Goal: Task Accomplishment & Management: Use online tool/utility

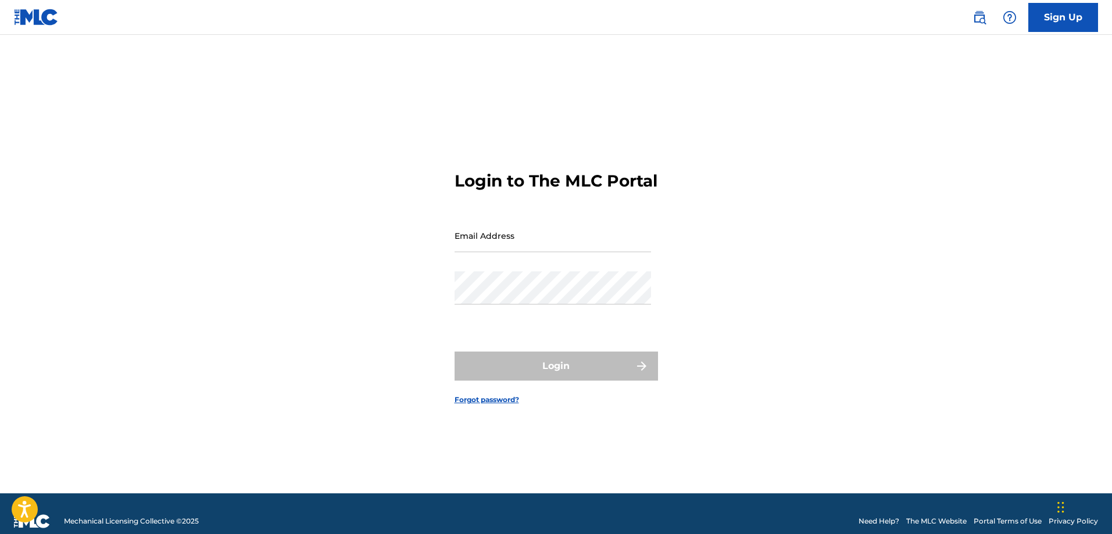
click at [460, 238] on input "Email Address" at bounding box center [553, 235] width 197 height 33
type input "[EMAIL_ADDRESS][DOMAIN_NAME]"
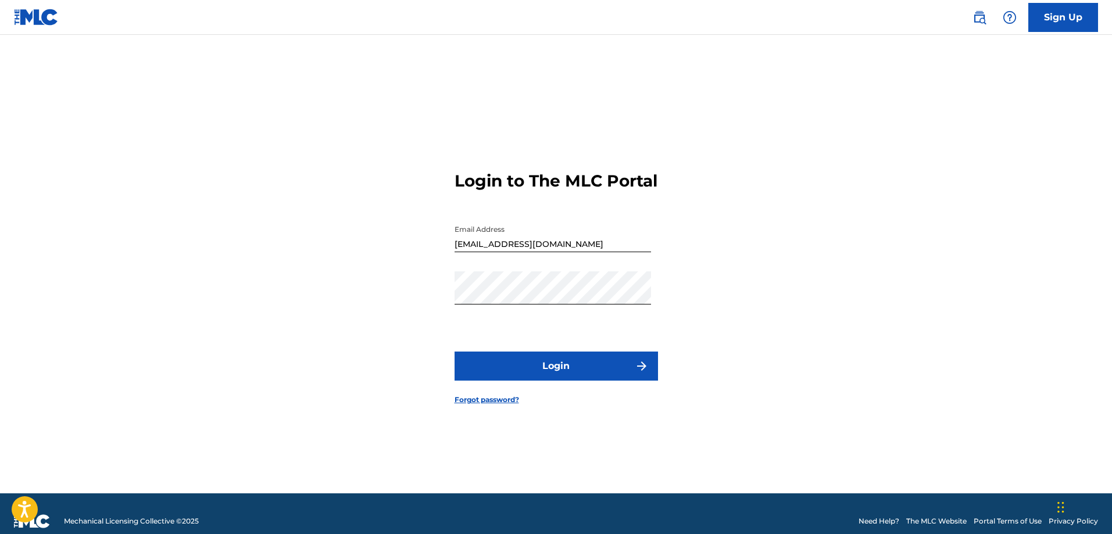
click at [529, 381] on button "Login" at bounding box center [556, 366] width 203 height 29
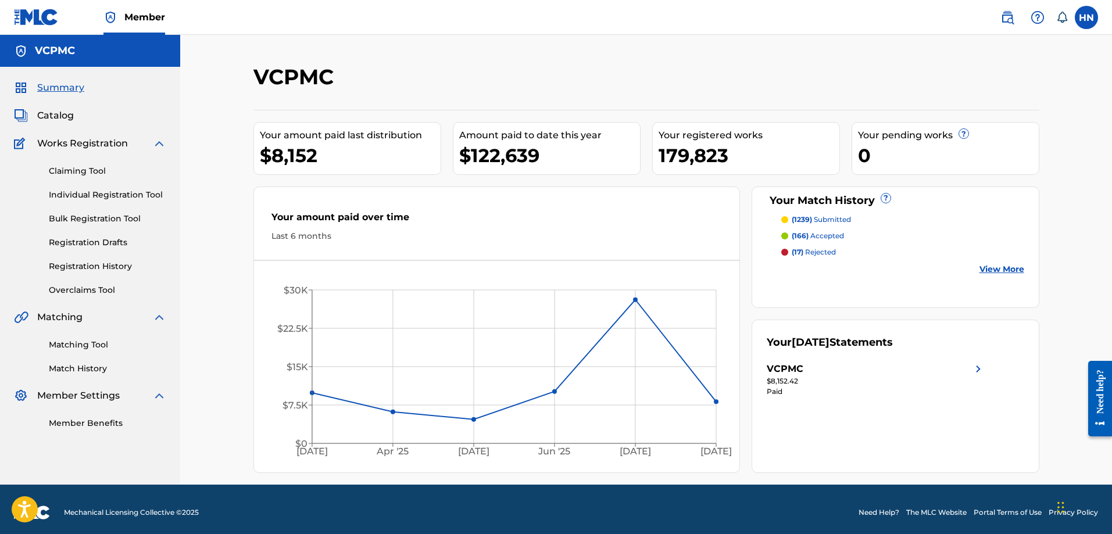
click at [60, 113] on span "Catalog" at bounding box center [55, 116] width 37 height 14
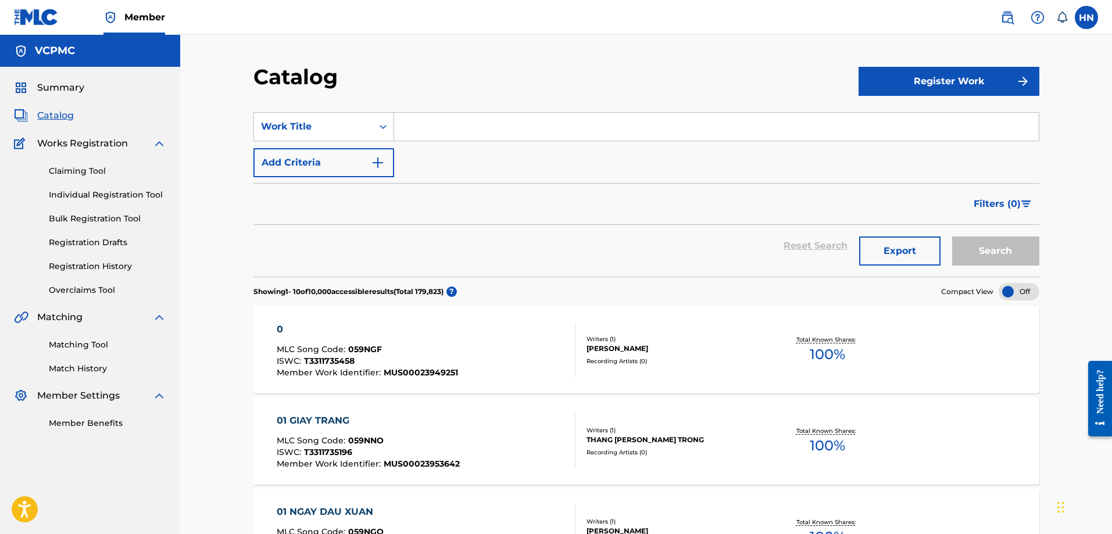
click at [443, 123] on input "Search Form" at bounding box center [716, 127] width 645 height 28
paste input "TÚY CA"
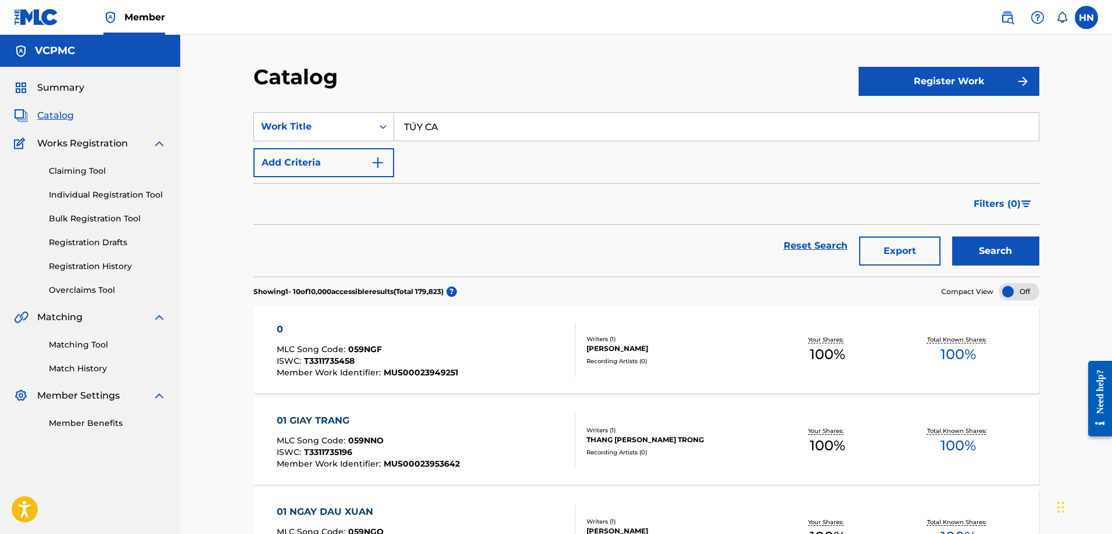
type input "TÚY CA"
click at [1016, 262] on button "Search" at bounding box center [995, 251] width 87 height 29
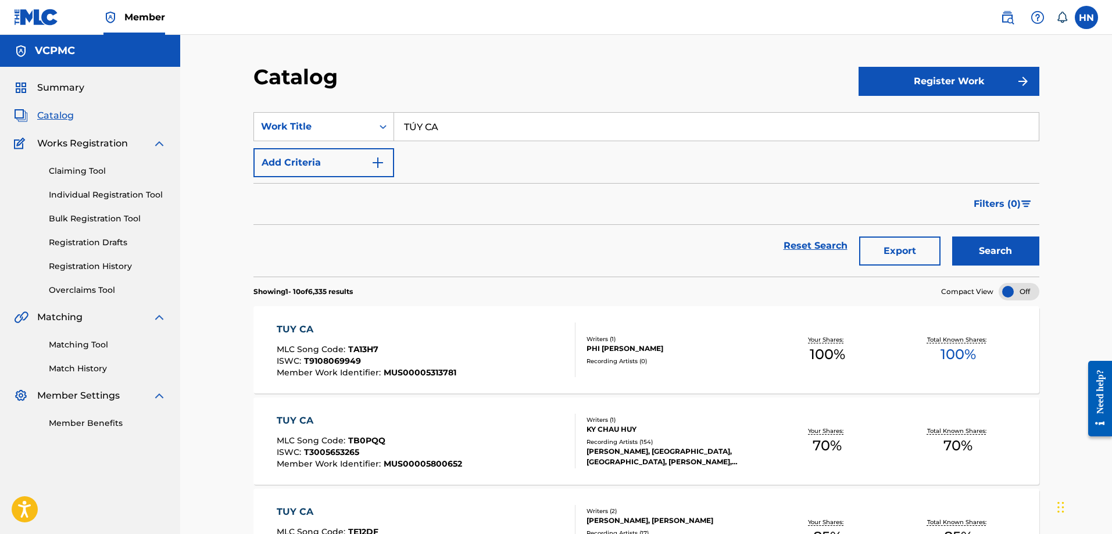
click at [58, 345] on link "Matching Tool" at bounding box center [107, 345] width 117 height 12
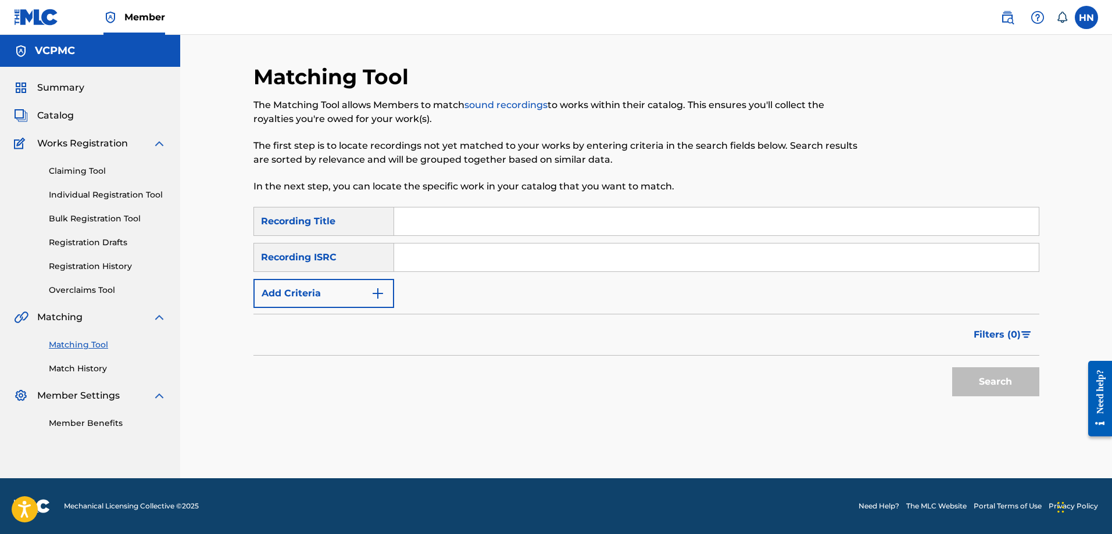
click at [504, 235] on input "Search Form" at bounding box center [716, 222] width 645 height 28
paste input "TÚY CA"
click at [959, 383] on button "Search" at bounding box center [995, 381] width 87 height 29
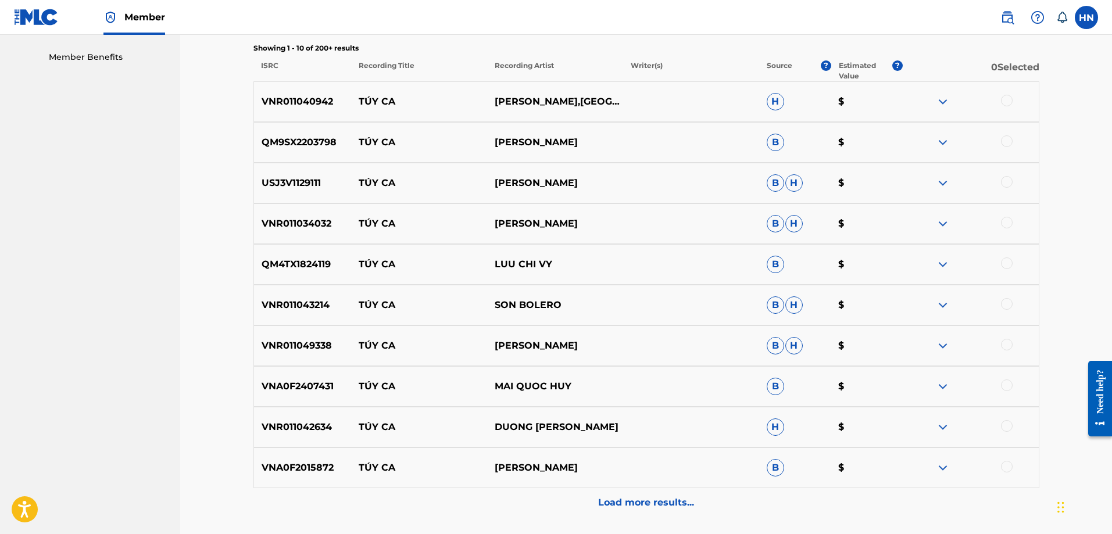
scroll to position [349, 0]
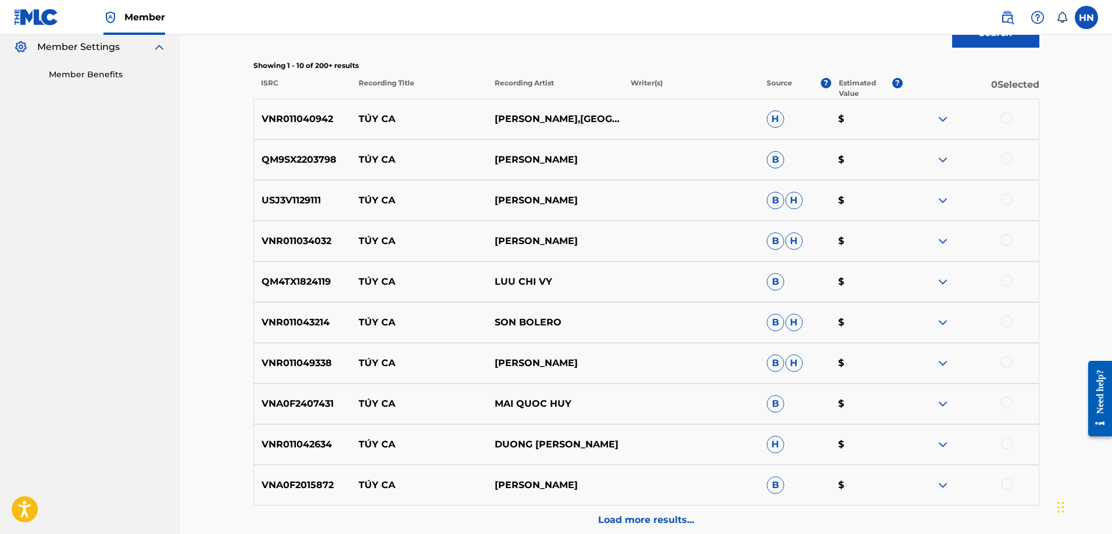
click at [326, 113] on p "VNR011040942" at bounding box center [303, 119] width 98 height 14
click at [326, 114] on p "VNR011040942" at bounding box center [303, 119] width 98 height 14
copy p "VNR011040942"
click at [1009, 115] on div at bounding box center [1007, 118] width 12 height 12
click at [287, 164] on p "QM9SX2203798" at bounding box center [303, 160] width 98 height 14
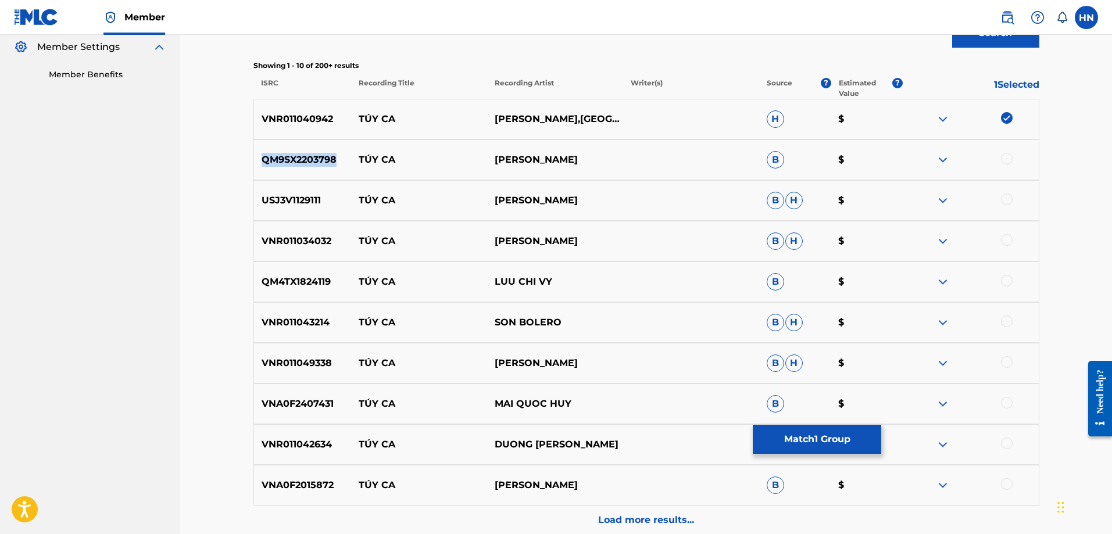
click at [287, 164] on p "QM9SX2203798" at bounding box center [303, 160] width 98 height 14
copy p "QM9SX2203798"
click at [1006, 160] on div at bounding box center [1007, 159] width 12 height 12
click at [301, 195] on p "USJ3V1129111" at bounding box center [303, 201] width 98 height 14
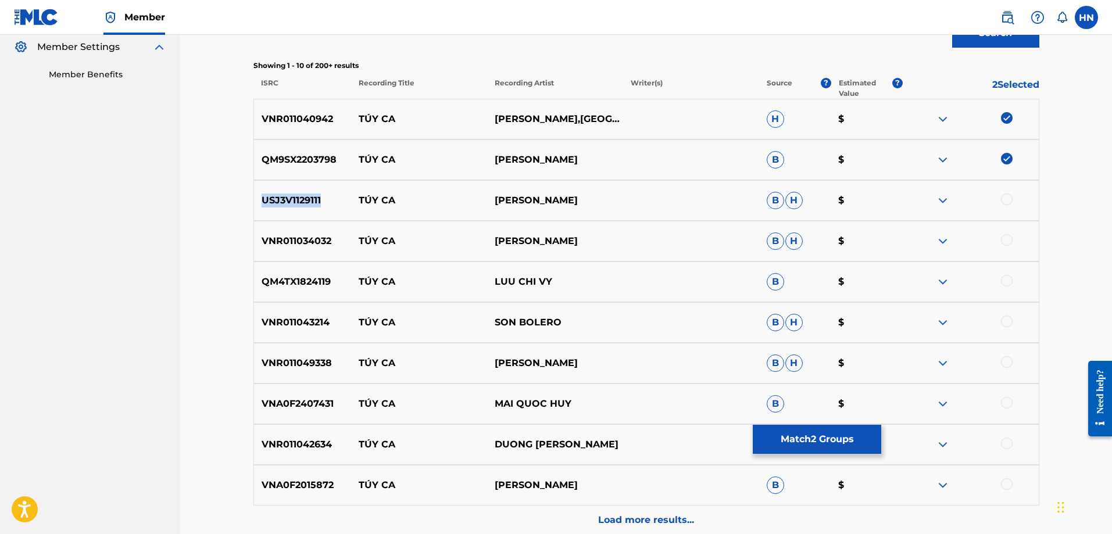
copy p "USJ3V1129111"
click at [1004, 198] on div at bounding box center [1007, 200] width 12 height 12
click at [307, 247] on p "VNR011034032" at bounding box center [303, 241] width 98 height 14
copy p "VNR011034032"
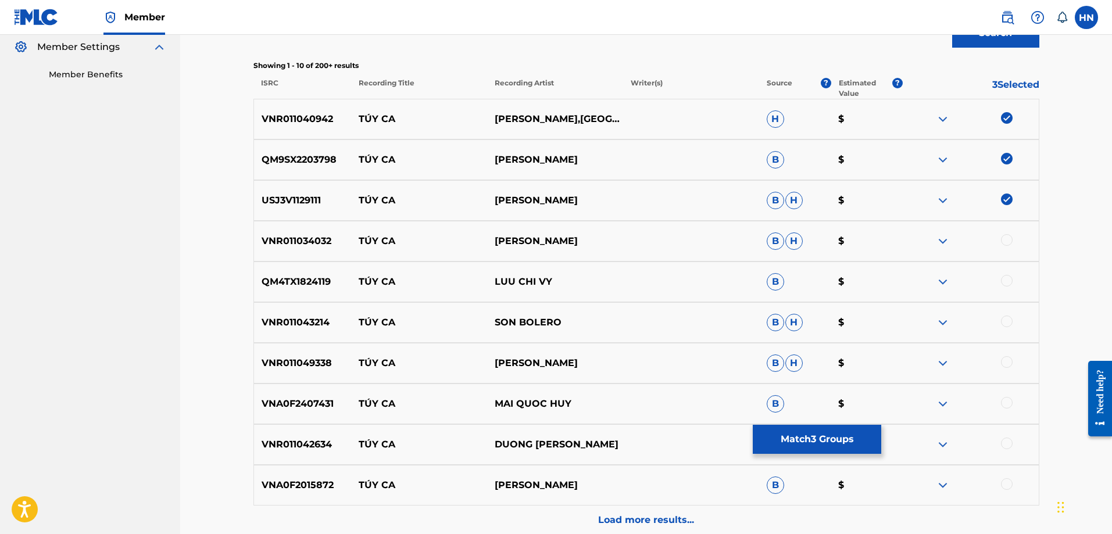
click at [1007, 241] on div at bounding box center [1007, 240] width 12 height 12
click at [319, 279] on p "QM4TX1824119" at bounding box center [303, 282] width 98 height 14
copy p "QM4TX1824119"
click at [1013, 279] on div at bounding box center [971, 282] width 136 height 14
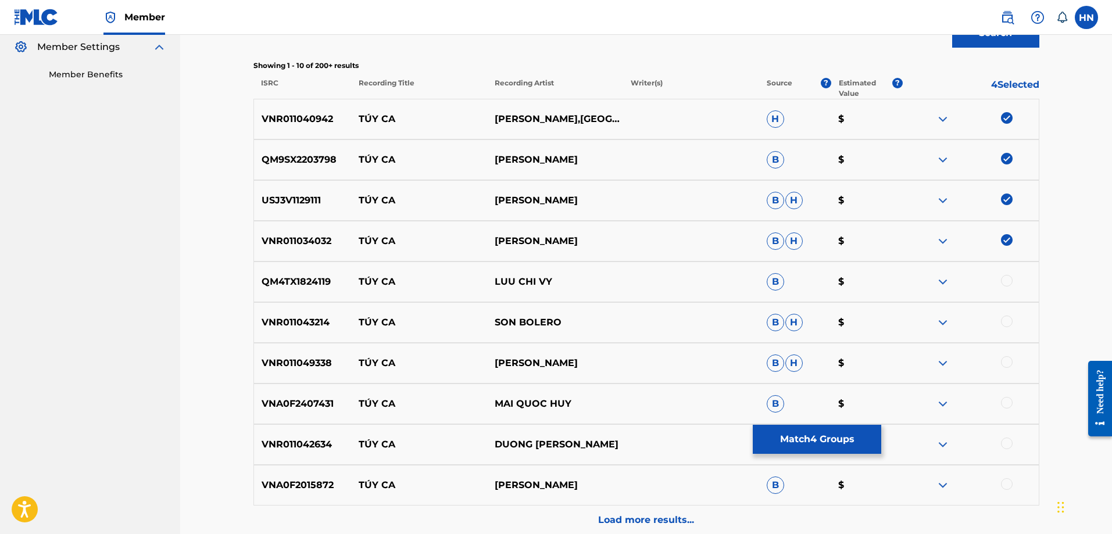
click at [1012, 280] on div at bounding box center [1007, 281] width 12 height 12
click at [288, 320] on p "VNR011043214" at bounding box center [303, 323] width 98 height 14
copy p "VNR011043214"
click at [1009, 325] on div at bounding box center [1007, 322] width 12 height 12
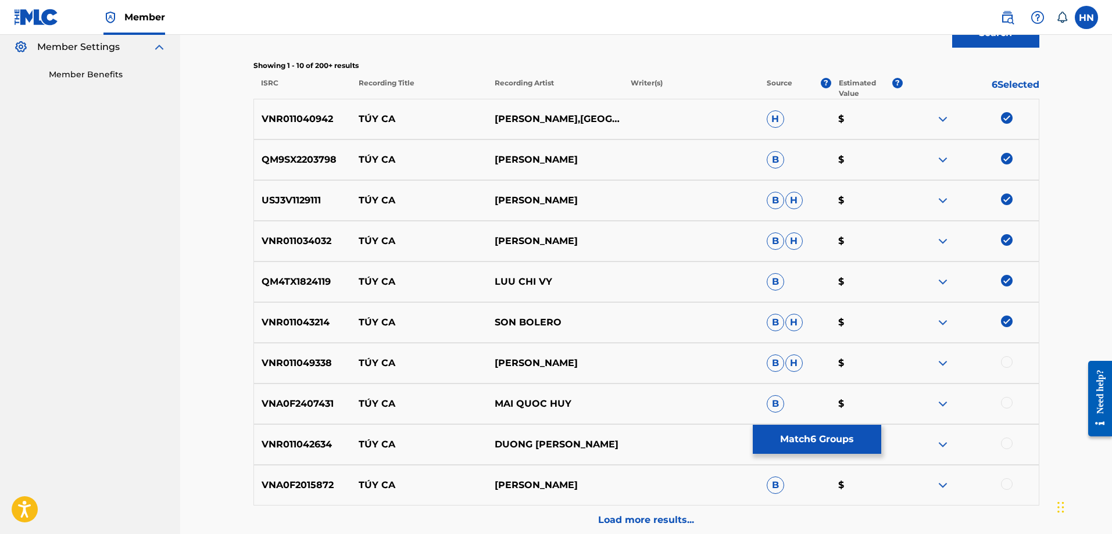
click at [291, 364] on p "VNR011049338" at bounding box center [303, 363] width 98 height 14
copy p "VNR011049338"
click at [1008, 359] on div at bounding box center [1007, 362] width 12 height 12
click at [308, 394] on div "VNA0F2407431 TÚY CA MAI QUOC HUY B $" at bounding box center [647, 404] width 786 height 41
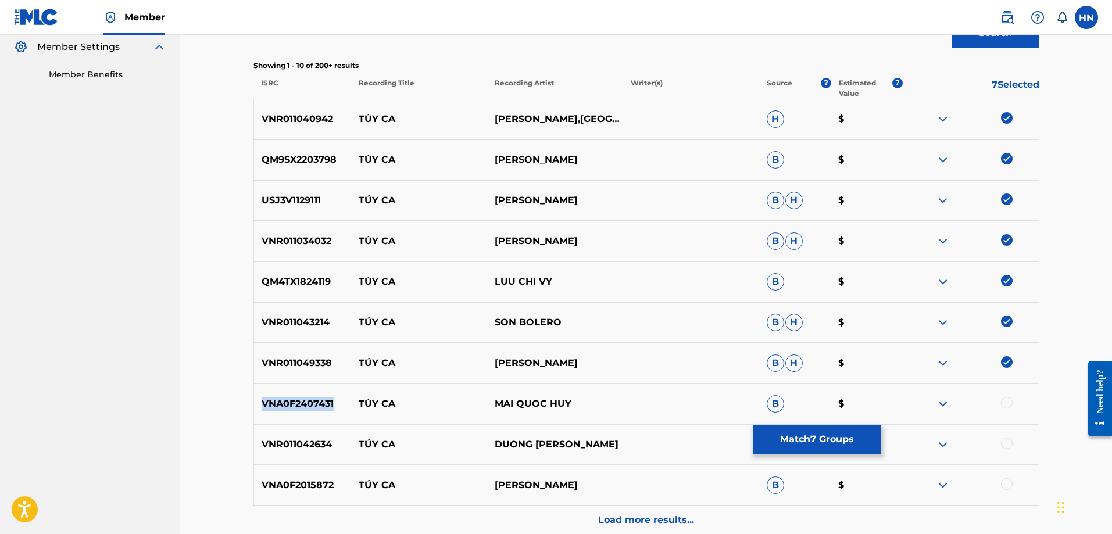
click at [308, 394] on div "VNA0F2407431 TÚY CA MAI QUOC HUY B $" at bounding box center [647, 404] width 786 height 41
copy p "VNA0F2407431"
click at [1012, 408] on div at bounding box center [971, 404] width 136 height 14
click at [1009, 405] on div at bounding box center [1007, 403] width 12 height 12
click at [326, 455] on div "VNR011042634 TÚY CA DUONG THIEN LAM H $" at bounding box center [647, 444] width 786 height 41
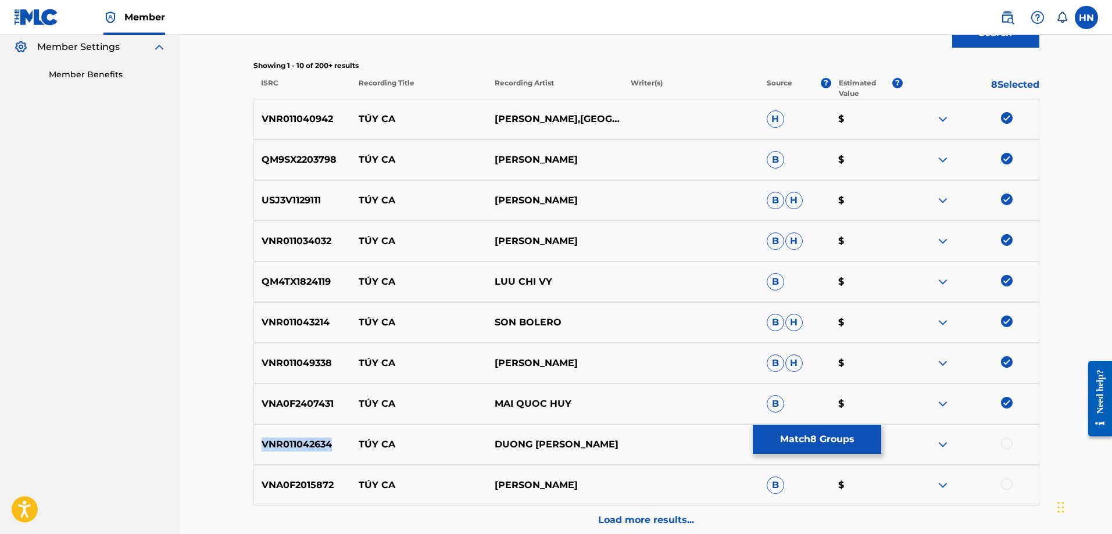
click at [326, 455] on div "VNR011042634 TÚY CA DUONG THIEN LAM H $" at bounding box center [647, 444] width 786 height 41
copy p "VNR011042634"
click at [1011, 443] on div at bounding box center [1007, 444] width 12 height 12
click at [309, 476] on div "VNA0F2015872 TÚY CA THANH THUY B $" at bounding box center [647, 485] width 786 height 41
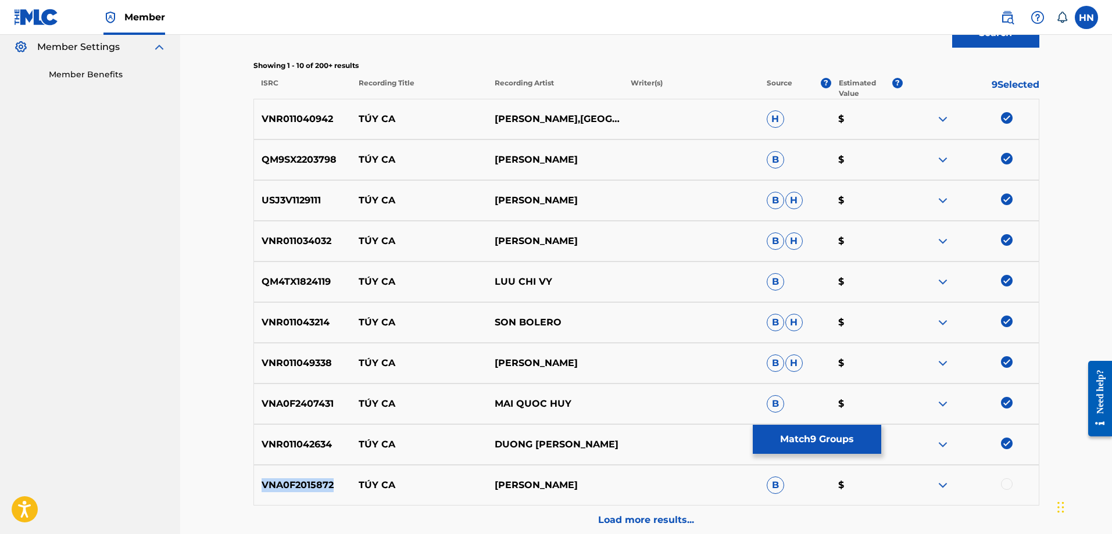
copy p "VNA0F2015872"
click at [297, 480] on p "VNA0F2015872" at bounding box center [303, 486] width 98 height 14
click at [1001, 484] on div at bounding box center [971, 486] width 136 height 14
click at [1003, 487] on div at bounding box center [1007, 485] width 12 height 12
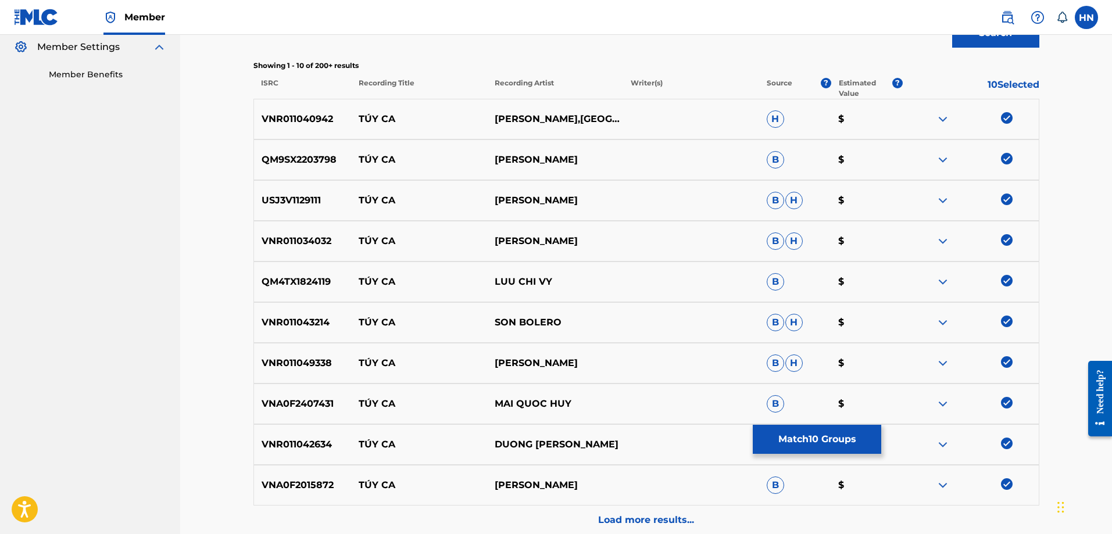
click at [629, 524] on p "Load more results..." at bounding box center [646, 520] width 96 height 14
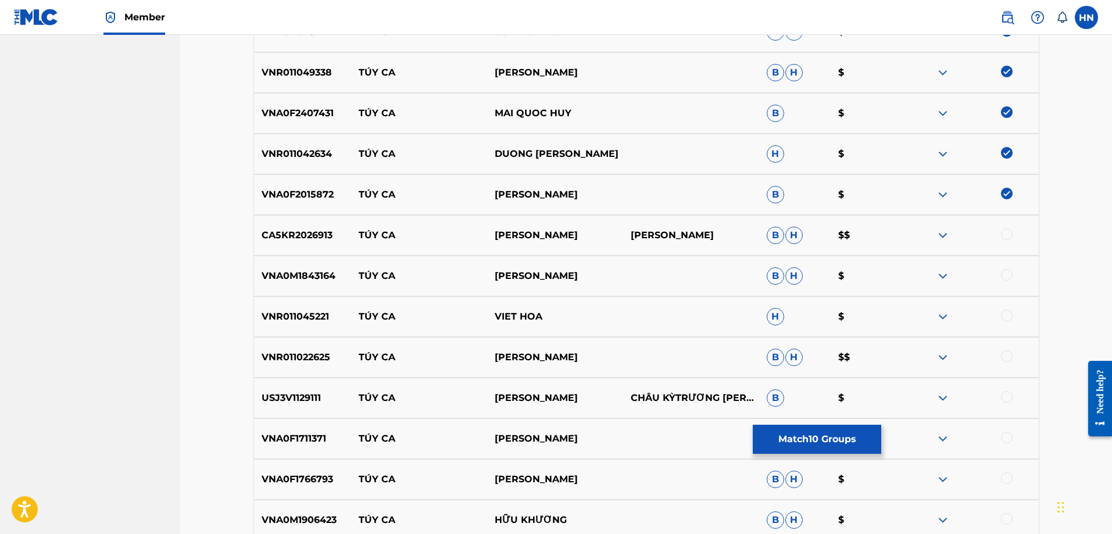
scroll to position [756, 0]
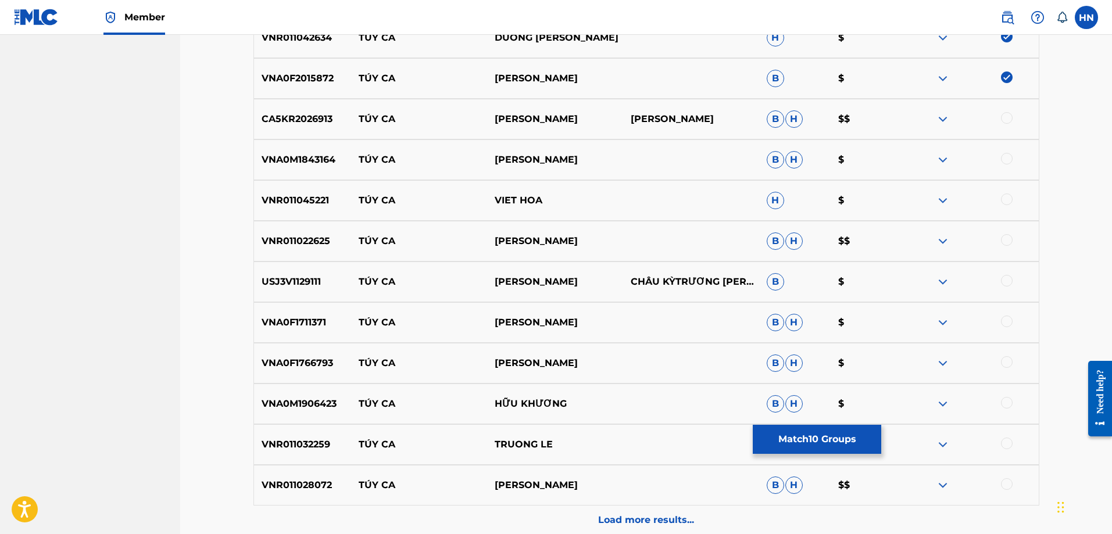
click at [285, 126] on p "CA5KR2026913" at bounding box center [303, 119] width 98 height 14
click at [1003, 118] on div at bounding box center [1007, 118] width 12 height 12
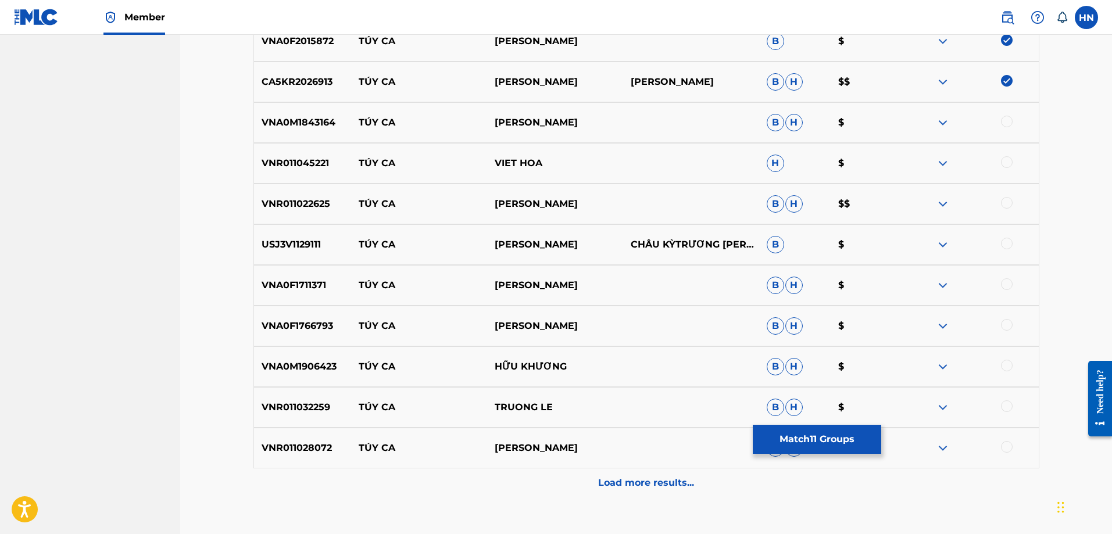
scroll to position [814, 0]
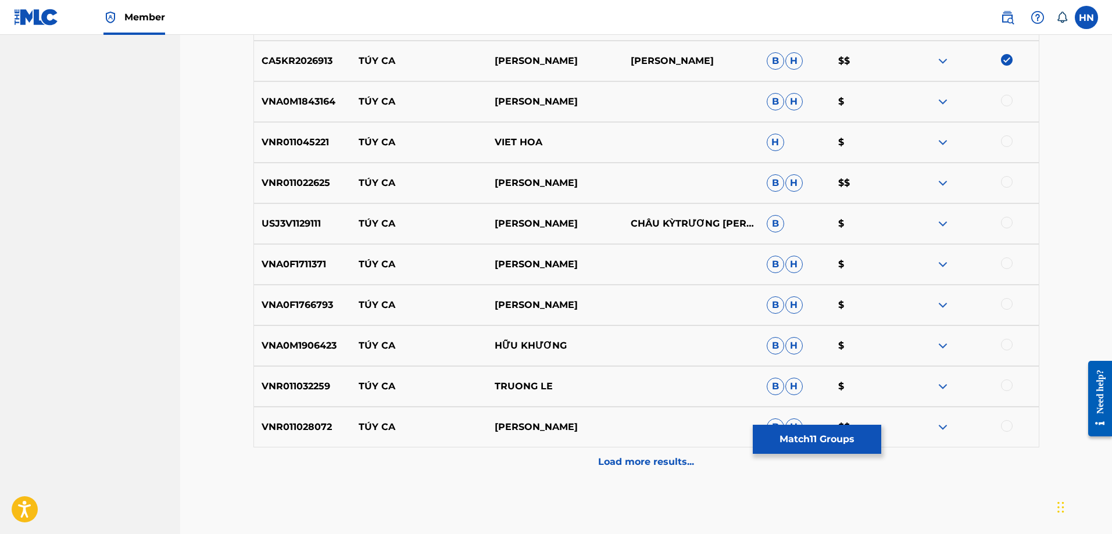
click at [295, 97] on p "VNA0M1843164" at bounding box center [303, 102] width 98 height 14
click at [1006, 103] on div at bounding box center [1007, 101] width 12 height 12
click at [316, 147] on p "VNR011045221" at bounding box center [303, 142] width 98 height 14
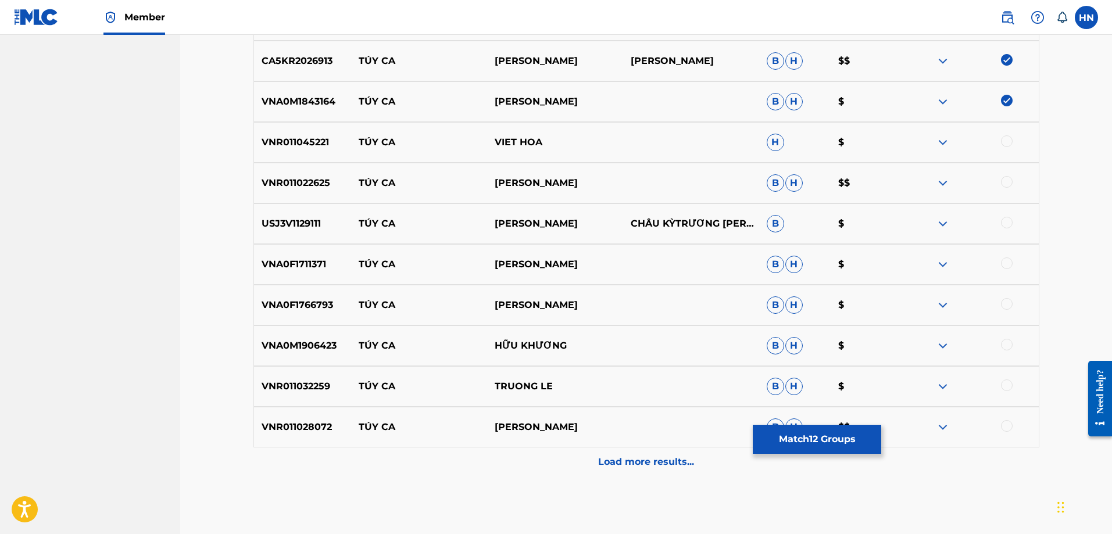
click at [1003, 141] on div at bounding box center [1007, 141] width 12 height 12
click at [310, 192] on div "VNR011022625 TÚY CA TRƯỜNG VŨ B H $$" at bounding box center [647, 183] width 786 height 41
click at [1007, 177] on div at bounding box center [1007, 182] width 12 height 12
click at [279, 208] on div "USJ3V1129111 TÚY CA TUẤN ĐỨC CHÂU KỲTRƯƠNG MINH DZŨNG B $" at bounding box center [647, 223] width 786 height 41
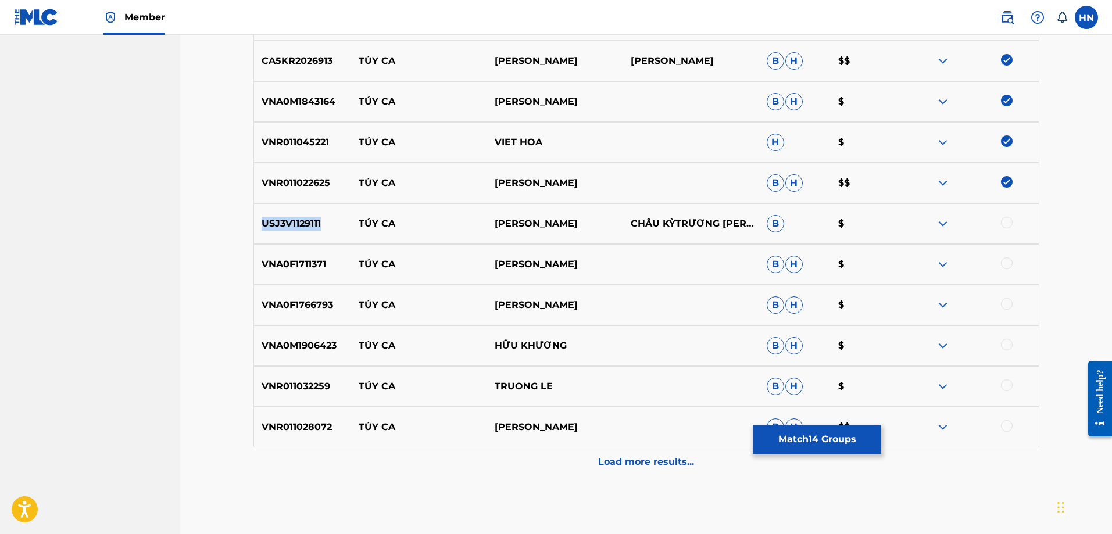
click at [279, 208] on div "USJ3V1129111 TÚY CA TUẤN ĐỨC CHÂU KỲTRƯƠNG MINH DZŨNG B $" at bounding box center [647, 223] width 786 height 41
click at [1002, 218] on div at bounding box center [971, 224] width 136 height 14
click at [1004, 221] on div at bounding box center [1007, 223] width 12 height 12
click at [309, 260] on p "VNA0F1711371" at bounding box center [303, 265] width 98 height 14
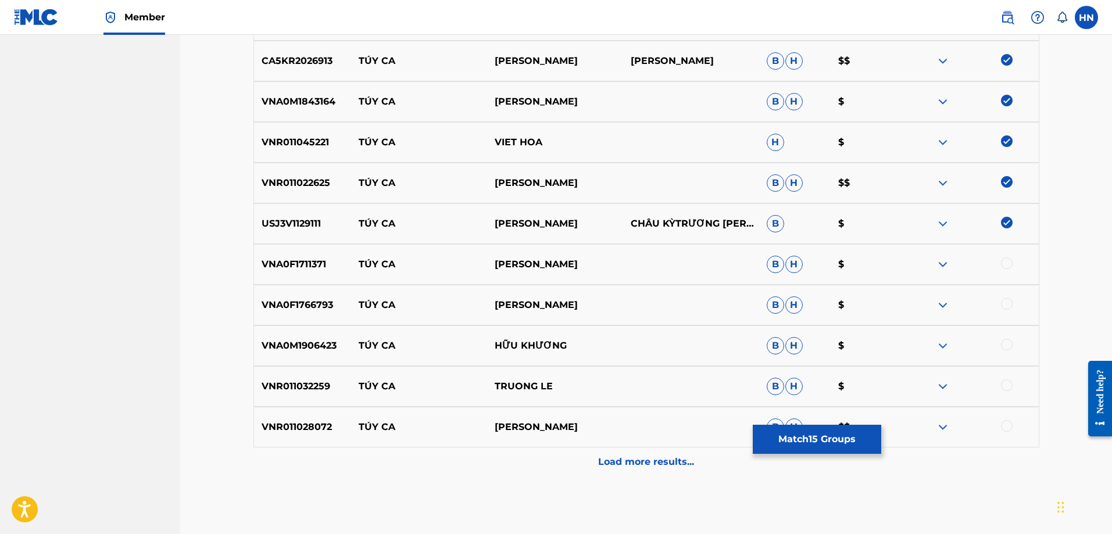
click at [1008, 262] on div at bounding box center [1007, 264] width 12 height 12
click at [258, 301] on p "VNA0F1766793" at bounding box center [303, 305] width 98 height 14
click at [1006, 302] on div at bounding box center [1007, 304] width 12 height 12
click at [317, 347] on p "VNA0M1906423" at bounding box center [303, 346] width 98 height 14
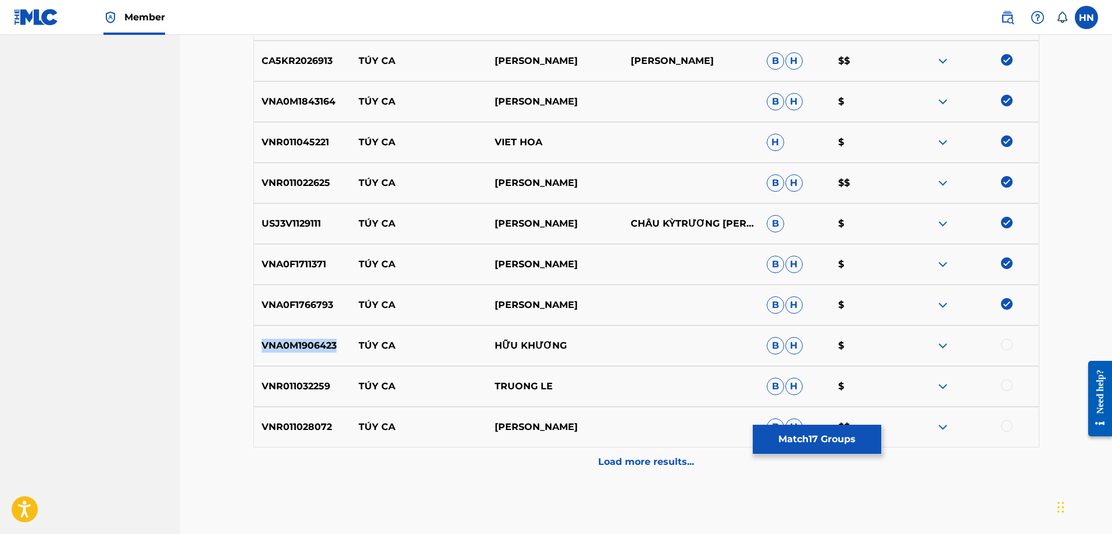
click at [317, 347] on p "VNA0M1906423" at bounding box center [303, 346] width 98 height 14
click at [1005, 348] on div at bounding box center [1007, 345] width 12 height 12
click at [291, 385] on p "VNR011032259" at bounding box center [303, 387] width 98 height 14
click at [1007, 383] on div at bounding box center [1007, 386] width 12 height 12
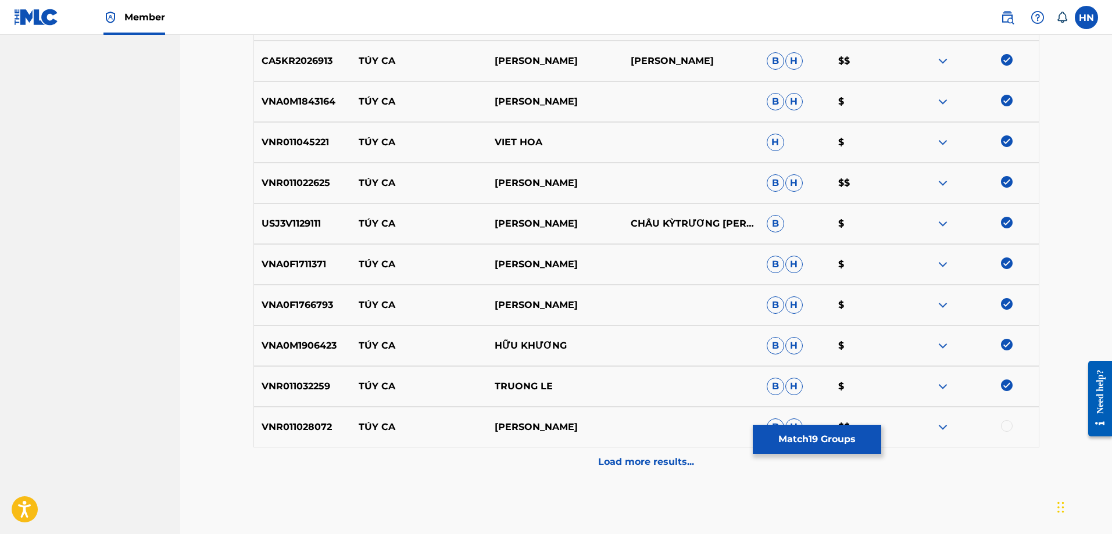
click at [254, 436] on div "VNR011028072 TÚY CA DONG PHUONG BAO B H $$" at bounding box center [647, 427] width 786 height 41
click at [1011, 427] on div at bounding box center [1007, 426] width 12 height 12
click at [631, 451] on div "Load more results..." at bounding box center [647, 462] width 786 height 29
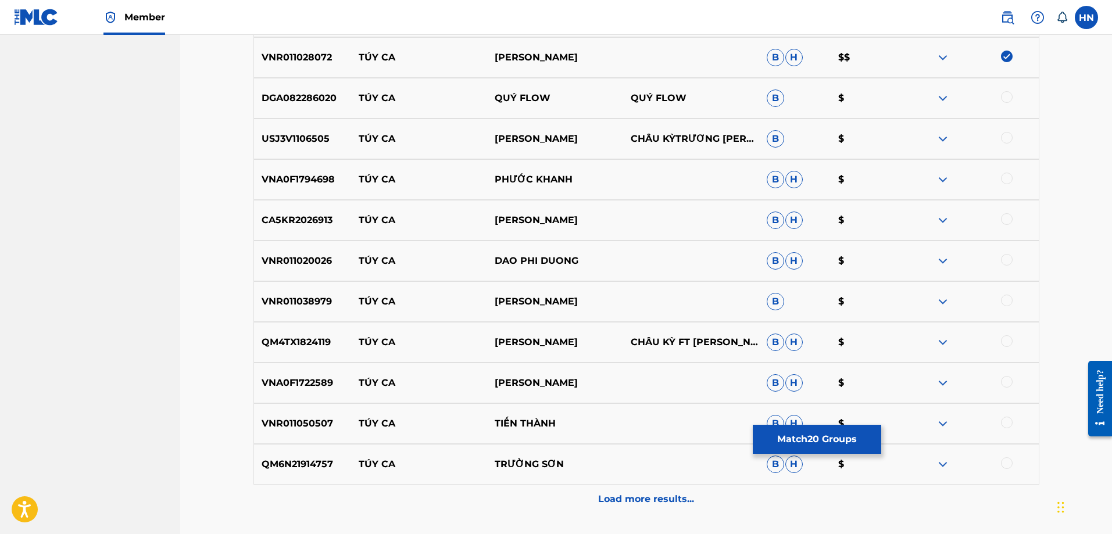
scroll to position [1163, 0]
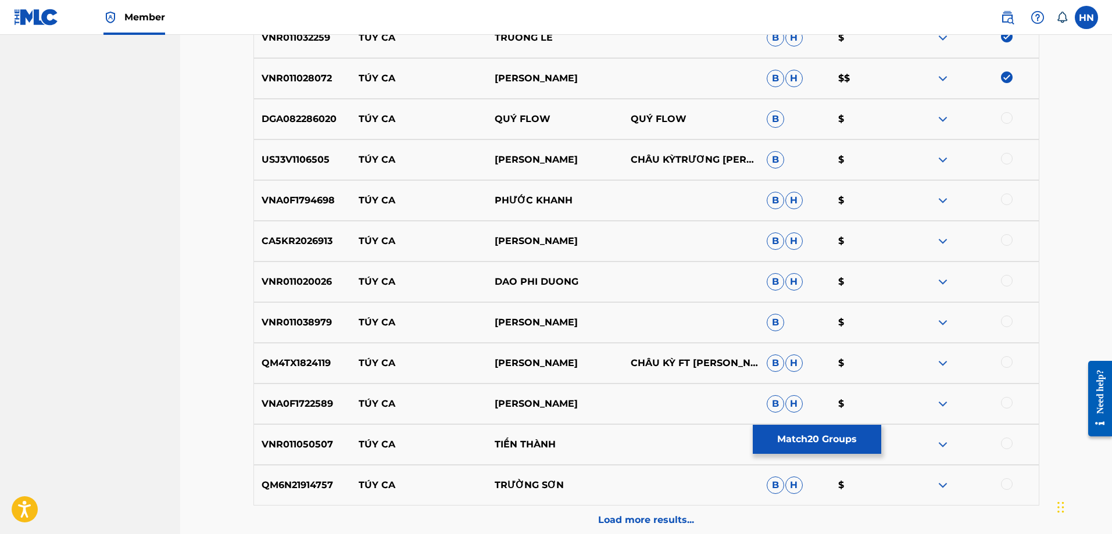
click at [281, 165] on p "USJ3V1106505" at bounding box center [303, 160] width 98 height 14
click at [1003, 158] on div at bounding box center [1007, 159] width 12 height 12
drag, startPoint x: 570, startPoint y: 108, endPoint x: 338, endPoint y: 114, distance: 232.1
click at [338, 114] on div "DGA082286020 TÚY CA QUÝ FLOW QUÝ FLOW B $" at bounding box center [647, 119] width 786 height 41
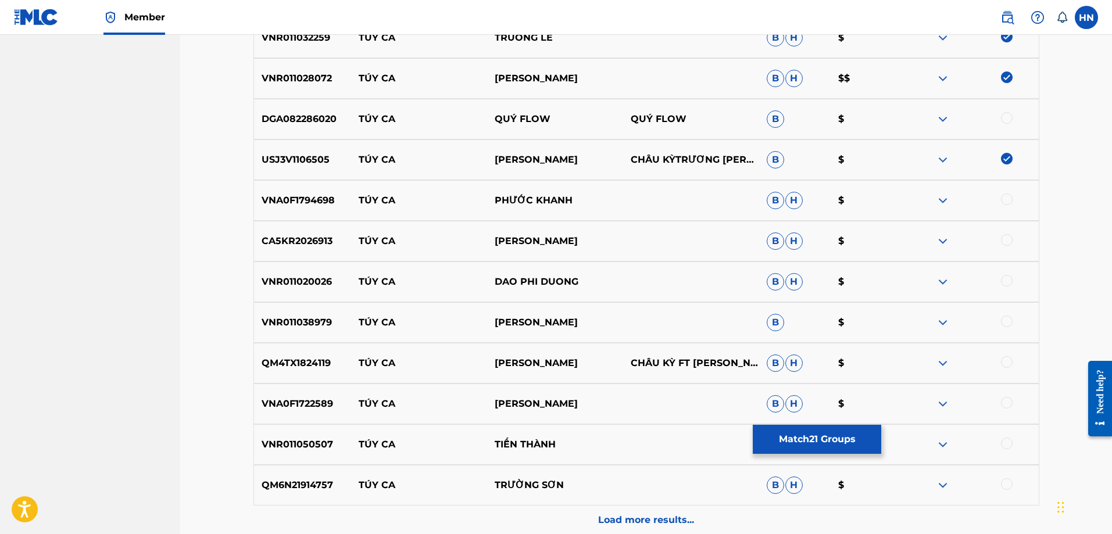
click at [277, 127] on div "DGA082286020 TÚY CA QUÝ FLOW QUÝ FLOW B $" at bounding box center [647, 119] width 786 height 41
click at [1002, 112] on div "DGA082286020 TÚY CA QUÝ FLOW QUÝ FLOW B $" at bounding box center [647, 119] width 786 height 41
click at [1005, 116] on div at bounding box center [1007, 118] width 12 height 12
click at [300, 209] on div "VNA0F1794698 TÚY CA PHƯỚC KHANH B H $" at bounding box center [647, 200] width 786 height 41
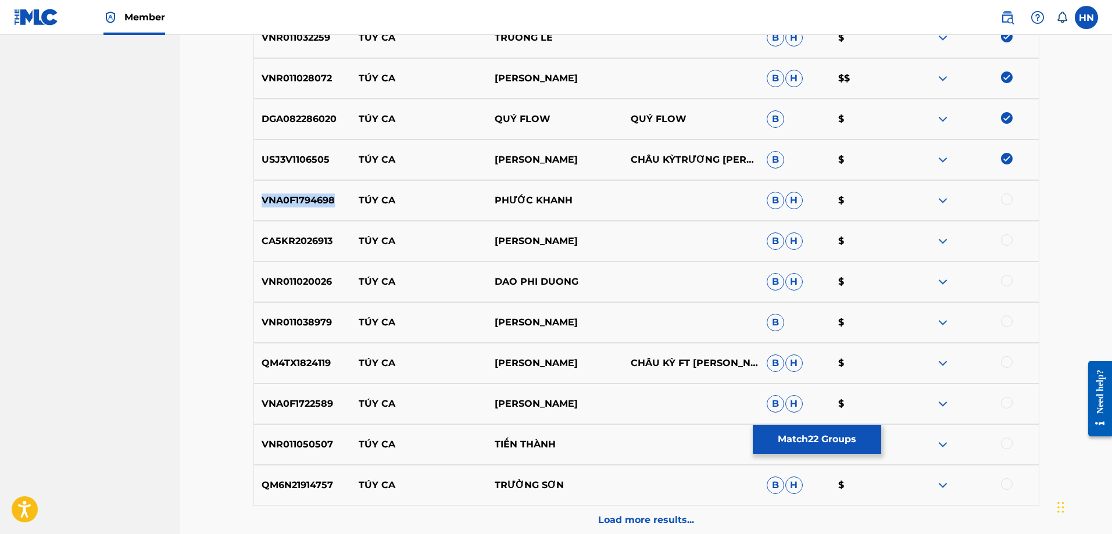
click at [300, 209] on div "VNA0F1794698 TÚY CA PHƯỚC KHANH B H $" at bounding box center [647, 200] width 786 height 41
click at [1011, 199] on div at bounding box center [1007, 200] width 12 height 12
click at [304, 231] on div "CA5KR2026913 TÚY CA TRƯỜNG VŨ B H $" at bounding box center [647, 241] width 786 height 41
click at [1009, 241] on div at bounding box center [1007, 240] width 12 height 12
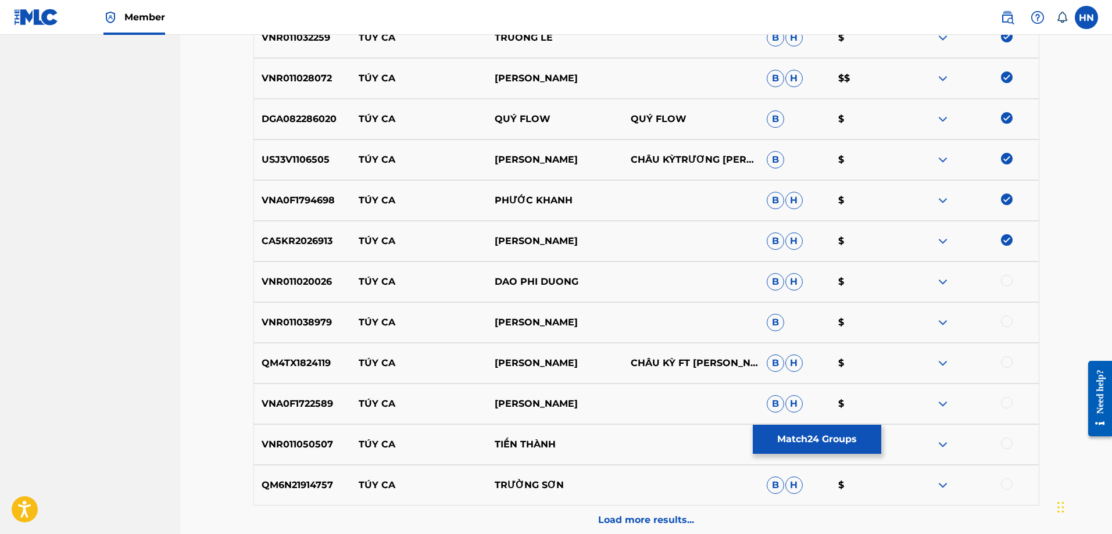
click at [306, 282] on p "VNR011020026" at bounding box center [303, 282] width 98 height 14
click at [1006, 284] on div at bounding box center [1007, 281] width 12 height 12
click at [304, 368] on p "QM4TX1824119" at bounding box center [303, 363] width 98 height 14
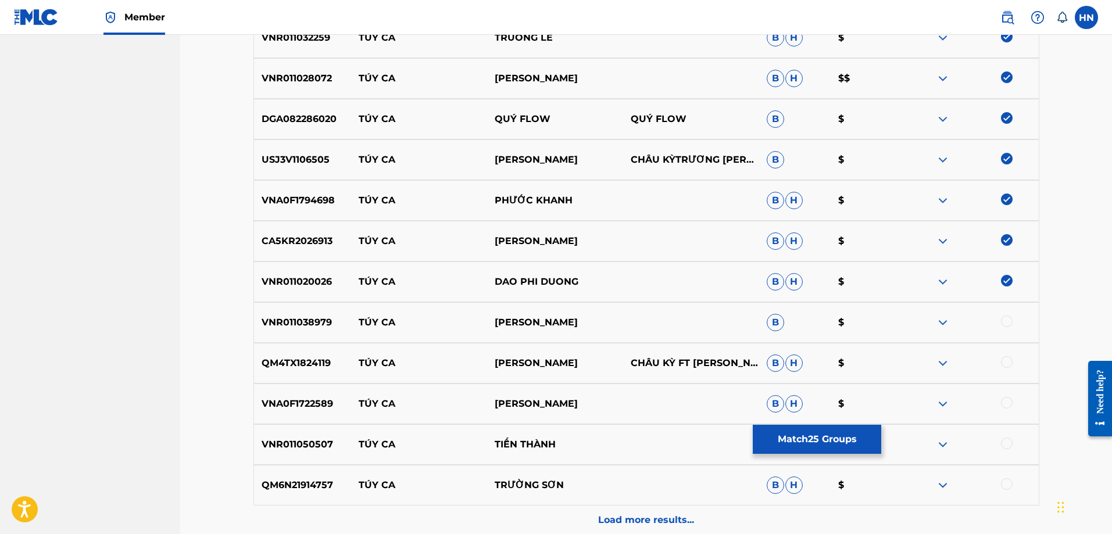
click at [1010, 366] on div at bounding box center [1007, 362] width 12 height 12
click at [283, 329] on p "VNR011038979" at bounding box center [303, 323] width 98 height 14
click at [1005, 322] on div at bounding box center [1007, 322] width 12 height 12
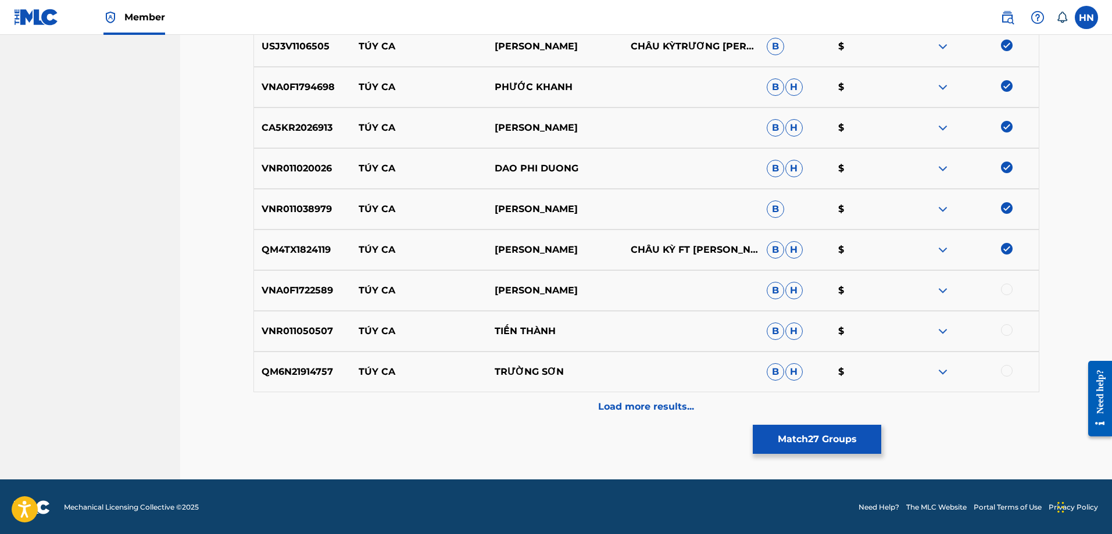
scroll to position [1277, 0]
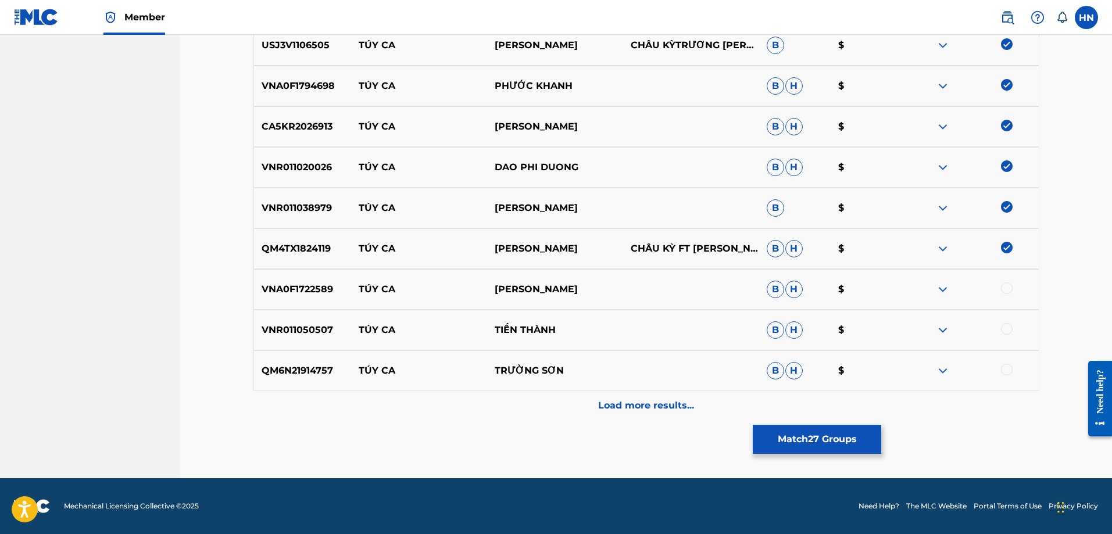
click at [1002, 290] on div at bounding box center [1007, 289] width 12 height 12
click at [323, 326] on p "VNR011050507" at bounding box center [303, 330] width 98 height 14
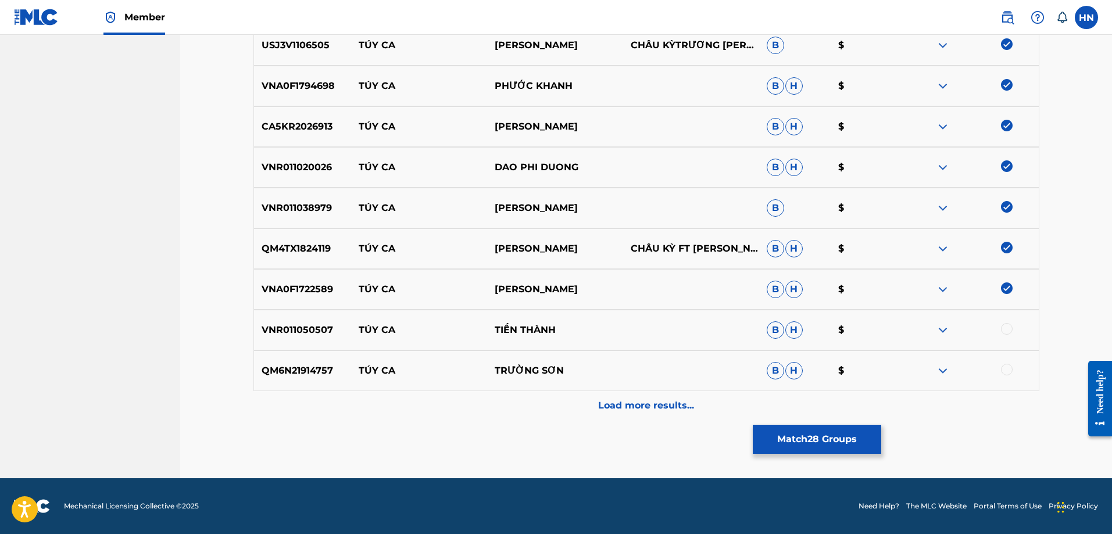
click at [1008, 328] on div at bounding box center [1007, 329] width 12 height 12
click at [319, 370] on p "QM6N21914757" at bounding box center [303, 371] width 98 height 14
click at [1005, 370] on div at bounding box center [1007, 370] width 12 height 12
click at [634, 420] on div "Load more results..." at bounding box center [647, 405] width 786 height 29
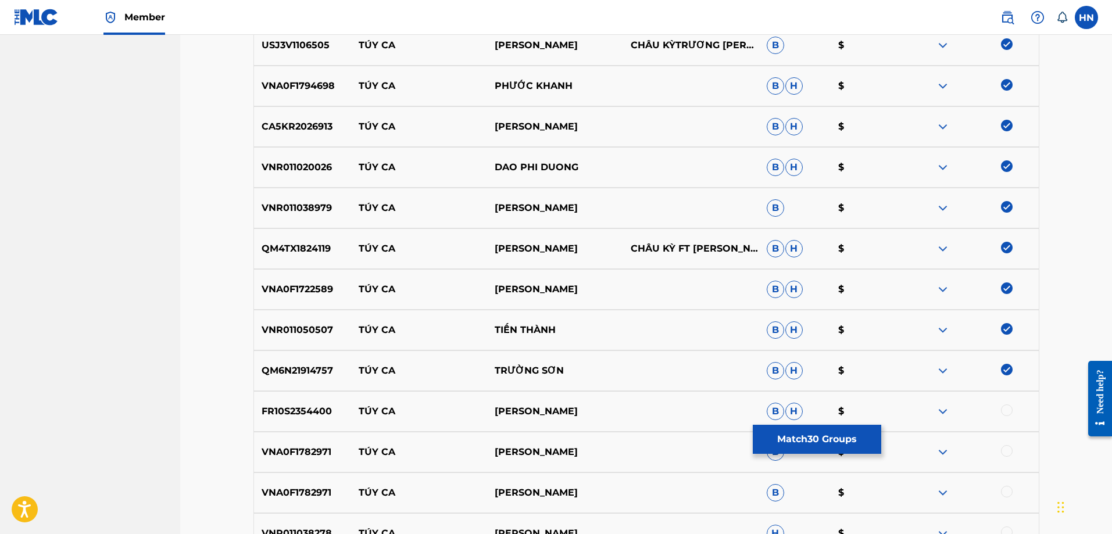
click at [283, 398] on div "FR10S2354400 TÚY CA TUẤN QUỲNH B H $" at bounding box center [647, 411] width 786 height 41
click at [1003, 410] on div at bounding box center [1007, 411] width 12 height 12
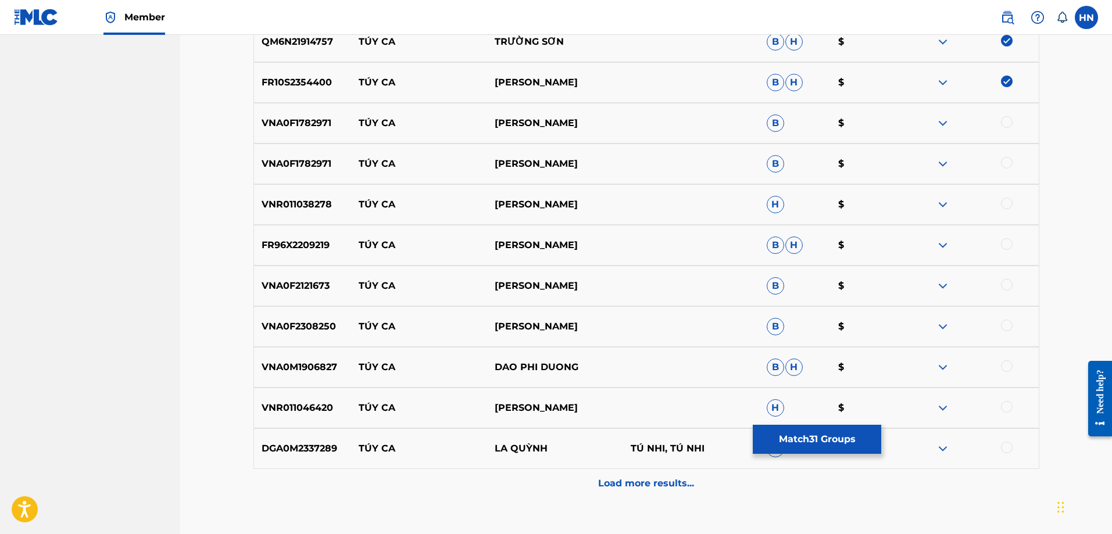
scroll to position [1626, 0]
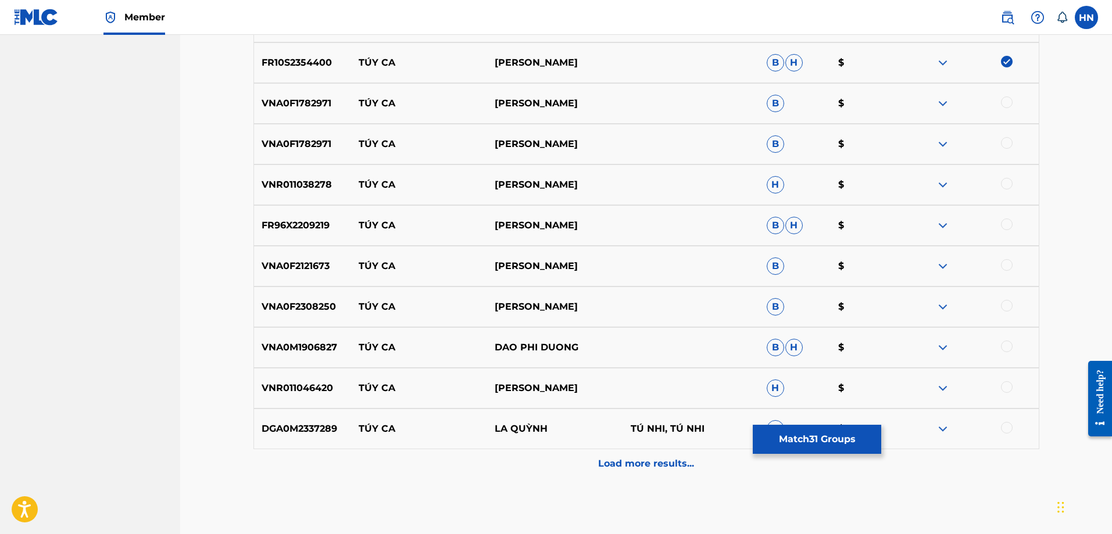
click at [288, 94] on div "VNA0F1782971 TÚY CA ĐAN PHƯƠNG B $" at bounding box center [647, 103] width 786 height 41
click at [1004, 101] on div at bounding box center [1007, 103] width 12 height 12
click at [1008, 142] on div at bounding box center [1007, 143] width 12 height 12
click at [257, 185] on p "VNR011038278" at bounding box center [303, 185] width 98 height 14
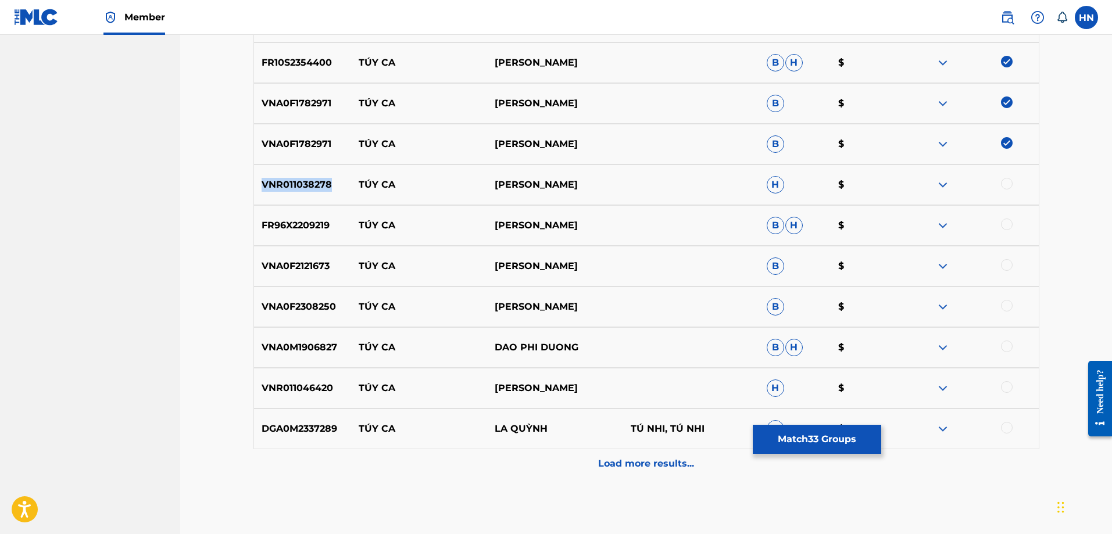
click at [257, 185] on p "VNR011038278" at bounding box center [303, 185] width 98 height 14
click at [1011, 187] on div at bounding box center [1007, 184] width 12 height 12
click at [313, 233] on div "FR96X2209219 TÚY CA DƯƠNG NGỌC THÁI B H $" at bounding box center [647, 225] width 786 height 41
click at [1012, 230] on div at bounding box center [971, 226] width 136 height 14
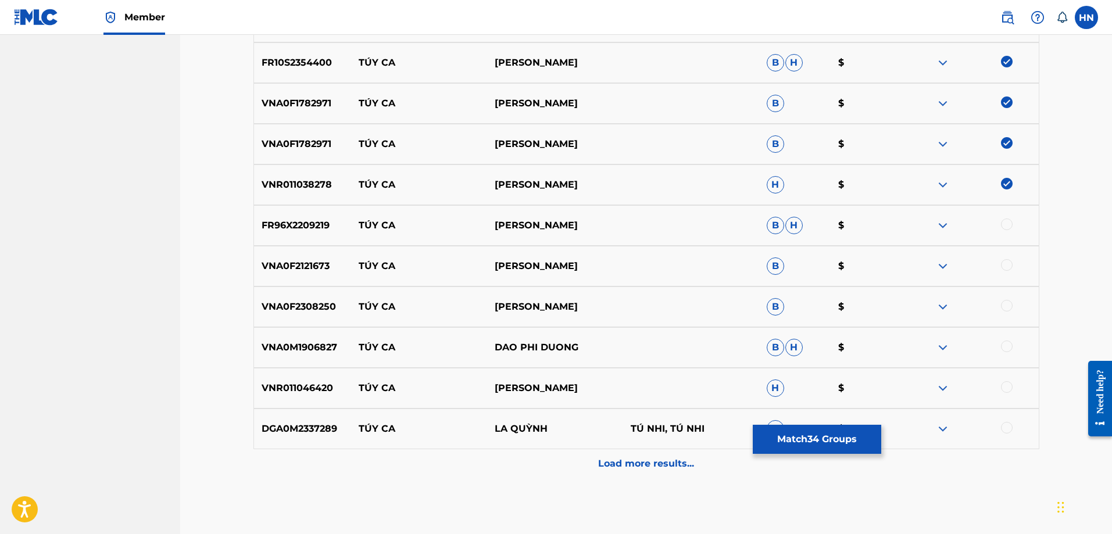
click at [1012, 230] on div at bounding box center [971, 226] width 136 height 14
click at [1008, 227] on div at bounding box center [1007, 225] width 12 height 12
click at [316, 262] on p "VNA0F2121673" at bounding box center [303, 266] width 98 height 14
click at [1006, 265] on div at bounding box center [1007, 265] width 12 height 12
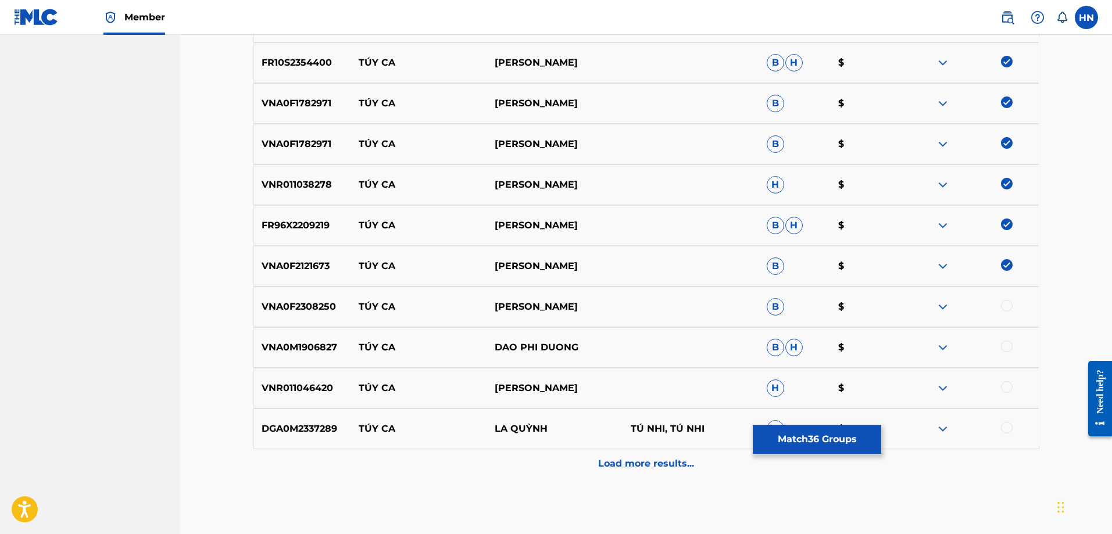
click at [1012, 303] on div at bounding box center [1007, 306] width 12 height 12
click at [313, 353] on p "VNA0M1906827" at bounding box center [303, 348] width 98 height 14
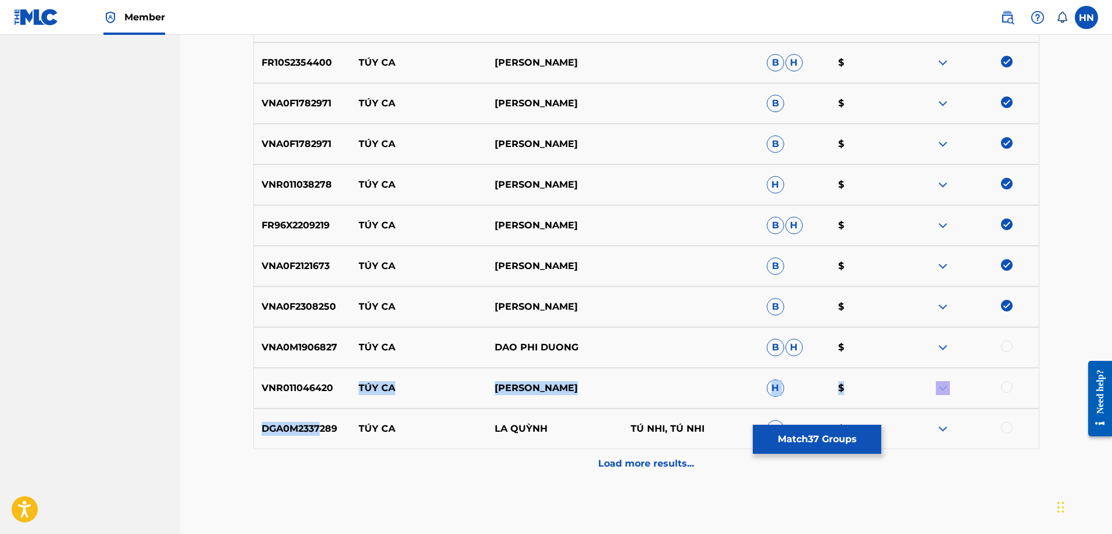
drag, startPoint x: 347, startPoint y: 404, endPoint x: 299, endPoint y: 417, distance: 49.0
drag, startPoint x: 72, startPoint y: 438, endPoint x: 56, endPoint y: 455, distance: 22.6
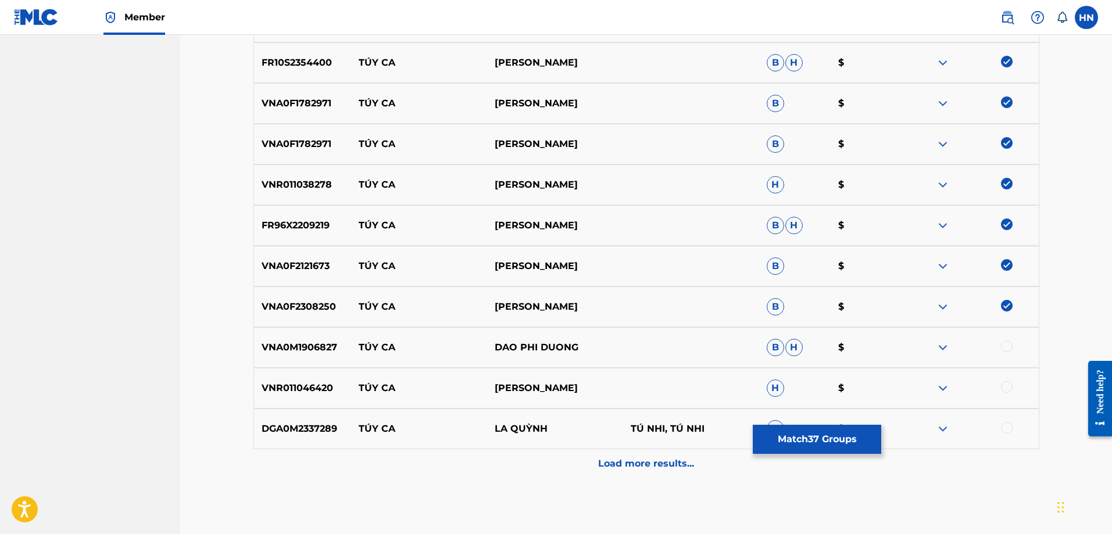
drag, startPoint x: 56, startPoint y: 455, endPoint x: 372, endPoint y: 356, distance: 330.4
click at [372, 356] on div "VNA0M1906827 TÚY CA DAO PHI DUONG B H $" at bounding box center [647, 347] width 786 height 41
click at [323, 355] on div "VNA0M1906827 TÚY CA DAO PHI DUONG B H $" at bounding box center [647, 347] width 786 height 41
click at [1006, 343] on div at bounding box center [1007, 347] width 12 height 12
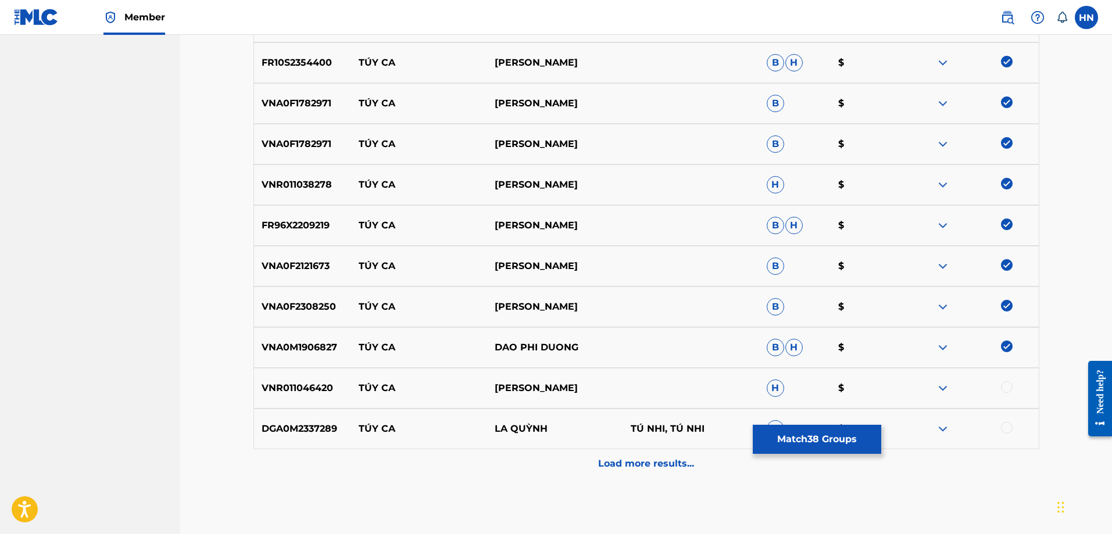
click at [287, 394] on p "VNR011046420" at bounding box center [303, 388] width 98 height 14
click at [1000, 388] on div at bounding box center [971, 388] width 136 height 14
click at [1009, 391] on div at bounding box center [1007, 387] width 12 height 12
click at [291, 432] on p "DGA0M2337289" at bounding box center [303, 429] width 98 height 14
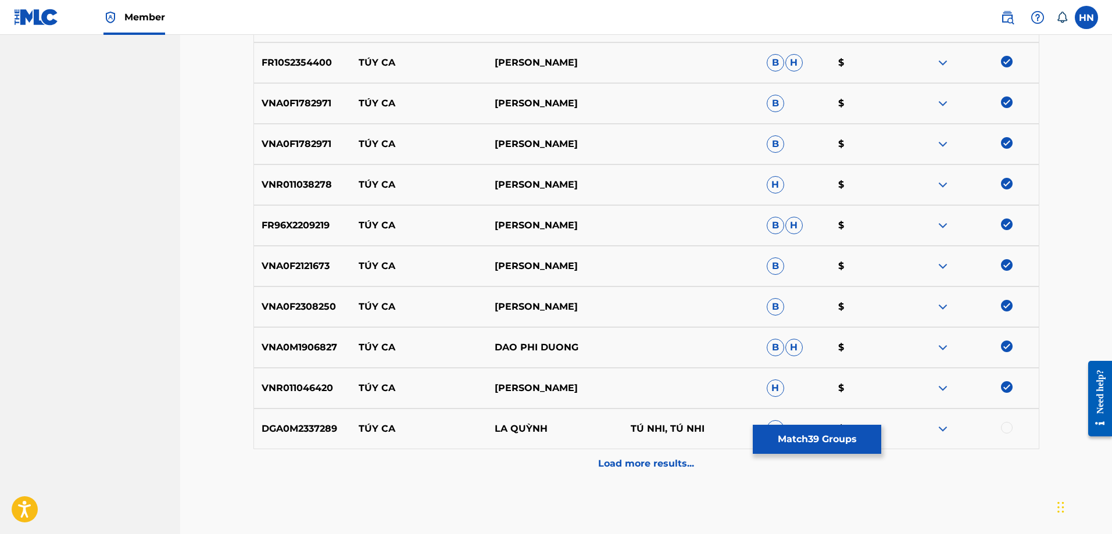
click at [291, 432] on p "DGA0M2337289" at bounding box center [303, 429] width 98 height 14
click at [291, 426] on p "DGA0M2337289" at bounding box center [303, 429] width 98 height 14
click at [1015, 427] on div at bounding box center [971, 429] width 136 height 14
click at [1006, 427] on div at bounding box center [1007, 428] width 12 height 12
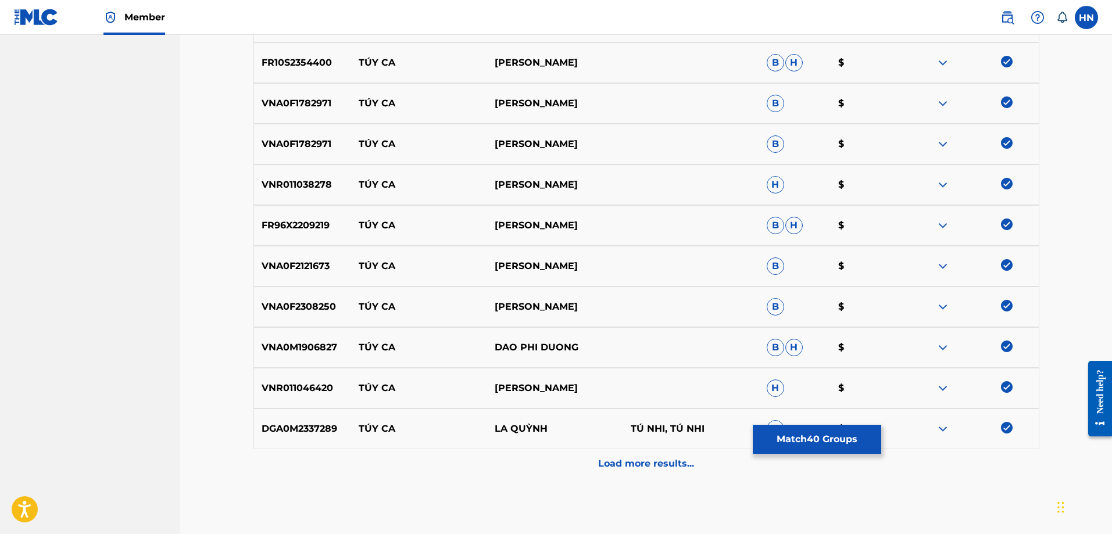
click at [609, 451] on div "Load more results..." at bounding box center [647, 463] width 786 height 29
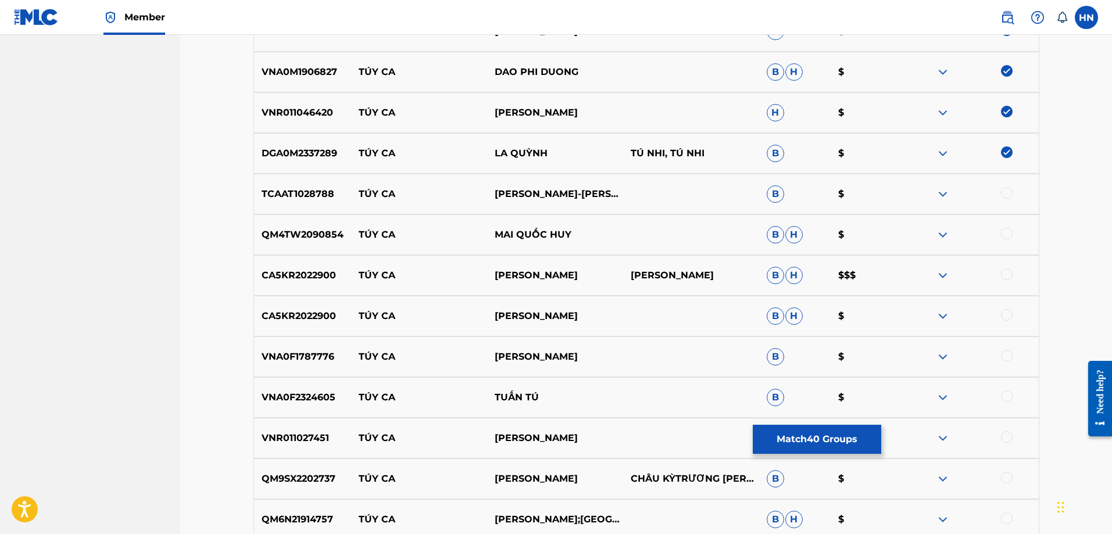
scroll to position [1859, 0]
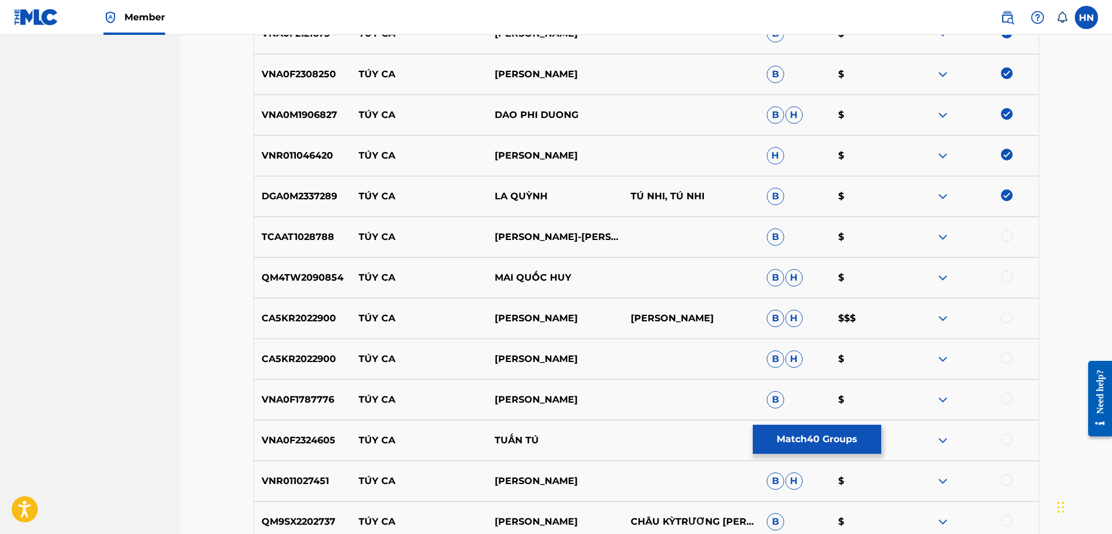
drag, startPoint x: 260, startPoint y: 359, endPoint x: 166, endPoint y: 287, distance: 119.1
click at [310, 245] on div "TCAAT1028788 TÚY CA CHẾ LINH-THANH TUYỀN B $" at bounding box center [647, 237] width 786 height 41
click at [959, 220] on div "TCAAT1028788 TÚY CA CHẾ LINH-THANH TUYỀN B $" at bounding box center [647, 237] width 786 height 41
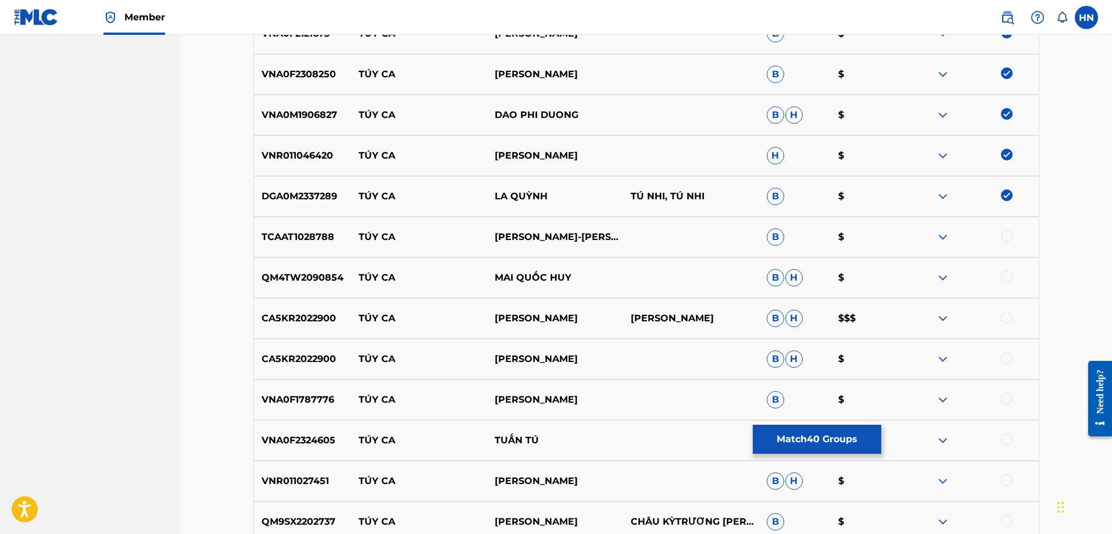
click at [316, 242] on p "TCAAT1028788" at bounding box center [303, 237] width 98 height 14
click at [1013, 235] on div at bounding box center [971, 237] width 136 height 14
click at [1007, 238] on div at bounding box center [1007, 236] width 12 height 12
click at [315, 287] on div "QM4TW2090854 TÚY CA MAI QUỐC HUY B H $" at bounding box center [647, 278] width 786 height 41
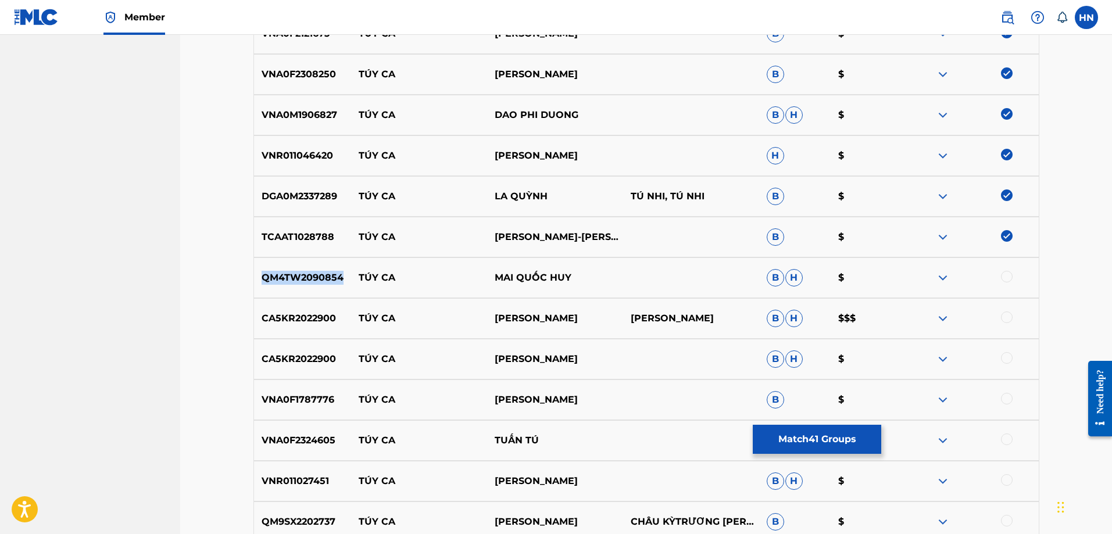
click at [315, 287] on div "QM4TW2090854 TÚY CA MAI QUỐC HUY B H $" at bounding box center [647, 278] width 786 height 41
click at [1010, 272] on div at bounding box center [1007, 277] width 12 height 12
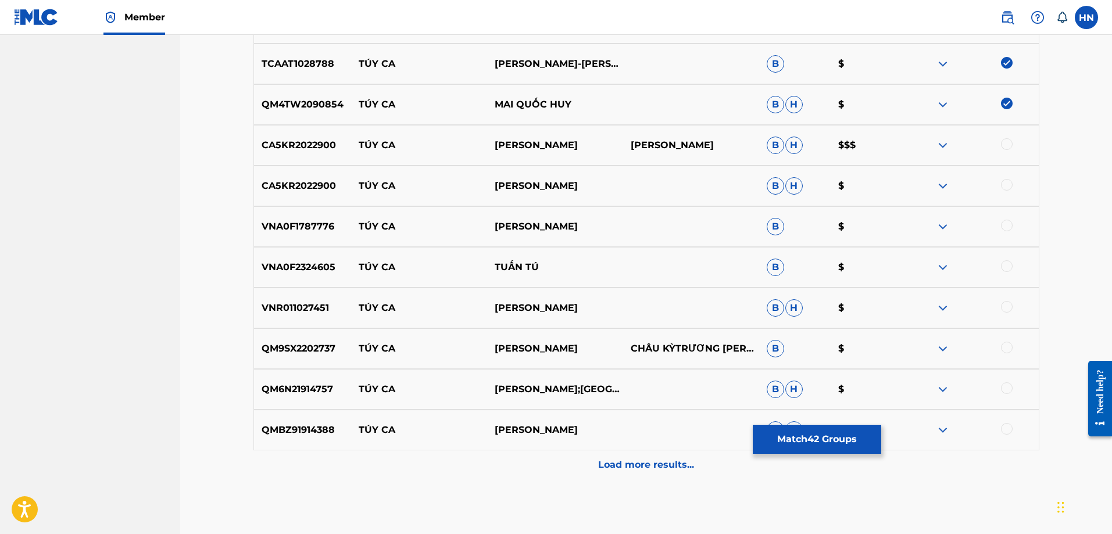
scroll to position [2033, 0]
click at [288, 161] on div "CA5KR2022900 TÚY CA TRƯỜNG VŨ TRƯỜNG VŨ B H $$$" at bounding box center [647, 144] width 786 height 41
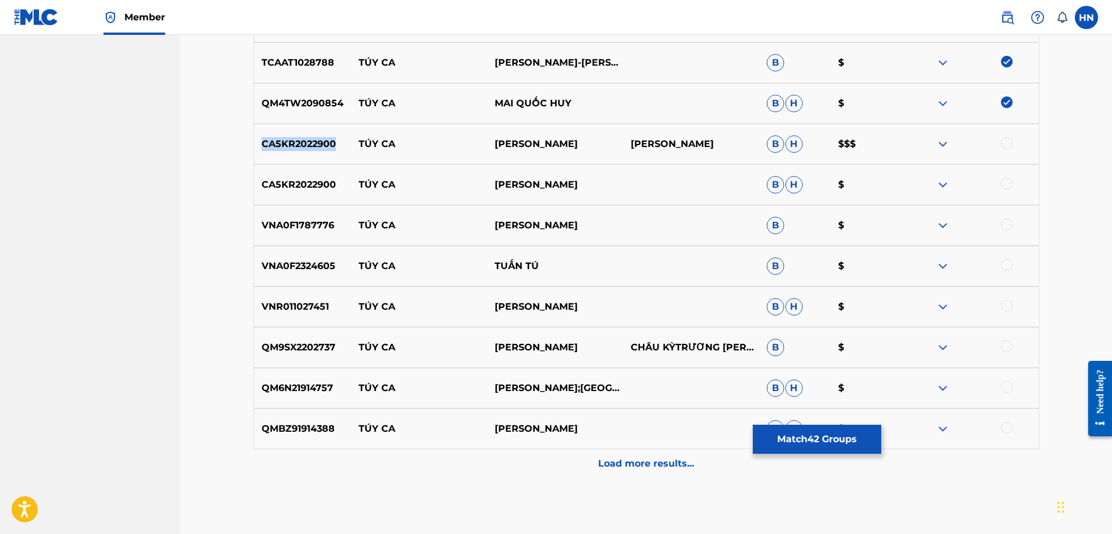
click at [288, 161] on div "CA5KR2022900 TÚY CA TRƯỜNG VŨ TRƯỜNG VŨ B H $$$" at bounding box center [647, 144] width 786 height 41
click at [1007, 141] on div at bounding box center [1007, 143] width 12 height 12
click at [1005, 180] on div at bounding box center [1007, 184] width 12 height 12
click at [307, 229] on p "VNA0F1787776" at bounding box center [303, 226] width 98 height 14
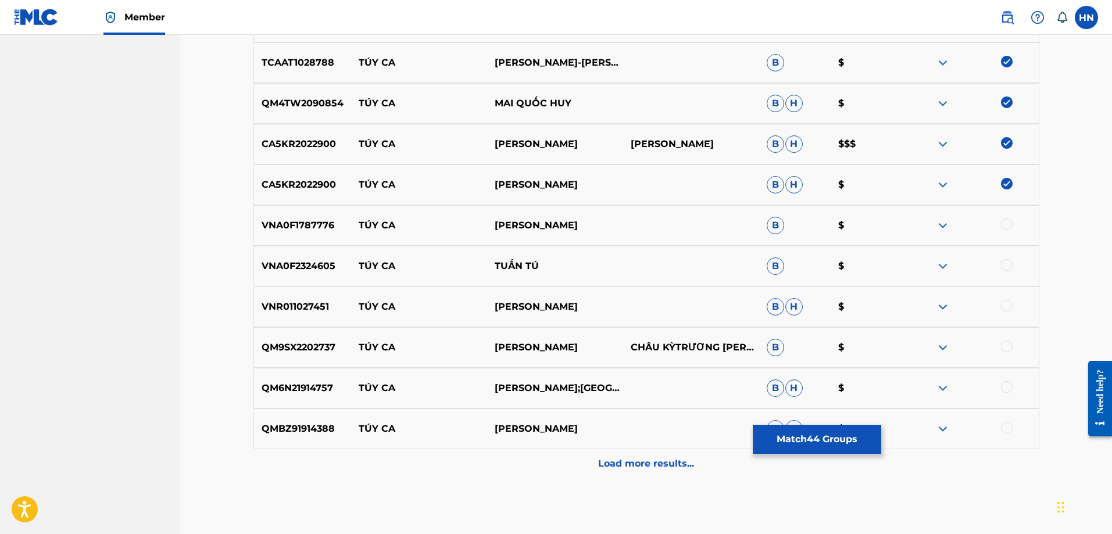
click at [1004, 221] on div at bounding box center [1007, 225] width 12 height 12
click at [277, 254] on div "VNA0F2324605 TÚY CA TUẤN TÚ B $" at bounding box center [647, 266] width 786 height 41
click at [1002, 265] on div at bounding box center [1007, 265] width 12 height 12
click at [293, 292] on div "VNR011027451 TÚY CA DAN PHONG B H $" at bounding box center [647, 307] width 786 height 41
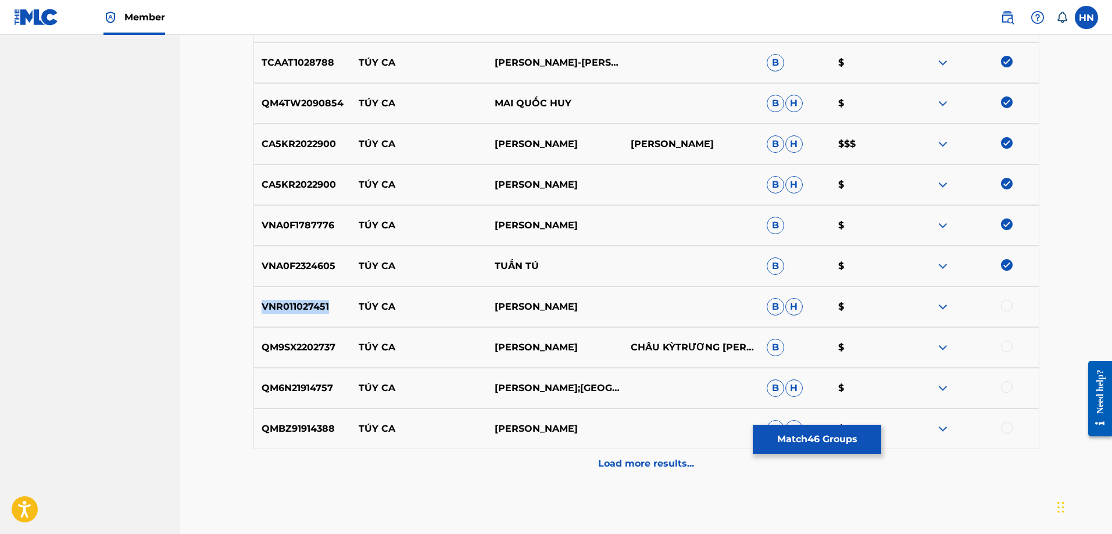
click at [293, 292] on div "VNR011027451 TÚY CA DAN PHONG B H $" at bounding box center [647, 307] width 786 height 41
click at [1012, 308] on div at bounding box center [1007, 306] width 12 height 12
click at [308, 347] on p "QM9SX2202737" at bounding box center [303, 348] width 98 height 14
click at [1009, 345] on div at bounding box center [1007, 347] width 12 height 12
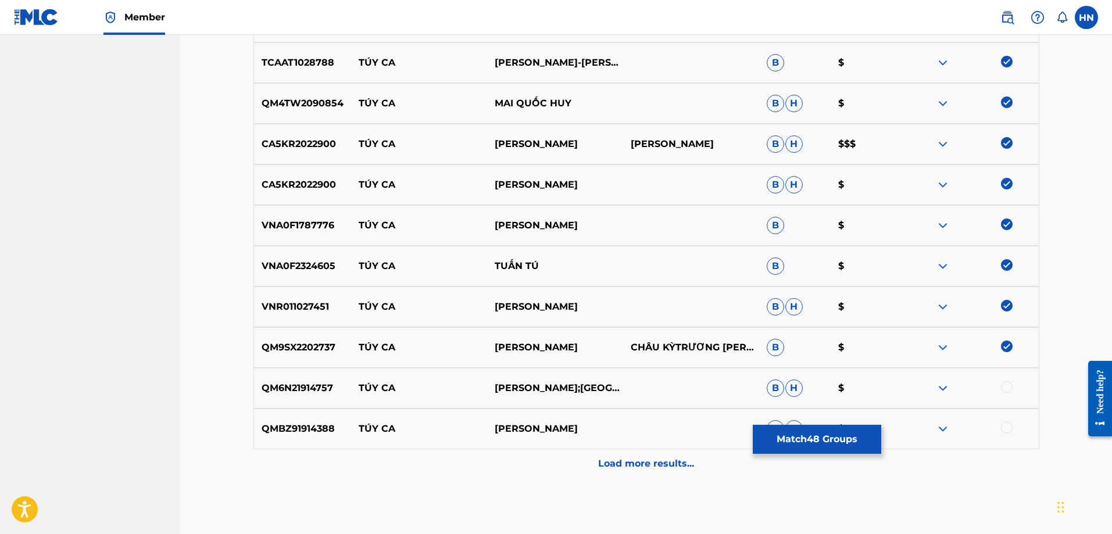
click at [1009, 386] on div at bounding box center [1007, 387] width 12 height 12
click at [310, 388] on p "QM6N21914757" at bounding box center [303, 388] width 98 height 14
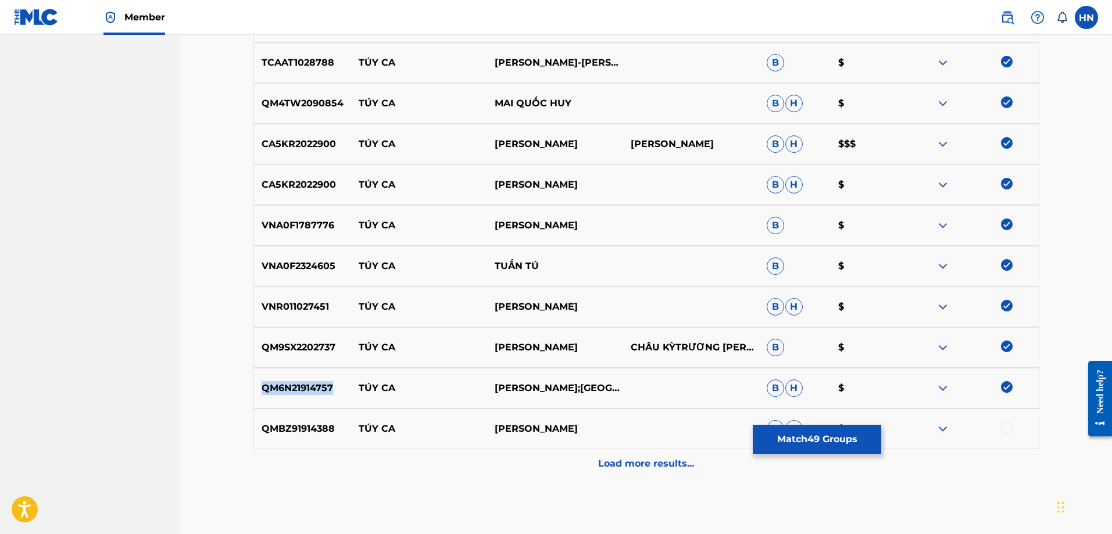
click at [287, 419] on div "QMBZ91914388 TÚY CA KHƯU HUY VŨ B H $" at bounding box center [647, 429] width 786 height 41
click at [1002, 428] on div at bounding box center [1007, 428] width 12 height 12
click at [650, 454] on div "Load more results..." at bounding box center [647, 463] width 786 height 29
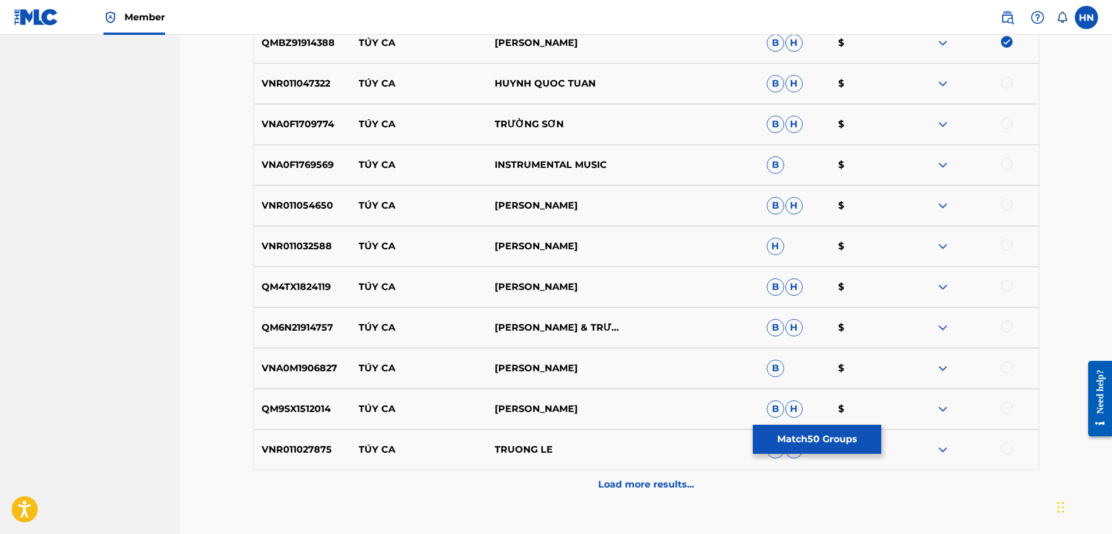
scroll to position [2440, 0]
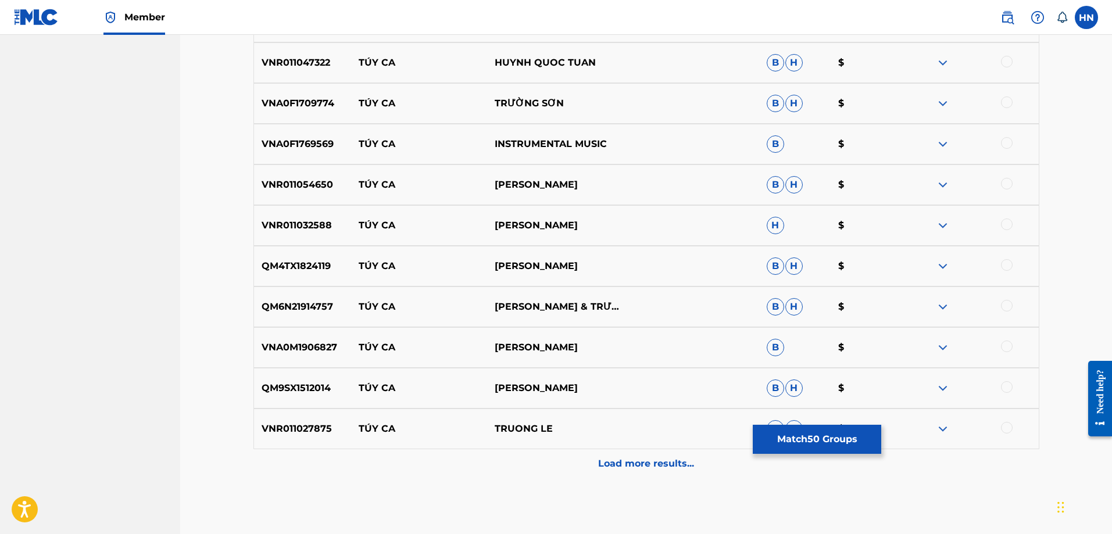
click at [317, 70] on div "VNR011047322 TÚY CA HUYNH QUOC TUAN B H $" at bounding box center [647, 62] width 786 height 41
click at [1007, 64] on div at bounding box center [1007, 62] width 12 height 12
click at [281, 95] on div "VNA0F1709774 TÚY CA TRƯỜNG SƠN B H $" at bounding box center [647, 103] width 786 height 41
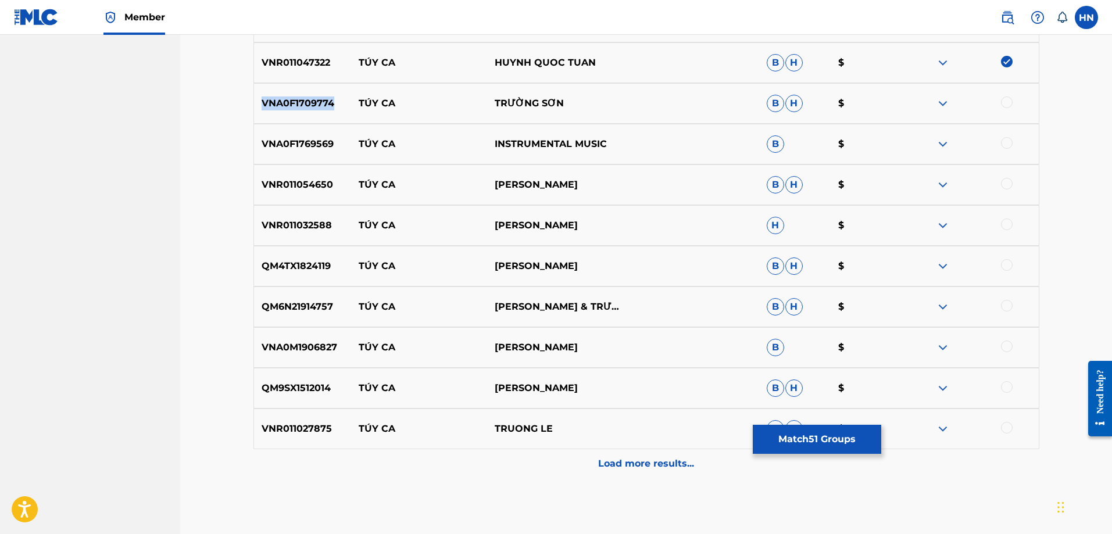
click at [281, 95] on div "VNA0F1709774 TÚY CA TRƯỜNG SƠN B H $" at bounding box center [647, 103] width 786 height 41
click at [1009, 100] on div at bounding box center [1007, 103] width 12 height 12
click at [265, 139] on p "VNA0F1769569" at bounding box center [303, 144] width 98 height 14
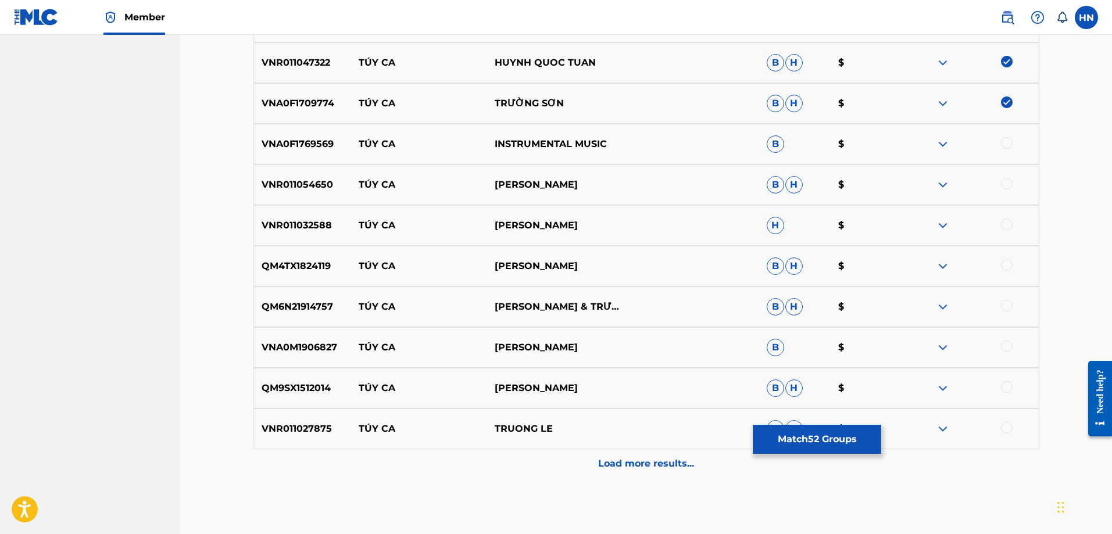
click at [1010, 142] on div at bounding box center [1007, 143] width 12 height 12
click at [289, 167] on div "VNR011054650 TÚY CA ĐINH TRƯỜNG B H $" at bounding box center [647, 185] width 786 height 41
click at [1003, 179] on div at bounding box center [1007, 184] width 12 height 12
click at [326, 241] on div "VNR011032588 TÚY CA DONG PHUONG BAO H $" at bounding box center [647, 225] width 786 height 41
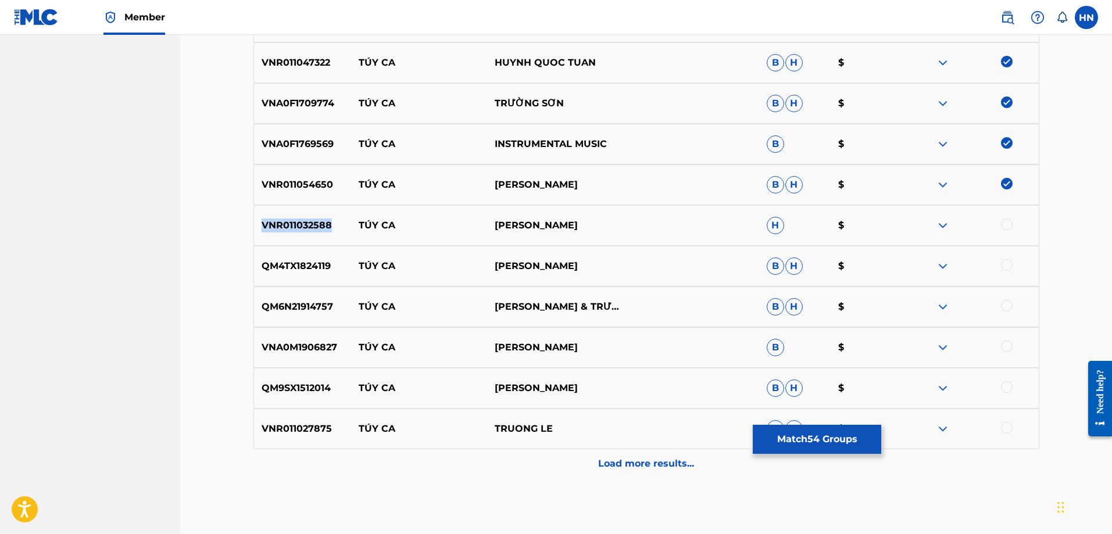
click at [326, 241] on div "VNR011032588 TÚY CA DONG PHUONG BAO H $" at bounding box center [647, 225] width 786 height 41
drag, startPoint x: 241, startPoint y: 180, endPoint x: 213, endPoint y: 168, distance: 30.2
click at [305, 230] on p "VNR011032588" at bounding box center [303, 226] width 98 height 14
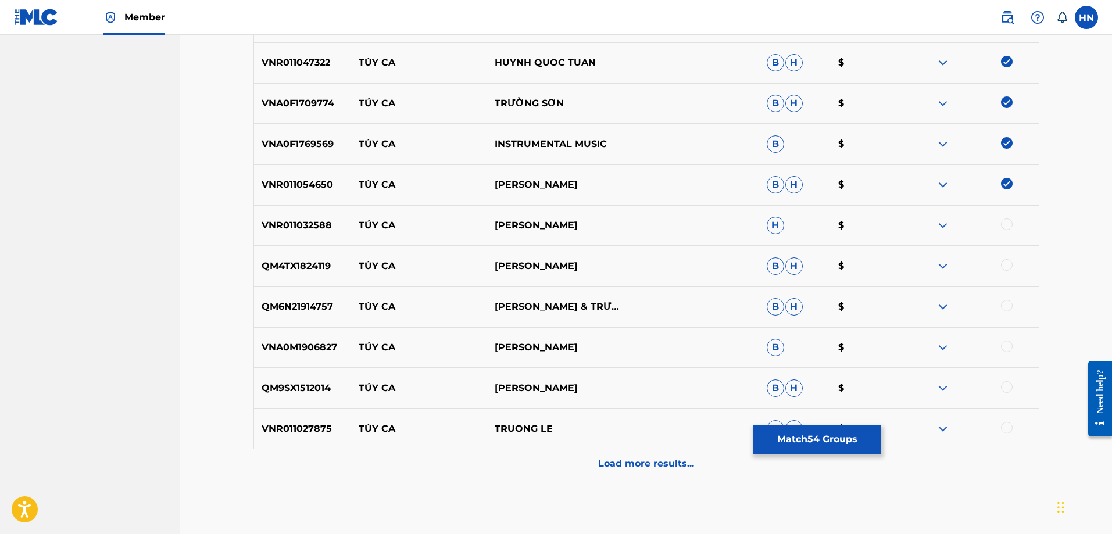
click at [1008, 224] on div at bounding box center [1007, 225] width 12 height 12
click at [326, 280] on div "QM4TX1824119 TÚY CA LƯU CHÍ VỸ B H $" at bounding box center [647, 266] width 786 height 41
click at [1004, 263] on div at bounding box center [1007, 265] width 12 height 12
click at [293, 309] on p "QM6N21914757" at bounding box center [303, 307] width 98 height 14
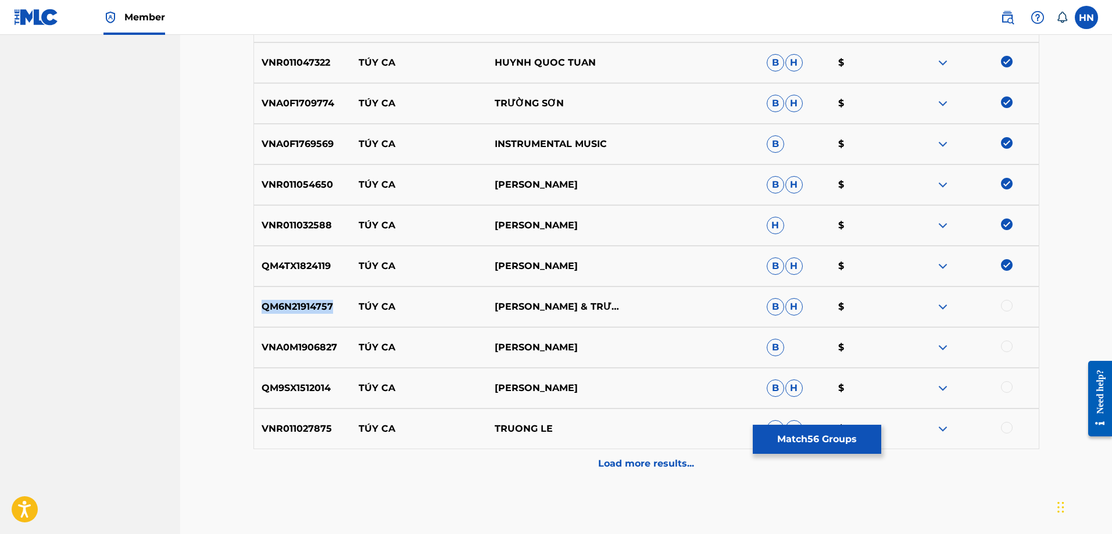
click at [293, 309] on p "QM6N21914757" at bounding box center [303, 307] width 98 height 14
click at [1012, 307] on div at bounding box center [1007, 306] width 12 height 12
click at [274, 354] on p "VNA0M1906827" at bounding box center [303, 348] width 98 height 14
click at [1011, 349] on div at bounding box center [1007, 347] width 12 height 12
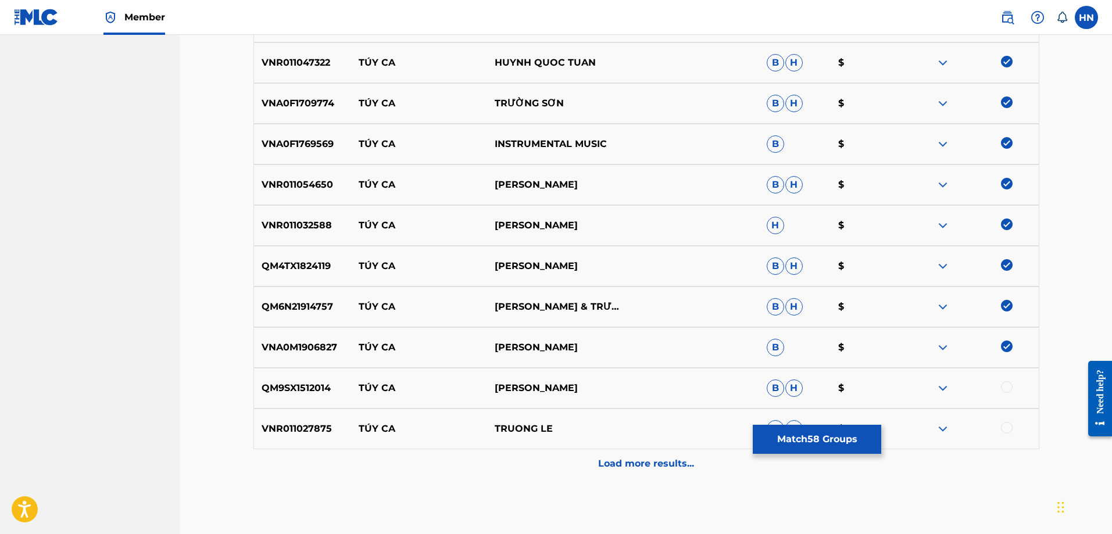
click at [302, 390] on p "QM9SX1512014" at bounding box center [303, 388] width 98 height 14
click at [1012, 390] on div at bounding box center [1007, 387] width 12 height 12
click at [257, 416] on div "VNR011027875 TÚY CA TRUONG LE B H $" at bounding box center [647, 429] width 786 height 41
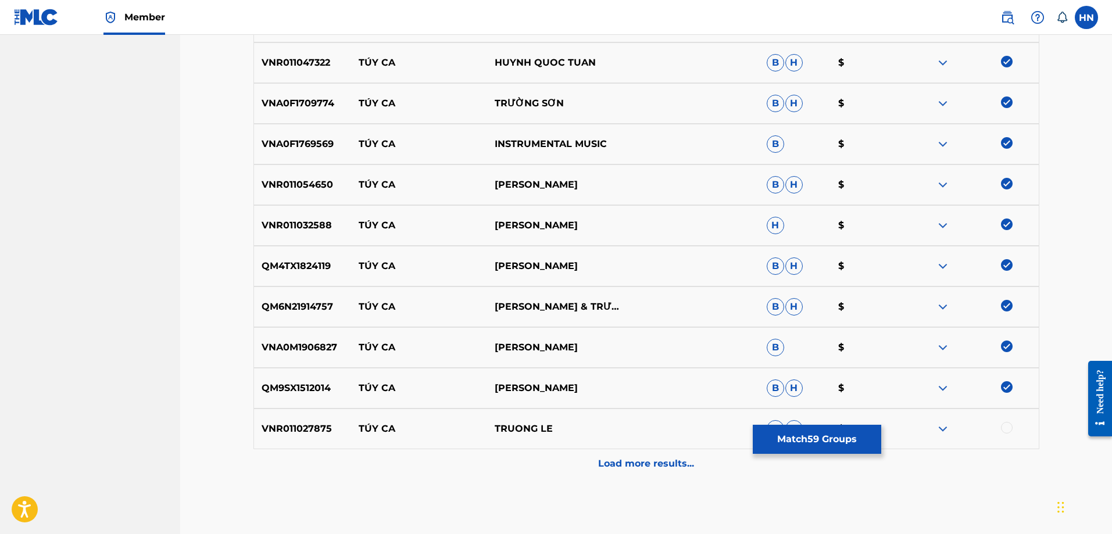
click at [1009, 432] on div at bounding box center [1007, 428] width 12 height 12
click at [663, 453] on div "Load more results..." at bounding box center [647, 463] width 786 height 29
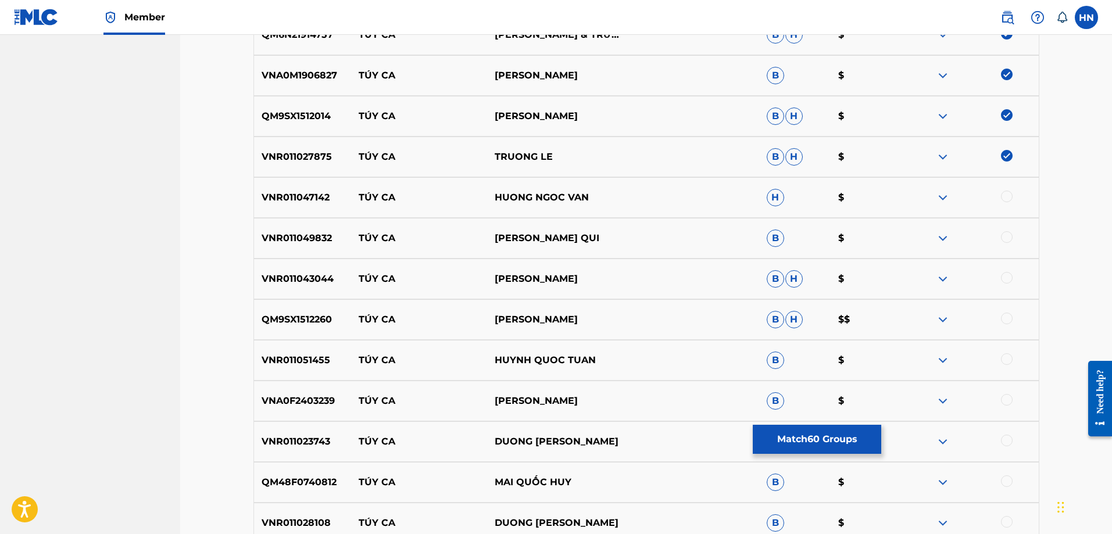
scroll to position [2731, 0]
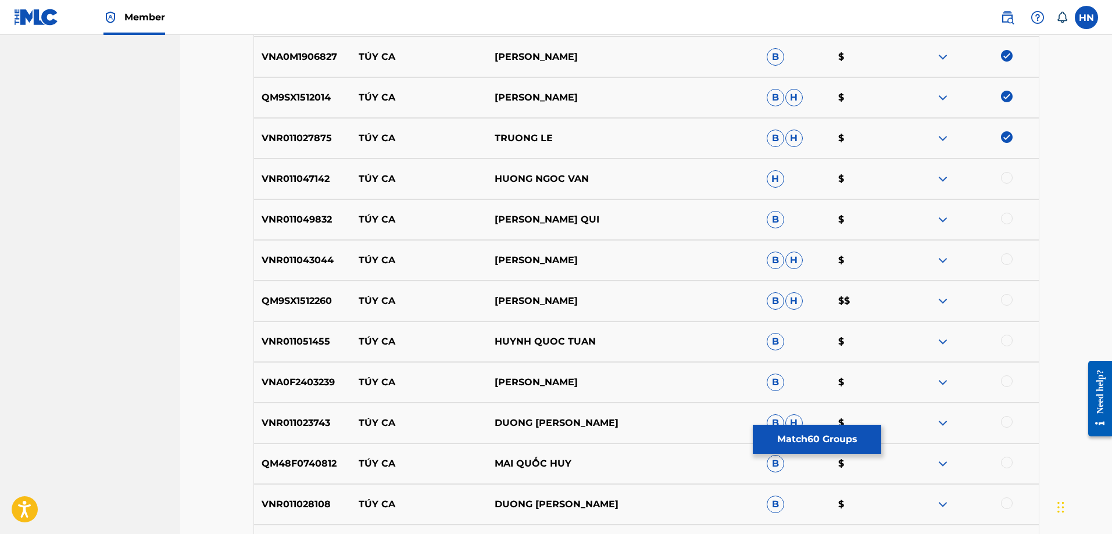
click at [263, 180] on p "VNR011047142" at bounding box center [303, 179] width 98 height 14
click at [1007, 177] on div at bounding box center [1007, 178] width 12 height 12
click at [308, 221] on p "VNR011049832" at bounding box center [303, 220] width 98 height 14
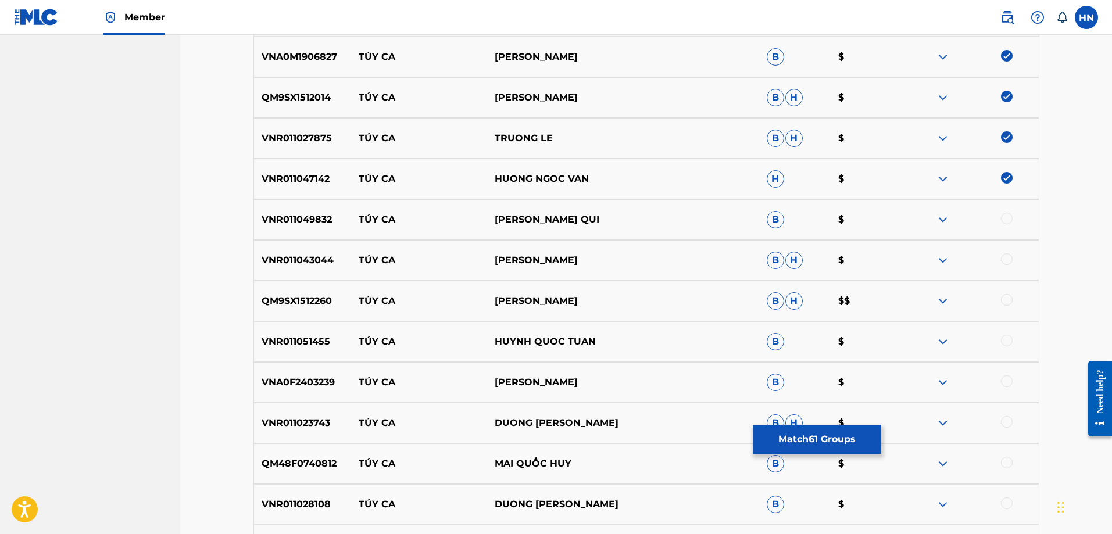
click at [1002, 222] on div at bounding box center [1007, 219] width 12 height 12
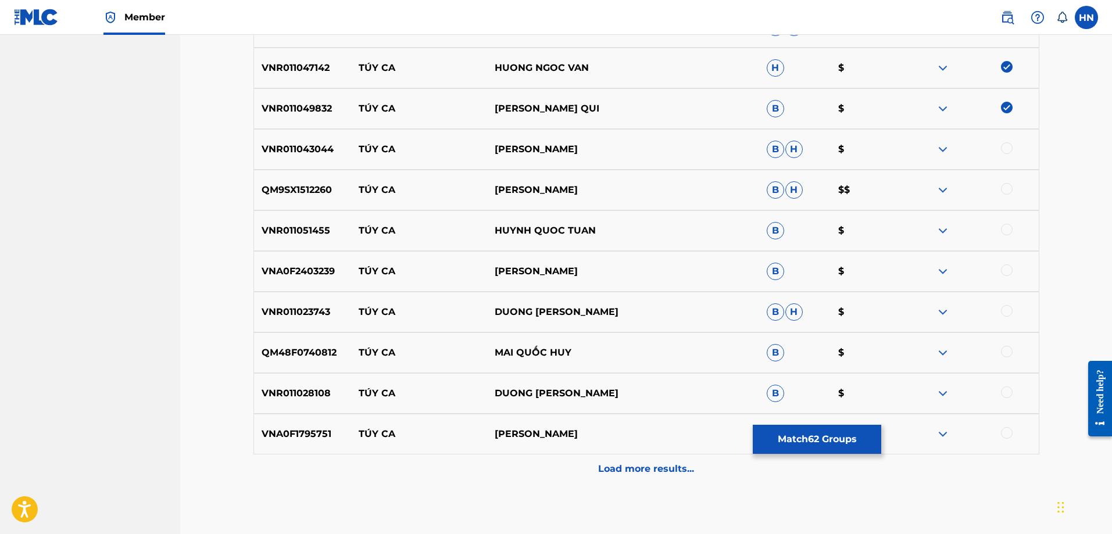
scroll to position [2905, 0]
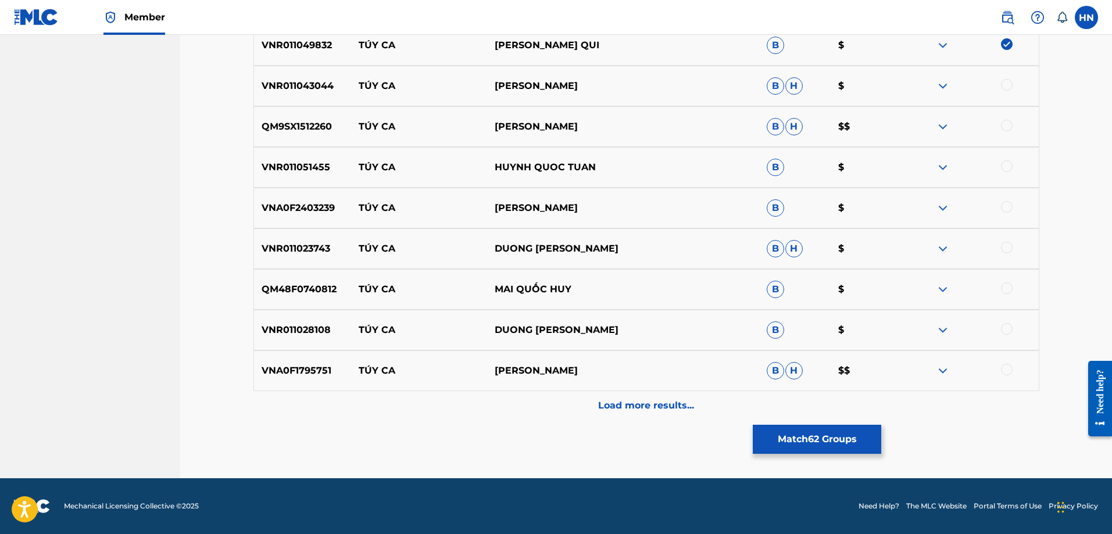
click at [306, 91] on p "VNR011043044" at bounding box center [303, 86] width 98 height 14
click at [1005, 83] on div at bounding box center [1007, 85] width 12 height 12
click at [285, 125] on p "QM9SX1512260" at bounding box center [303, 127] width 98 height 14
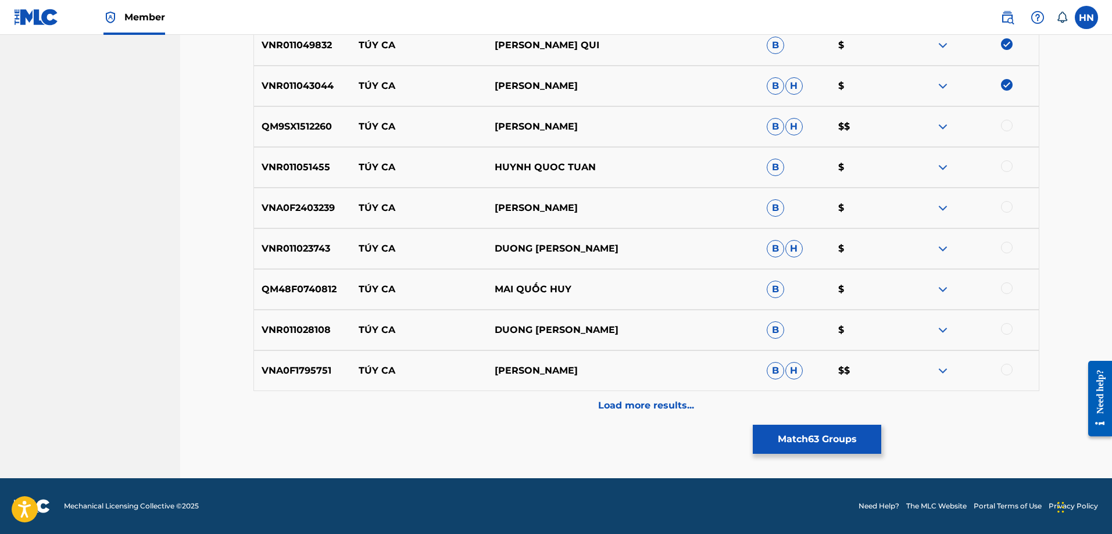
click at [1006, 131] on div at bounding box center [971, 127] width 136 height 14
click at [1005, 128] on div at bounding box center [1007, 126] width 12 height 12
click at [316, 181] on div "VNR011051455 TÚY CA HUYNH QUOC TUAN B $" at bounding box center [647, 167] width 786 height 41
click at [1009, 163] on div at bounding box center [1007, 166] width 12 height 12
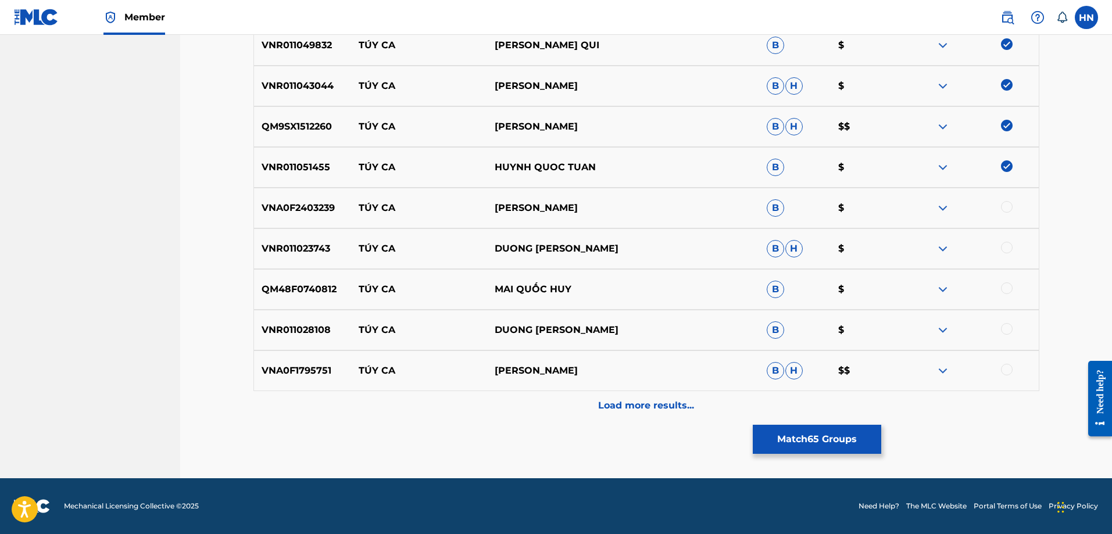
click at [292, 214] on p "VNA0F2403239" at bounding box center [303, 208] width 98 height 14
click at [1011, 208] on div at bounding box center [1007, 207] width 12 height 12
click at [298, 211] on p "VNA0F2403239" at bounding box center [303, 208] width 98 height 14
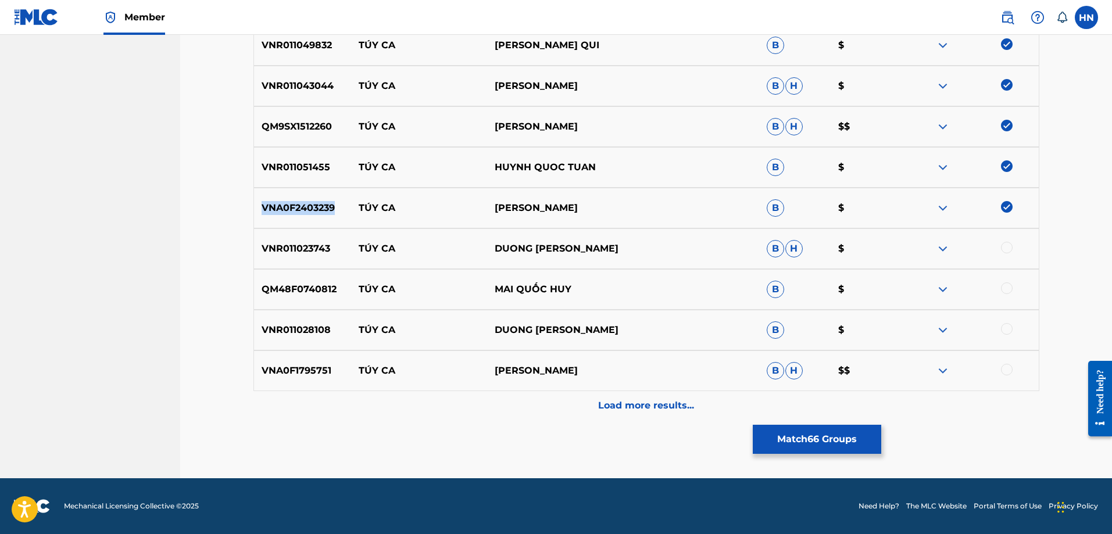
click at [298, 211] on p "VNA0F2403239" at bounding box center [303, 208] width 98 height 14
click at [299, 253] on p "VNR011023743" at bounding box center [303, 249] width 98 height 14
click at [1001, 245] on div at bounding box center [1007, 248] width 12 height 12
click at [278, 292] on p "QM48F0740812" at bounding box center [303, 290] width 98 height 14
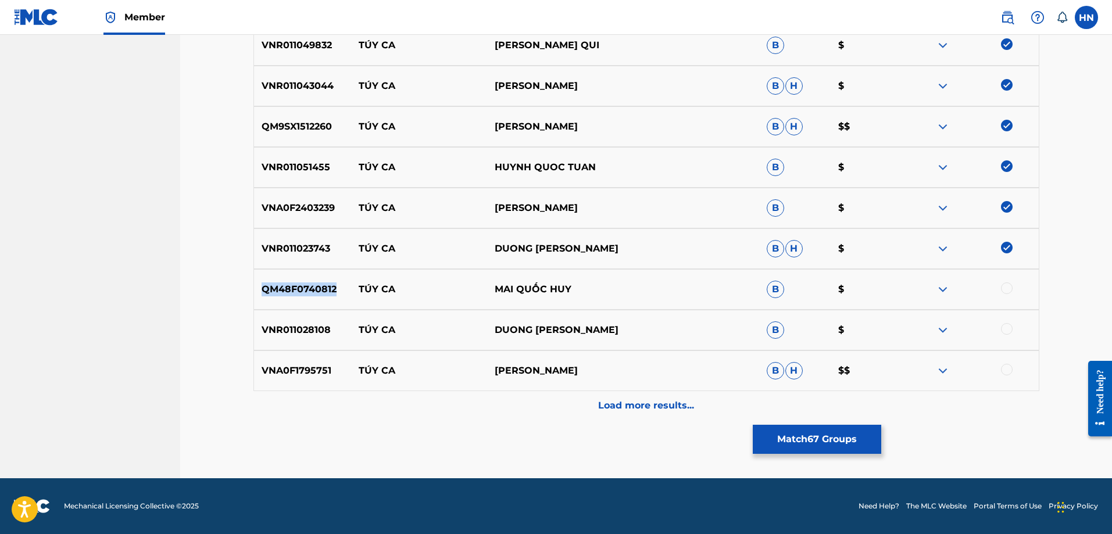
click at [278, 292] on p "QM48F0740812" at bounding box center [303, 290] width 98 height 14
click at [1012, 292] on div at bounding box center [1007, 289] width 12 height 12
click at [289, 327] on p "VNR011028108" at bounding box center [303, 330] width 98 height 14
click at [1010, 323] on div at bounding box center [971, 330] width 136 height 14
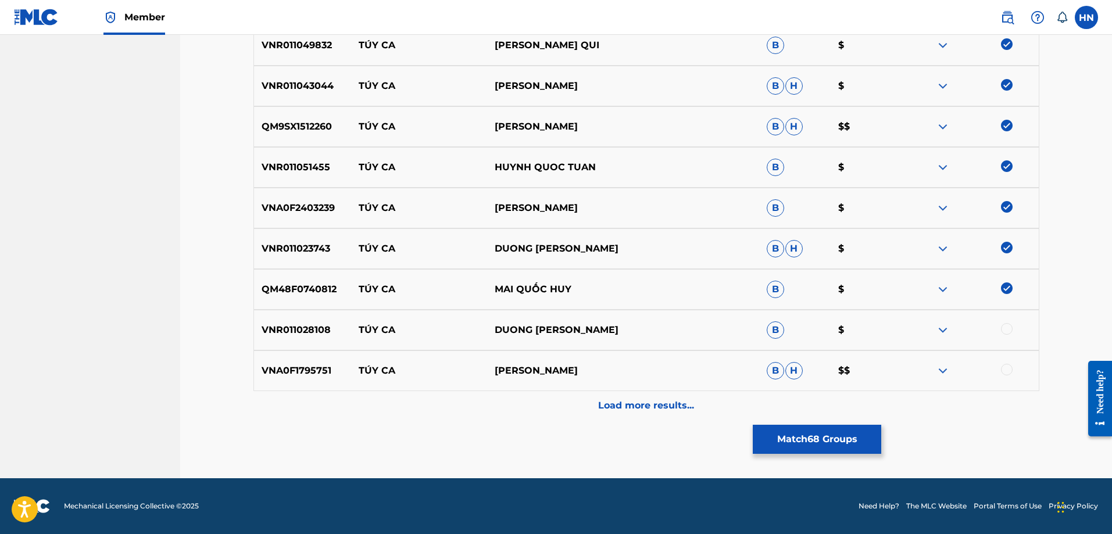
click at [1011, 329] on div at bounding box center [1007, 329] width 12 height 12
click at [290, 367] on p "VNA0F1795751" at bounding box center [303, 371] width 98 height 14
click at [1005, 368] on div at bounding box center [1007, 370] width 12 height 12
click at [714, 390] on div "VNA0F1795751 TÚY CA QUANG SƠN B H $$" at bounding box center [647, 371] width 786 height 41
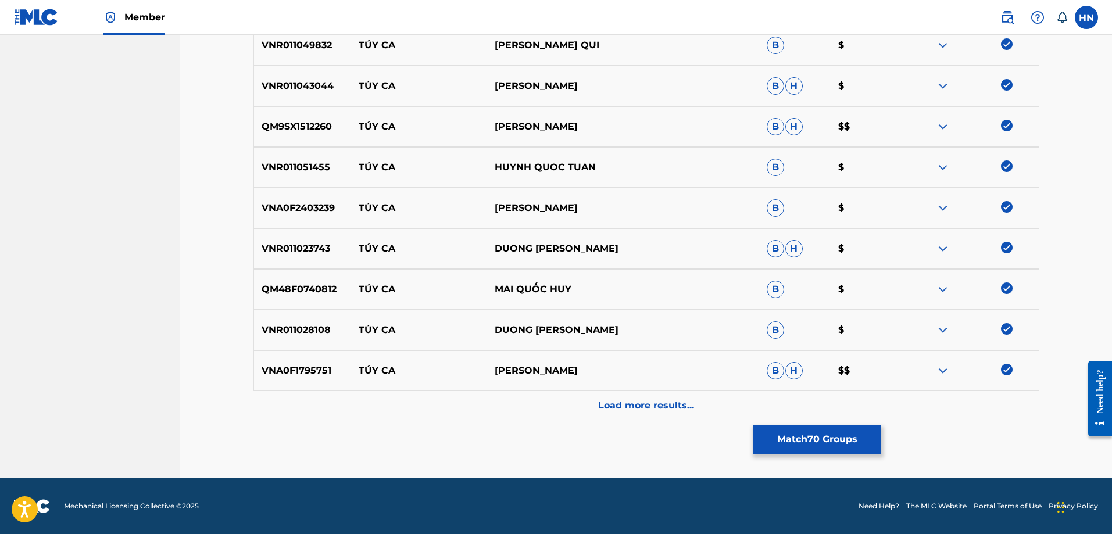
click at [683, 399] on div "Load more results..." at bounding box center [647, 405] width 786 height 29
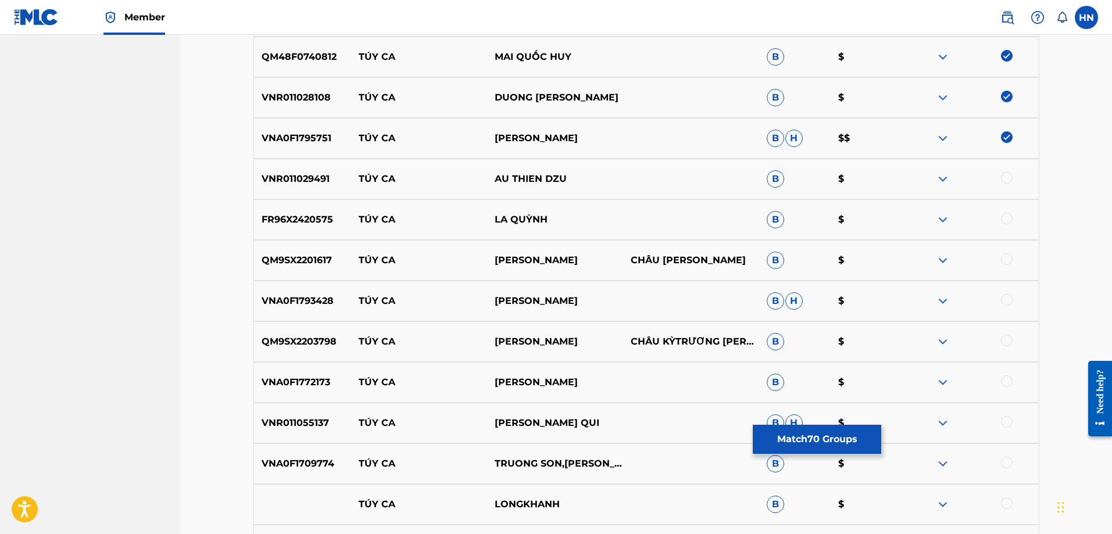
scroll to position [3196, 0]
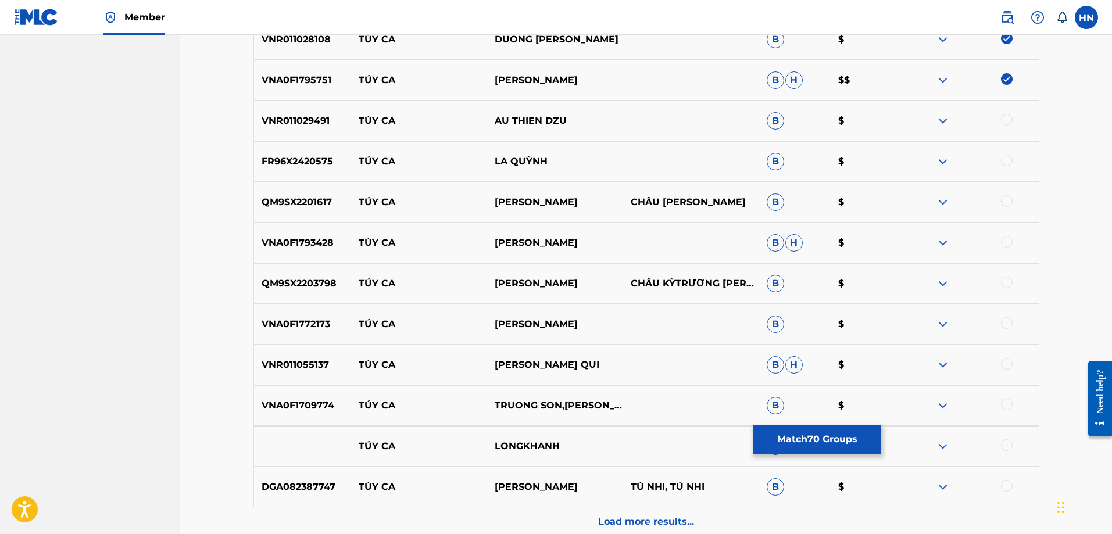
click at [266, 201] on p "QM9SX2201617" at bounding box center [303, 202] width 98 height 14
click at [1004, 202] on div at bounding box center [1007, 201] width 12 height 12
click at [308, 276] on div "QM9SX2203798 TÚY CA MẠNH QUỲNH CHÂU KỲTRƯƠNG MINH DZŨNG B $" at bounding box center [647, 283] width 786 height 41
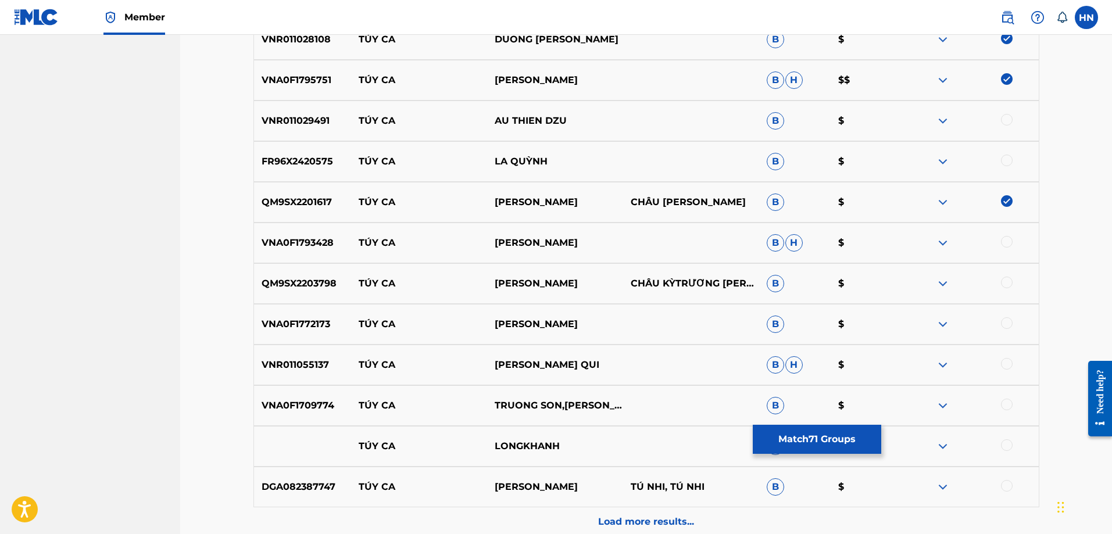
click at [1011, 284] on div at bounding box center [1007, 283] width 12 height 12
click at [297, 127] on p "VNR011029491" at bounding box center [303, 121] width 98 height 14
click at [1006, 122] on div at bounding box center [1007, 120] width 12 height 12
click at [311, 149] on div "FR96X2420575 TÚY CA LA QUỲNH B $" at bounding box center [647, 161] width 786 height 41
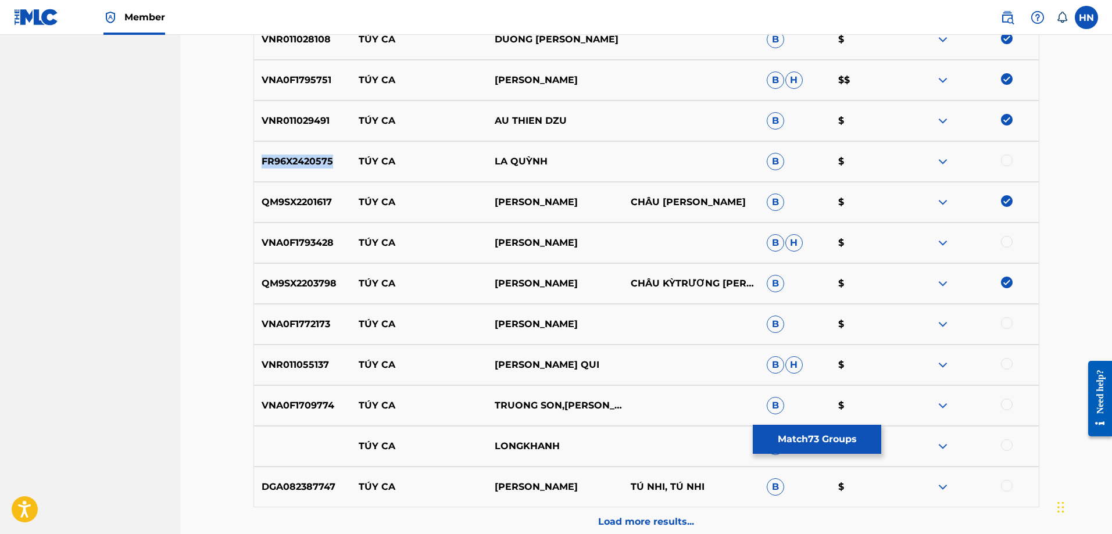
click at [311, 149] on div "FR96X2420575 TÚY CA LA QUỲNH B $" at bounding box center [647, 161] width 786 height 41
click at [1006, 158] on div at bounding box center [1007, 161] width 12 height 12
click at [314, 235] on div "VNA0F1793428 TÚY CA CHẾ LINH B H $" at bounding box center [647, 243] width 786 height 41
click at [1011, 239] on div at bounding box center [1007, 242] width 12 height 12
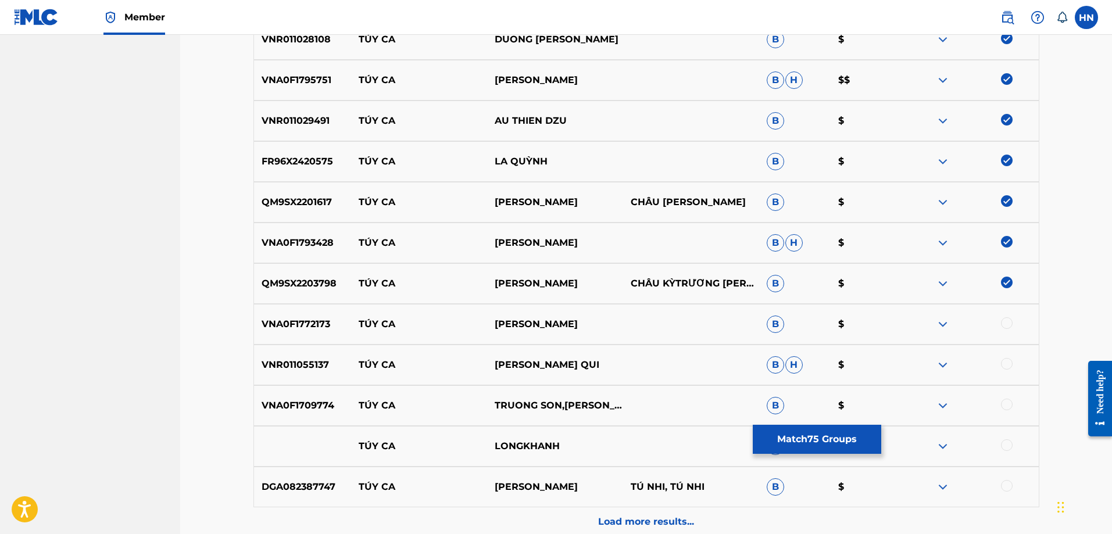
click at [277, 318] on p "VNA0F1772173" at bounding box center [303, 324] width 98 height 14
click at [1006, 330] on div at bounding box center [971, 324] width 136 height 14
click at [1006, 326] on div at bounding box center [1007, 323] width 12 height 12
click at [293, 367] on p "VNR011055137" at bounding box center [303, 365] width 98 height 14
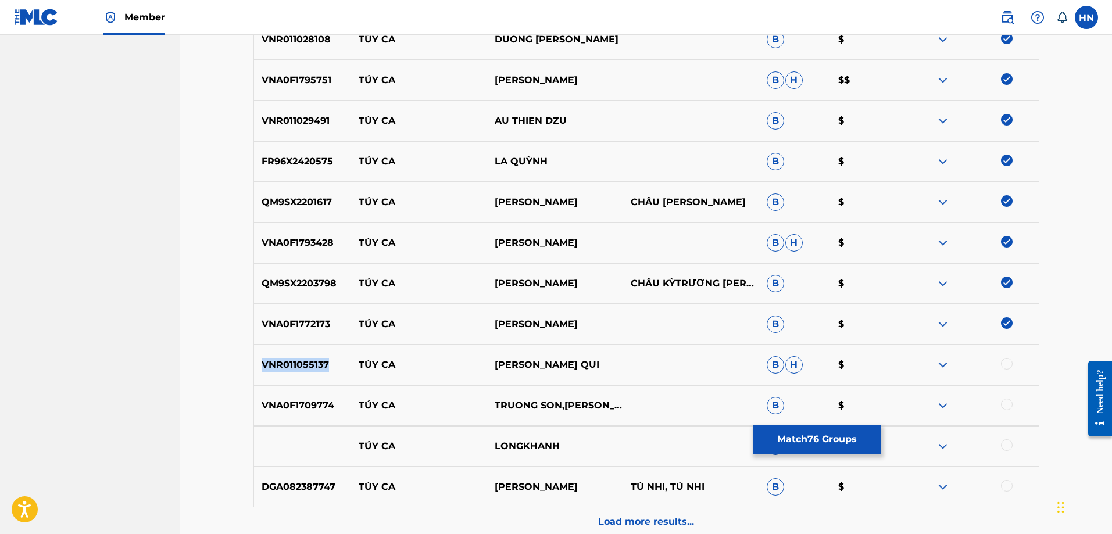
click at [293, 367] on p "VNR011055137" at bounding box center [303, 365] width 98 height 14
click at [1011, 364] on div at bounding box center [1007, 364] width 12 height 12
click at [287, 405] on p "VNA0F1709774" at bounding box center [303, 406] width 98 height 14
click at [1009, 399] on div at bounding box center [1007, 405] width 12 height 12
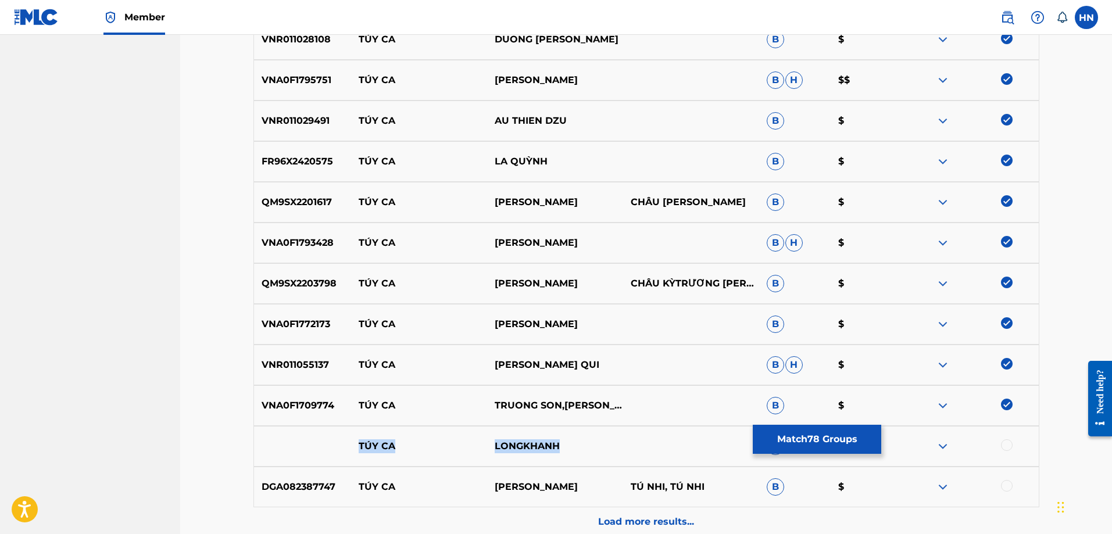
drag, startPoint x: 576, startPoint y: 445, endPoint x: 344, endPoint y: 443, distance: 232.6
click at [345, 443] on div "TÚY CA LONGKHANH B $" at bounding box center [647, 446] width 786 height 41
click at [1005, 444] on div at bounding box center [1007, 446] width 12 height 12
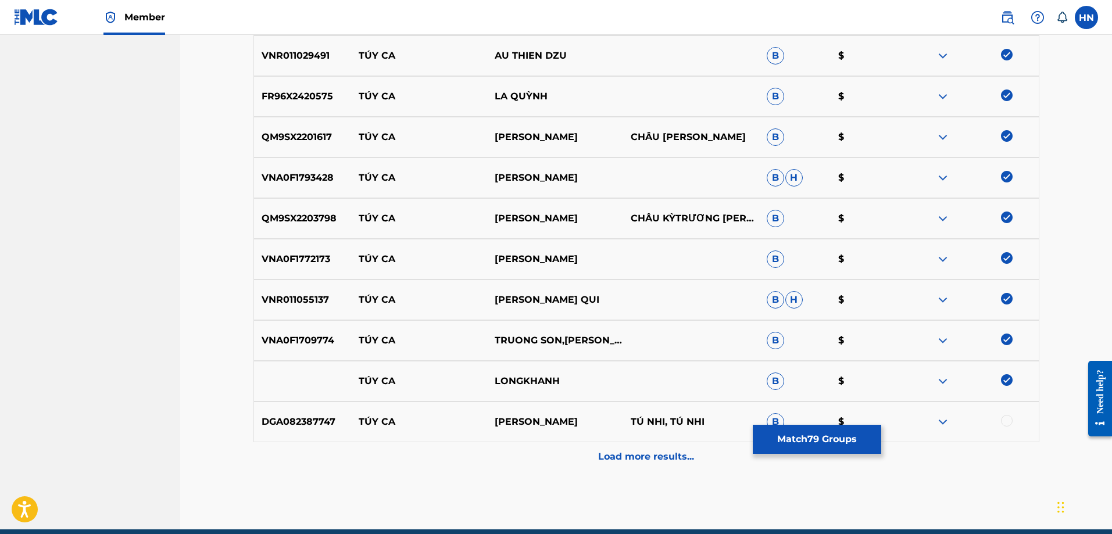
scroll to position [3312, 0]
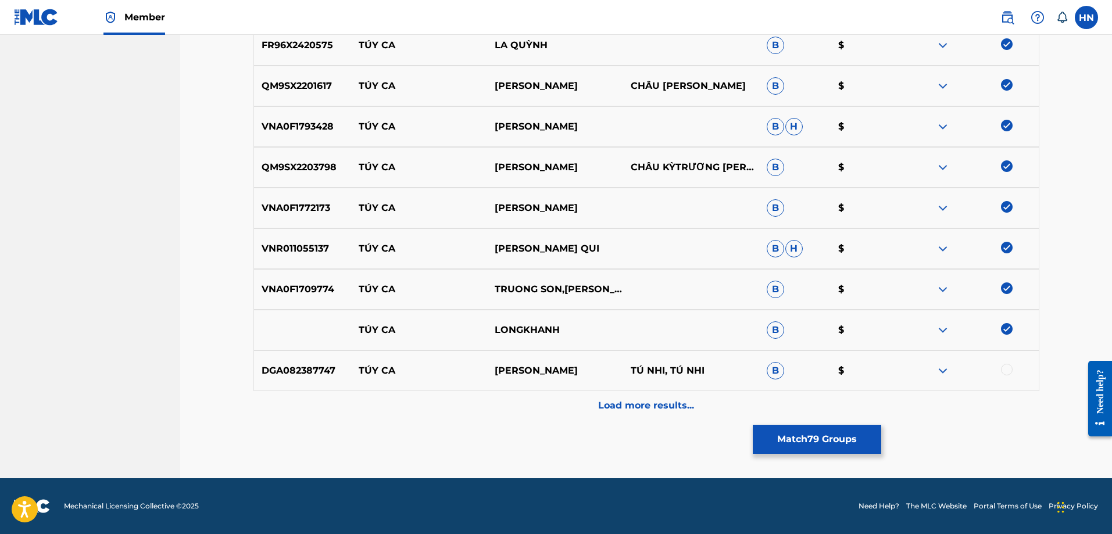
click at [941, 334] on img at bounding box center [943, 330] width 14 height 14
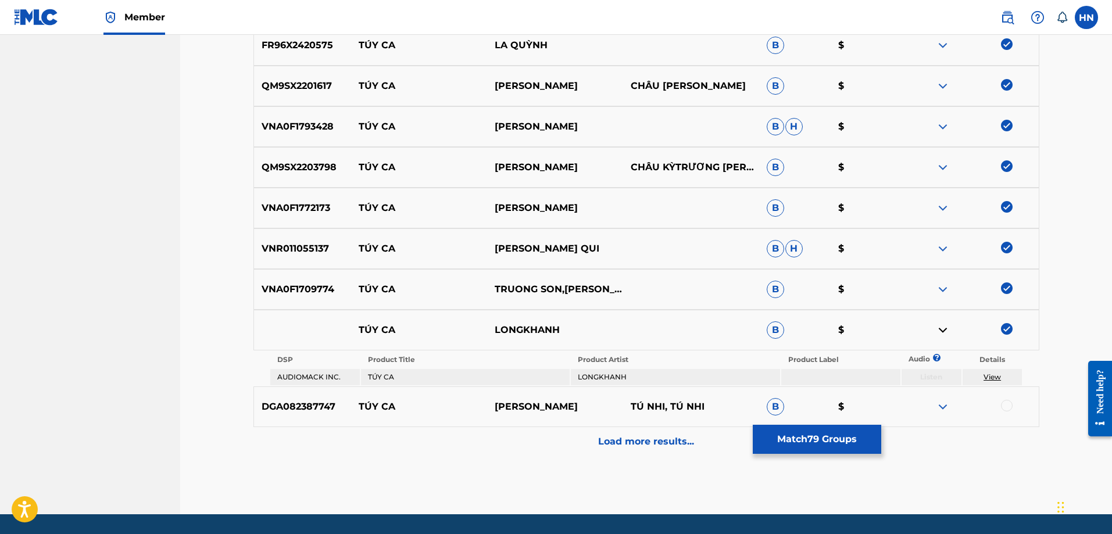
click at [305, 397] on div "DGA082387747 TÚY CA LƯƠNG NHẬT DUY TÚ NHI, TÚ NHI B $" at bounding box center [647, 407] width 786 height 41
click at [1009, 406] on div at bounding box center [1007, 406] width 12 height 12
click at [669, 437] on p "Load more results..." at bounding box center [646, 442] width 96 height 14
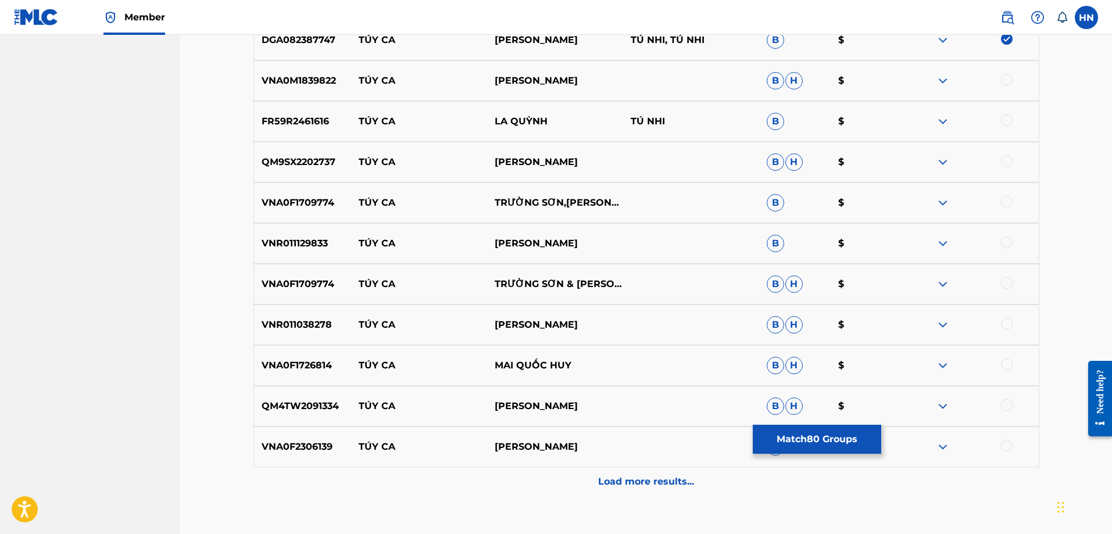
scroll to position [3661, 0]
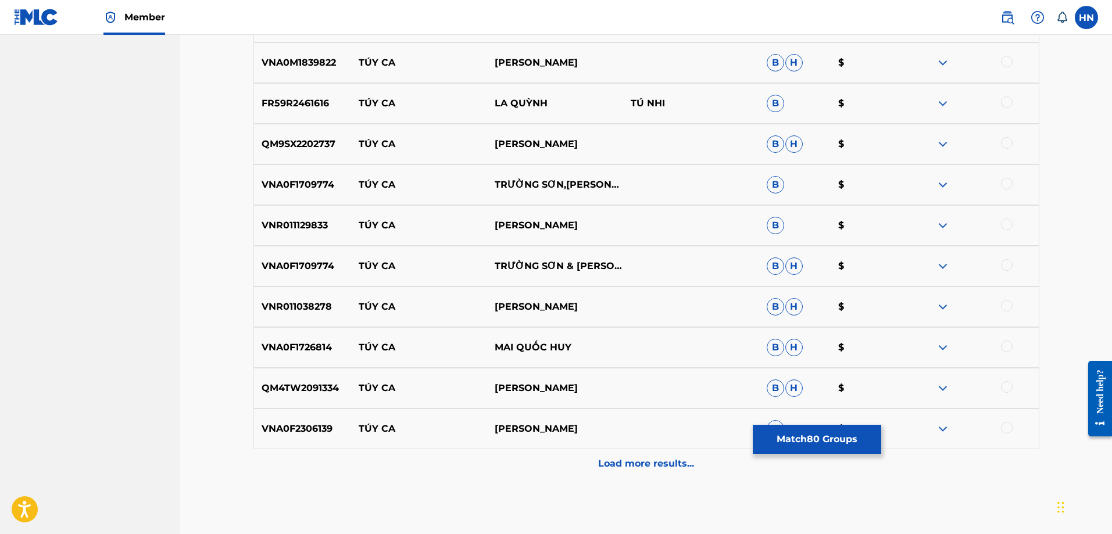
click at [302, 64] on p "VNA0M1839822" at bounding box center [303, 63] width 98 height 14
click at [1007, 62] on div at bounding box center [1007, 62] width 12 height 12
click at [296, 103] on p "FR59R2461616" at bounding box center [303, 104] width 98 height 14
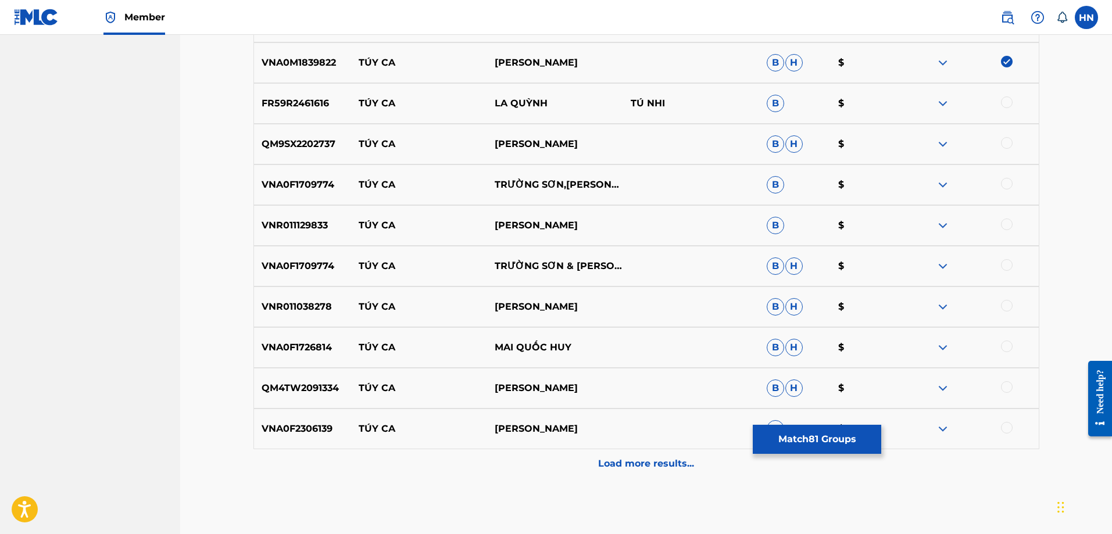
click at [1004, 105] on div at bounding box center [1007, 103] width 12 height 12
click at [308, 145] on p "QM9SX2202737" at bounding box center [303, 144] width 98 height 14
click at [1008, 145] on div at bounding box center [1007, 143] width 12 height 12
click at [261, 195] on div "VNA0F1709774 TÚY CA TRƯỜNG SƠN,DUY TÙNG B $" at bounding box center [647, 185] width 786 height 41
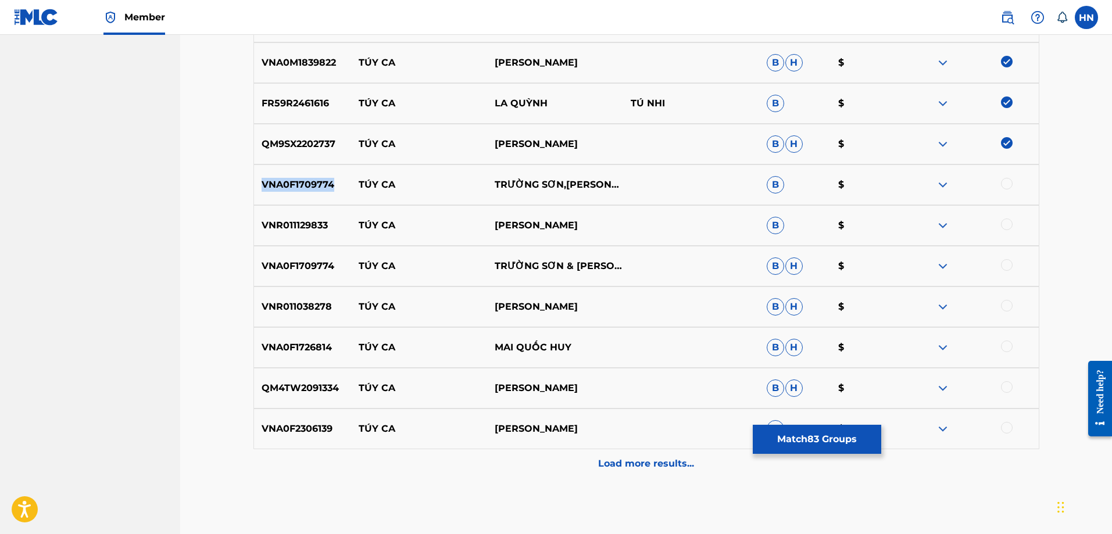
click at [261, 195] on div "VNA0F1709774 TÚY CA TRƯỜNG SƠN,DUY TÙNG B $" at bounding box center [647, 185] width 786 height 41
click at [1005, 182] on div at bounding box center [1007, 184] width 12 height 12
click at [314, 226] on p "VNR011129833" at bounding box center [303, 226] width 98 height 14
click at [1005, 224] on div at bounding box center [1007, 225] width 12 height 12
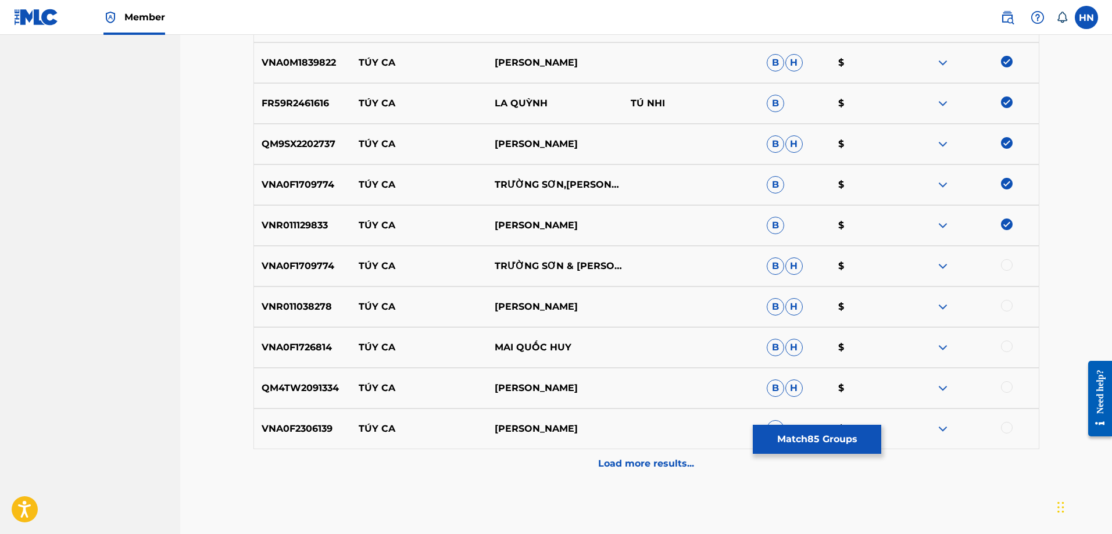
click at [329, 263] on p "VNA0F1709774" at bounding box center [303, 266] width 98 height 14
click at [1010, 263] on div at bounding box center [1007, 265] width 12 height 12
click at [291, 300] on p "VNR011038278" at bounding box center [303, 307] width 98 height 14
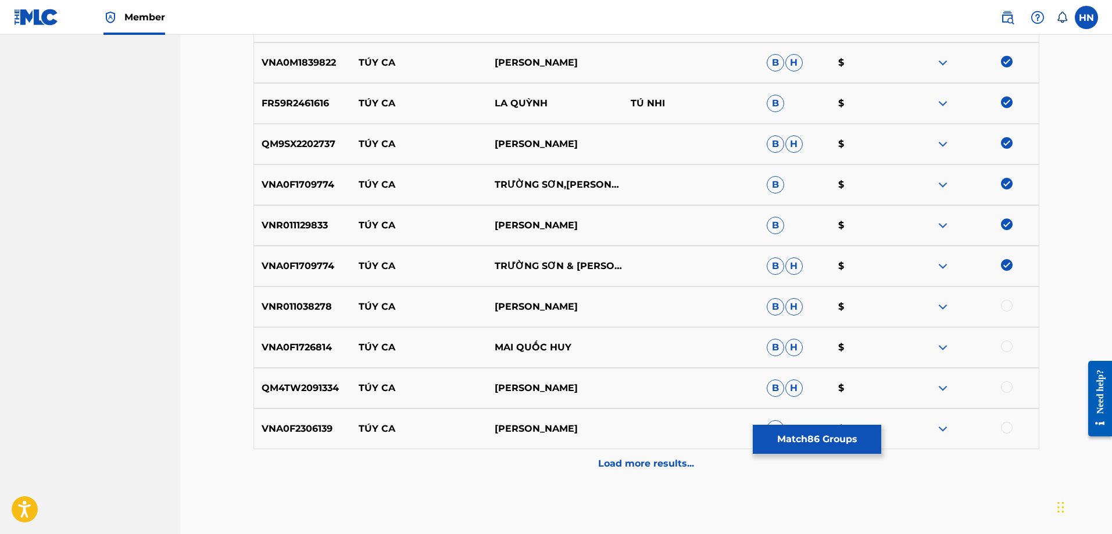
click at [1006, 306] on div at bounding box center [1007, 306] width 12 height 12
click at [303, 336] on div "VNA0F1726814 TÚY CA MAI QUỐC HUY B H $" at bounding box center [647, 347] width 786 height 41
click at [1011, 348] on div at bounding box center [1007, 347] width 12 height 12
click at [293, 387] on p "QM4TW2091334" at bounding box center [303, 388] width 98 height 14
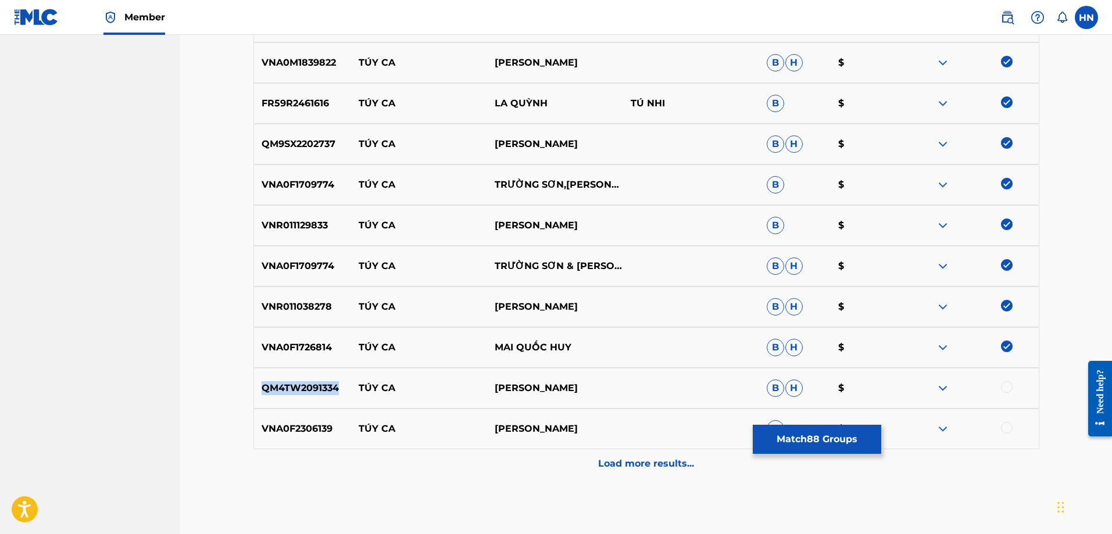
click at [293, 387] on p "QM4TW2091334" at bounding box center [303, 388] width 98 height 14
click at [1002, 385] on div at bounding box center [1007, 387] width 12 height 12
click at [302, 429] on p "VNA0F2306139" at bounding box center [303, 429] width 98 height 14
click at [1002, 427] on div at bounding box center [1007, 428] width 12 height 12
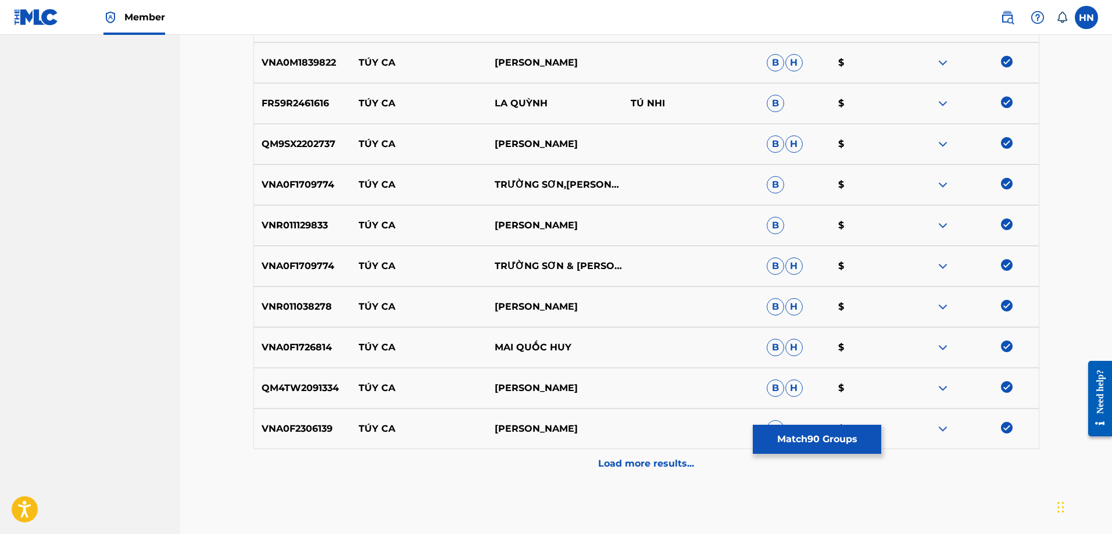
click at [630, 466] on p "Load more results..." at bounding box center [646, 464] width 96 height 14
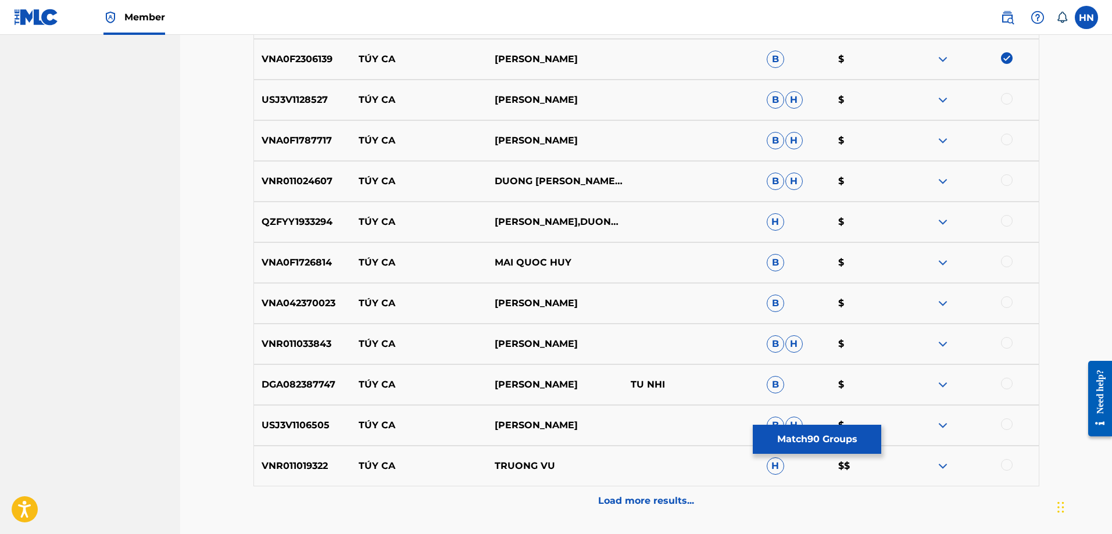
scroll to position [4010, 0]
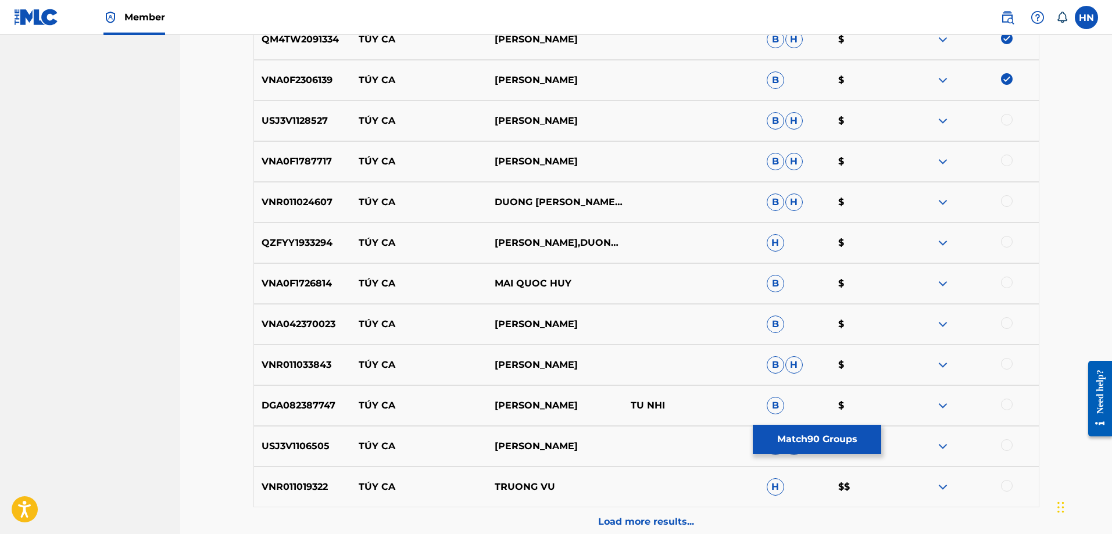
click at [317, 117] on p "USJ3V1128527" at bounding box center [303, 121] width 98 height 14
click at [1004, 120] on div at bounding box center [1007, 120] width 12 height 12
click at [316, 149] on div "VNA0F1787717 TÚY CA TRƯỜNG VŨ B H $" at bounding box center [647, 161] width 786 height 41
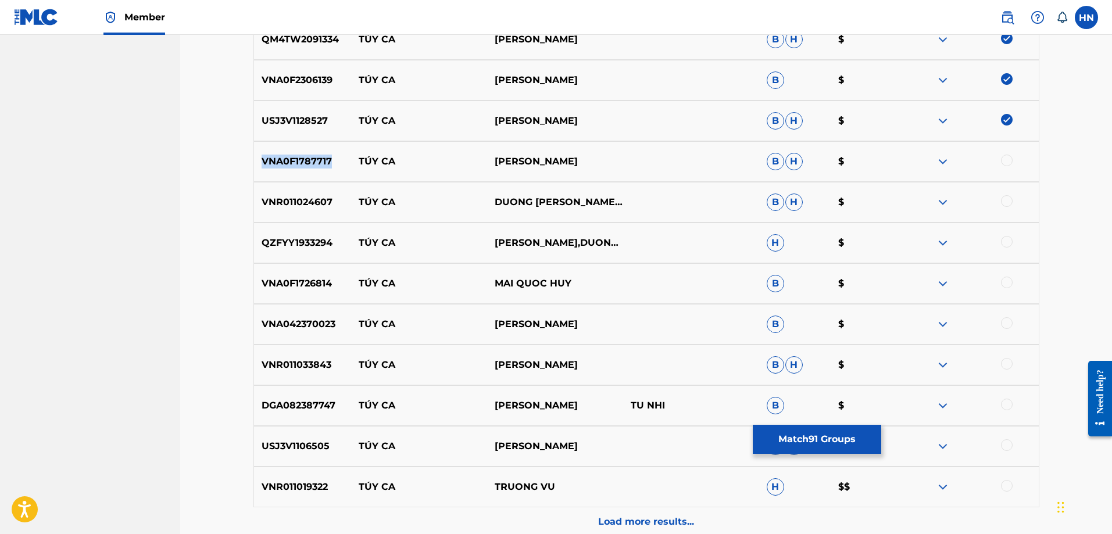
click at [316, 149] on div "VNA0F1787717 TÚY CA TRƯỜNG VŨ B H $" at bounding box center [647, 161] width 786 height 41
click at [1004, 158] on div at bounding box center [1007, 161] width 12 height 12
click at [291, 209] on p "VNR011024607" at bounding box center [303, 202] width 98 height 14
click at [999, 203] on div at bounding box center [971, 202] width 136 height 14
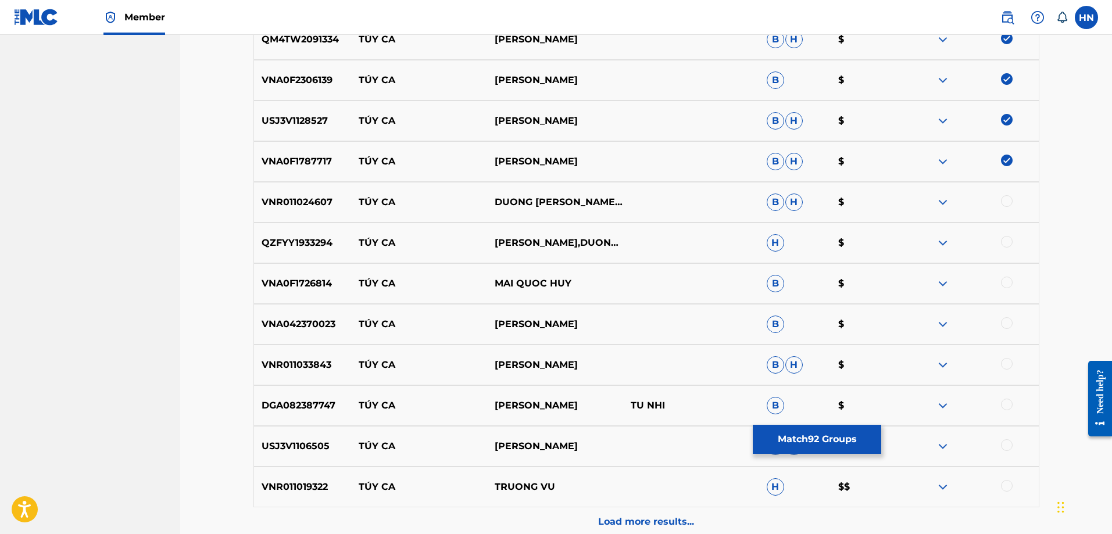
click at [1004, 203] on div at bounding box center [1007, 201] width 12 height 12
click at [315, 238] on p "QZFYY1933294" at bounding box center [303, 243] width 98 height 14
click at [1009, 240] on div at bounding box center [1007, 242] width 12 height 12
click at [316, 278] on p "VNA0F1726814" at bounding box center [303, 284] width 98 height 14
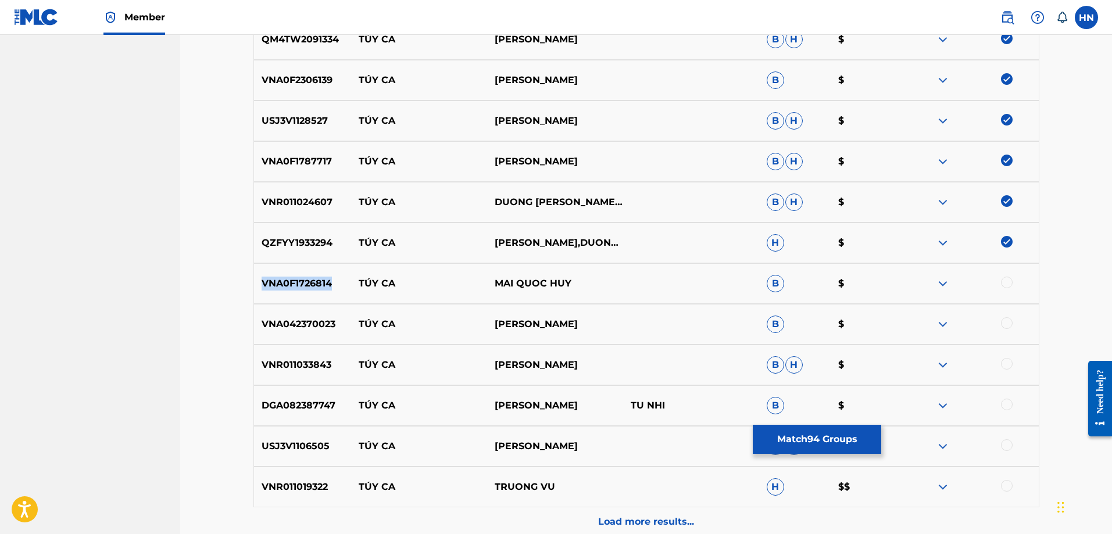
click at [316, 278] on p "VNA0F1726814" at bounding box center [303, 284] width 98 height 14
click at [1004, 283] on div at bounding box center [1007, 283] width 12 height 12
click at [324, 319] on p "VNA042370023" at bounding box center [303, 324] width 98 height 14
click at [1004, 323] on div at bounding box center [1007, 323] width 12 height 12
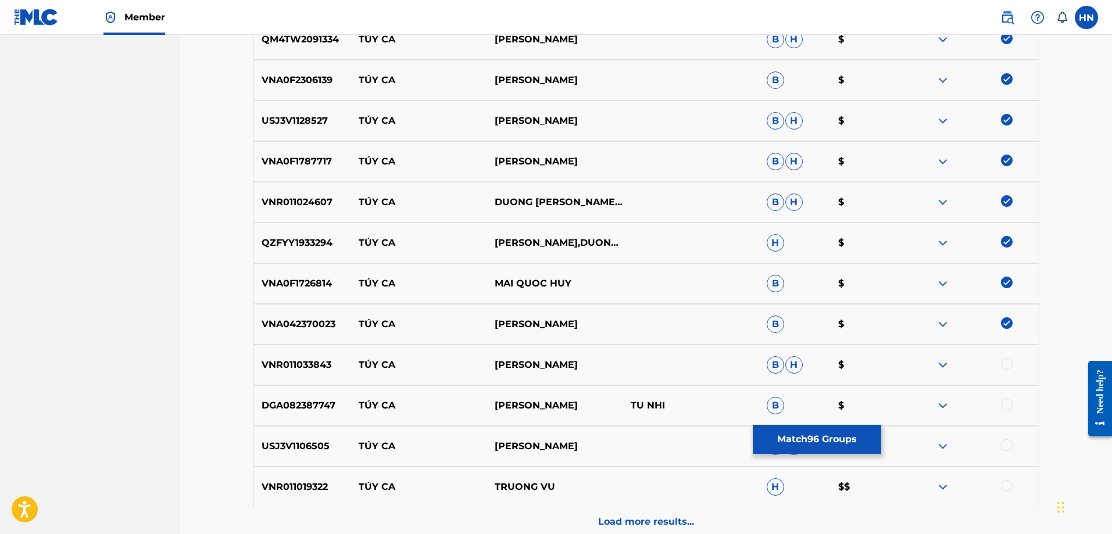
click at [308, 365] on p "VNR011033843" at bounding box center [303, 365] width 98 height 14
click at [1004, 365] on div at bounding box center [1007, 364] width 12 height 12
click at [291, 404] on p "DGA082387747" at bounding box center [303, 406] width 98 height 14
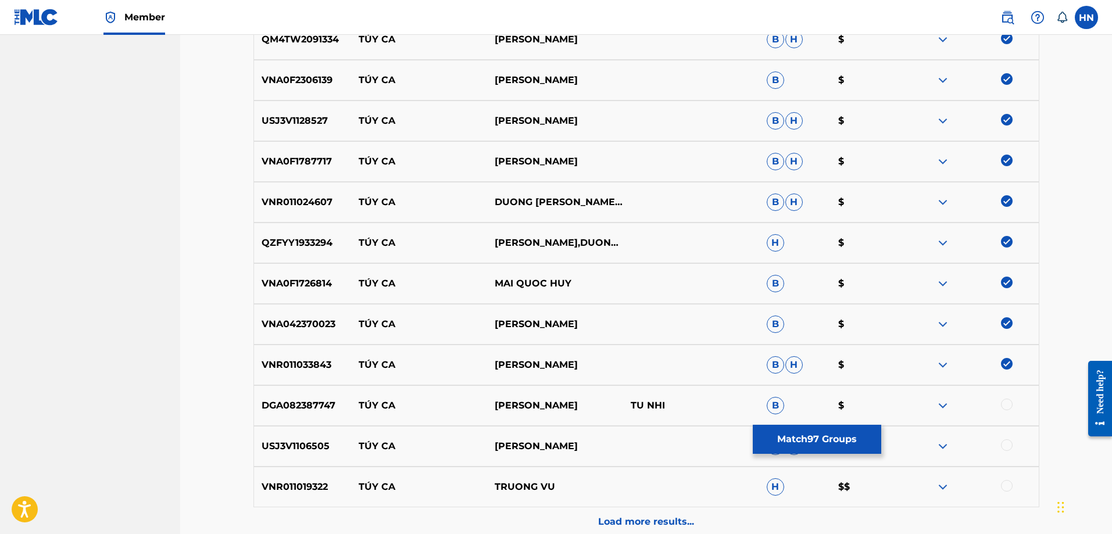
click at [1004, 410] on div at bounding box center [971, 406] width 136 height 14
click at [1003, 408] on div at bounding box center [1007, 405] width 12 height 12
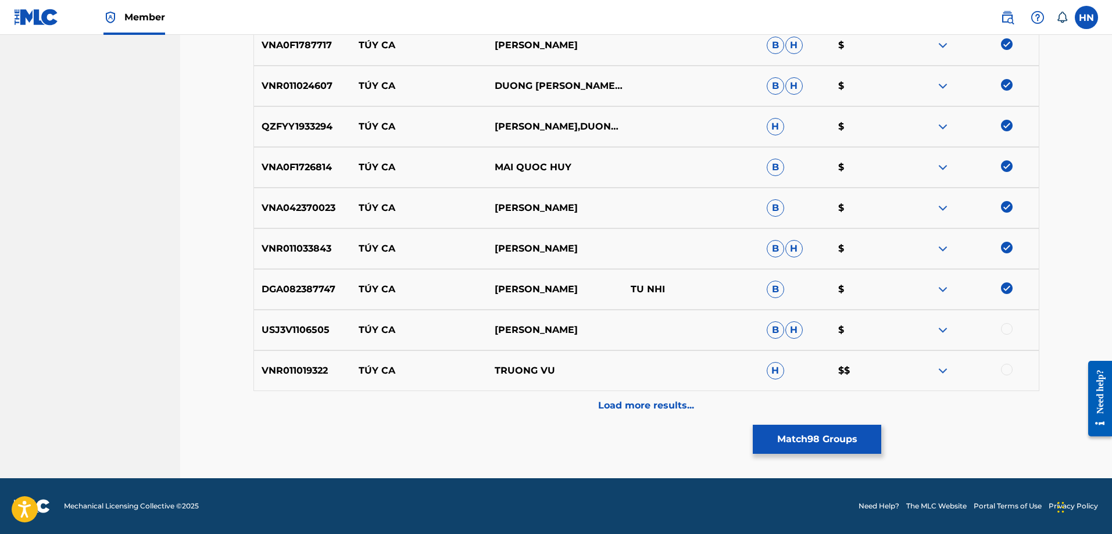
click at [316, 324] on p "USJ3V1106505" at bounding box center [303, 330] width 98 height 14
click at [1005, 331] on div at bounding box center [1007, 329] width 12 height 12
click at [302, 372] on p "VNR011019322" at bounding box center [303, 371] width 98 height 14
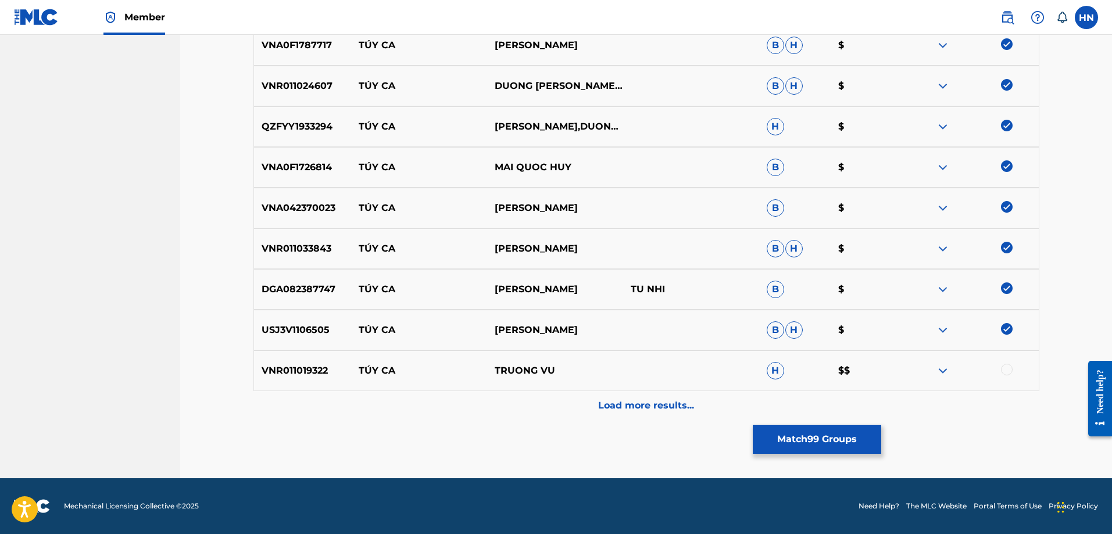
click at [1006, 372] on div at bounding box center [1007, 370] width 12 height 12
click at [697, 397] on div "Load more results..." at bounding box center [647, 405] width 786 height 29
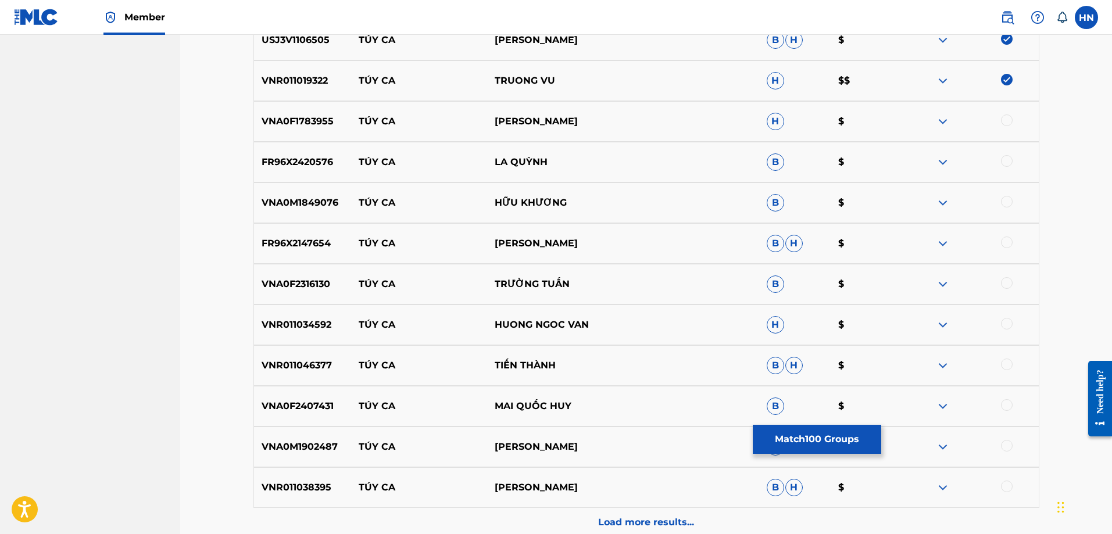
scroll to position [4417, 0]
click at [324, 113] on div "VNA0F1783955 TÚY CA MẠNH QUỲNH H $" at bounding box center [647, 121] width 786 height 41
click at [1009, 115] on div at bounding box center [1007, 120] width 12 height 12
click at [312, 152] on div "FR96X2420576 TÚY CA LA QUỲNH B $" at bounding box center [647, 161] width 786 height 41
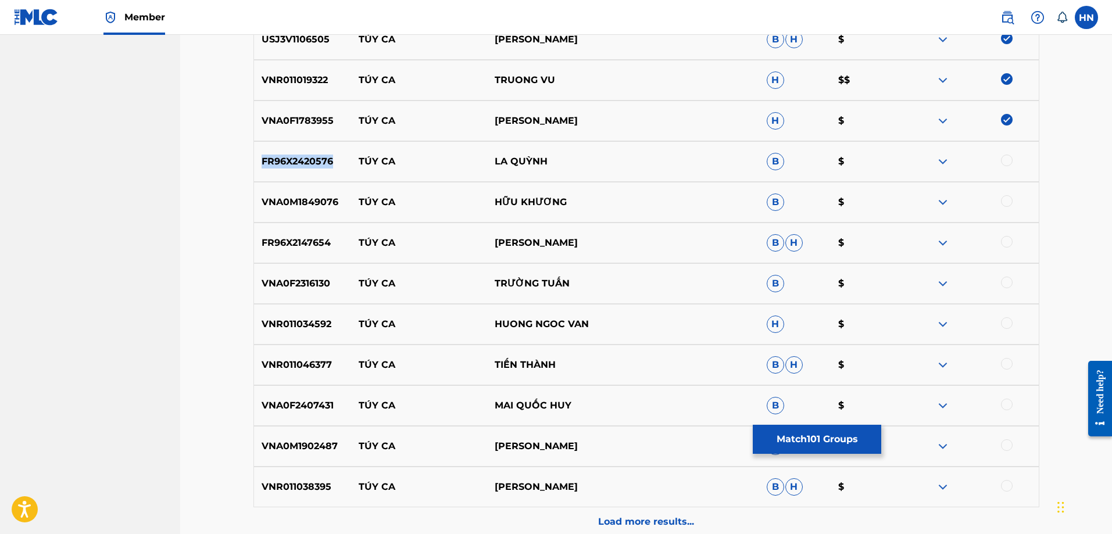
click at [312, 152] on div "FR96X2420576 TÚY CA LA QUỲNH B $" at bounding box center [647, 161] width 786 height 41
click at [1008, 159] on div at bounding box center [1007, 161] width 12 height 12
click at [315, 202] on p "VNA0M1849076" at bounding box center [303, 202] width 98 height 14
click at [1001, 199] on div at bounding box center [1007, 201] width 12 height 12
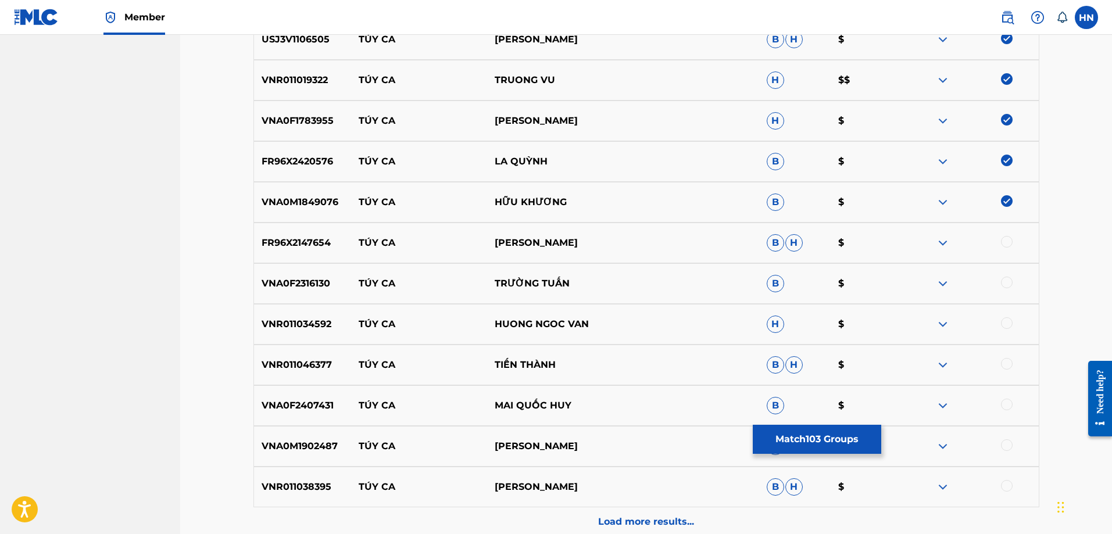
click at [314, 236] on p "FR96X2147654" at bounding box center [303, 243] width 98 height 14
click at [1000, 241] on div at bounding box center [971, 243] width 136 height 14
click at [1004, 241] on div at bounding box center [1007, 242] width 12 height 12
click at [294, 290] on p "VNA0F2316130" at bounding box center [303, 284] width 98 height 14
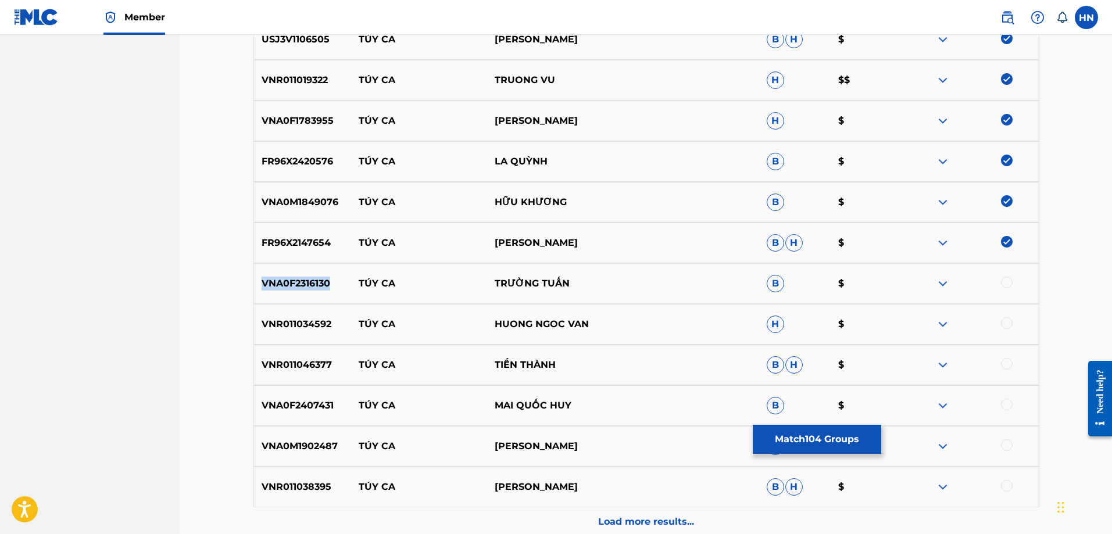
click at [294, 290] on p "VNA0F2316130" at bounding box center [303, 284] width 98 height 14
click at [1002, 282] on div at bounding box center [1007, 283] width 12 height 12
click at [299, 324] on p "VNR011034592" at bounding box center [303, 324] width 98 height 14
click at [1009, 324] on div at bounding box center [1007, 323] width 12 height 12
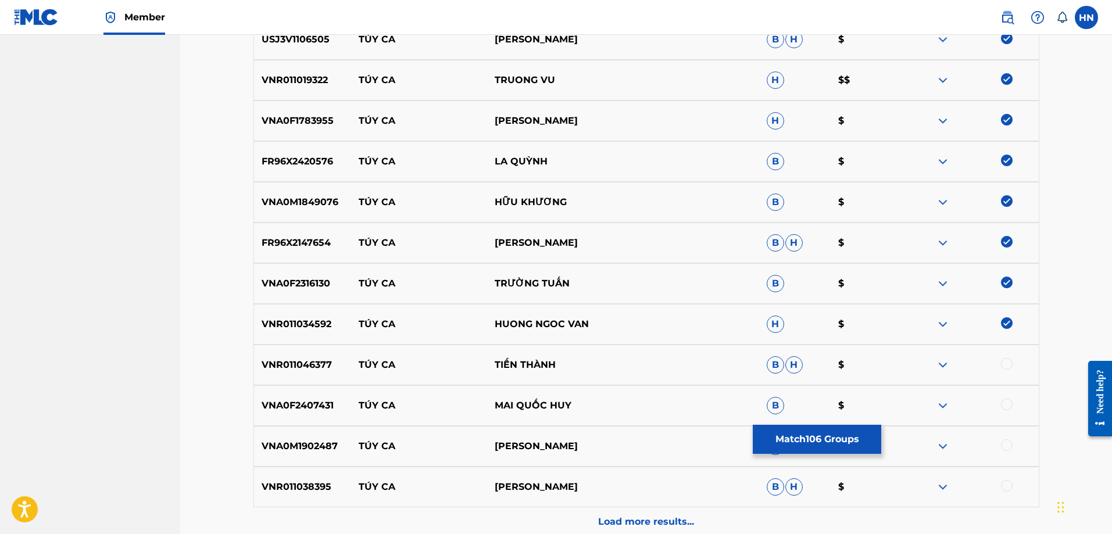
click at [284, 373] on div "VNR011046377 TÚY CA TIẾN THÀNH B H $" at bounding box center [647, 365] width 786 height 41
click at [1011, 369] on div at bounding box center [971, 365] width 136 height 14
click at [1009, 366] on div at bounding box center [1007, 364] width 12 height 12
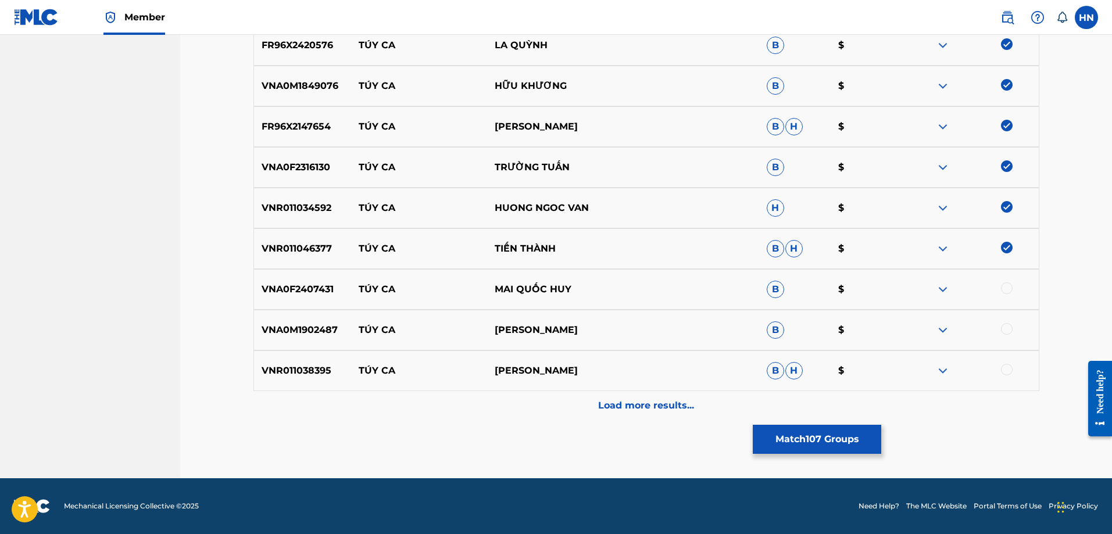
click at [283, 276] on div "VNA0F2407431 TÚY CA MAI QUỐC HUY B $" at bounding box center [647, 289] width 786 height 41
click at [1008, 288] on div at bounding box center [1007, 289] width 12 height 12
click at [313, 335] on p "VNA0M1902487" at bounding box center [303, 330] width 98 height 14
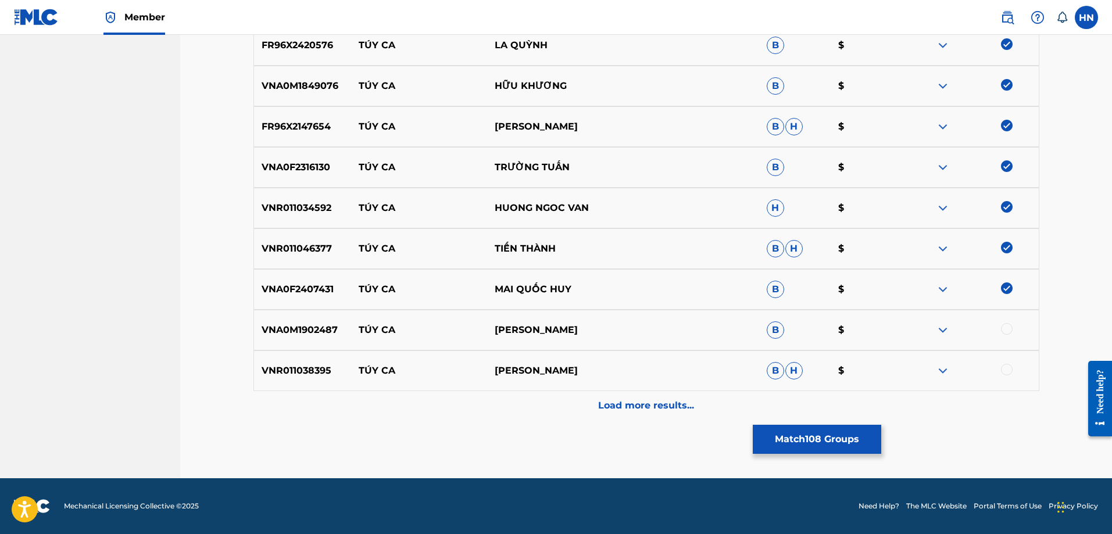
click at [1004, 328] on div at bounding box center [1007, 329] width 12 height 12
click at [321, 369] on p "VNR011038395" at bounding box center [303, 371] width 98 height 14
click at [1012, 374] on div at bounding box center [971, 371] width 136 height 14
click at [1009, 371] on div at bounding box center [1007, 370] width 12 height 12
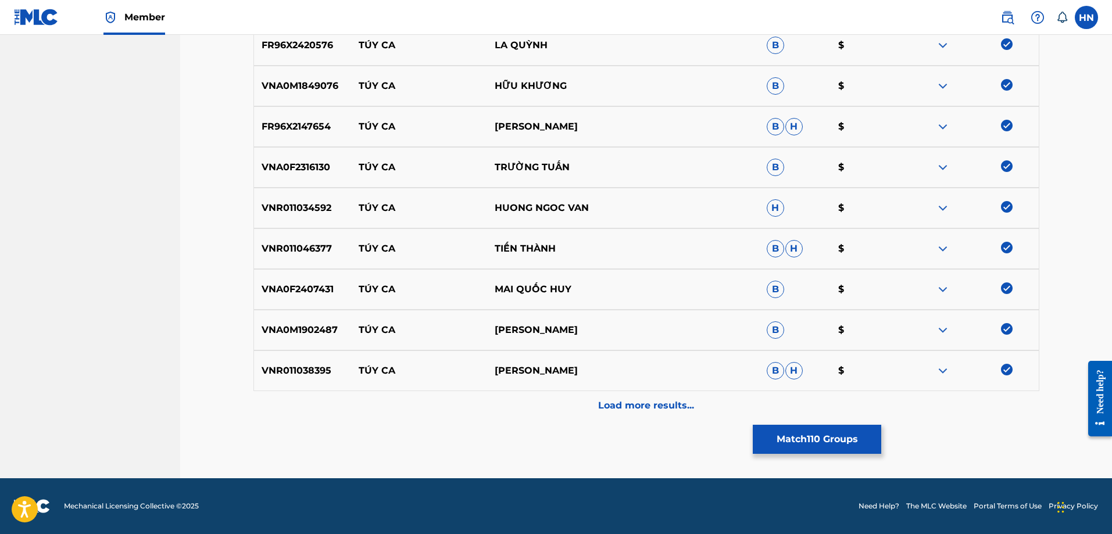
click at [691, 395] on div "Load more results..." at bounding box center [647, 405] width 786 height 29
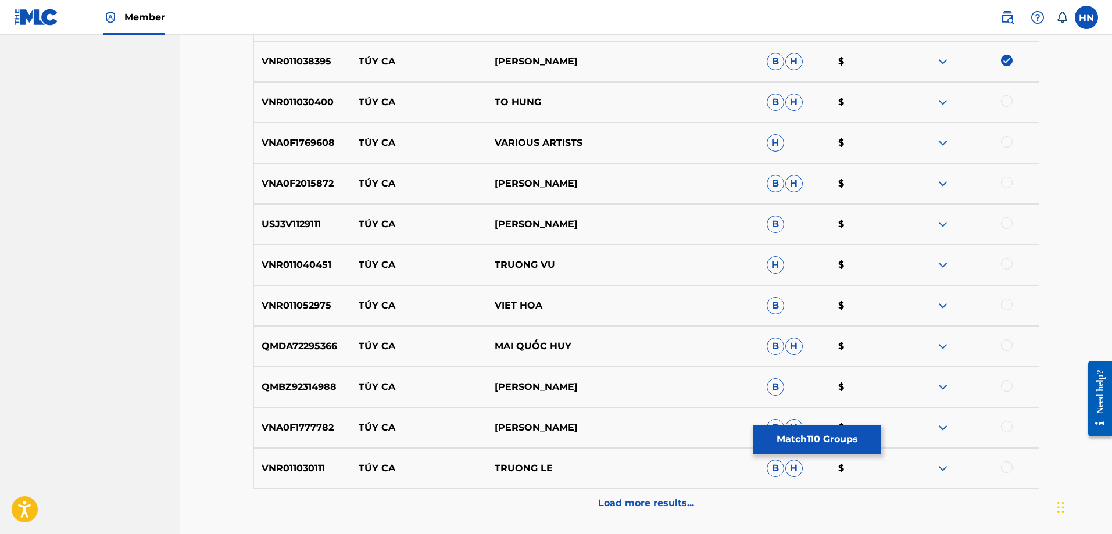
scroll to position [4824, 0]
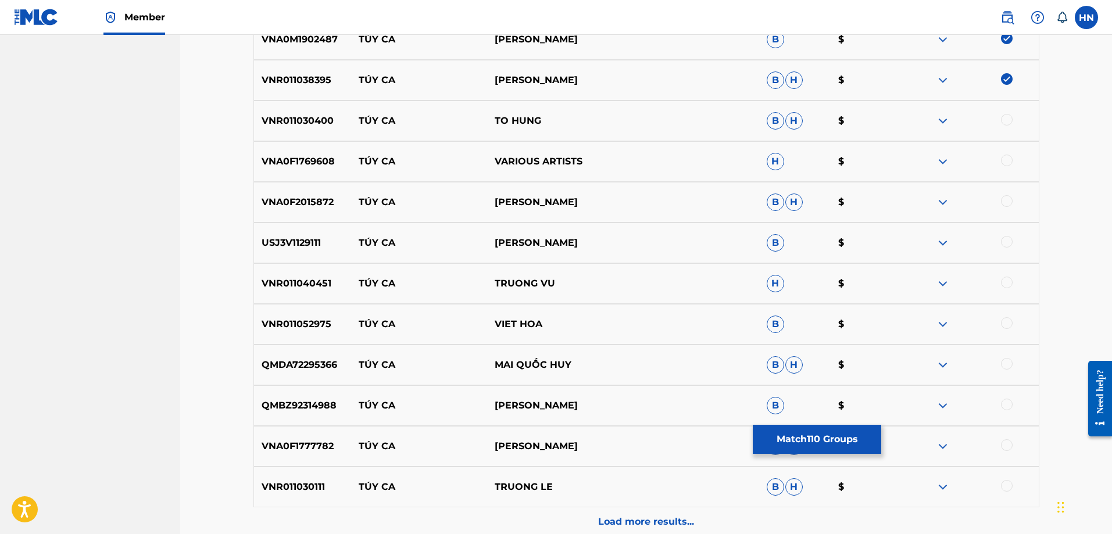
click at [294, 128] on div "VNR011030400 TÚY CA TO HUNG B H $" at bounding box center [647, 121] width 786 height 41
click at [1008, 117] on div at bounding box center [1007, 120] width 12 height 12
click at [299, 162] on p "VNA0F1769608" at bounding box center [303, 162] width 98 height 14
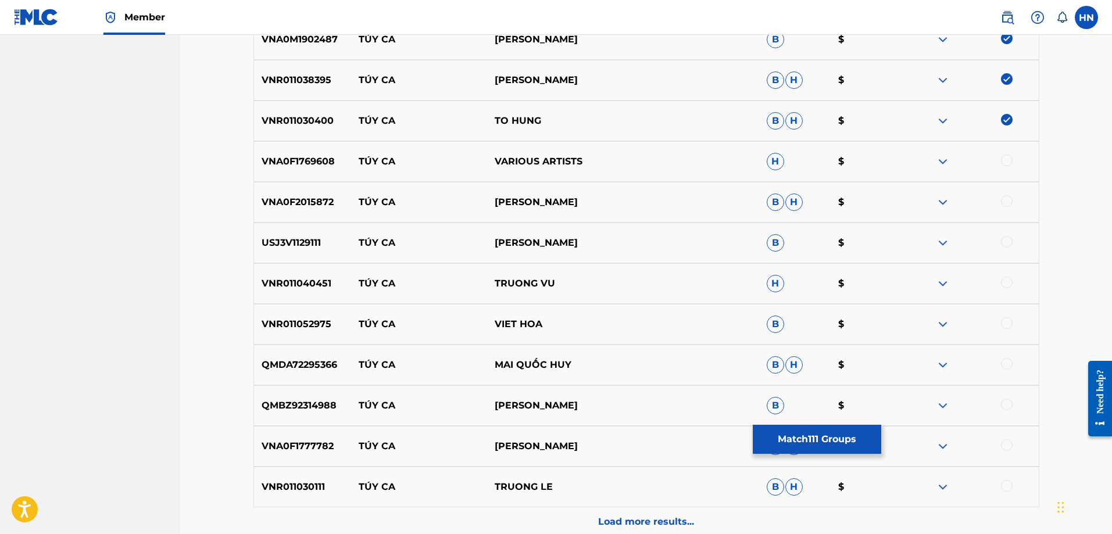
click at [1012, 159] on div at bounding box center [1007, 161] width 12 height 12
click at [325, 201] on p "VNA0F2015872" at bounding box center [303, 202] width 98 height 14
click at [1006, 202] on div at bounding box center [1007, 201] width 12 height 12
click at [315, 244] on p "USJ3V1129111" at bounding box center [303, 243] width 98 height 14
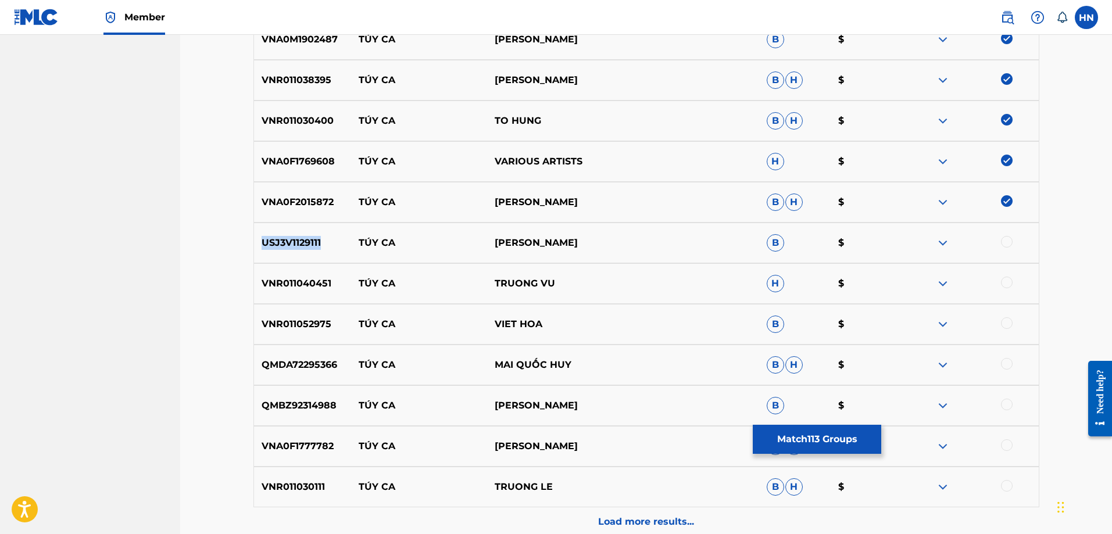
click at [315, 244] on p "USJ3V1129111" at bounding box center [303, 243] width 98 height 14
click at [1006, 239] on div at bounding box center [1007, 242] width 12 height 12
click at [270, 280] on p "VNR011040451" at bounding box center [303, 284] width 98 height 14
click at [1004, 284] on div at bounding box center [1007, 283] width 12 height 12
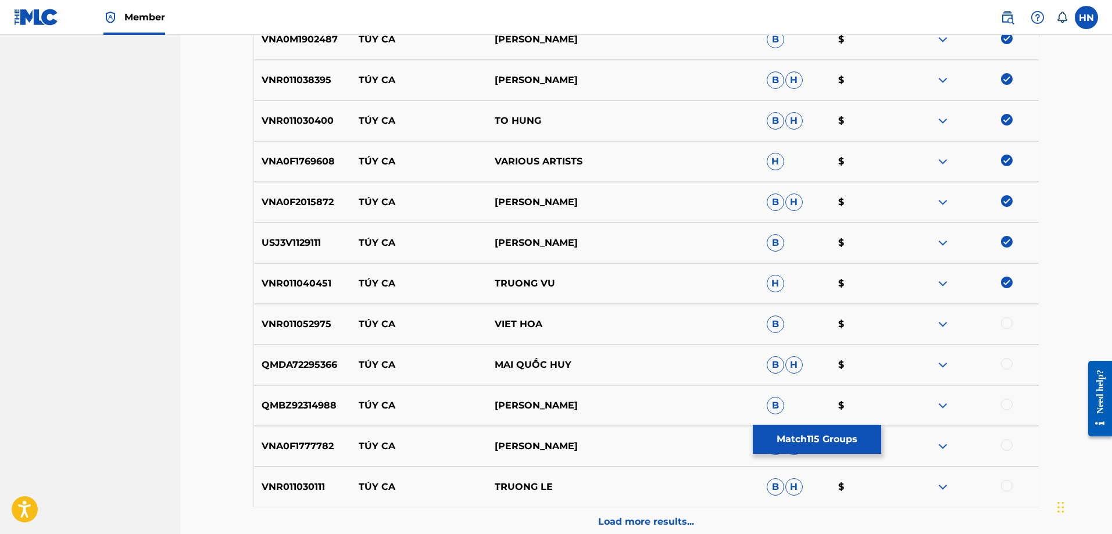
click at [312, 323] on p "VNR011052975" at bounding box center [303, 324] width 98 height 14
click at [1010, 323] on div at bounding box center [1007, 323] width 12 height 12
click at [299, 357] on div "QMDA72295366 TÚY CA MAI QUỐC HUY B H $" at bounding box center [647, 365] width 786 height 41
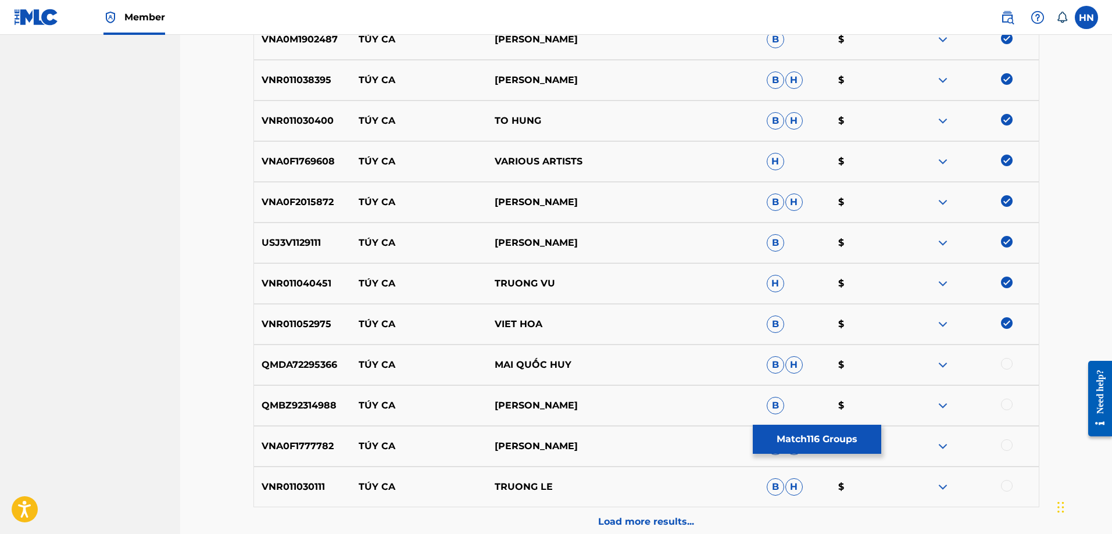
click at [1008, 360] on div at bounding box center [1007, 364] width 12 height 12
click at [314, 400] on p "QMBZ92314988" at bounding box center [303, 406] width 98 height 14
click at [1006, 401] on div at bounding box center [1007, 405] width 12 height 12
click at [298, 433] on div "VNA0F1777782 TÚY CA TRƯỜNG VŨ B H $" at bounding box center [647, 446] width 786 height 41
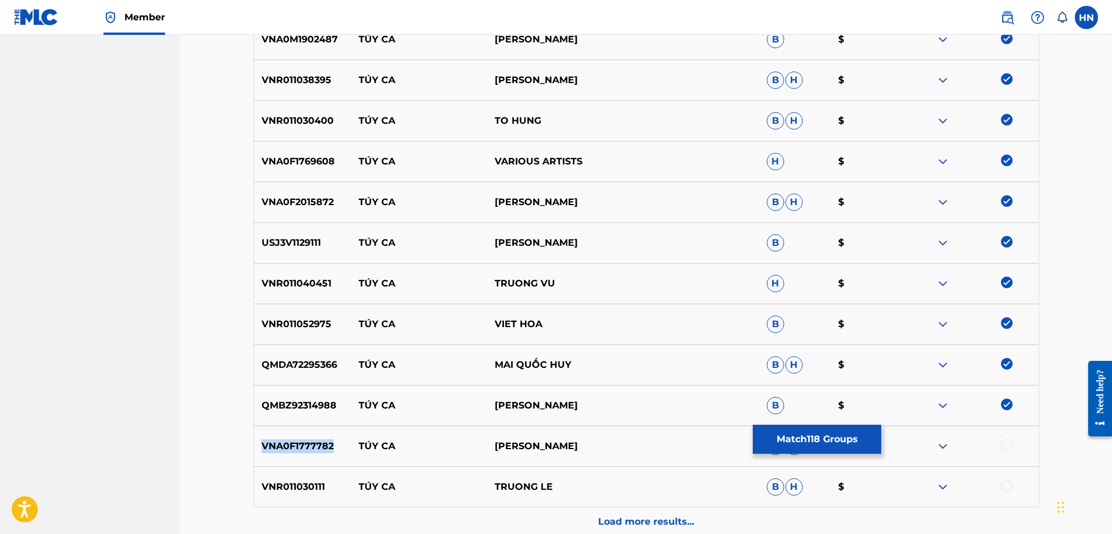
click at [298, 433] on div "VNA0F1777782 TÚY CA TRƯỜNG VŨ B H $" at bounding box center [647, 446] width 786 height 41
click at [1005, 447] on div at bounding box center [1007, 446] width 12 height 12
click at [317, 484] on p "VNR011030111" at bounding box center [303, 487] width 98 height 14
click at [1008, 484] on div at bounding box center [1007, 486] width 12 height 12
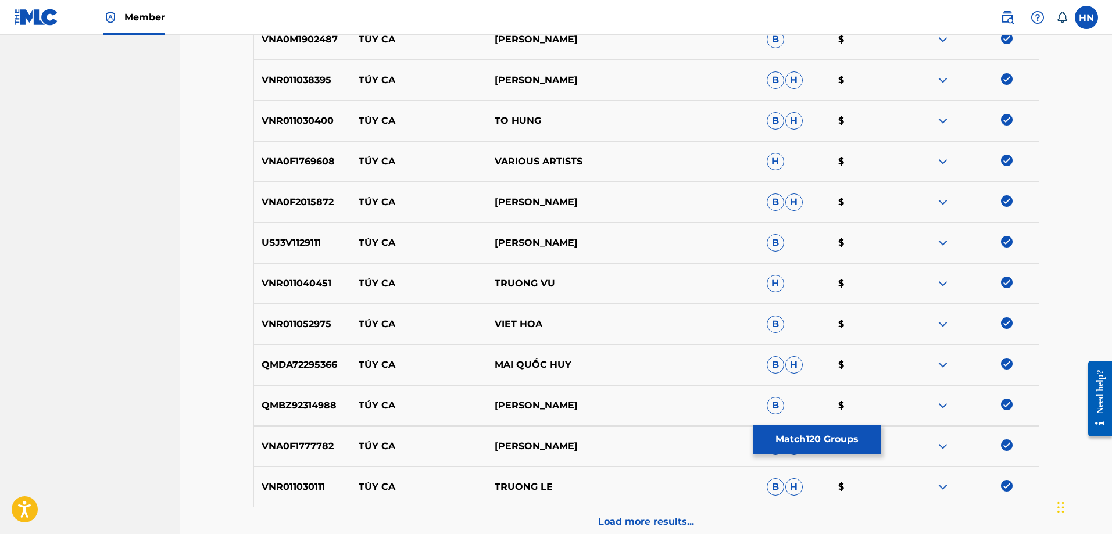
click at [715, 520] on div "Load more results..." at bounding box center [647, 522] width 786 height 29
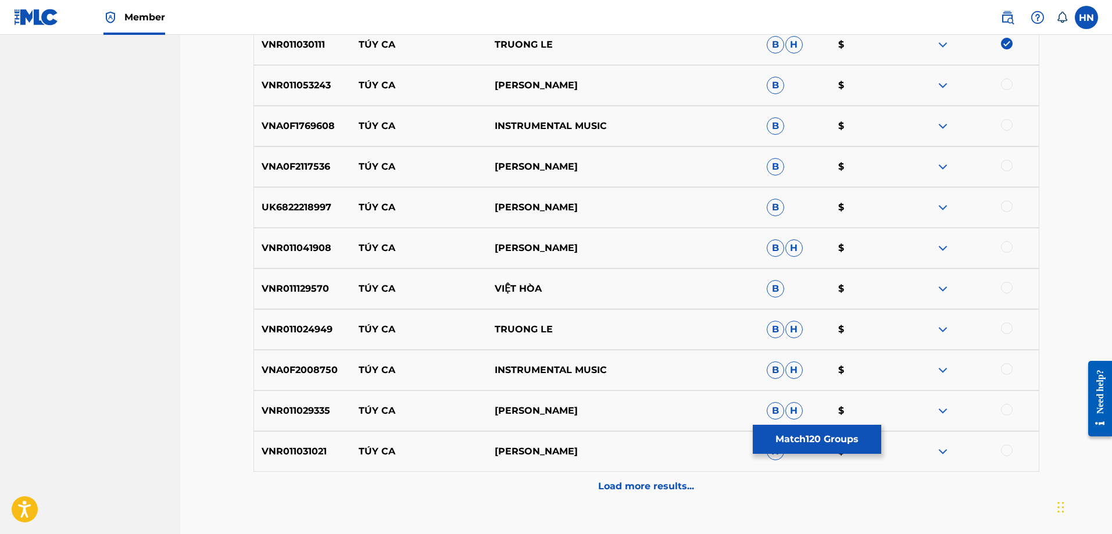
scroll to position [5231, 0]
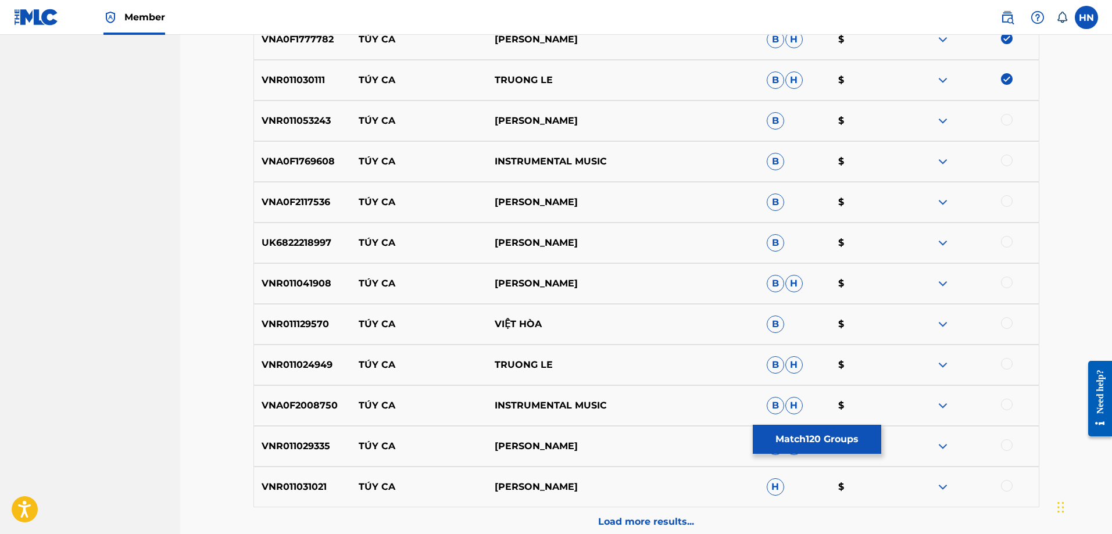
click at [310, 118] on p "VNR011053243" at bounding box center [303, 121] width 98 height 14
click at [1007, 119] on div at bounding box center [1007, 120] width 12 height 12
click at [304, 163] on p "VNA0F1769608" at bounding box center [303, 162] width 98 height 14
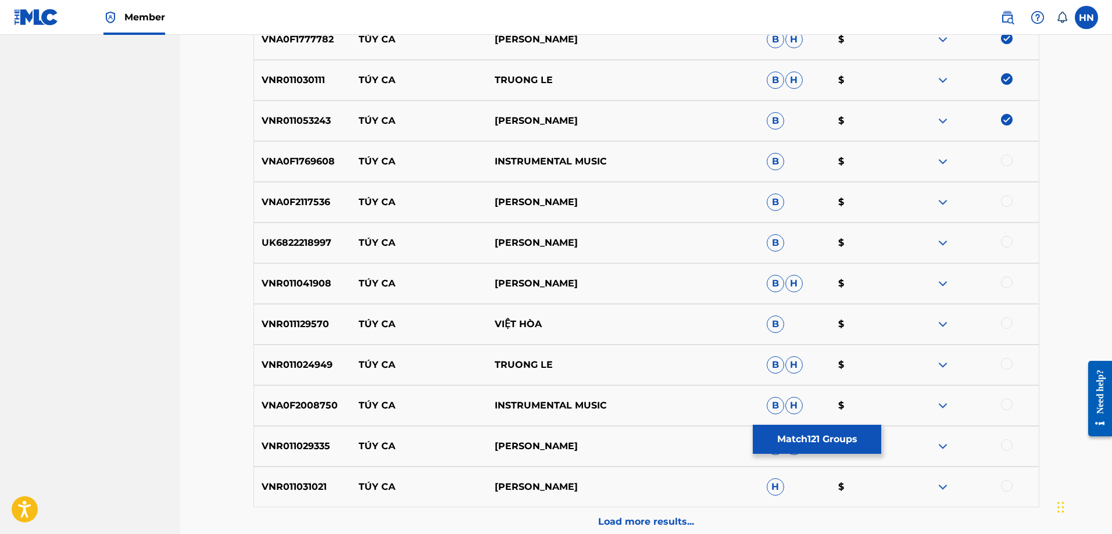
drag, startPoint x: 1011, startPoint y: 157, endPoint x: 927, endPoint y: 148, distance: 84.2
click at [1011, 157] on div at bounding box center [1007, 161] width 12 height 12
click at [303, 194] on div "VNA0F2117536 TÚY CA HÀN TUẤN B $" at bounding box center [647, 202] width 786 height 41
click at [1009, 199] on div at bounding box center [1007, 201] width 12 height 12
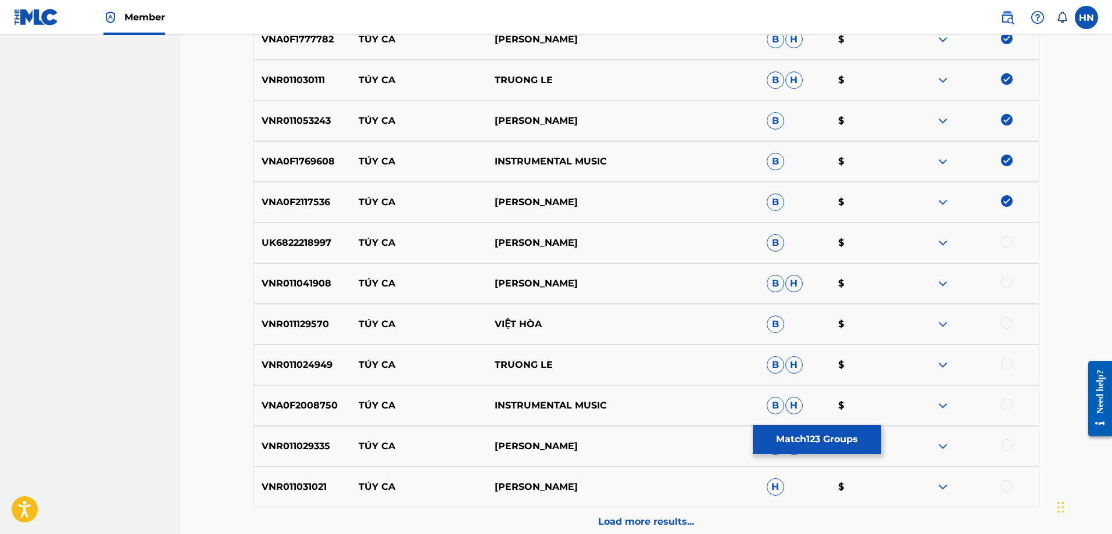
click at [308, 234] on div "UK6822218997 TÚY CA ĐAN LÊ B $" at bounding box center [647, 243] width 786 height 41
click at [1006, 241] on div at bounding box center [1007, 242] width 12 height 12
click at [282, 289] on p "VNR011041908" at bounding box center [303, 284] width 98 height 14
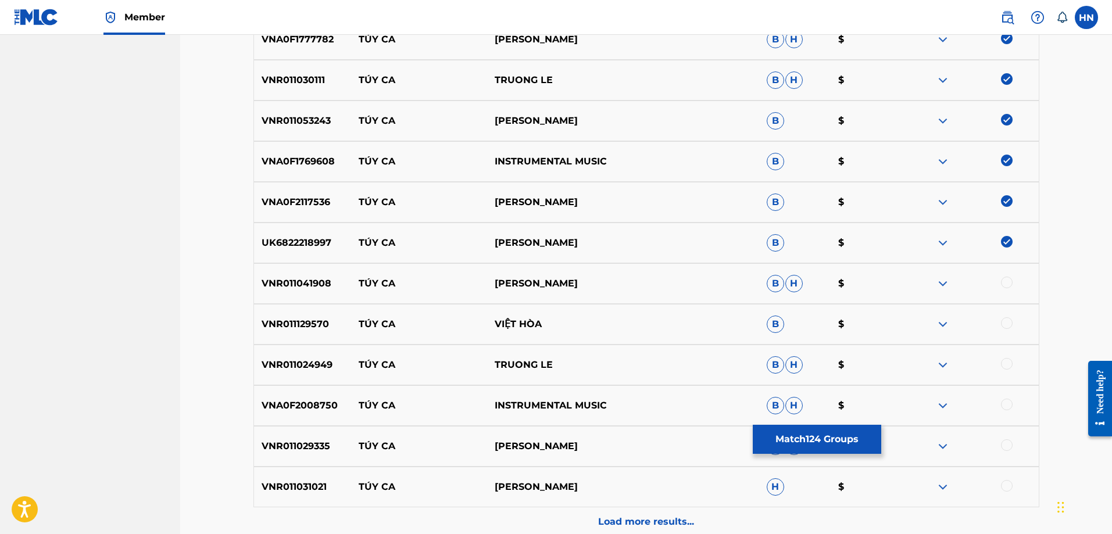
click at [1001, 280] on div at bounding box center [971, 284] width 136 height 14
click at [1004, 281] on div at bounding box center [1007, 283] width 12 height 12
click at [262, 320] on p "VNR011129570" at bounding box center [303, 324] width 98 height 14
click at [1006, 320] on div at bounding box center [1007, 323] width 12 height 12
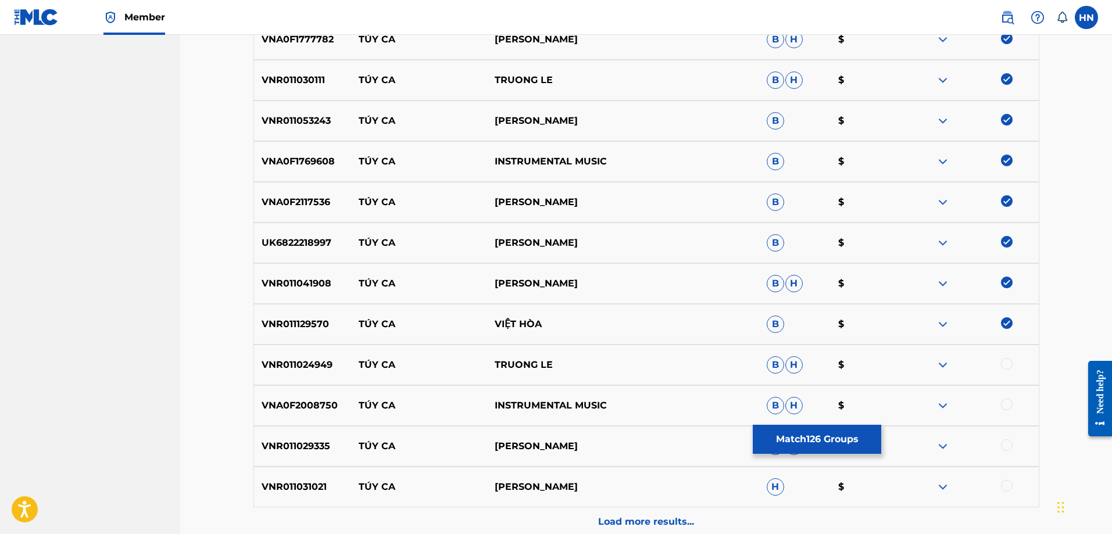
click at [317, 362] on p "VNR011024949" at bounding box center [303, 365] width 98 height 14
click at [1006, 365] on div at bounding box center [1007, 364] width 12 height 12
click at [304, 408] on p "VNA0F2008750" at bounding box center [303, 406] width 98 height 14
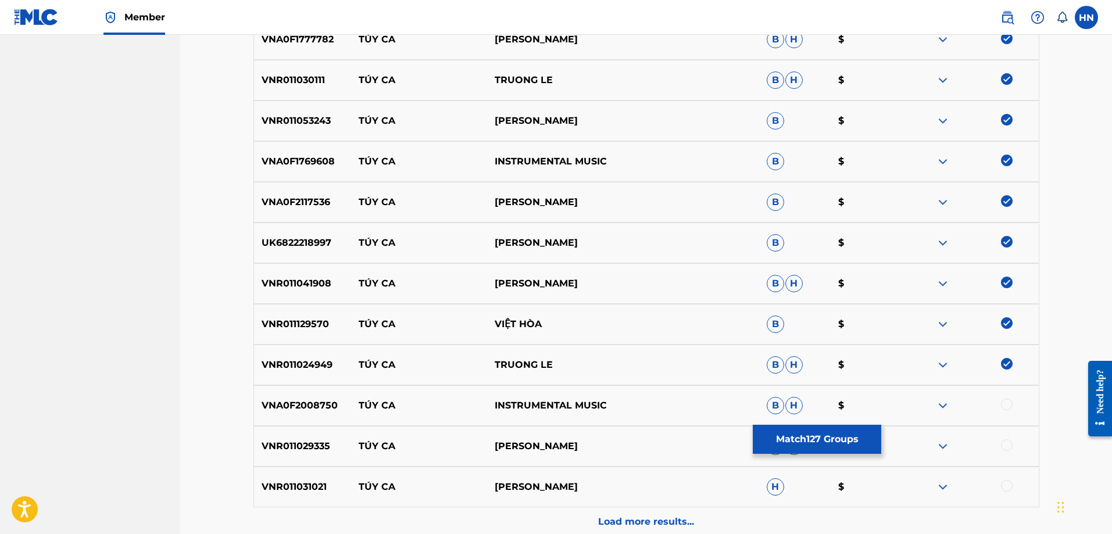
click at [1008, 405] on div at bounding box center [1007, 405] width 12 height 12
click at [307, 447] on p "VNR011029335" at bounding box center [303, 447] width 98 height 14
click at [1010, 445] on div at bounding box center [1007, 446] width 12 height 12
click at [305, 478] on div "VNR011031021 TÚY CA HƯƠNG NGỌC VÂN H $" at bounding box center [647, 487] width 786 height 41
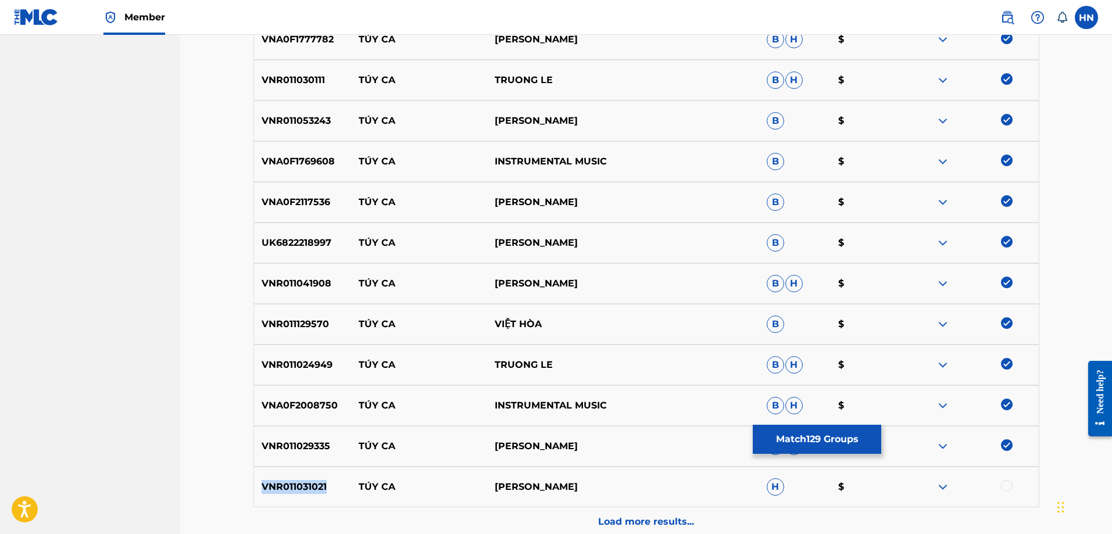
click at [305, 478] on div "VNR011031021 TÚY CA HƯƠNG NGỌC VÂN H $" at bounding box center [647, 487] width 786 height 41
click at [1004, 485] on div at bounding box center [1007, 486] width 12 height 12
click at [658, 514] on div "Load more results..." at bounding box center [647, 522] width 786 height 29
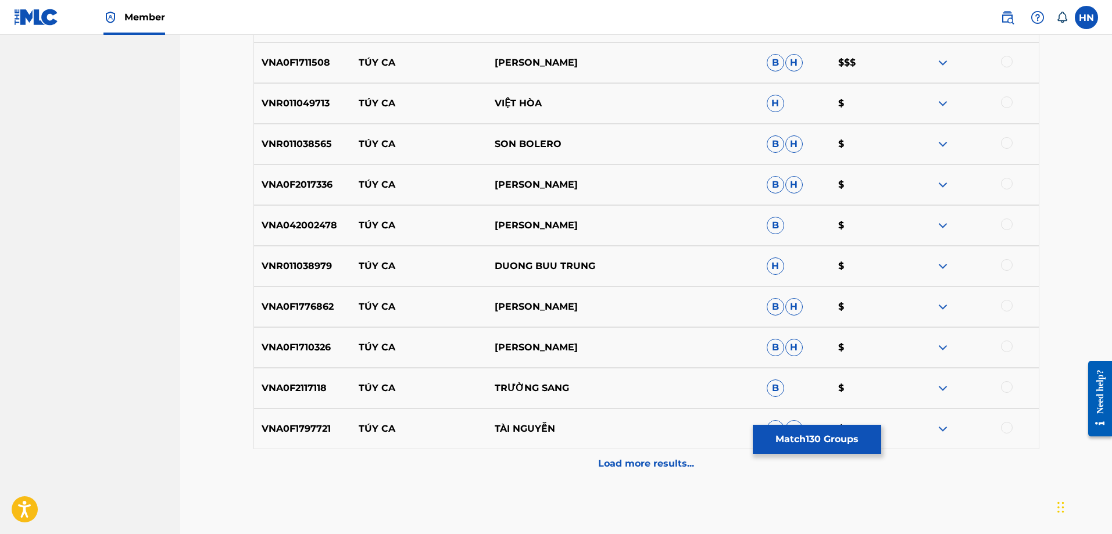
scroll to position [5638, 0]
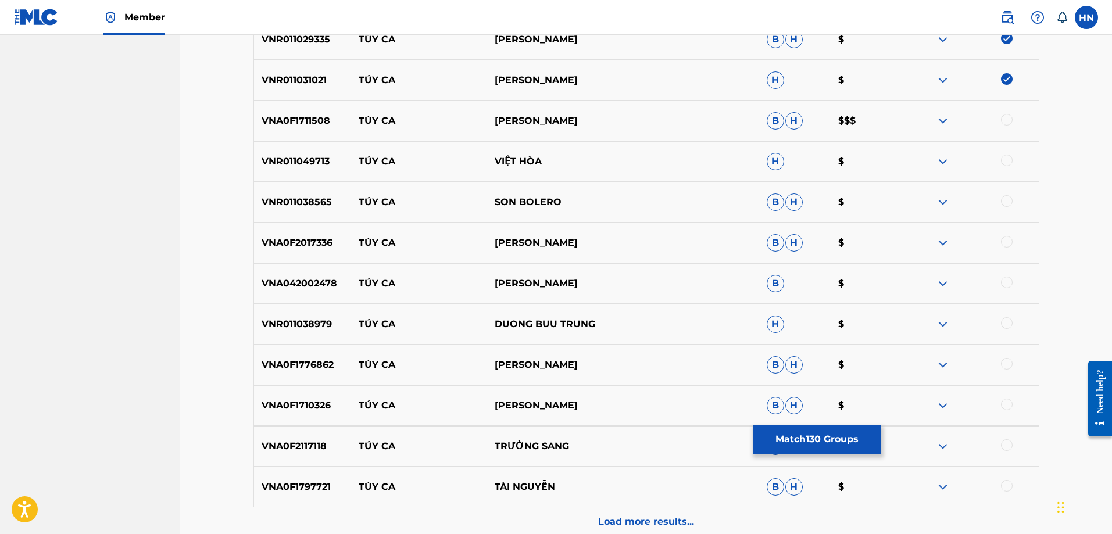
click at [292, 123] on p "VNA0F1711508" at bounding box center [303, 121] width 98 height 14
click at [1005, 119] on div at bounding box center [1007, 120] width 12 height 12
click at [296, 168] on p "VNR011049713" at bounding box center [303, 162] width 98 height 14
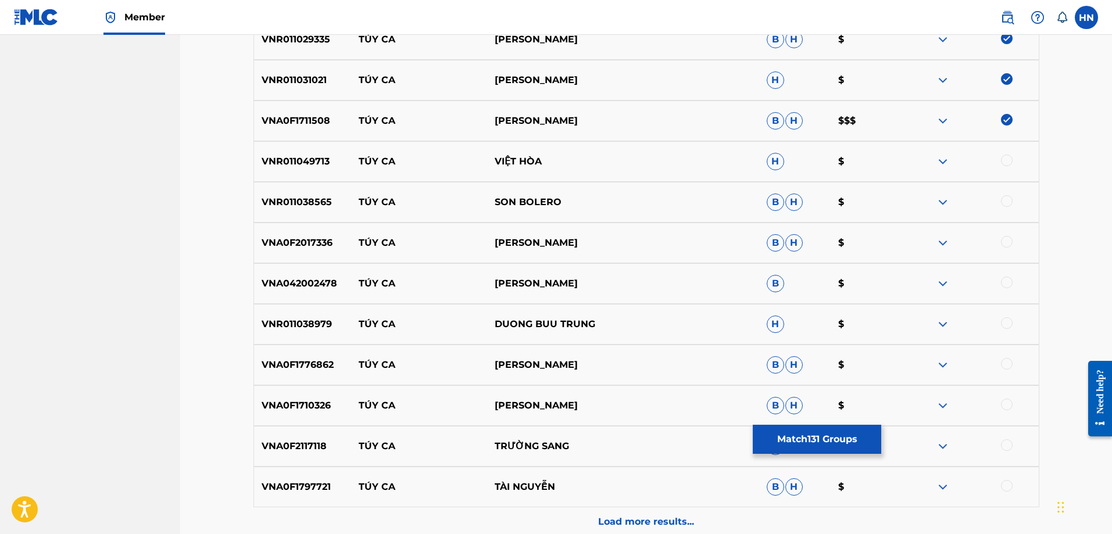
click at [1003, 162] on div at bounding box center [1007, 161] width 12 height 12
click at [315, 208] on p "VNR011038565" at bounding box center [303, 202] width 98 height 14
click at [1006, 201] on div at bounding box center [1007, 201] width 12 height 12
click at [299, 237] on p "VNA0F2017336" at bounding box center [303, 243] width 98 height 14
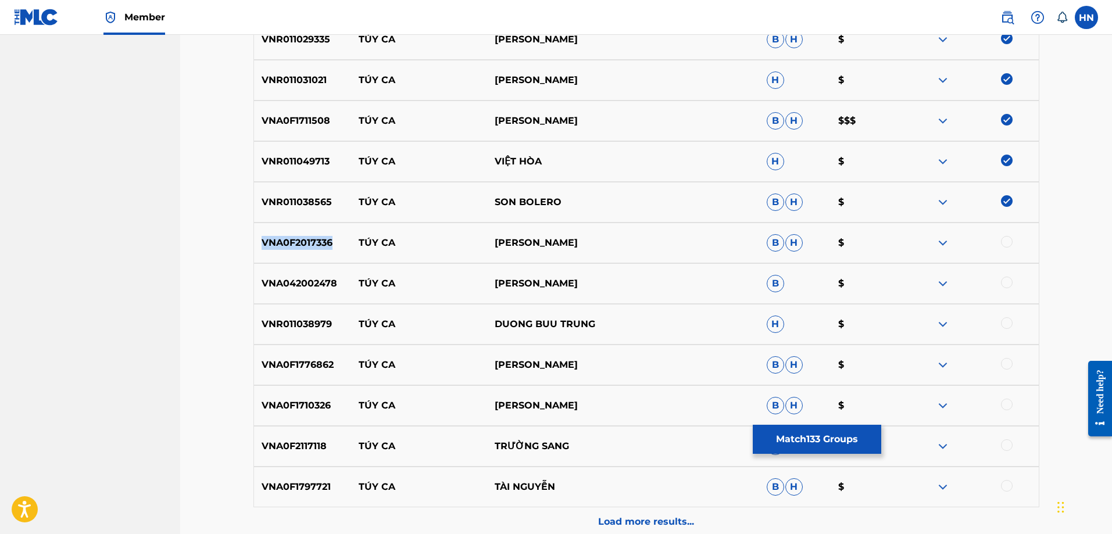
click at [299, 237] on p "VNA0F2017336" at bounding box center [303, 243] width 98 height 14
click at [1011, 242] on div at bounding box center [1007, 242] width 12 height 12
click at [292, 270] on div "VNA042002478 TÚY CA NGUYỄN VĂN QUỐC B $" at bounding box center [647, 283] width 786 height 41
click at [1008, 287] on div at bounding box center [1007, 283] width 12 height 12
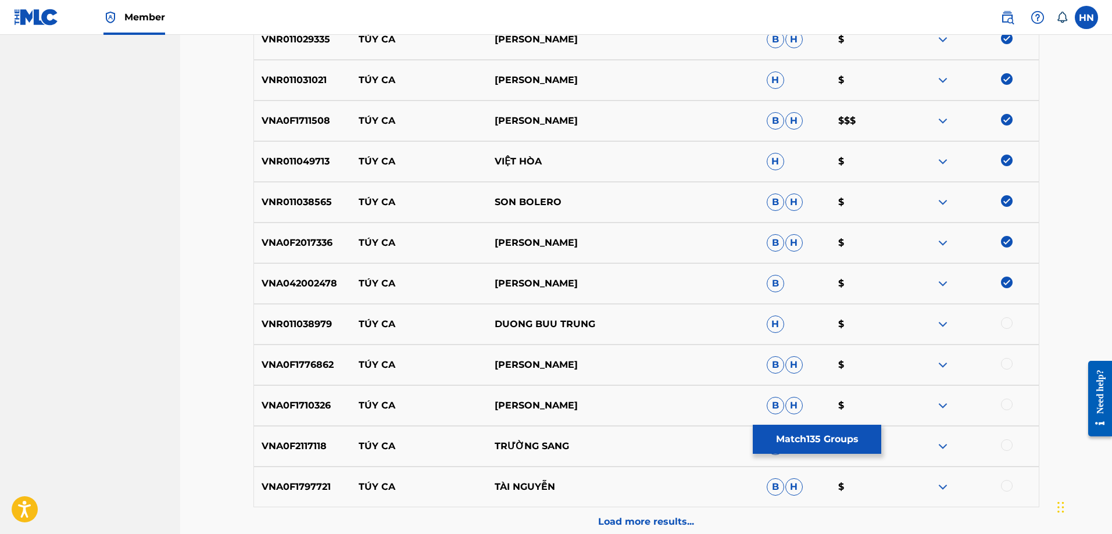
click at [311, 322] on p "VNR011038979" at bounding box center [303, 324] width 98 height 14
click at [1011, 323] on div at bounding box center [1007, 323] width 12 height 12
click at [307, 372] on p "VNA0F1776862" at bounding box center [303, 365] width 98 height 14
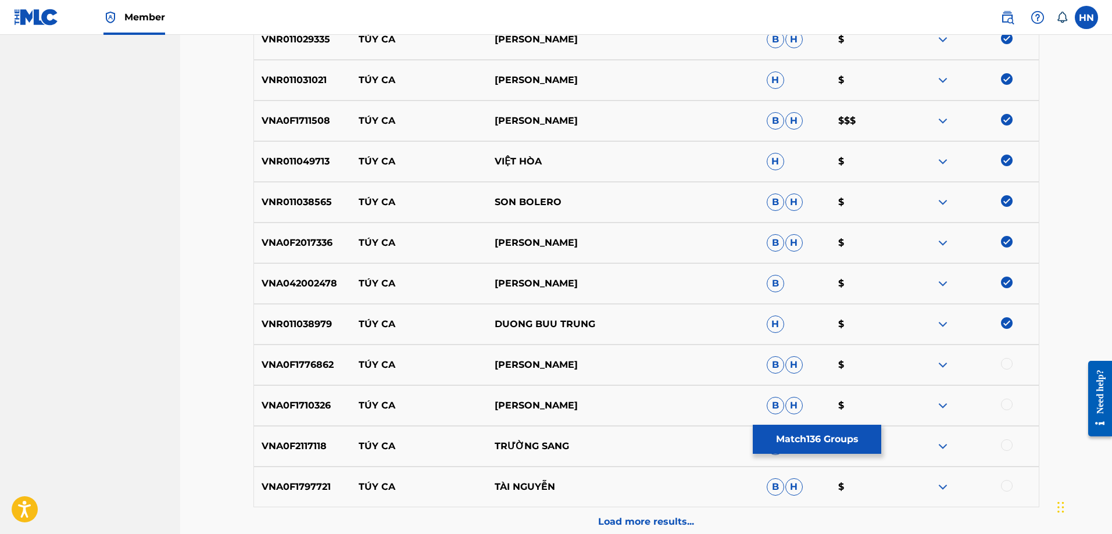
click at [1012, 365] on div at bounding box center [1007, 364] width 12 height 12
click at [307, 405] on p "VNA0F1710326" at bounding box center [303, 406] width 98 height 14
click at [1011, 406] on div at bounding box center [1007, 405] width 12 height 12
drag, startPoint x: 560, startPoint y: 405, endPoint x: 351, endPoint y: 405, distance: 209.3
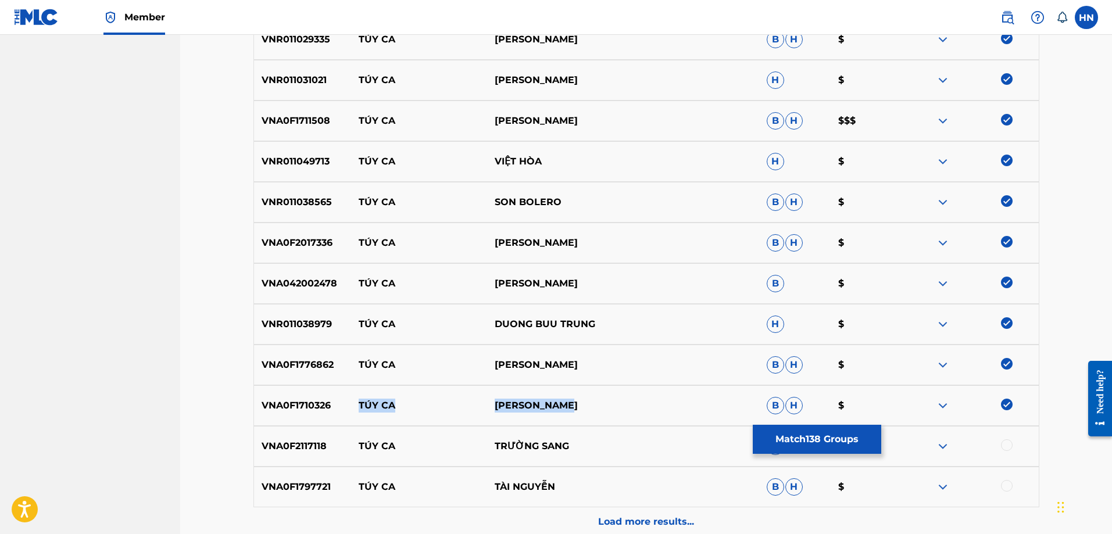
click at [351, 405] on div "VNA0F1710326 TÚY CA CHUNG TỬ LƯU B H $" at bounding box center [647, 405] width 786 height 41
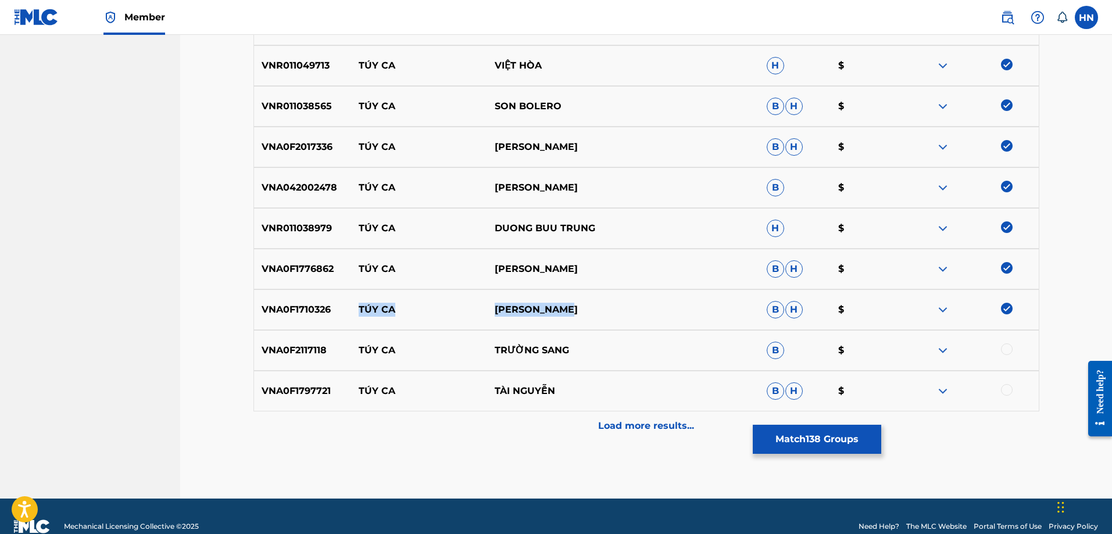
scroll to position [5754, 0]
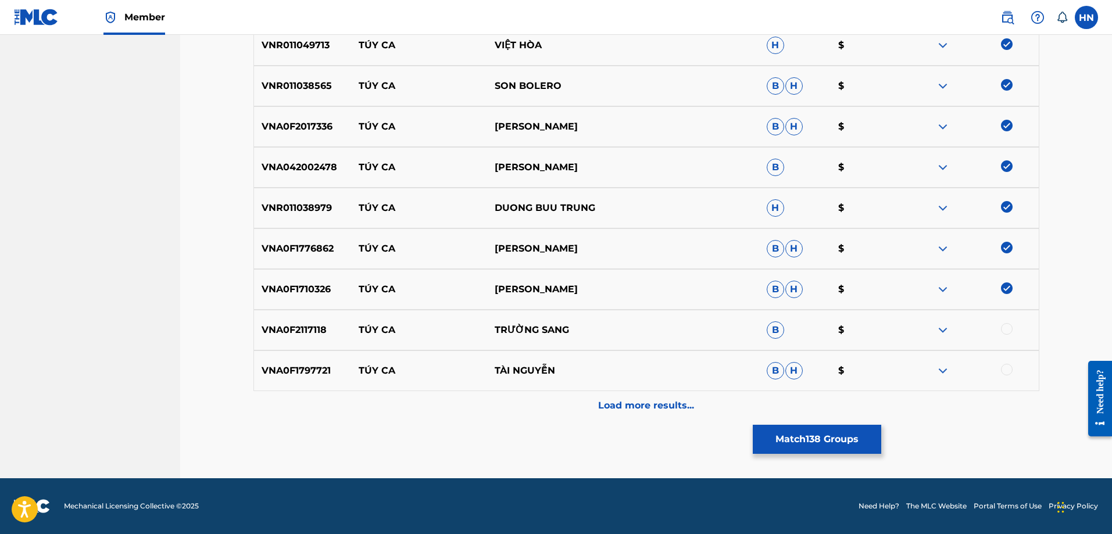
click at [287, 320] on div "VNA0F2117118 TÚY CA TRƯỜNG SANG B $" at bounding box center [647, 330] width 786 height 41
click at [1004, 326] on div at bounding box center [1007, 329] width 12 height 12
click at [284, 372] on p "VNA0F1797721" at bounding box center [303, 371] width 98 height 14
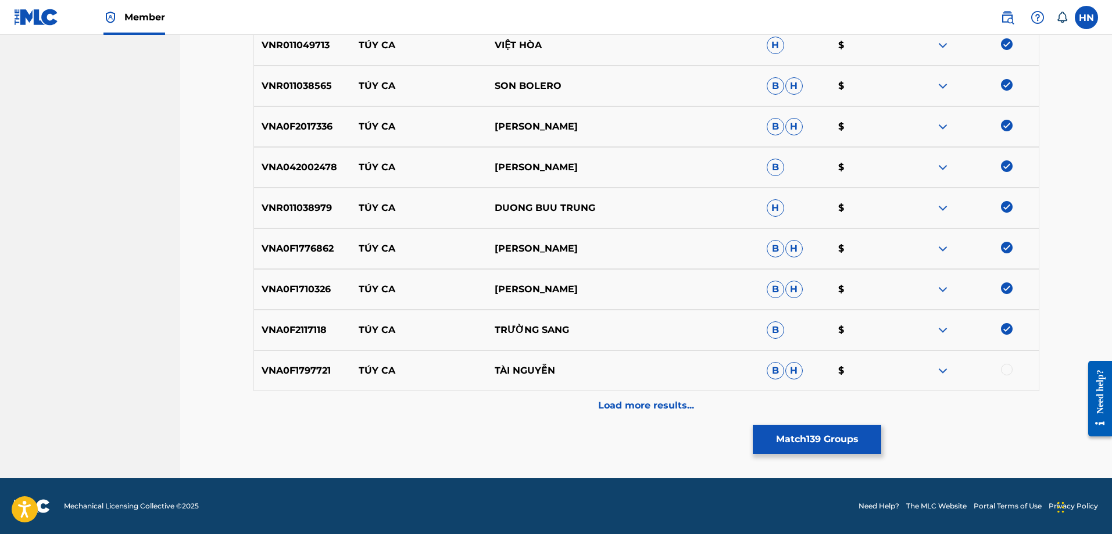
click at [1008, 371] on div at bounding box center [1007, 370] width 12 height 12
click at [702, 399] on div "Load more results..." at bounding box center [647, 405] width 786 height 29
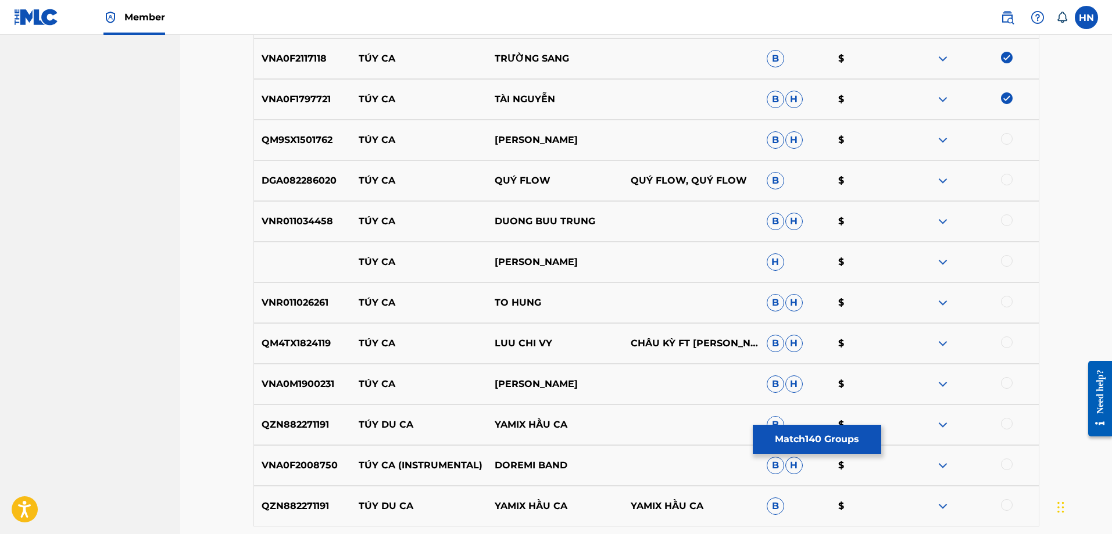
scroll to position [6045, 0]
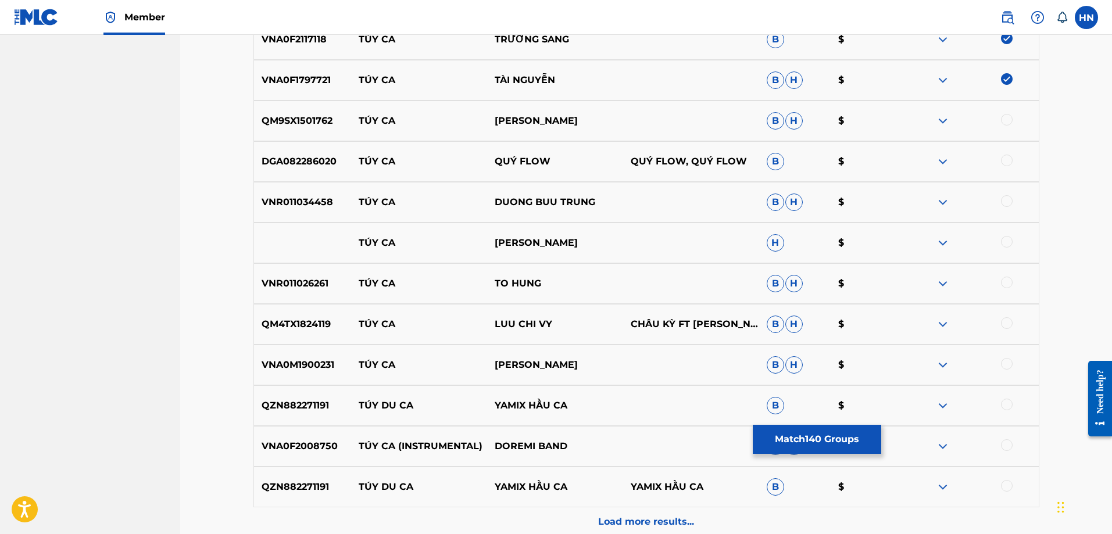
click at [307, 117] on p "QM9SX1501762" at bounding box center [303, 121] width 98 height 14
click at [1006, 119] on div at bounding box center [1007, 120] width 12 height 12
click at [315, 156] on p "DGA082286020" at bounding box center [303, 162] width 98 height 14
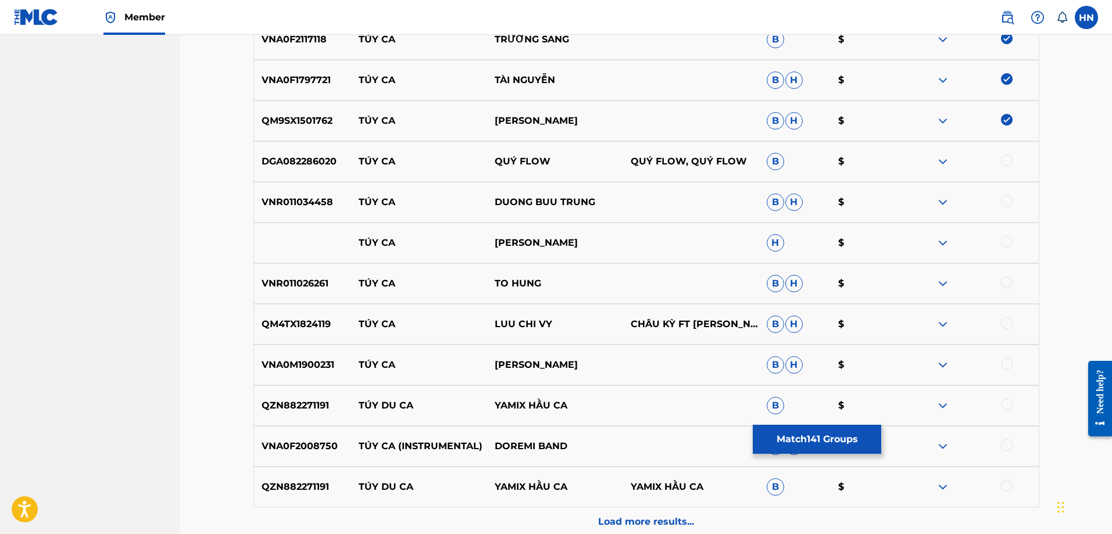
click at [1008, 159] on div at bounding box center [1007, 161] width 12 height 12
click at [297, 202] on p "VNR011034458" at bounding box center [303, 202] width 98 height 14
click at [1010, 196] on div at bounding box center [1007, 201] width 12 height 12
drag, startPoint x: 341, startPoint y: 238, endPoint x: 615, endPoint y: 235, distance: 273.9
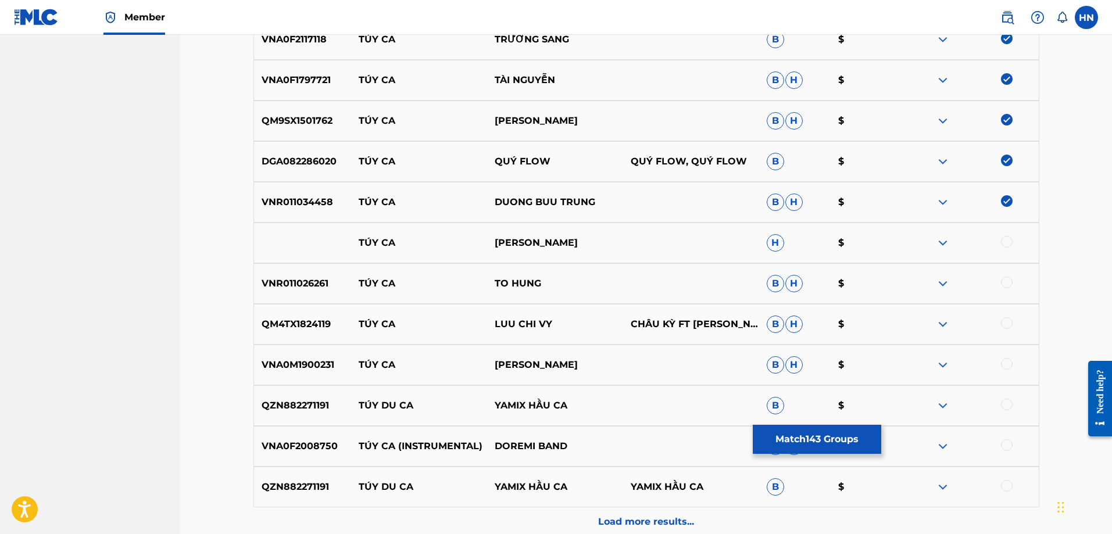
click at [615, 235] on div "TÚY CA DONG PHUONG BAO H $" at bounding box center [647, 243] width 786 height 41
click at [1011, 240] on div at bounding box center [1007, 242] width 12 height 12
click at [945, 245] on img at bounding box center [943, 243] width 14 height 14
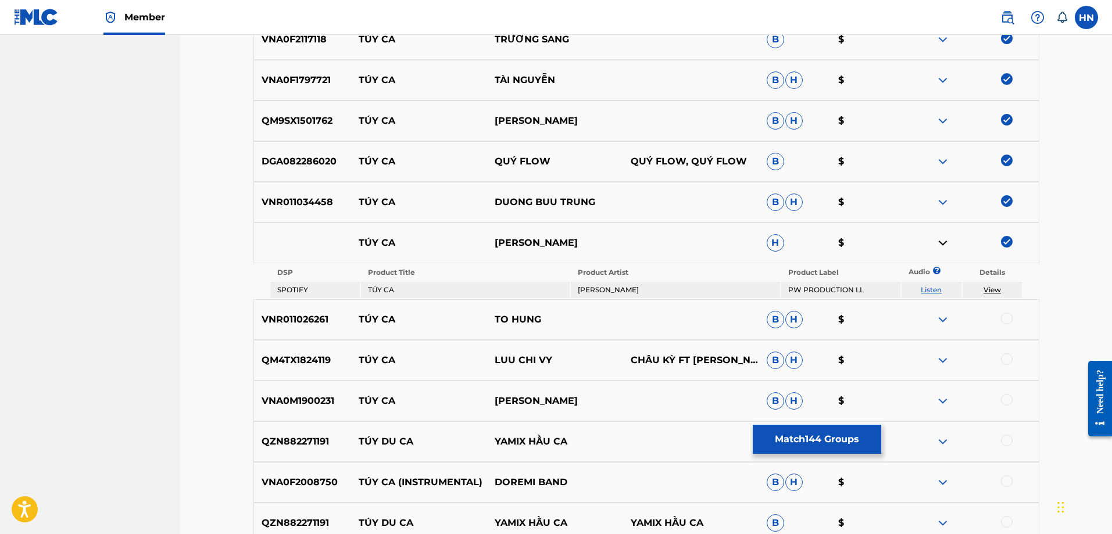
click at [934, 290] on link "Listen" at bounding box center [931, 289] width 21 height 9
click at [320, 323] on p "VNR011026261" at bounding box center [303, 320] width 98 height 14
click at [1004, 320] on div at bounding box center [1007, 319] width 12 height 12
click at [291, 359] on p "QM4TX1824119" at bounding box center [303, 361] width 98 height 14
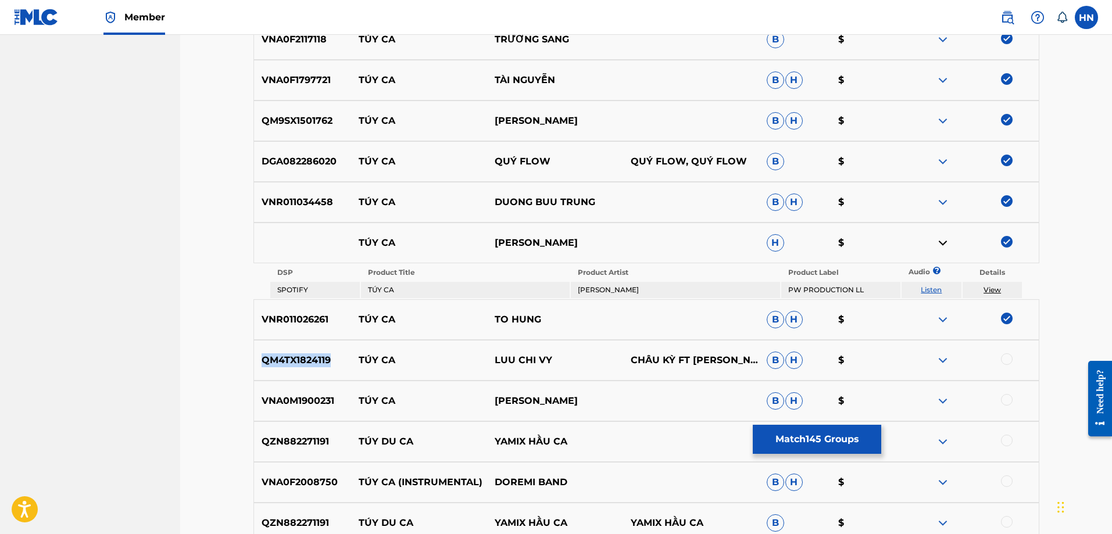
click at [291, 359] on p "QM4TX1824119" at bounding box center [303, 361] width 98 height 14
click at [1004, 360] on div at bounding box center [1007, 360] width 12 height 12
click at [285, 399] on p "VNA0M1900231" at bounding box center [303, 401] width 98 height 14
click at [1008, 401] on div at bounding box center [1007, 400] width 12 height 12
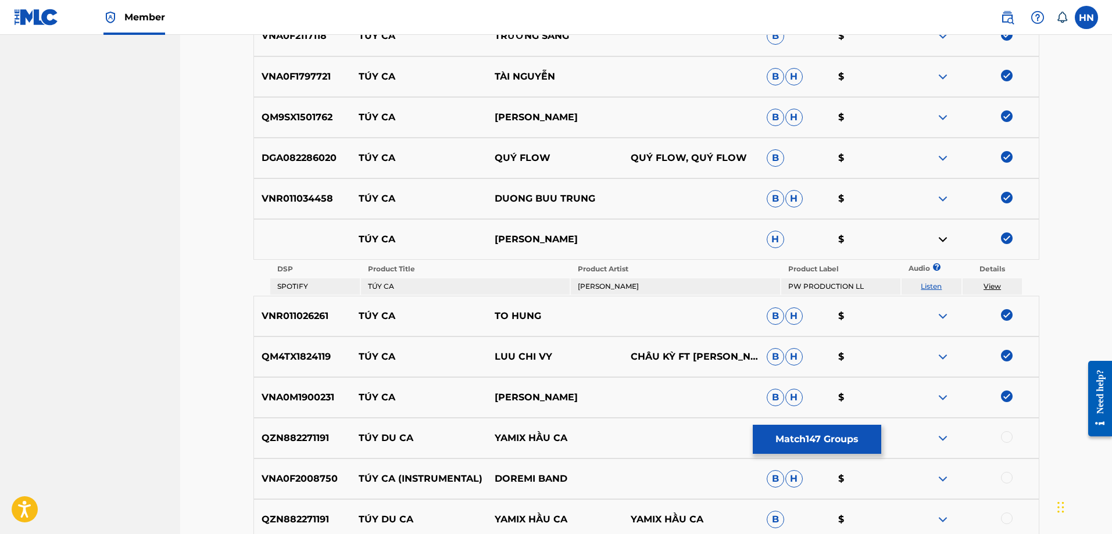
scroll to position [6197, 0]
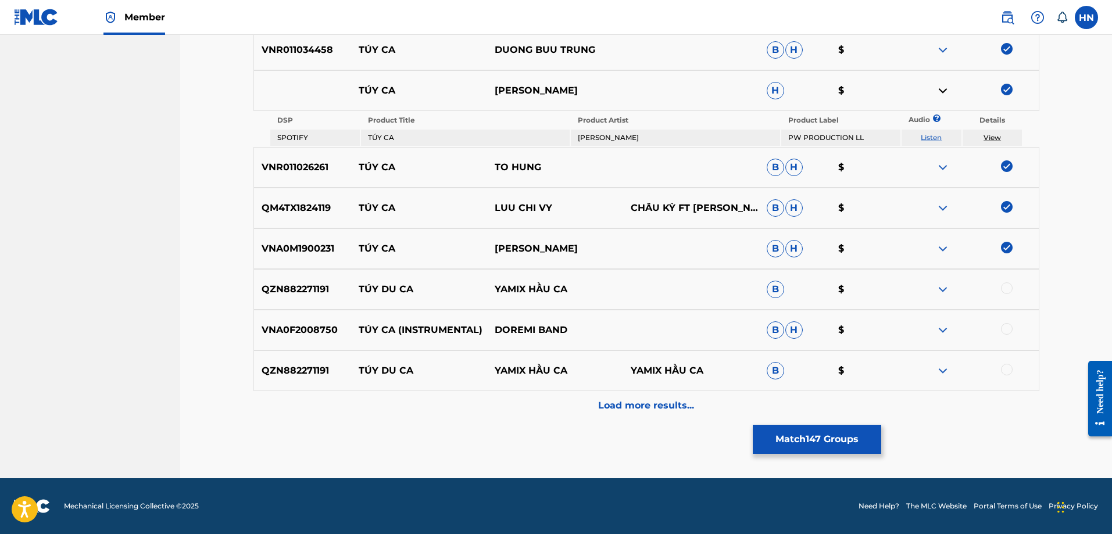
click at [306, 330] on p "VNA0F2008750" at bounding box center [303, 330] width 98 height 14
click at [1010, 329] on div at bounding box center [1007, 329] width 12 height 12
click at [856, 447] on button "Match 148 Groups" at bounding box center [817, 439] width 128 height 29
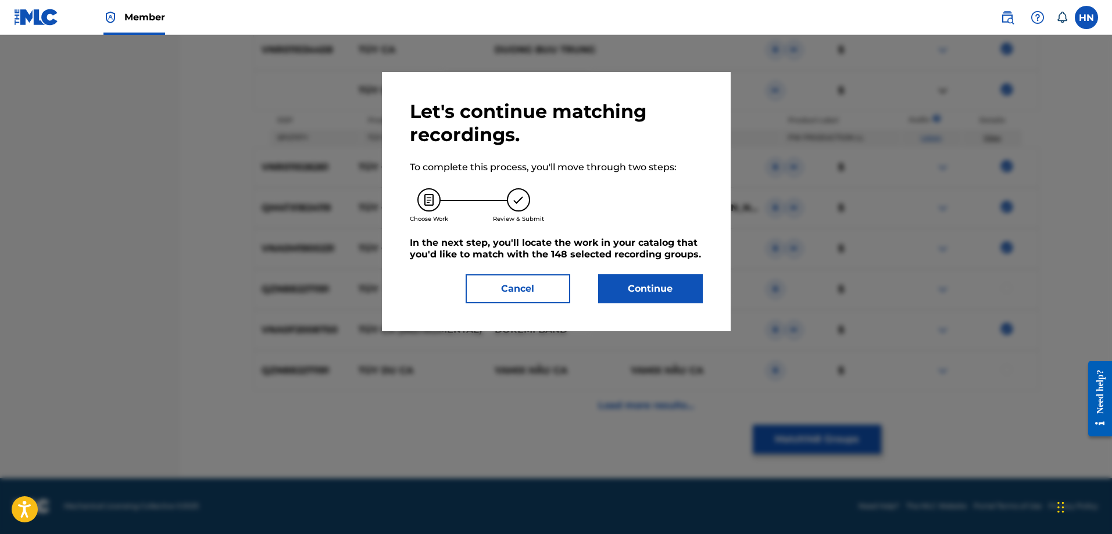
drag, startPoint x: 531, startPoint y: 283, endPoint x: 544, endPoint y: 365, distance: 82.4
click at [531, 283] on button "Cancel" at bounding box center [518, 288] width 105 height 29
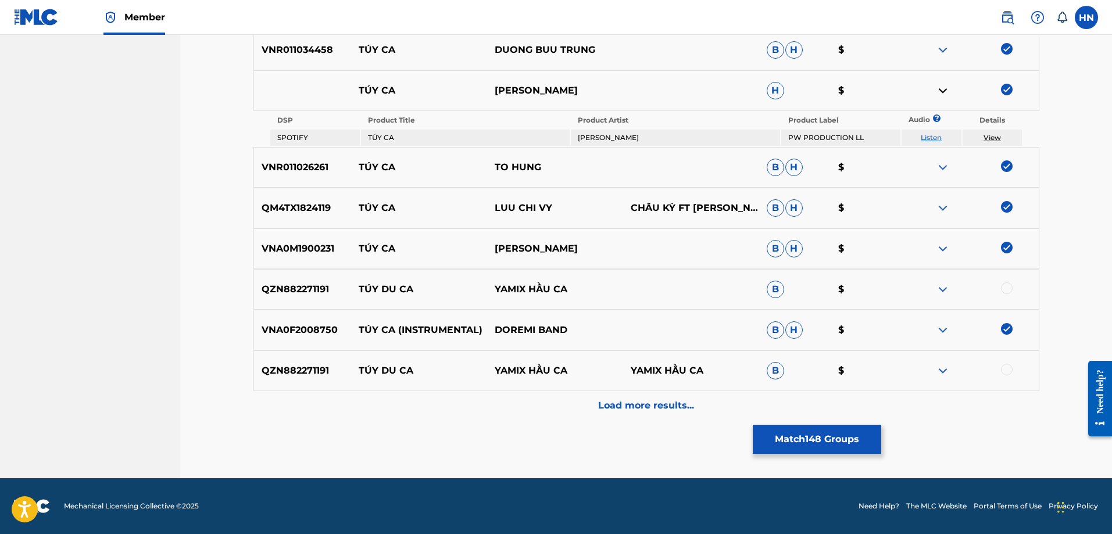
click at [560, 398] on div "Load more results..." at bounding box center [647, 405] width 786 height 29
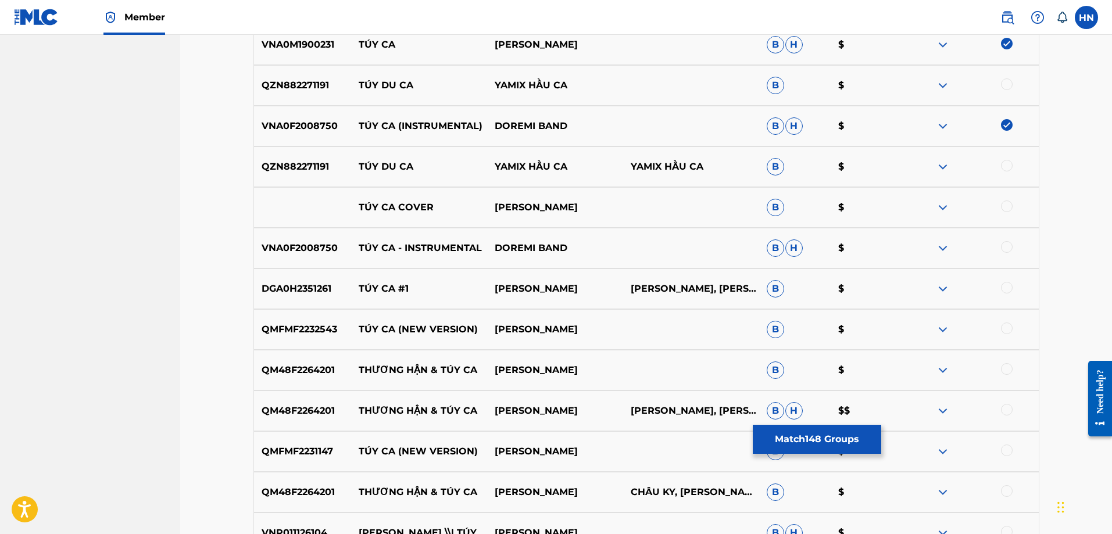
scroll to position [6372, 0]
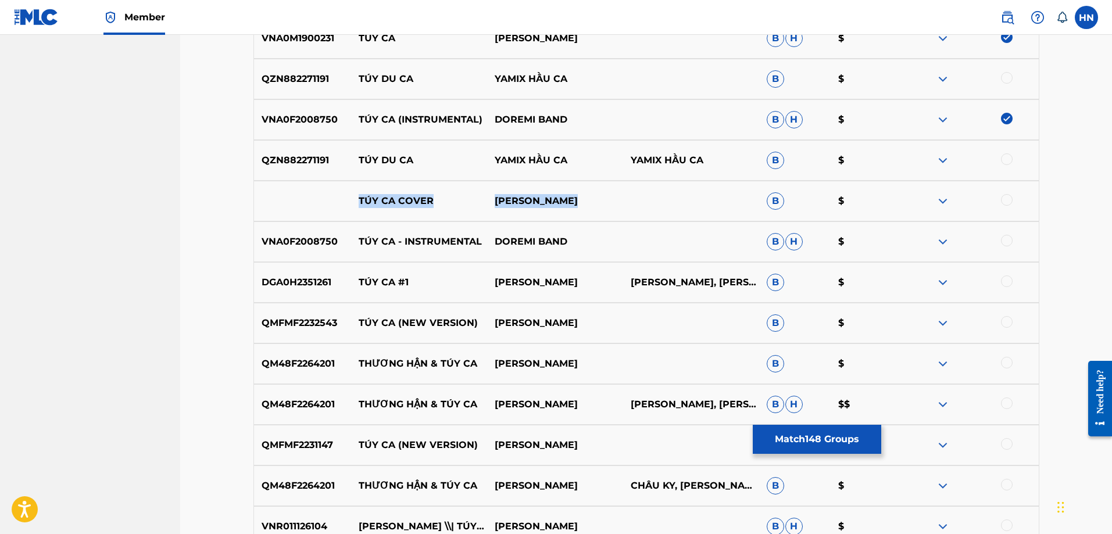
drag, startPoint x: 356, startPoint y: 203, endPoint x: 619, endPoint y: 201, distance: 262.8
click at [613, 202] on div "TÚY CA COVER LINH C NGUYEN B $" at bounding box center [647, 201] width 786 height 41
click at [947, 200] on img at bounding box center [943, 201] width 14 height 14
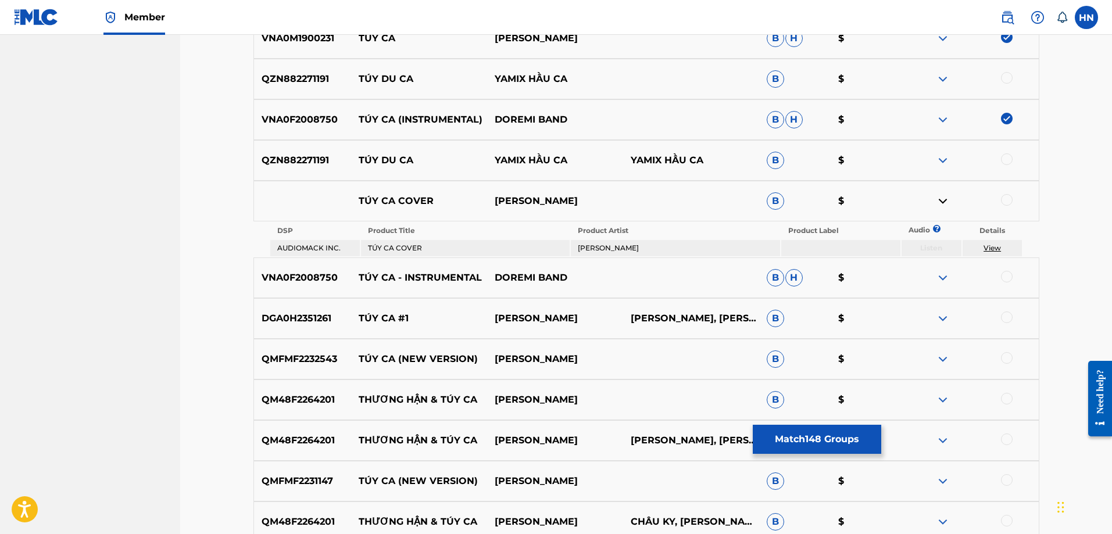
click at [1012, 203] on div at bounding box center [971, 201] width 136 height 14
click at [1008, 199] on div at bounding box center [1007, 200] width 12 height 12
click at [303, 272] on p "VNA0F2008750" at bounding box center [303, 278] width 98 height 14
click at [1009, 276] on div at bounding box center [1007, 277] width 12 height 12
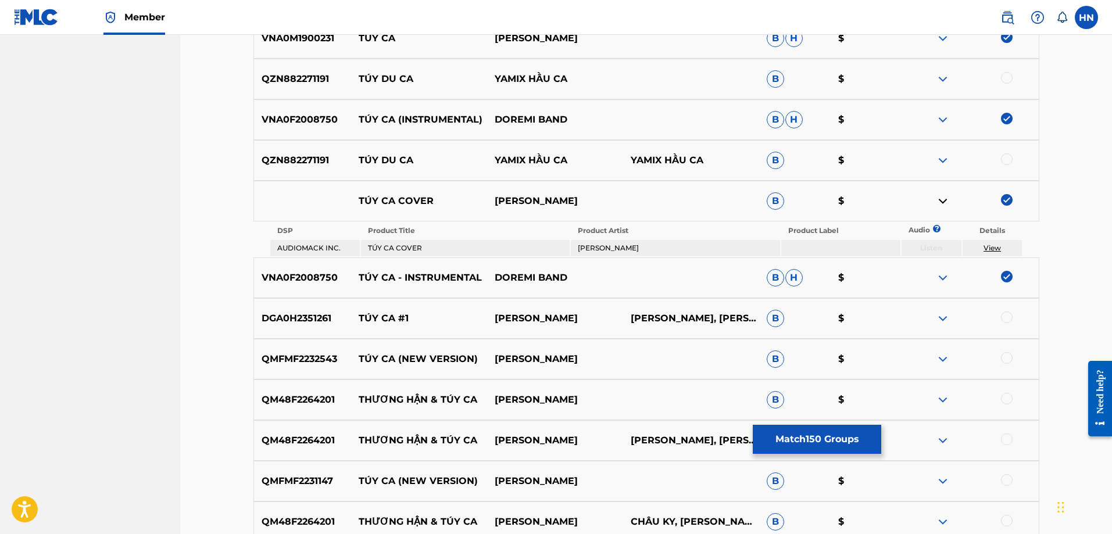
click at [305, 323] on p "DGA0H2351261" at bounding box center [303, 319] width 98 height 14
click at [1002, 312] on div at bounding box center [971, 319] width 136 height 14
click at [1005, 315] on div at bounding box center [1007, 318] width 12 height 12
click at [272, 361] on p "QMFMF2232543" at bounding box center [303, 359] width 98 height 14
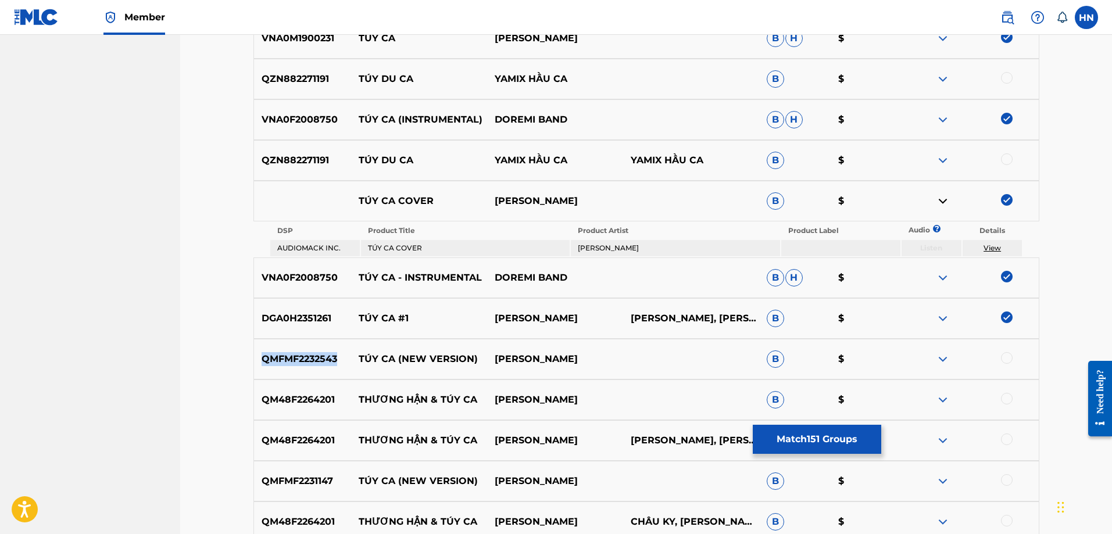
click at [272, 361] on p "QMFMF2232543" at bounding box center [303, 359] width 98 height 14
click at [1007, 365] on div at bounding box center [971, 359] width 136 height 14
click at [1004, 354] on div at bounding box center [1007, 358] width 12 height 12
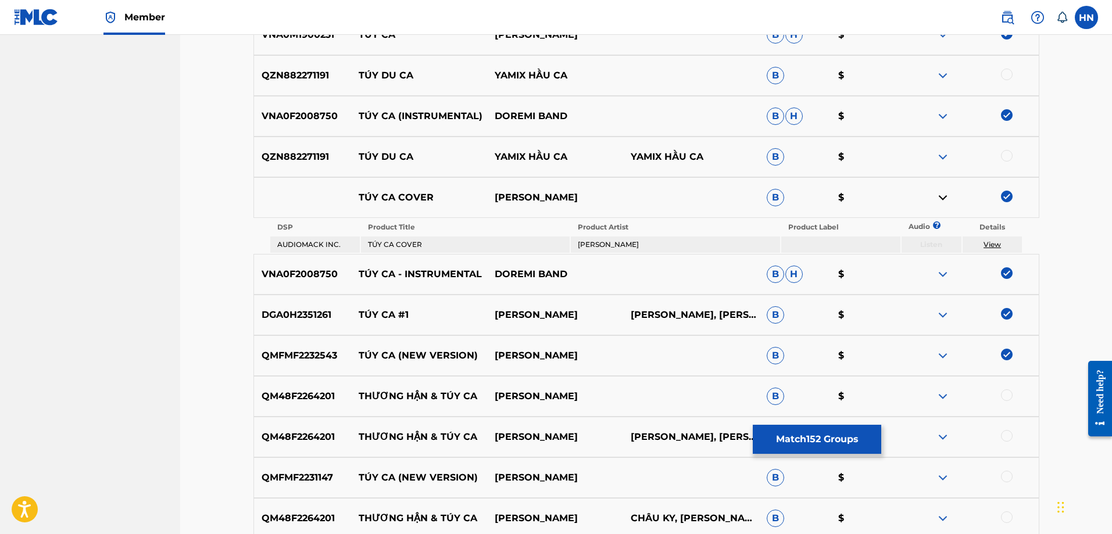
scroll to position [6546, 0]
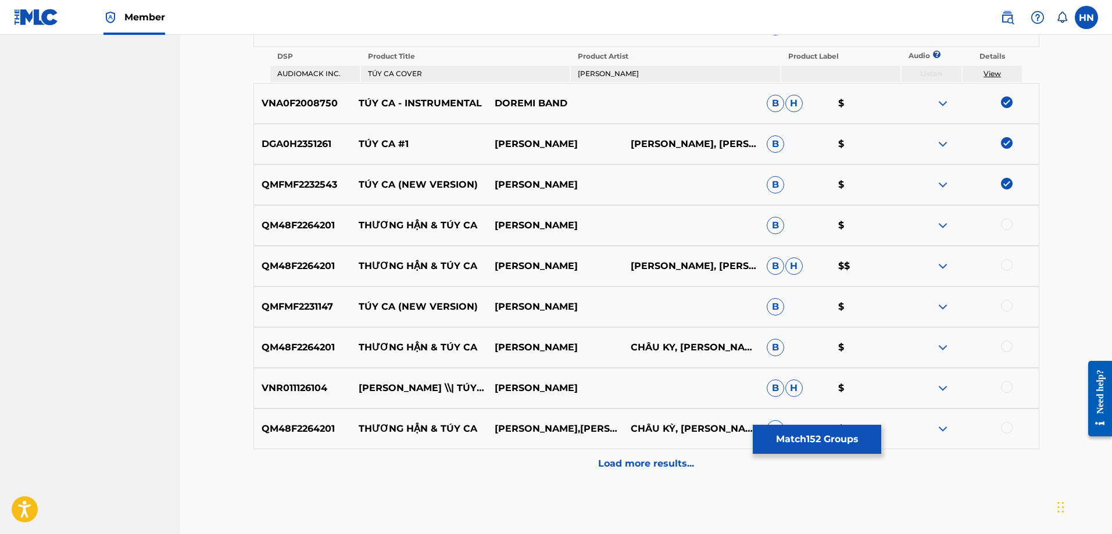
click at [289, 309] on p "QMFMF2231147" at bounding box center [303, 307] width 98 height 14
click at [1006, 305] on div at bounding box center [1007, 306] width 12 height 12
click at [604, 460] on p "Load more results..." at bounding box center [646, 464] width 96 height 14
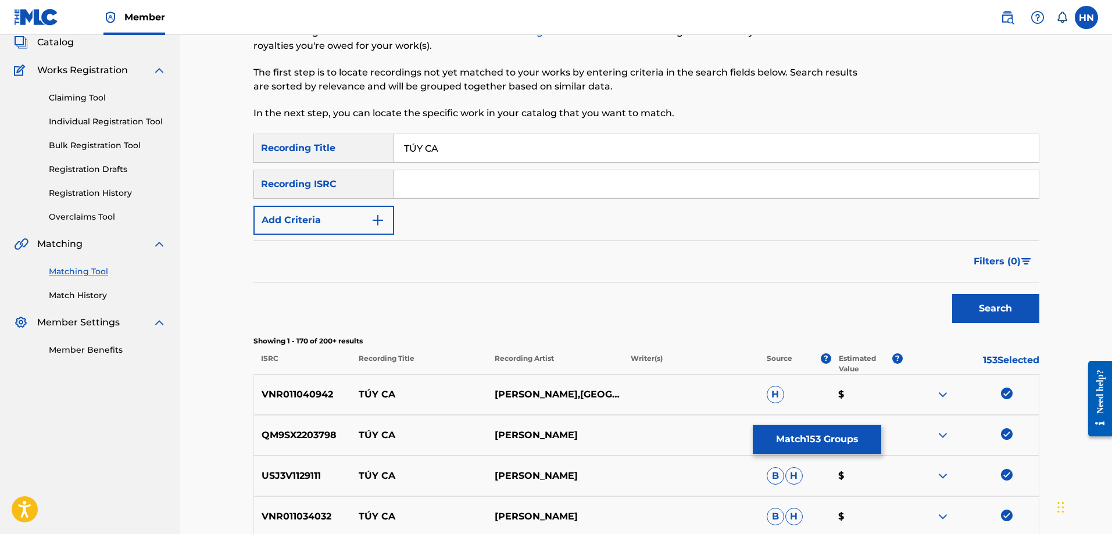
scroll to position [0, 0]
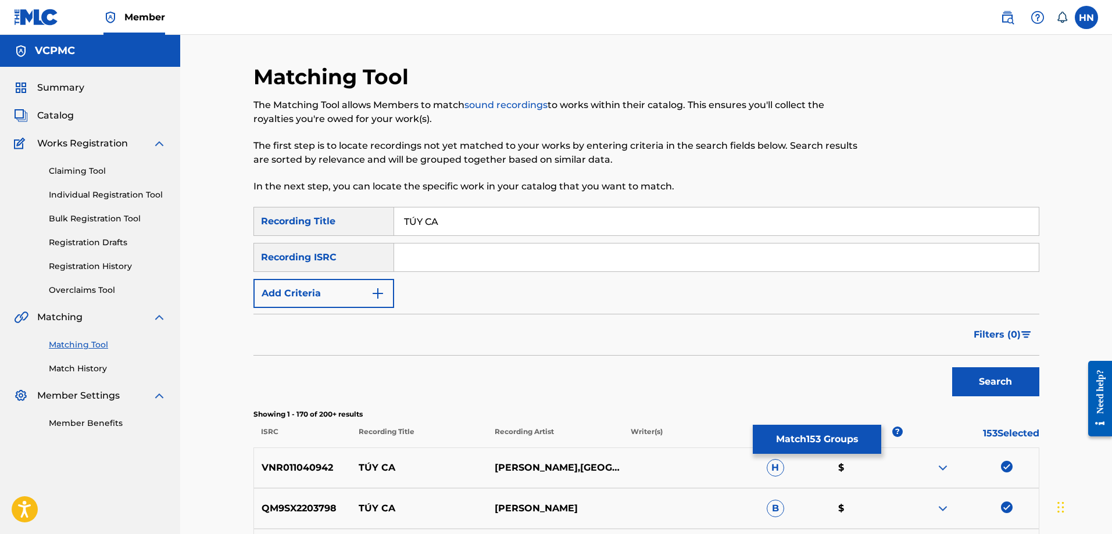
click at [411, 218] on input "TÚY CA" at bounding box center [716, 222] width 645 height 28
type input "TUY CA"
click at [952, 367] on button "Search" at bounding box center [995, 381] width 87 height 29
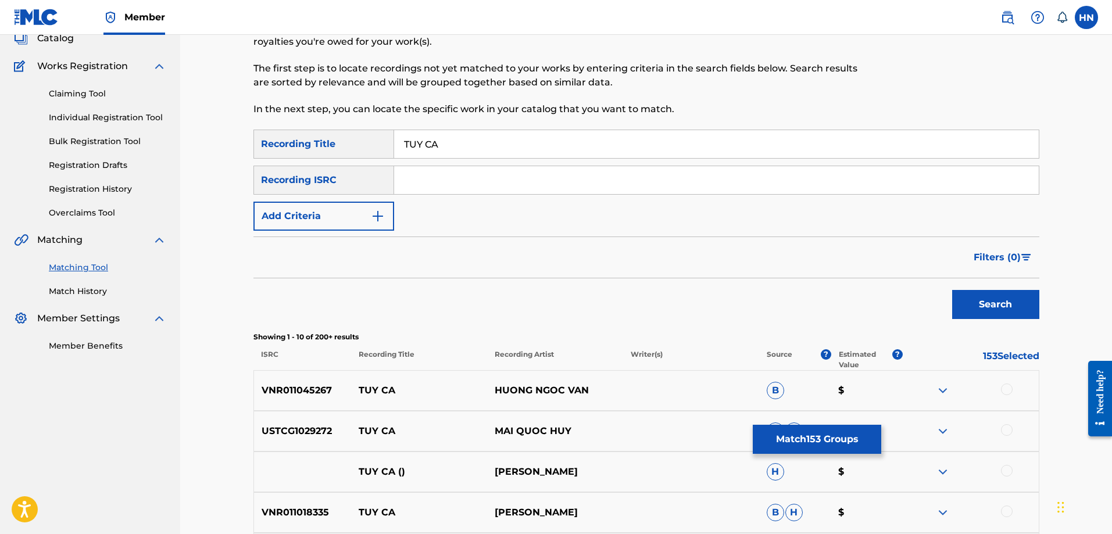
scroll to position [233, 0]
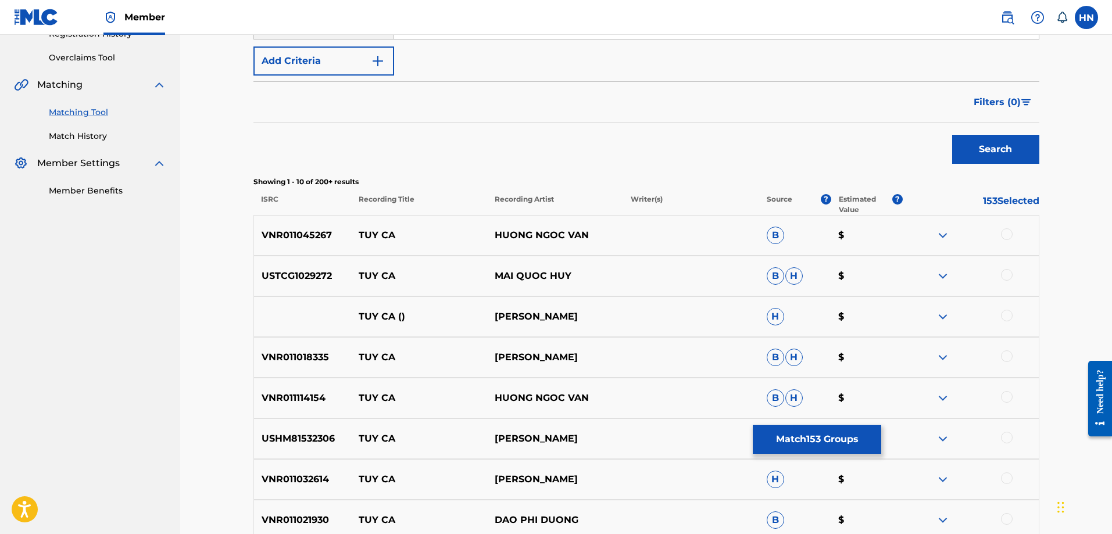
click at [316, 234] on p "VNR011045267" at bounding box center [303, 236] width 98 height 14
click at [1008, 234] on div at bounding box center [1007, 235] width 12 height 12
click at [322, 275] on p "USTCG1029272" at bounding box center [303, 276] width 98 height 14
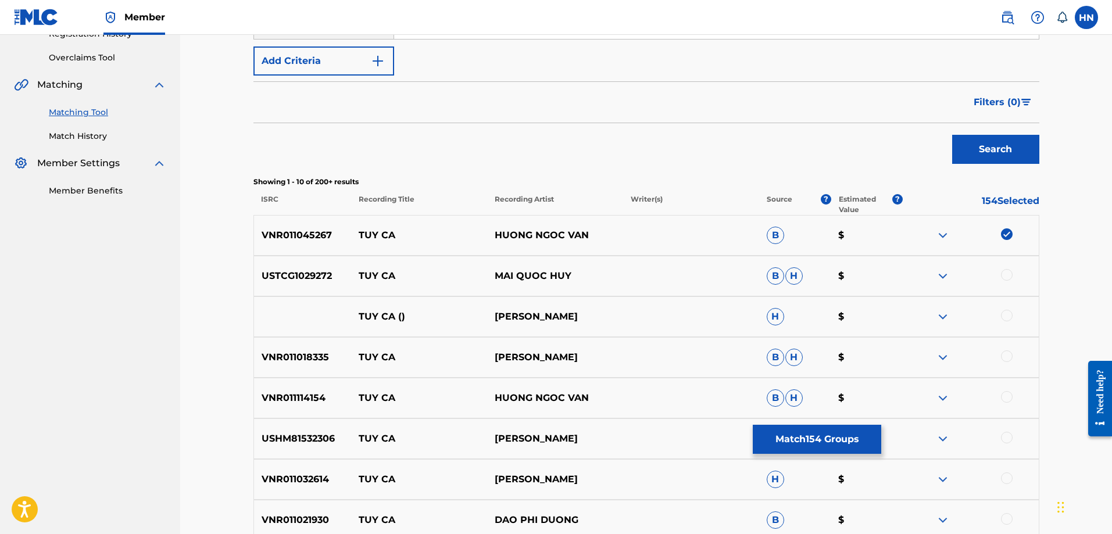
click at [1009, 274] on div at bounding box center [1007, 275] width 12 height 12
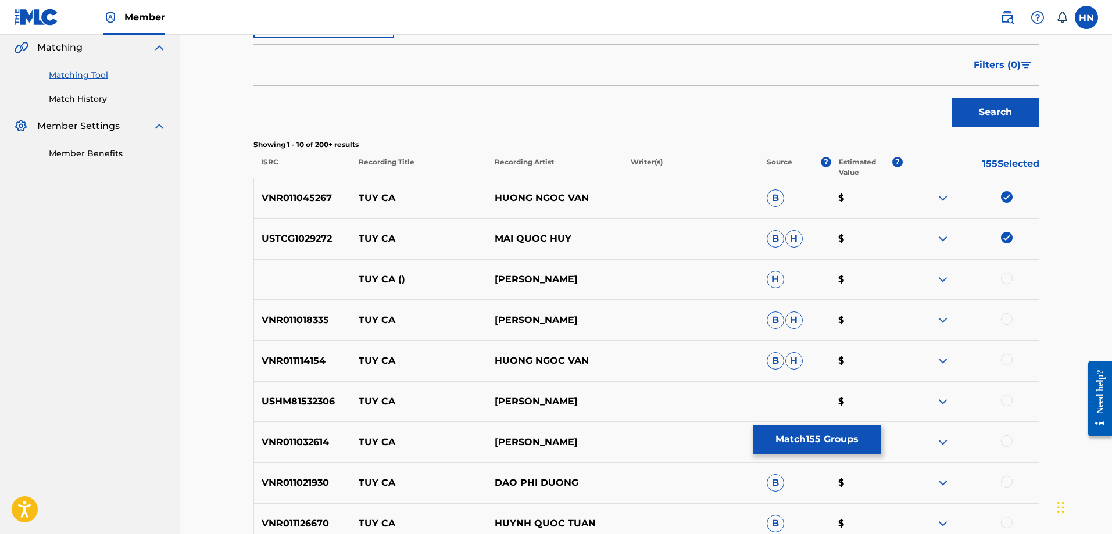
scroll to position [407, 0]
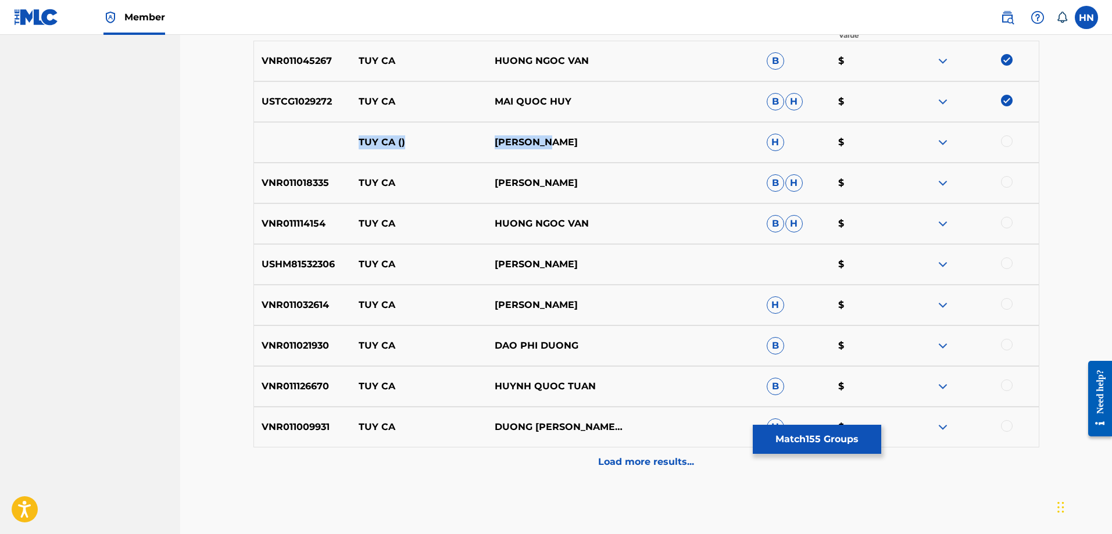
drag, startPoint x: 555, startPoint y: 149, endPoint x: 355, endPoint y: 147, distance: 200.0
click at [355, 147] on div "TUY CA () DOAN MINH H $" at bounding box center [647, 142] width 786 height 41
click at [1012, 140] on div at bounding box center [1007, 141] width 12 height 12
click at [938, 141] on img at bounding box center [943, 142] width 14 height 14
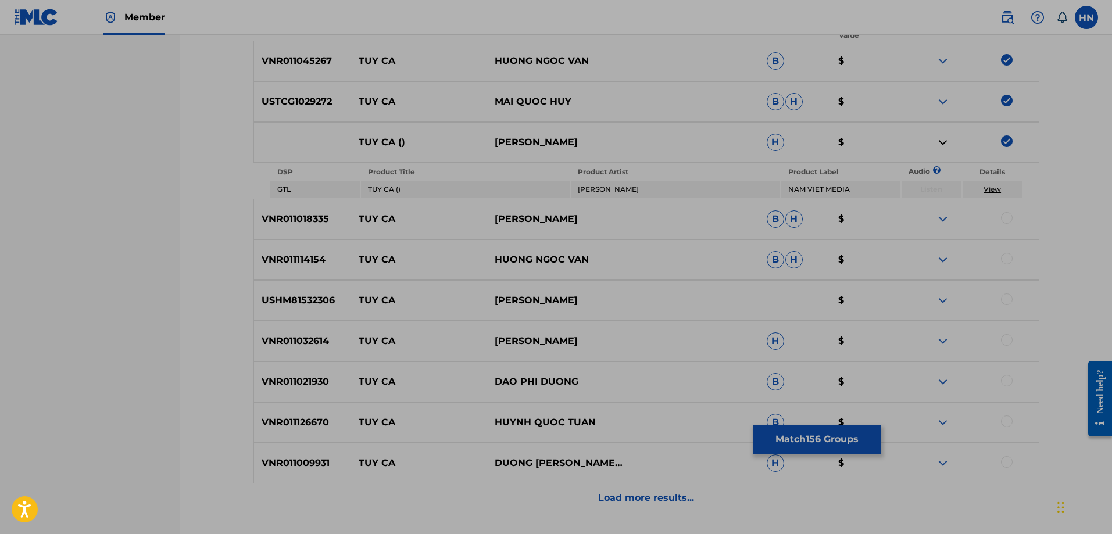
click at [183, 180] on div "Matching Tool The Matching Tool allows Members to match sound recordings to wor…" at bounding box center [646, 99] width 932 height 943
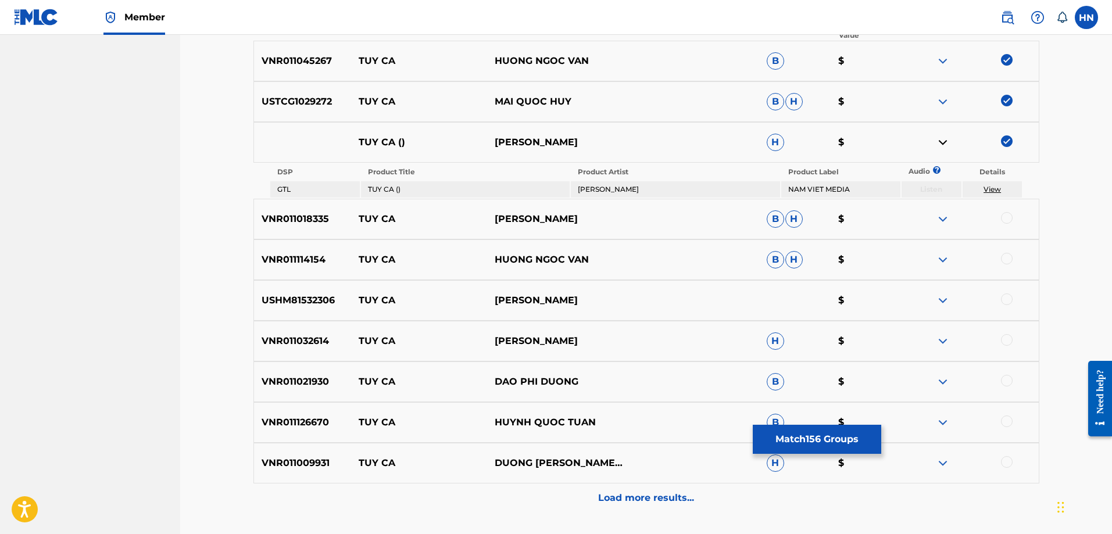
click at [328, 208] on div "VNR011018335 TUY CA TUAN TU B H $" at bounding box center [647, 219] width 786 height 41
click at [315, 212] on p "VNR011018335" at bounding box center [303, 219] width 98 height 14
click at [1001, 216] on div at bounding box center [971, 219] width 136 height 14
click at [1004, 217] on div at bounding box center [1007, 218] width 12 height 12
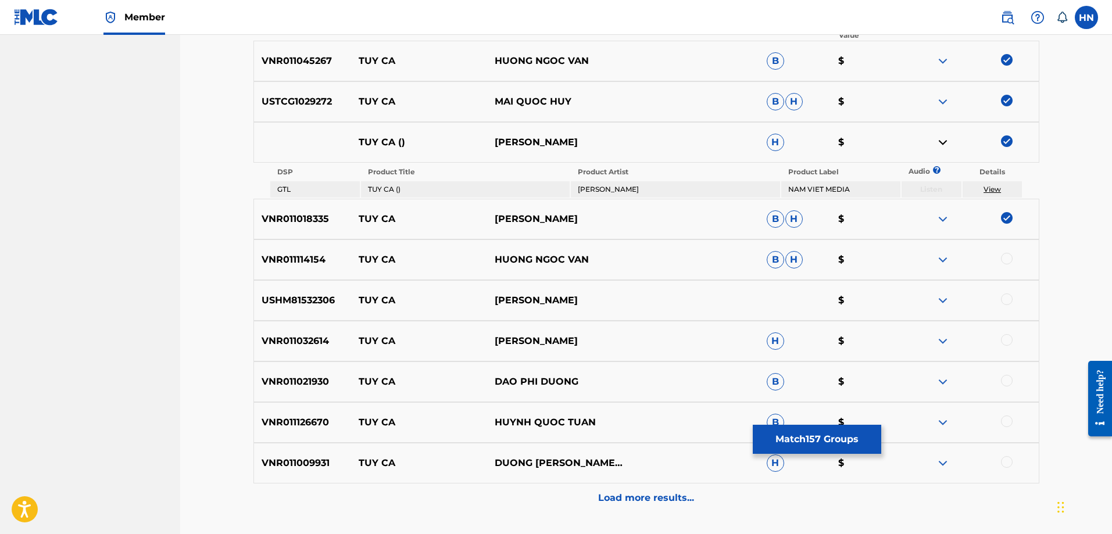
click at [295, 266] on p "VNR011114154" at bounding box center [303, 260] width 98 height 14
click at [1006, 257] on div at bounding box center [1007, 259] width 12 height 12
click at [300, 294] on p "USHM81532306" at bounding box center [303, 301] width 98 height 14
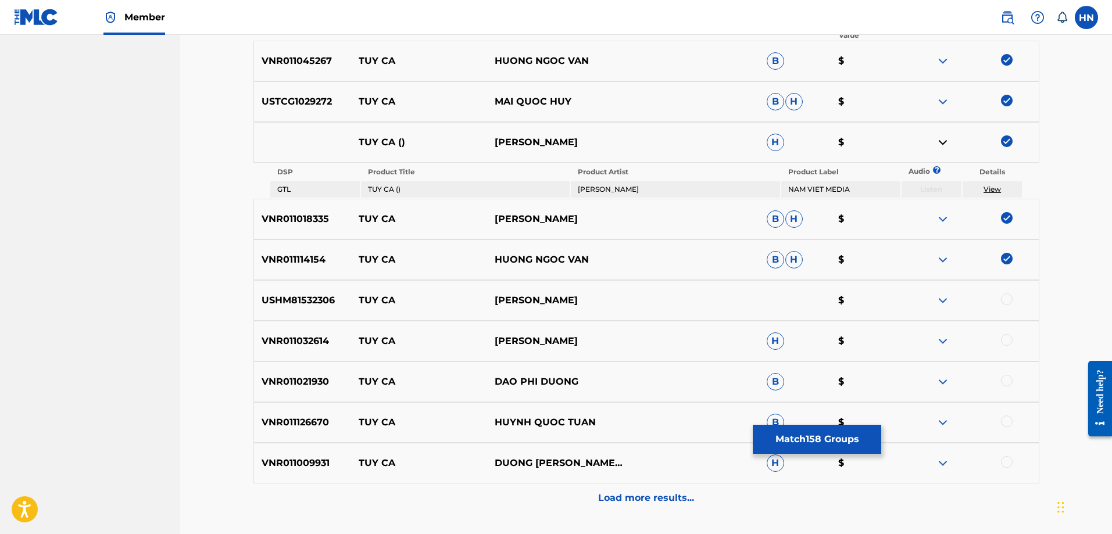
click at [1004, 293] on div "USHM81532306 TUY CA DAN NGUYEN $" at bounding box center [647, 300] width 786 height 41
click at [1004, 294] on div at bounding box center [971, 301] width 136 height 14
click at [1005, 297] on div at bounding box center [1007, 300] width 12 height 12
click at [325, 340] on p "VNR011032614" at bounding box center [303, 341] width 98 height 14
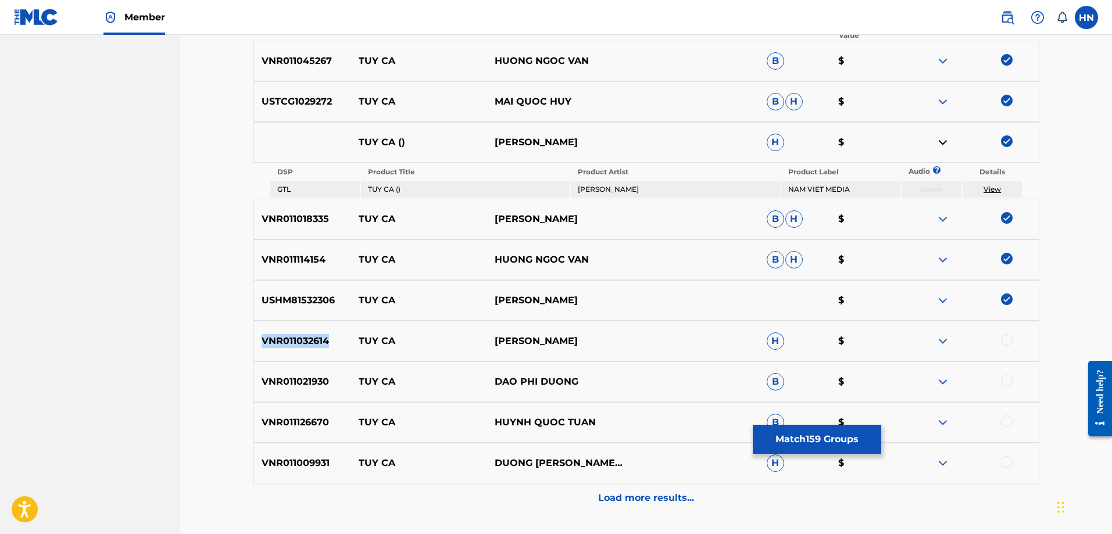
click at [325, 340] on p "VNR011032614" at bounding box center [303, 341] width 98 height 14
click at [1001, 342] on div at bounding box center [971, 341] width 136 height 14
click at [1002, 342] on div at bounding box center [1007, 340] width 12 height 12
click at [313, 373] on div "VNR011021930 TUY CA DAO PHI DUONG B $" at bounding box center [647, 382] width 786 height 41
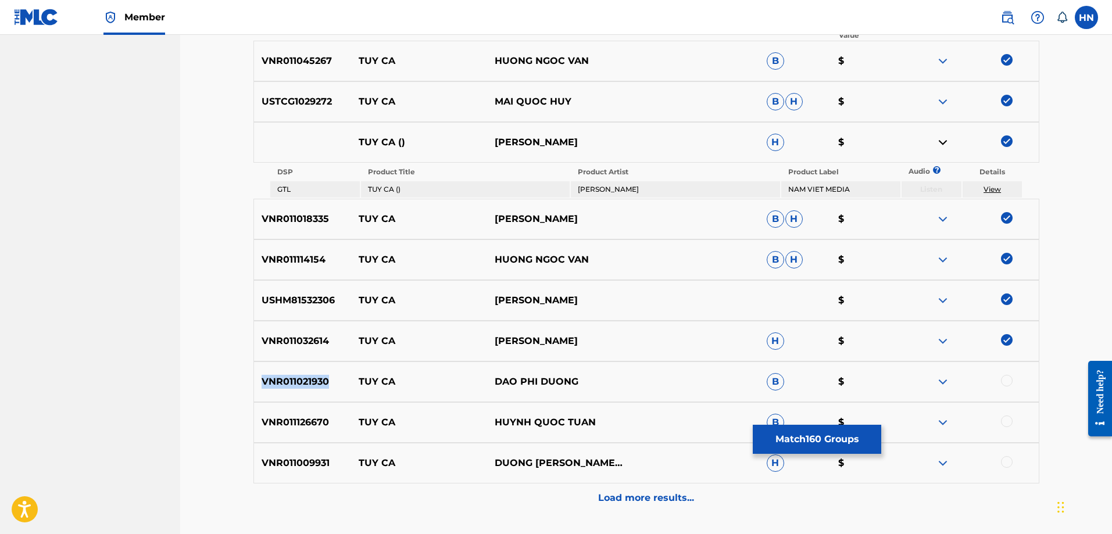
click at [313, 373] on div "VNR011021930 TUY CA DAO PHI DUONG B $" at bounding box center [647, 382] width 786 height 41
click at [1004, 380] on div at bounding box center [1007, 381] width 12 height 12
click at [294, 419] on p "VNR011126670" at bounding box center [303, 423] width 98 height 14
click at [1013, 419] on div at bounding box center [971, 423] width 136 height 14
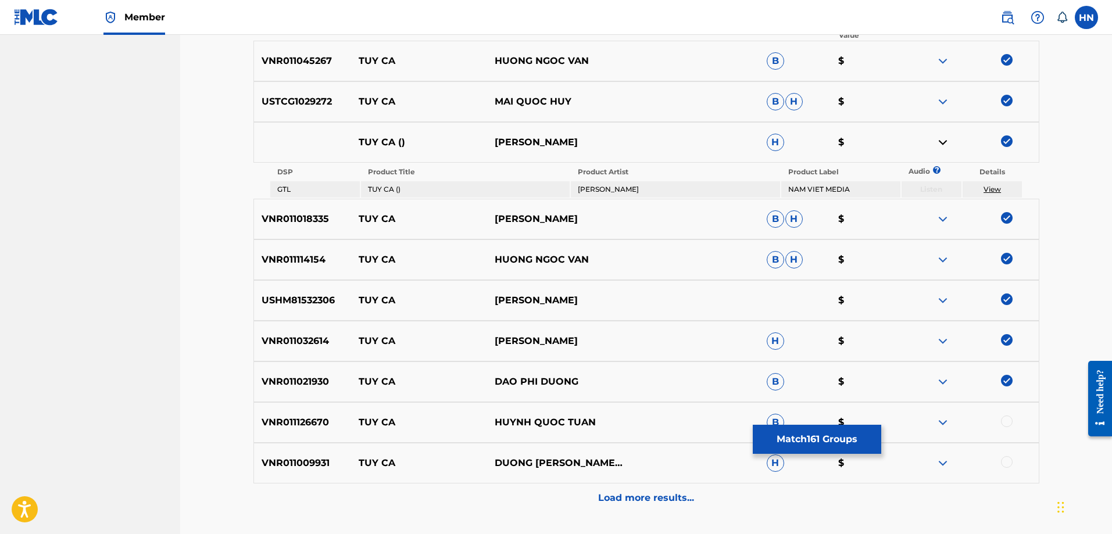
click at [1008, 421] on div at bounding box center [1007, 422] width 12 height 12
click at [281, 459] on p "VNR011009931" at bounding box center [303, 463] width 98 height 14
click at [1007, 459] on div at bounding box center [1007, 462] width 12 height 12
click at [654, 491] on div "Load more results..." at bounding box center [647, 498] width 786 height 29
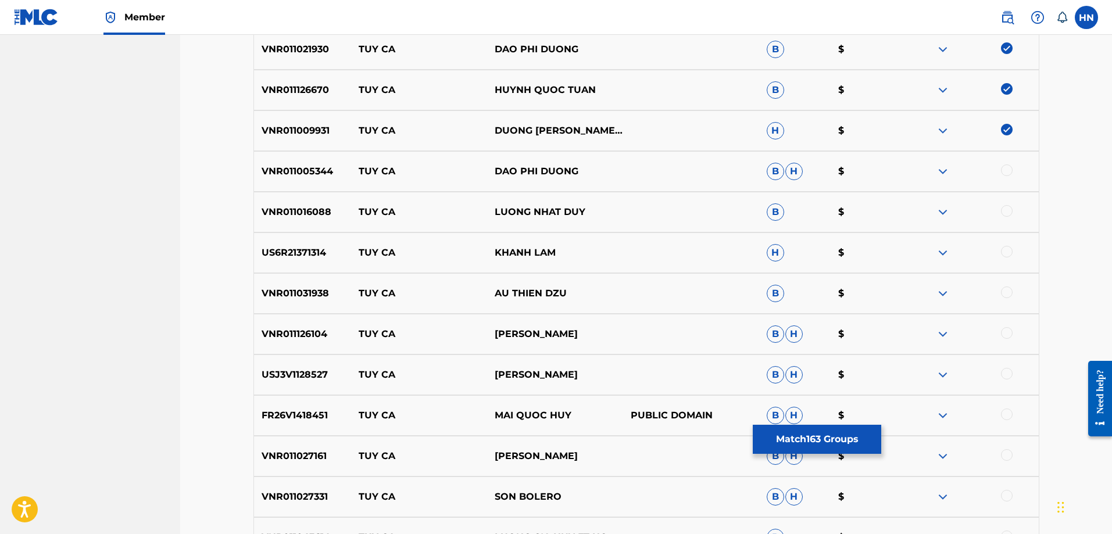
scroll to position [756, 0]
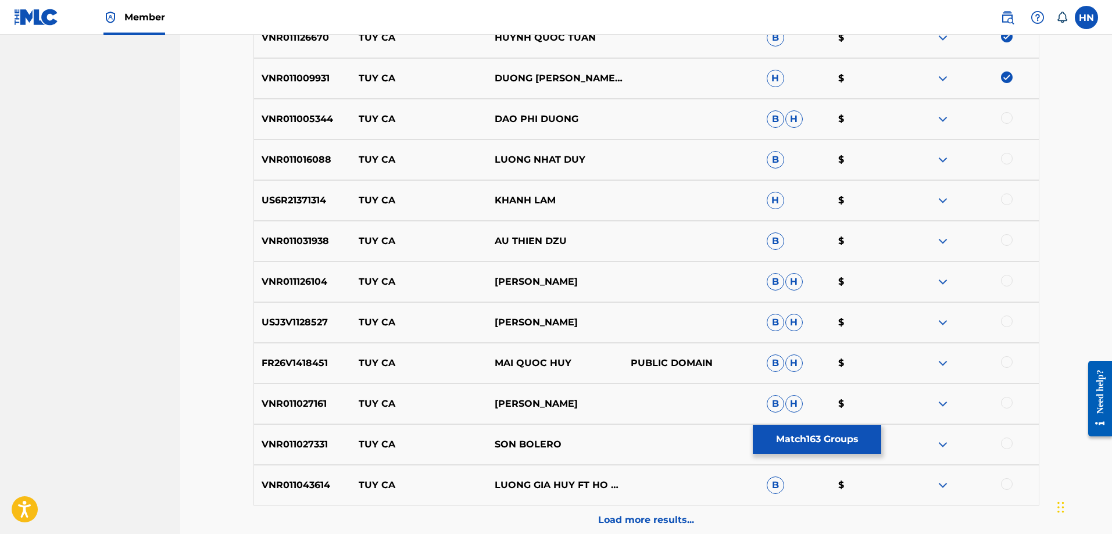
click at [322, 133] on div "VNR011005344 TUY CA DAO PHI DUONG B H $" at bounding box center [647, 119] width 786 height 41
click at [1003, 119] on div at bounding box center [1007, 118] width 12 height 12
click at [290, 163] on p "VNR011016088" at bounding box center [303, 160] width 98 height 14
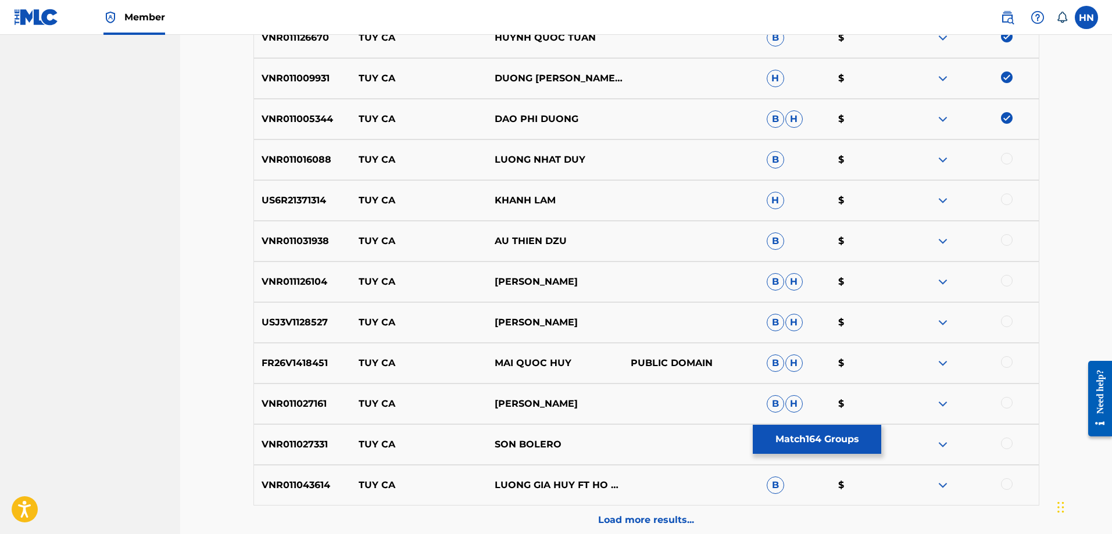
click at [1005, 157] on div at bounding box center [1007, 159] width 12 height 12
click at [334, 198] on p "US6R21371314" at bounding box center [303, 201] width 98 height 14
click at [319, 199] on p "US6R21371314" at bounding box center [303, 201] width 98 height 14
click at [1003, 198] on div at bounding box center [1007, 200] width 12 height 12
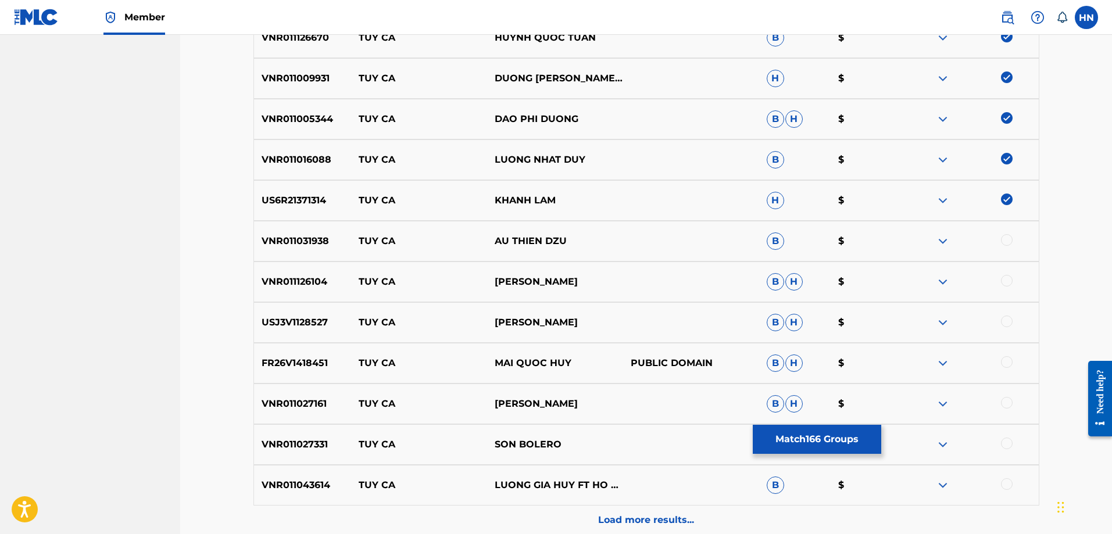
click at [326, 245] on p "VNR011031938" at bounding box center [303, 241] width 98 height 14
click at [1005, 240] on div at bounding box center [1007, 240] width 12 height 12
click at [292, 286] on p "VNR011126104" at bounding box center [303, 282] width 98 height 14
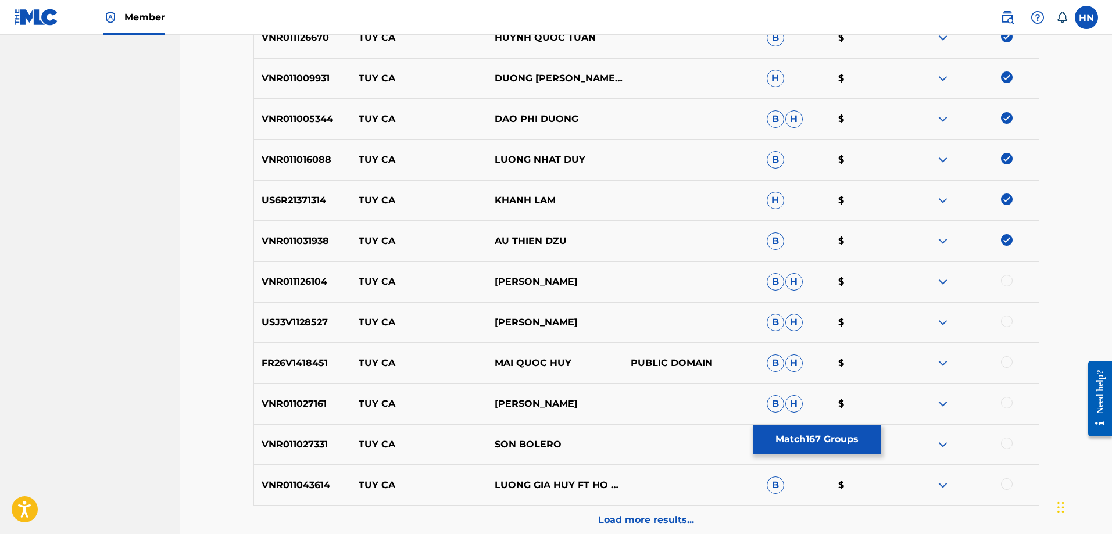
click at [1007, 280] on div at bounding box center [1007, 281] width 12 height 12
click at [287, 323] on p "USJ3V1128527" at bounding box center [303, 323] width 98 height 14
click at [1006, 323] on div at bounding box center [1007, 322] width 12 height 12
click at [280, 370] on p "FR26V1418451" at bounding box center [303, 363] width 98 height 14
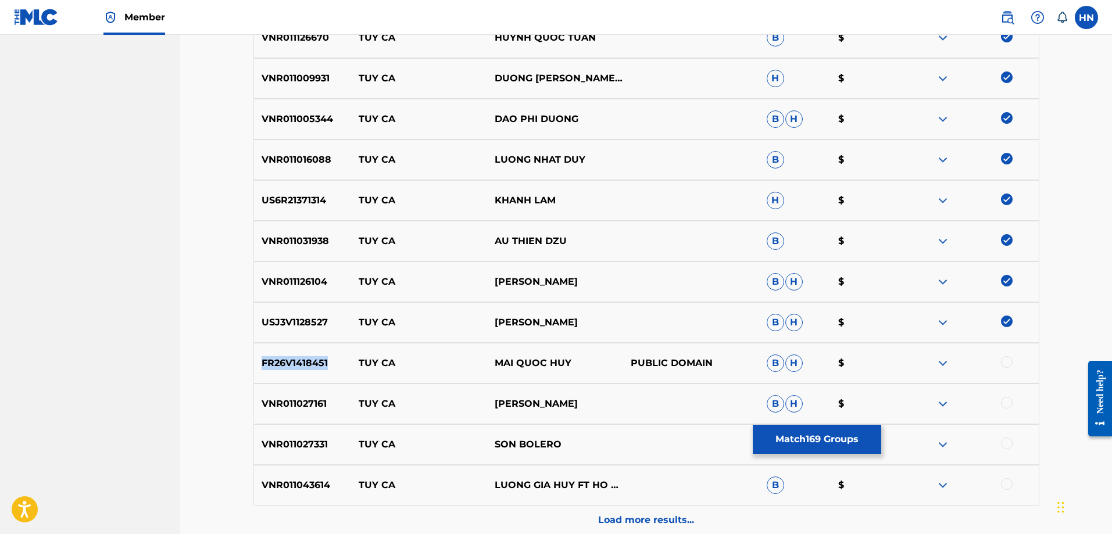
click at [280, 370] on p "FR26V1418451" at bounding box center [303, 363] width 98 height 14
click at [1008, 363] on div at bounding box center [1007, 362] width 12 height 12
click at [312, 403] on p "VNR011027161" at bounding box center [303, 404] width 98 height 14
click at [1011, 401] on div at bounding box center [1007, 403] width 12 height 12
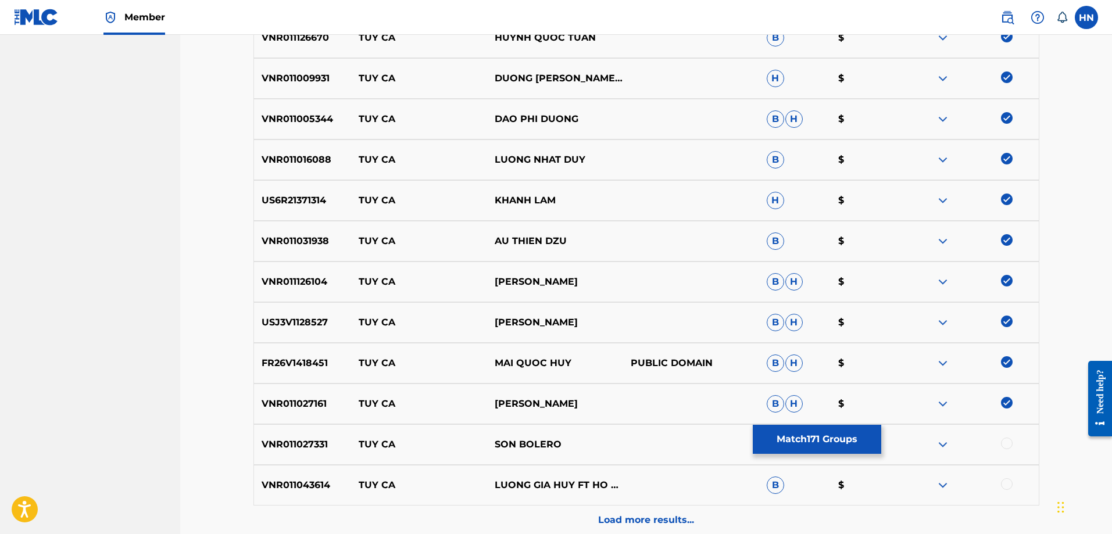
click at [294, 451] on p "VNR011027331" at bounding box center [303, 445] width 98 height 14
click at [1010, 441] on div at bounding box center [1007, 444] width 12 height 12
click at [322, 481] on p "VNR011043614" at bounding box center [303, 486] width 98 height 14
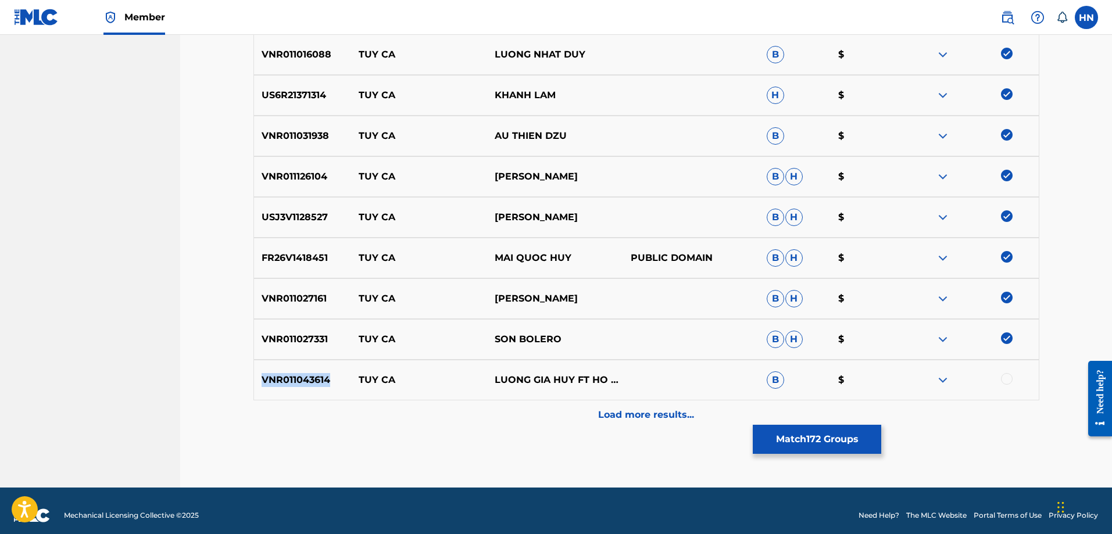
scroll to position [870, 0]
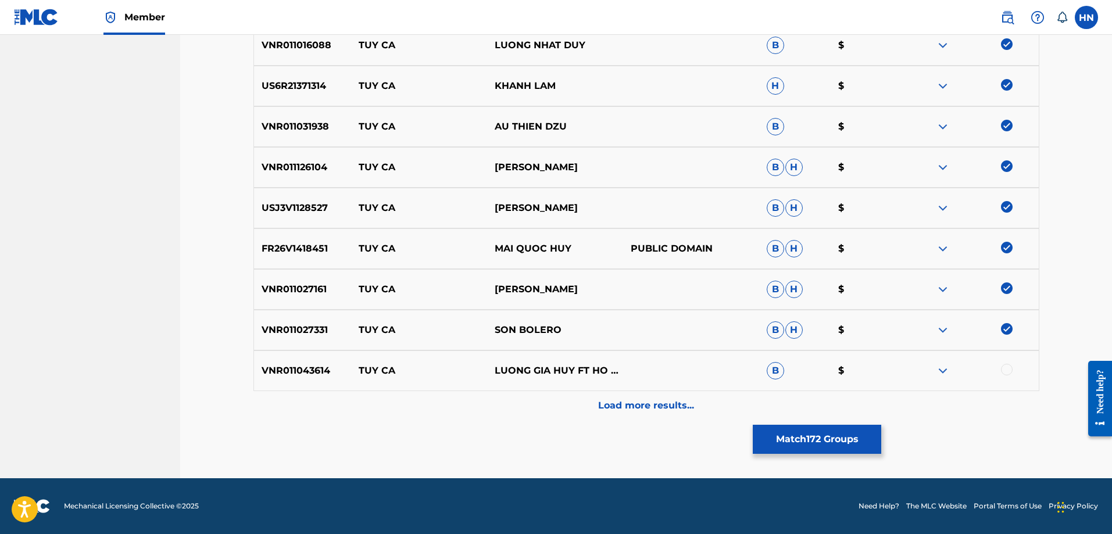
click at [1001, 371] on div at bounding box center [1007, 370] width 12 height 12
click at [642, 398] on div "Load more results..." at bounding box center [647, 405] width 786 height 29
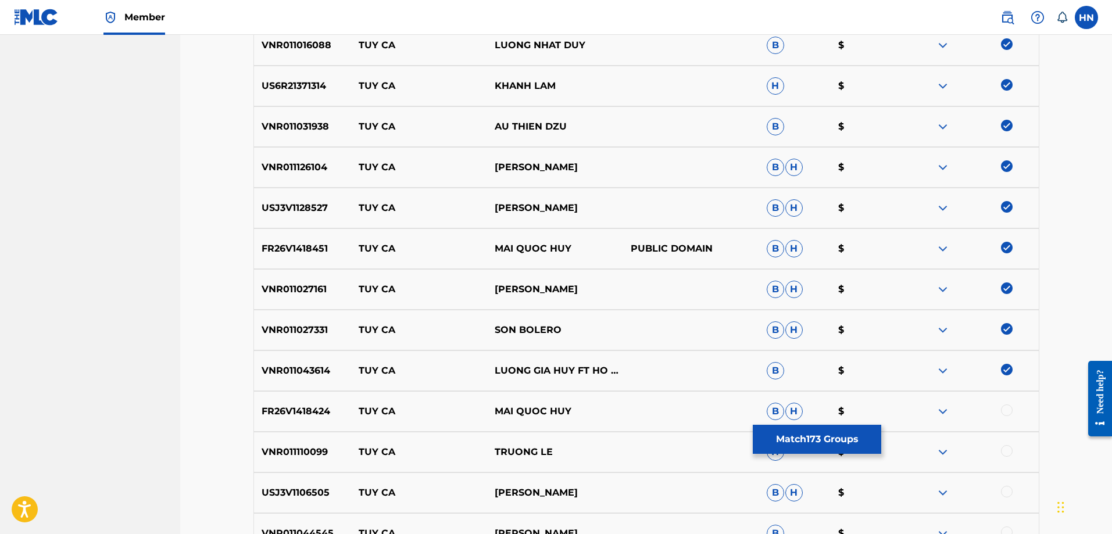
click at [302, 404] on div "FR26V1418424 TUY CA MAI QUOC HUY B H $" at bounding box center [647, 411] width 786 height 41
click at [1005, 410] on div at bounding box center [1007, 411] width 12 height 12
click at [283, 449] on p "VNR011110099" at bounding box center [303, 452] width 98 height 14
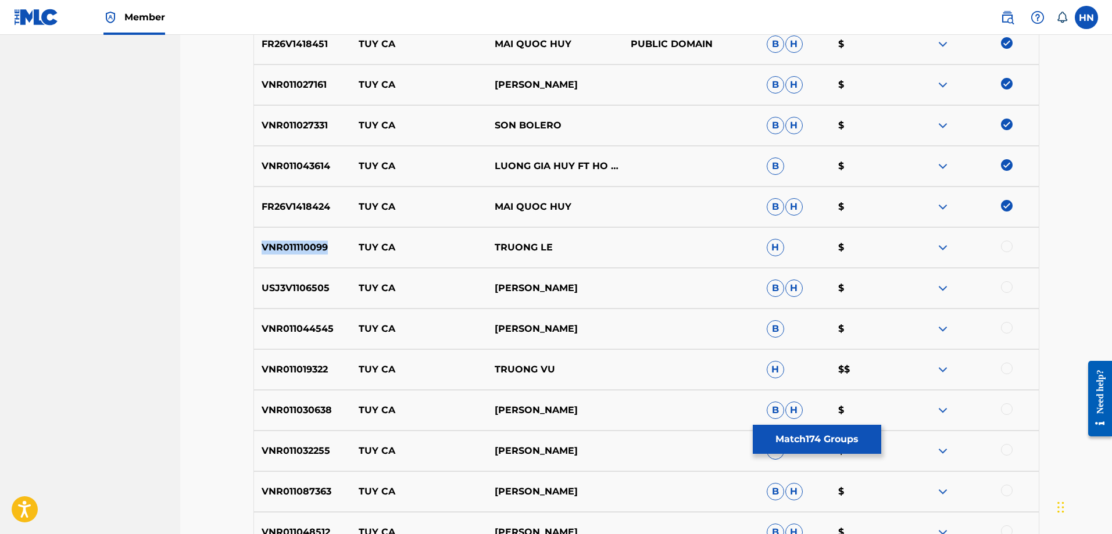
scroll to position [1161, 0]
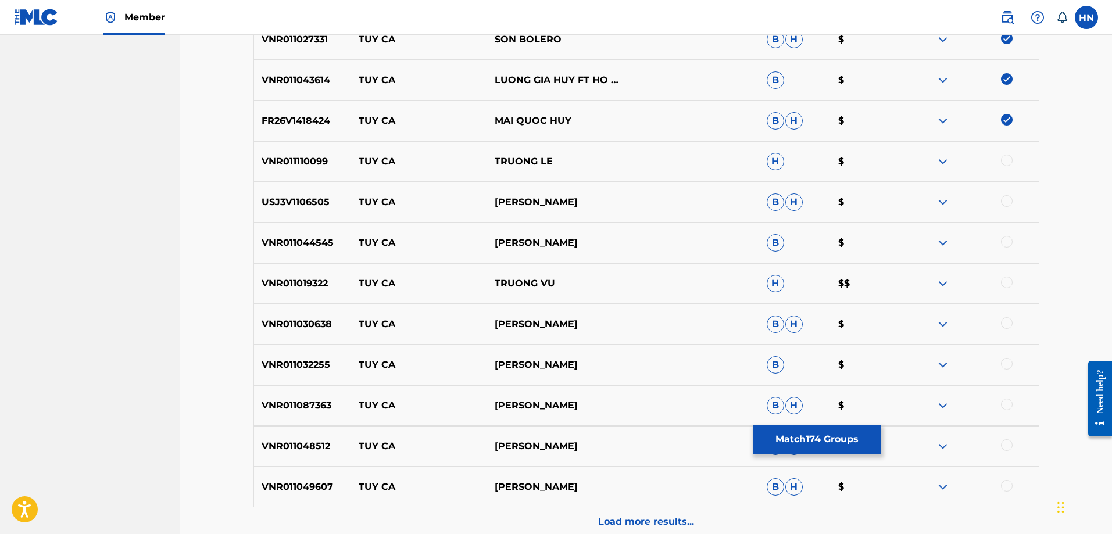
click at [1004, 155] on div at bounding box center [1007, 161] width 12 height 12
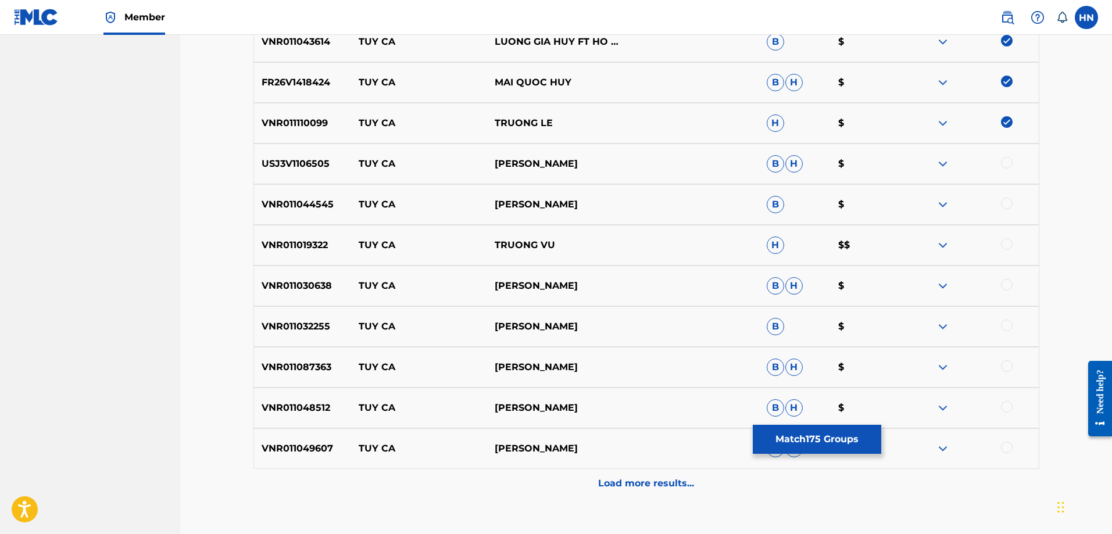
scroll to position [1219, 0]
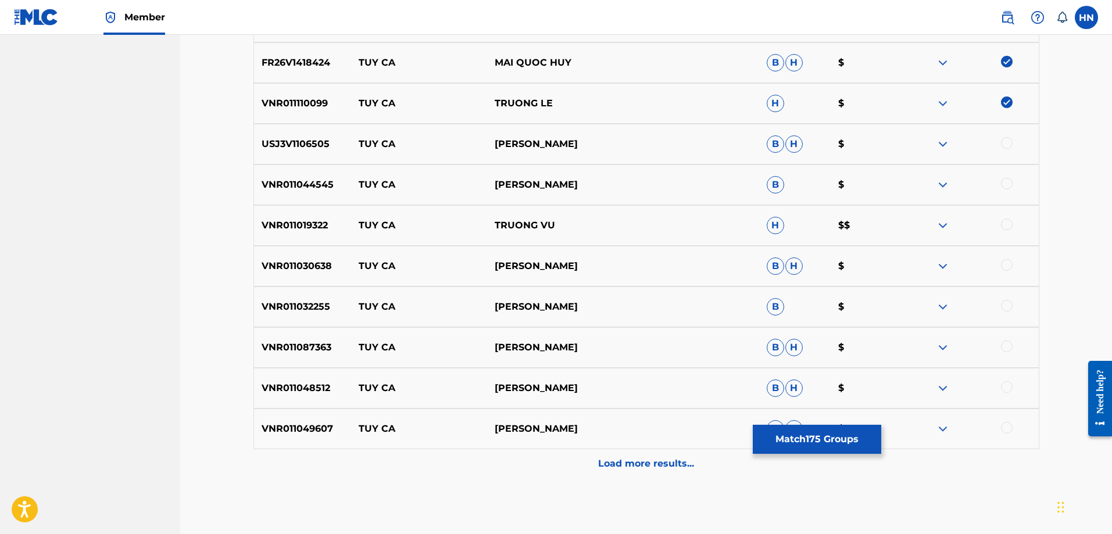
click at [314, 163] on div "USJ3V1106505 TUY CA CHẾ LINH B H $" at bounding box center [647, 144] width 786 height 41
click at [1001, 145] on div at bounding box center [1007, 143] width 12 height 12
click at [285, 184] on p "VNR011044545" at bounding box center [303, 185] width 98 height 14
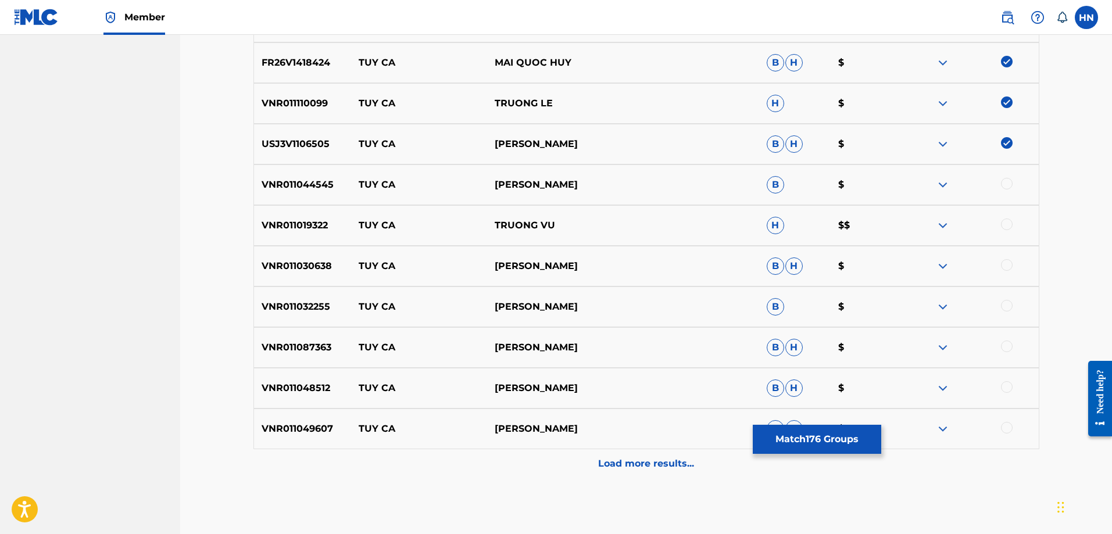
click at [1006, 179] on div at bounding box center [1007, 184] width 12 height 12
click at [274, 215] on div "VNR011019322 TUY CA TRUONG VU H $$" at bounding box center [647, 225] width 786 height 41
click at [1006, 227] on div at bounding box center [1007, 225] width 12 height 12
click at [292, 254] on div "VNR011030638 TUY CA MICHAEL LANG B H $" at bounding box center [647, 266] width 786 height 41
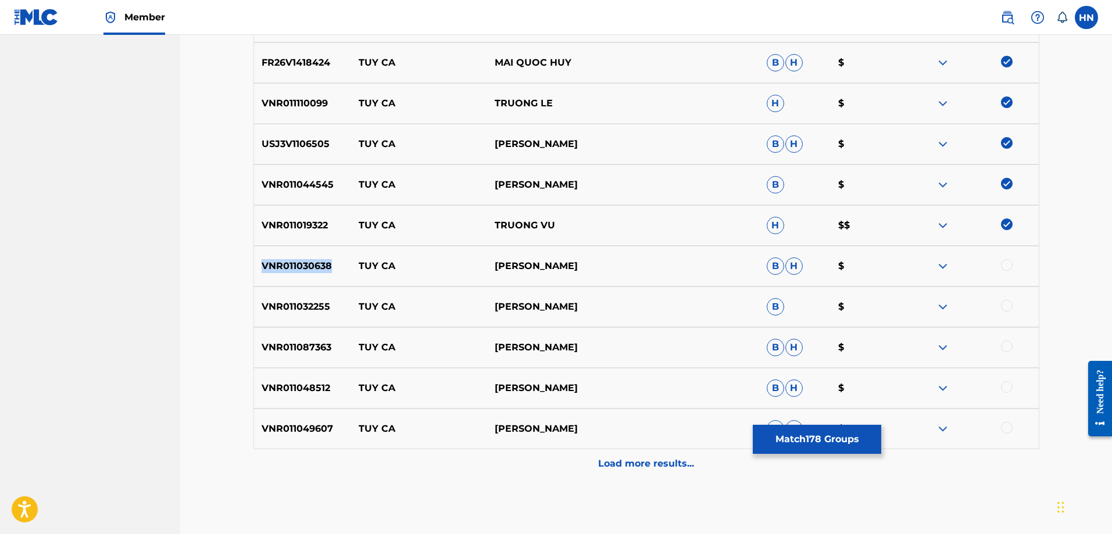
click at [292, 254] on div "VNR011030638 TUY CA MICHAEL LANG B H $" at bounding box center [647, 266] width 786 height 41
click at [1005, 266] on div at bounding box center [1007, 265] width 12 height 12
click at [278, 307] on p "VNR011032255" at bounding box center [303, 307] width 98 height 14
click at [1002, 302] on div at bounding box center [1007, 306] width 12 height 12
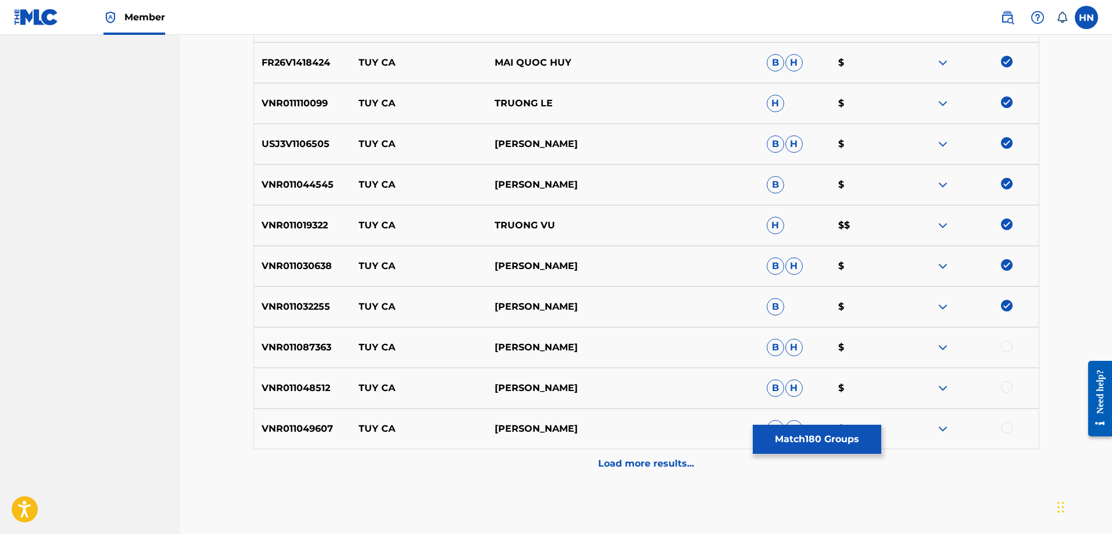
click at [327, 348] on p "VNR011087363" at bounding box center [303, 348] width 98 height 14
click at [1005, 348] on div at bounding box center [1007, 347] width 12 height 12
click at [261, 376] on div "VNR011048512 TUY CA TIEN THANH B H $" at bounding box center [647, 388] width 786 height 41
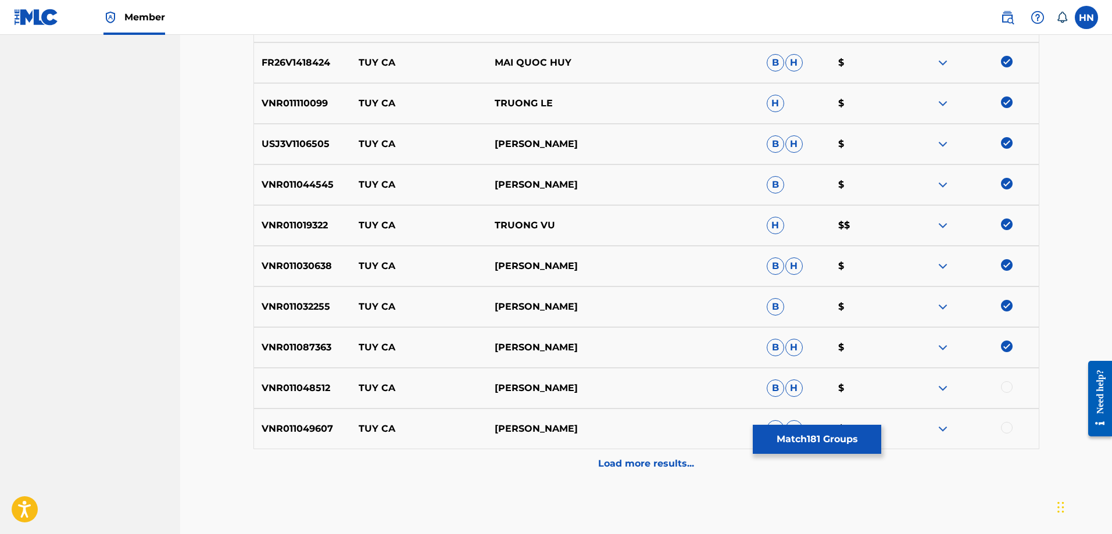
click at [1006, 391] on div at bounding box center [1007, 387] width 12 height 12
click at [311, 419] on div "VNR011049607 TUY CA DUY TUNG B H $" at bounding box center [647, 429] width 786 height 41
click at [1008, 425] on div at bounding box center [1007, 428] width 12 height 12
click at [581, 473] on div "Load more results..." at bounding box center [647, 463] width 786 height 29
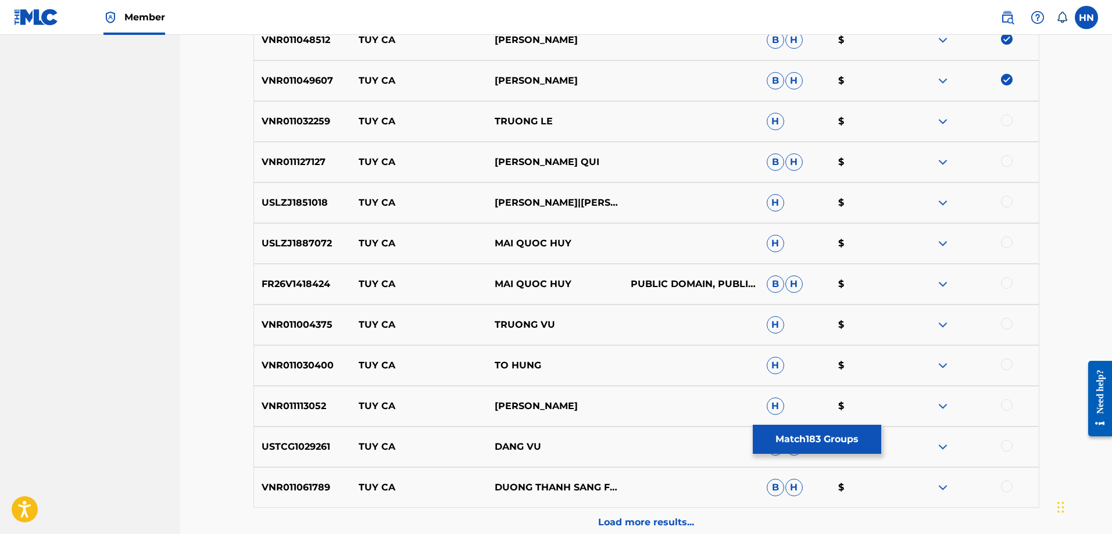
scroll to position [1568, 0]
click at [277, 113] on div "VNR011032259 TUY CA TRUONG LE H $" at bounding box center [647, 121] width 786 height 41
click at [1006, 122] on div at bounding box center [1007, 120] width 12 height 12
click at [295, 163] on p "VNR011127127" at bounding box center [303, 162] width 98 height 14
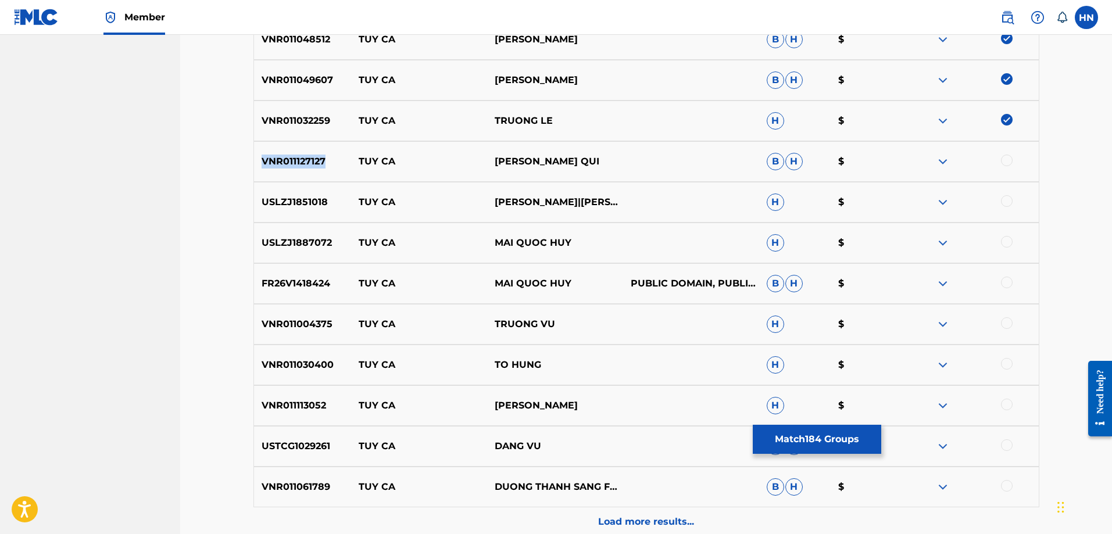
click at [295, 163] on p "VNR011127127" at bounding box center [303, 162] width 98 height 14
click at [1009, 162] on div at bounding box center [1007, 161] width 12 height 12
click at [299, 206] on p "USLZJ1851018" at bounding box center [303, 202] width 98 height 14
click at [1005, 195] on div "USLZJ1851018 TUY CA DOAN MINH|DOAN MINH H $" at bounding box center [647, 202] width 786 height 41
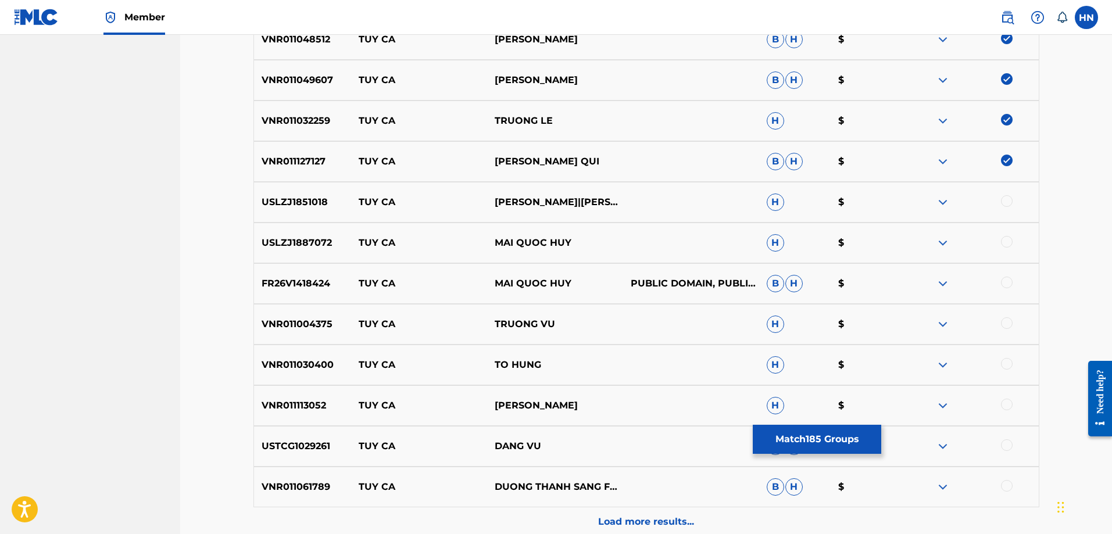
click at [1005, 195] on div at bounding box center [1007, 201] width 12 height 12
click at [279, 255] on div "USLZJ1887072 TUY CA MAI QUOC HUY H $" at bounding box center [647, 243] width 786 height 41
click at [1003, 242] on div at bounding box center [1007, 242] width 12 height 12
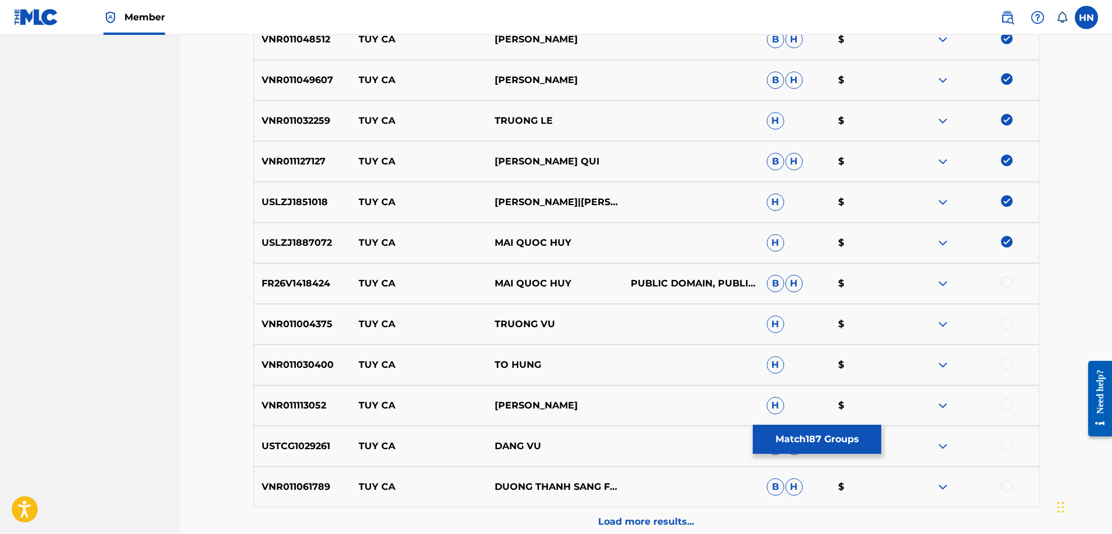
click at [281, 298] on div "FR26V1418424 TUY CA MAI QUOC HUY PUBLIC DOMAIN, PUBLIC DOMAIN B H $" at bounding box center [647, 283] width 786 height 41
click at [1006, 280] on div at bounding box center [1007, 283] width 12 height 12
click at [324, 320] on p "VNR011004375" at bounding box center [303, 324] width 98 height 14
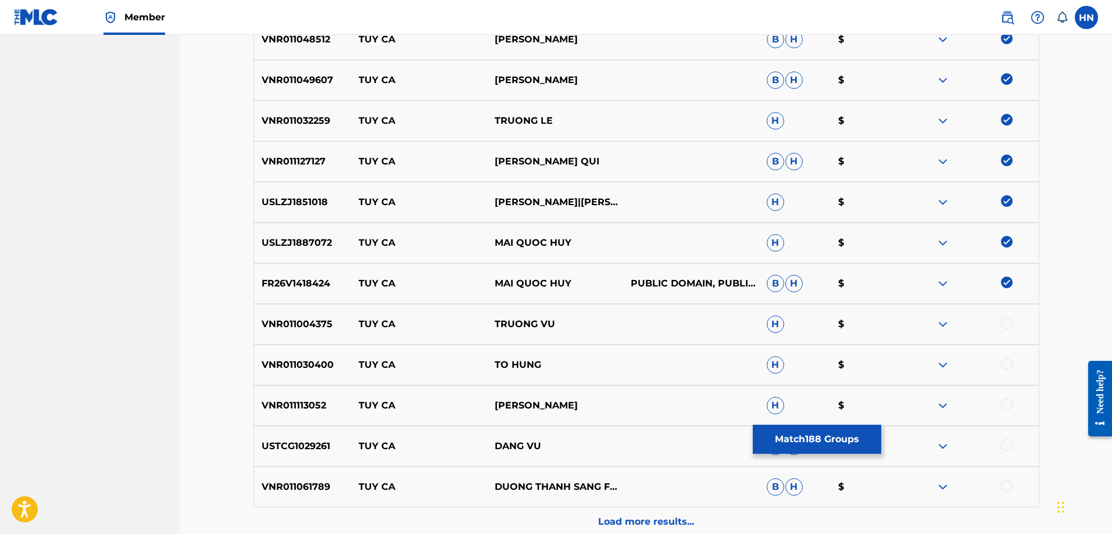
click at [1003, 323] on div at bounding box center [1007, 323] width 12 height 12
click at [317, 367] on p "VNR011030400" at bounding box center [303, 365] width 98 height 14
click at [1009, 366] on div at bounding box center [1007, 364] width 12 height 12
click at [289, 408] on p "VNR011113052" at bounding box center [303, 406] width 98 height 14
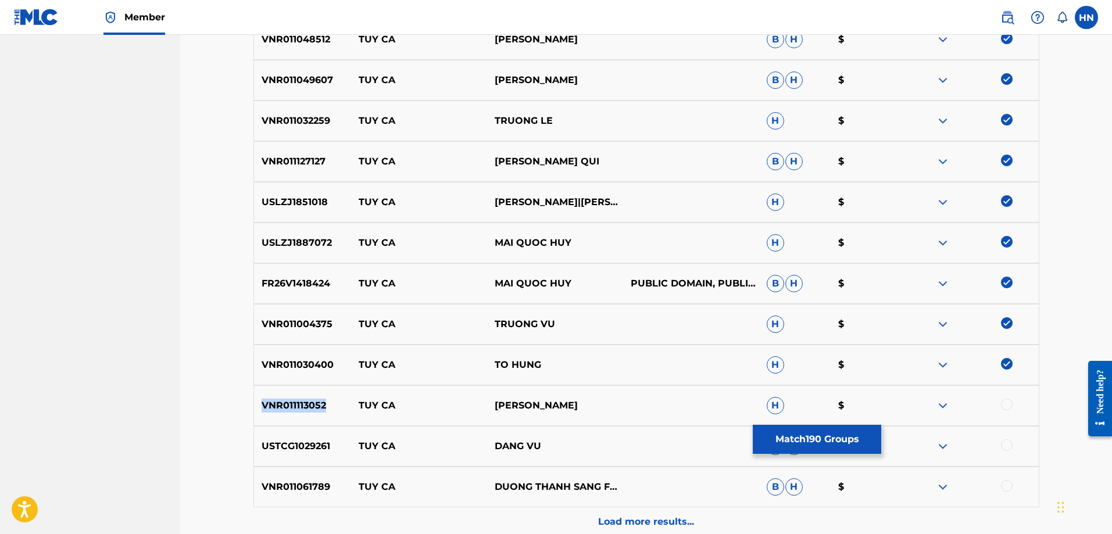
click at [289, 408] on p "VNR011113052" at bounding box center [303, 406] width 98 height 14
click at [1009, 402] on div at bounding box center [1007, 405] width 12 height 12
click at [287, 449] on p "USTCG1029261" at bounding box center [303, 447] width 98 height 14
click at [1004, 441] on div at bounding box center [1007, 446] width 12 height 12
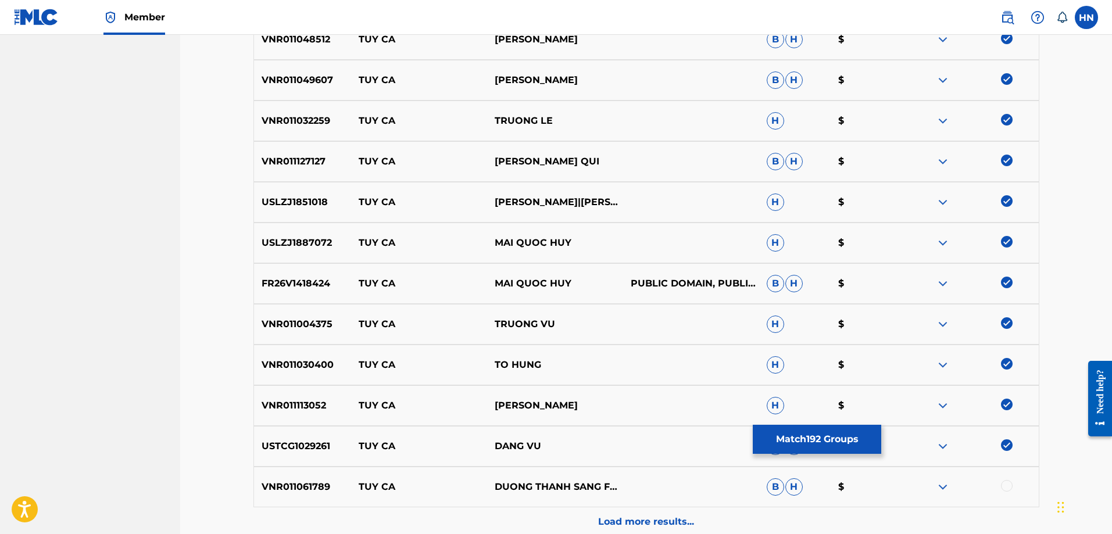
click at [291, 485] on p "VNR011061789" at bounding box center [303, 487] width 98 height 14
click at [1004, 483] on div at bounding box center [1007, 486] width 12 height 12
click at [664, 510] on div "Load more results..." at bounding box center [647, 522] width 786 height 29
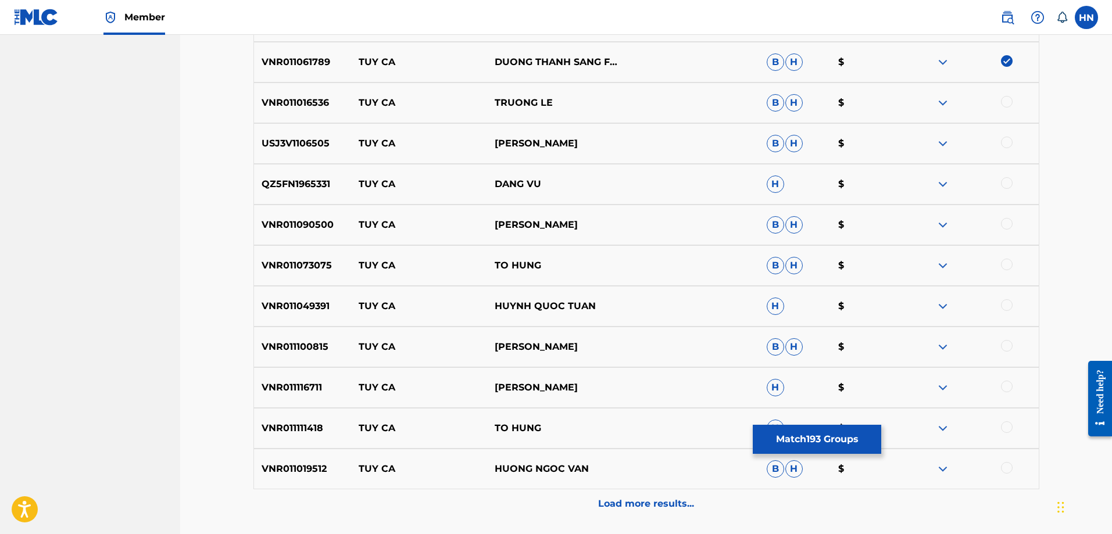
scroll to position [1975, 0]
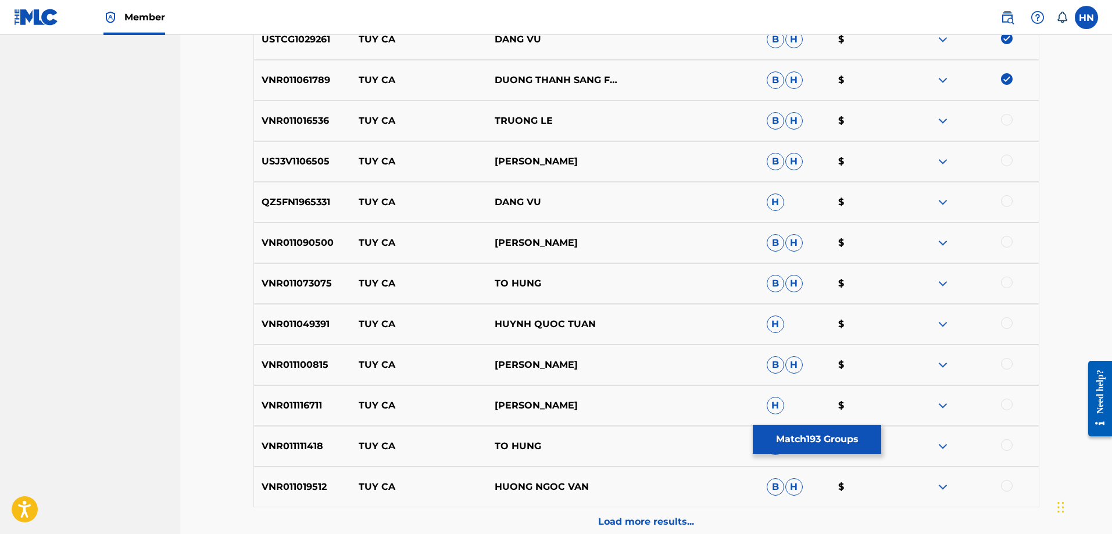
click at [320, 124] on p "VNR011016536" at bounding box center [303, 121] width 98 height 14
click at [1008, 122] on div at bounding box center [1007, 120] width 12 height 12
click at [328, 158] on p "USJ3V1106505" at bounding box center [303, 162] width 98 height 14
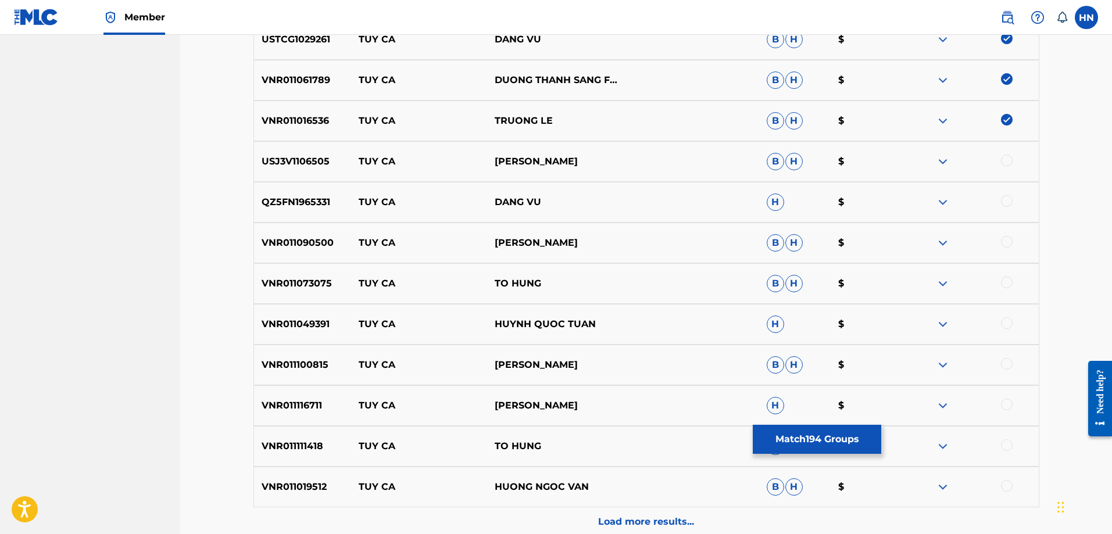
click at [310, 163] on p "USJ3V1106505" at bounding box center [303, 162] width 98 height 14
click at [1004, 161] on div at bounding box center [1007, 161] width 12 height 12
click at [290, 192] on div "QZ5FN1965331 TUY CA DANG VU H $" at bounding box center [647, 202] width 786 height 41
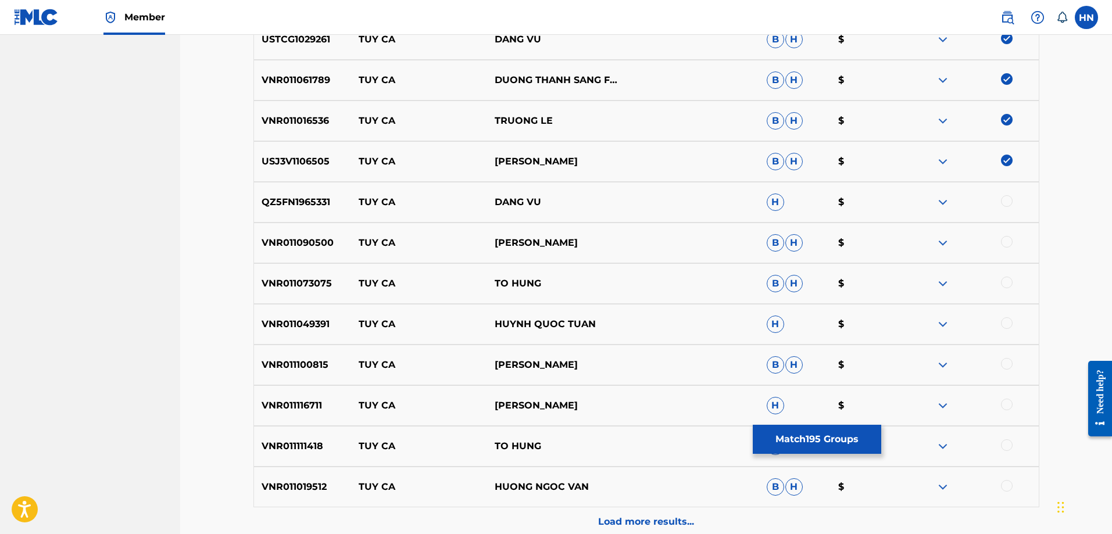
click at [1002, 202] on div at bounding box center [1007, 201] width 12 height 12
click at [306, 242] on p "VNR011090500" at bounding box center [303, 243] width 98 height 14
click at [290, 231] on div "VNR011090500 TUY CA HUU KHUONG B H $" at bounding box center [647, 243] width 786 height 41
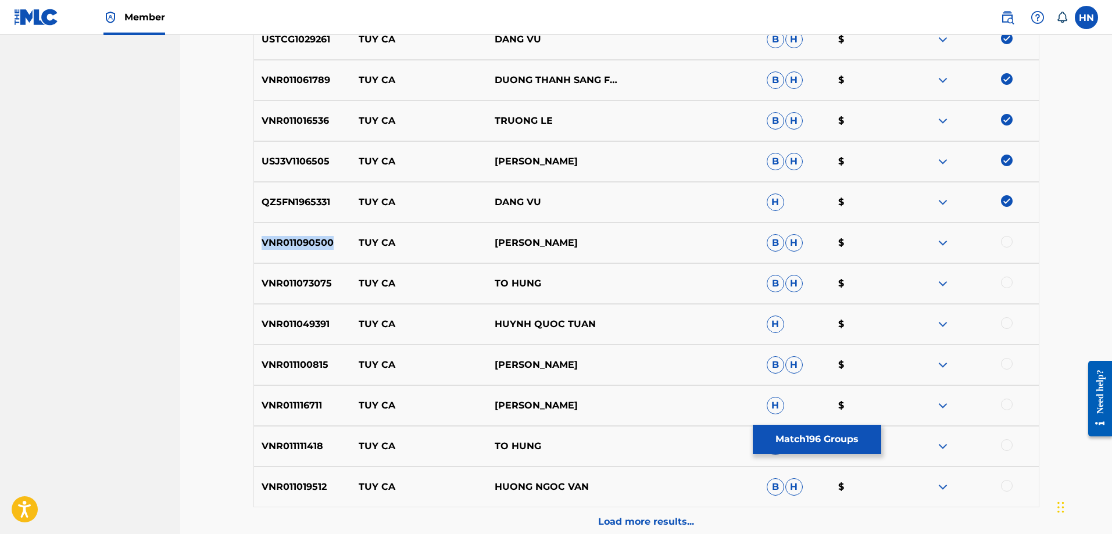
click at [290, 231] on div "VNR011090500 TUY CA HUU KHUONG B H $" at bounding box center [647, 243] width 786 height 41
click at [1006, 245] on div at bounding box center [1007, 242] width 12 height 12
click at [322, 282] on p "VNR011073075" at bounding box center [303, 284] width 98 height 14
click at [1003, 284] on div at bounding box center [1007, 283] width 12 height 12
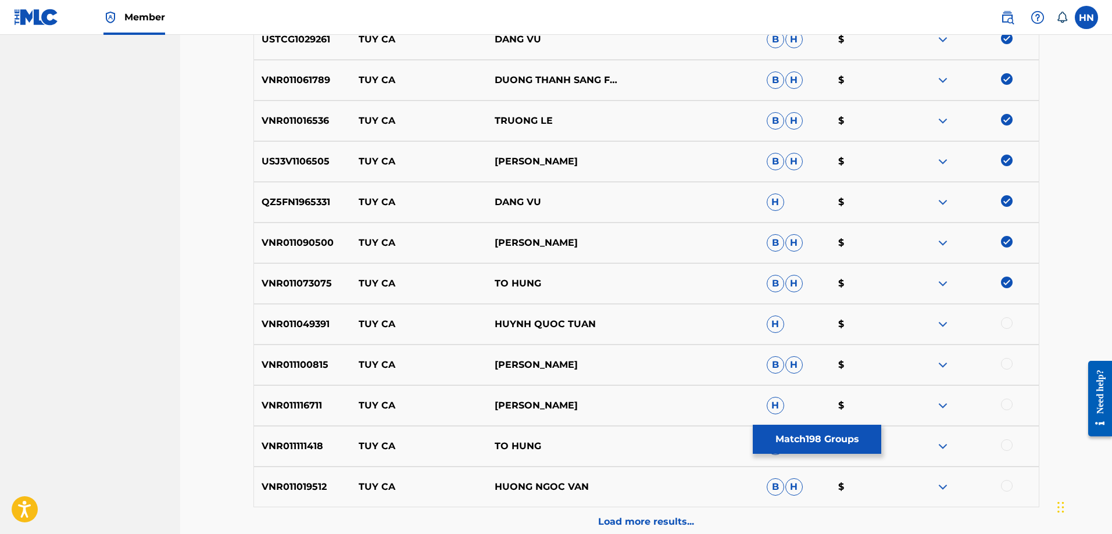
click at [289, 322] on p "VNR011049391" at bounding box center [303, 324] width 98 height 14
click at [1007, 322] on div at bounding box center [1007, 323] width 12 height 12
click at [306, 358] on div "VNR011100815 TUY CA MICHAEL LANG B H $" at bounding box center [647, 365] width 786 height 41
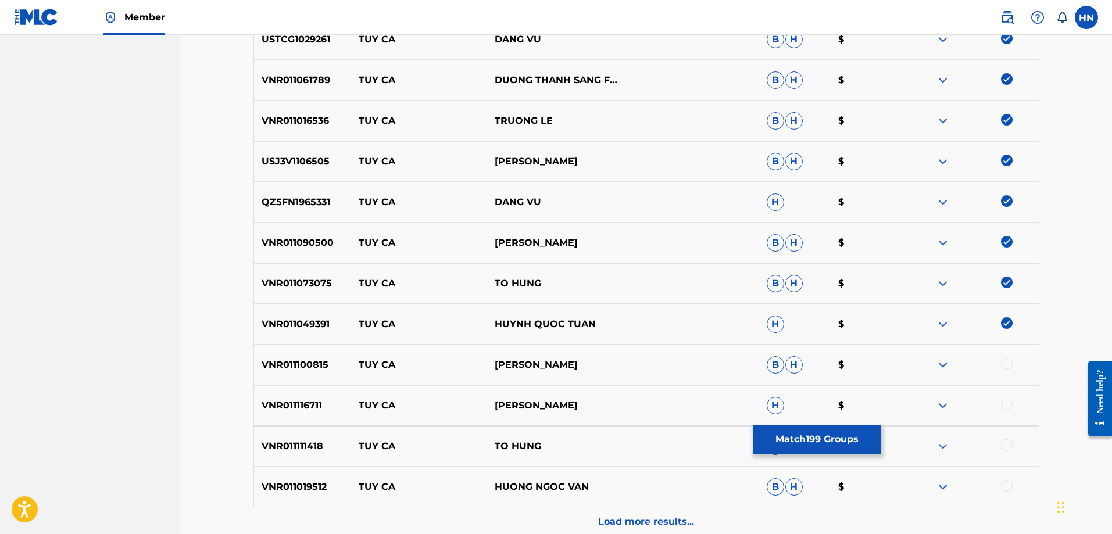
click at [1005, 359] on div at bounding box center [1007, 364] width 12 height 12
click at [305, 394] on div "VNR011116711 TUY CA TRINH NAM PHUONG H $" at bounding box center [647, 405] width 786 height 41
click at [1005, 403] on div at bounding box center [1007, 405] width 12 height 12
click at [296, 447] on p "VNR011111418" at bounding box center [303, 447] width 98 height 14
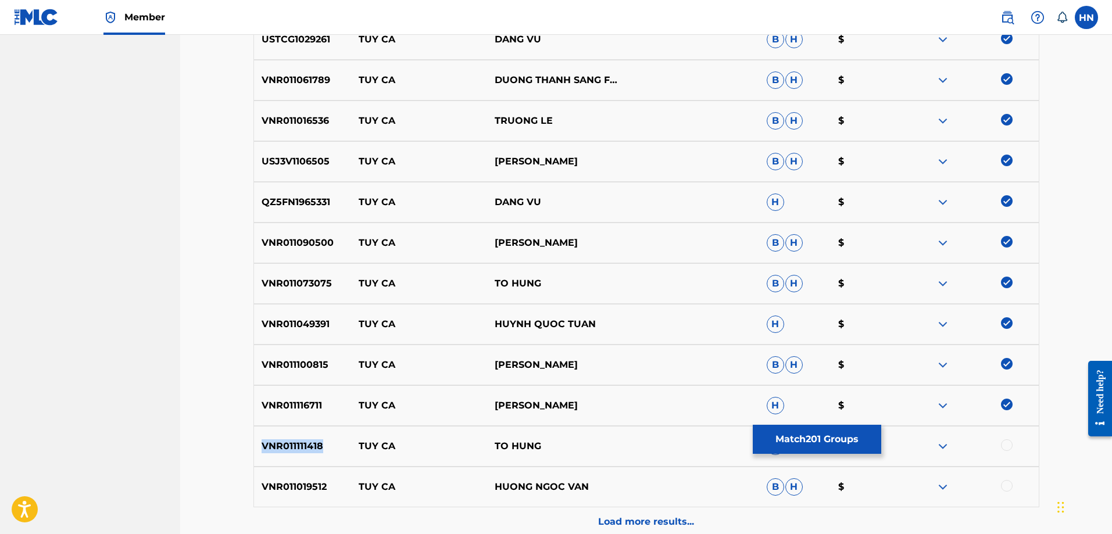
click at [296, 447] on p "VNR011111418" at bounding box center [303, 447] width 98 height 14
click at [1005, 449] on div at bounding box center [1007, 446] width 12 height 12
click at [315, 480] on div "VNR011019512 TUY CA HUONG NGOC VAN B H $" at bounding box center [647, 487] width 786 height 41
click at [1005, 484] on div at bounding box center [1007, 486] width 12 height 12
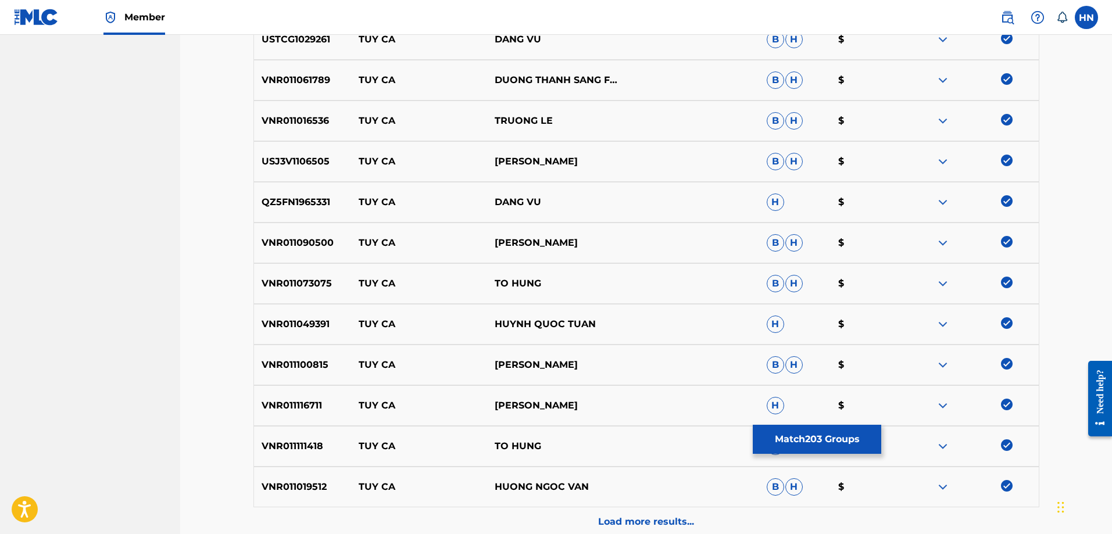
click at [650, 510] on div "Load more results..." at bounding box center [647, 522] width 786 height 29
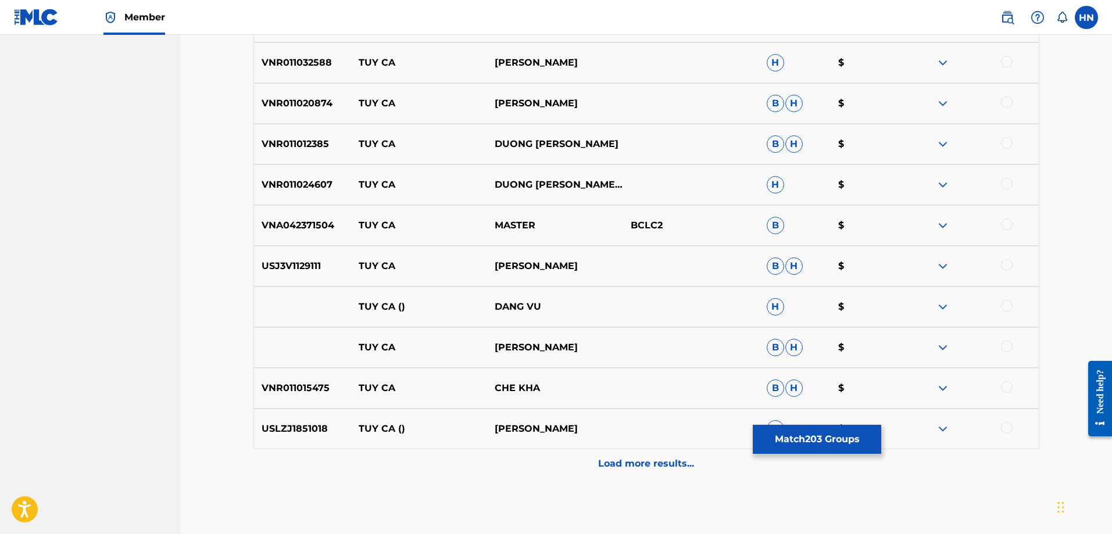
scroll to position [2382, 0]
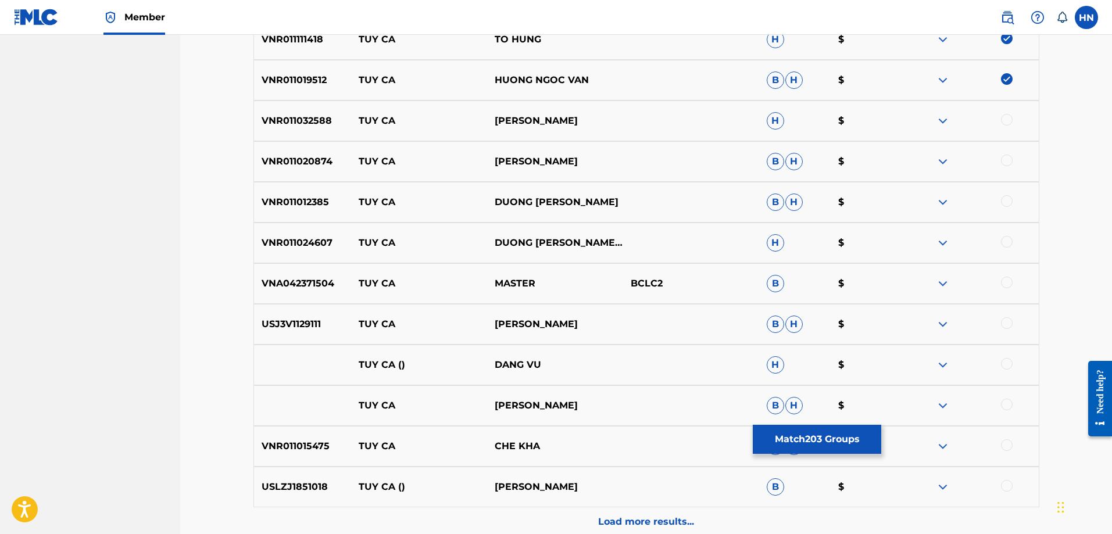
click at [313, 120] on p "VNR011032588" at bounding box center [303, 121] width 98 height 14
click at [1013, 116] on div at bounding box center [971, 121] width 136 height 14
click at [1009, 120] on div at bounding box center [1007, 120] width 12 height 12
click at [258, 151] on div "VNR011020874 TUY CA ĐÀO PHI DƯƠNG B H $" at bounding box center [647, 161] width 786 height 41
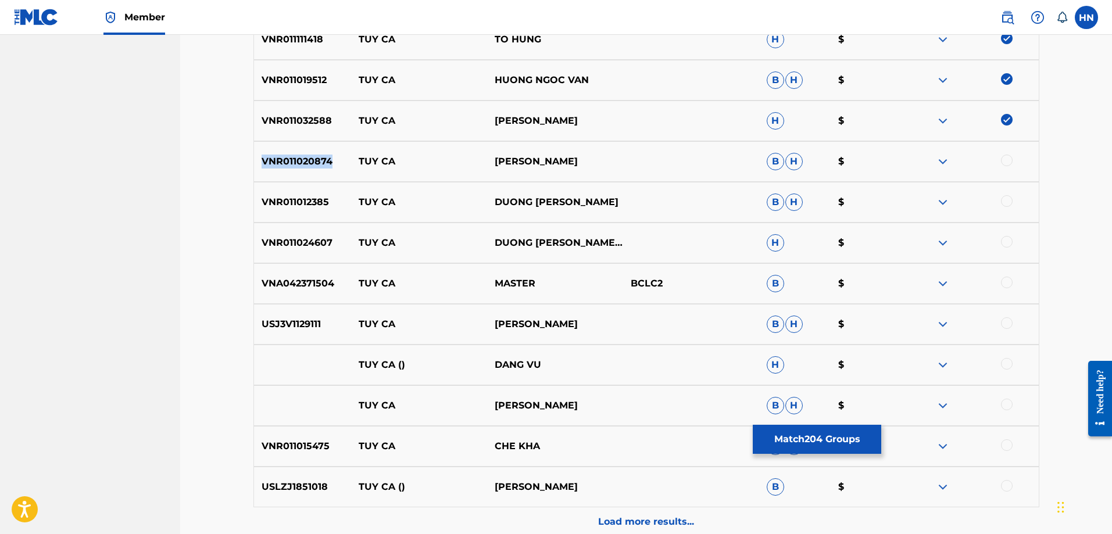
click at [258, 151] on div "VNR011020874 TUY CA ĐÀO PHI DƯƠNG B H $" at bounding box center [647, 161] width 786 height 41
click at [1009, 164] on div at bounding box center [1007, 161] width 12 height 12
click at [275, 209] on p "VNR011012385" at bounding box center [303, 202] width 98 height 14
click at [1002, 198] on div at bounding box center [1007, 201] width 12 height 12
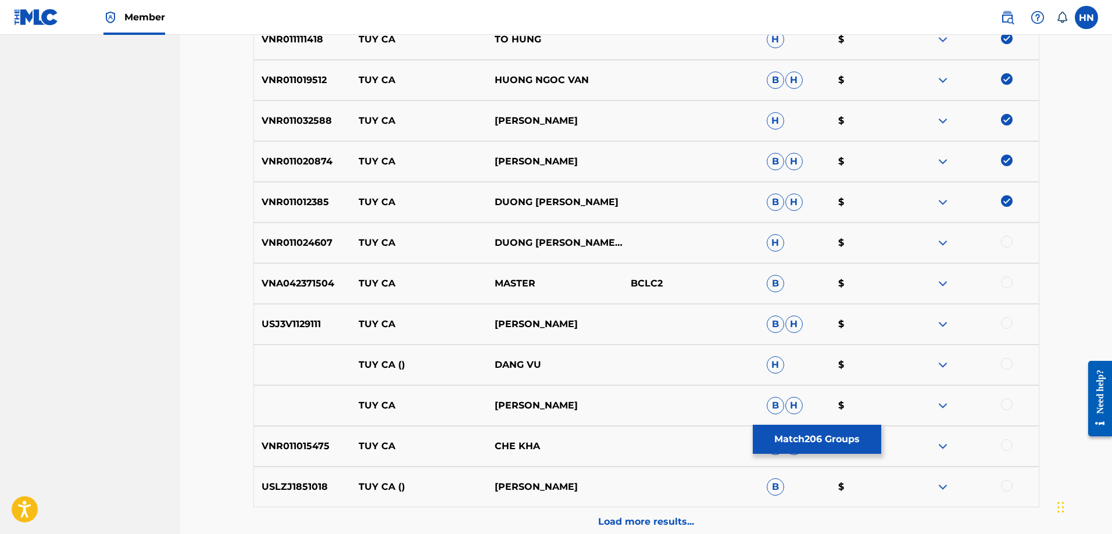
click at [289, 244] on p "VNR011024607" at bounding box center [303, 243] width 98 height 14
click at [1005, 241] on div at bounding box center [1007, 242] width 12 height 12
click at [303, 283] on p "VNA042371504" at bounding box center [303, 284] width 98 height 14
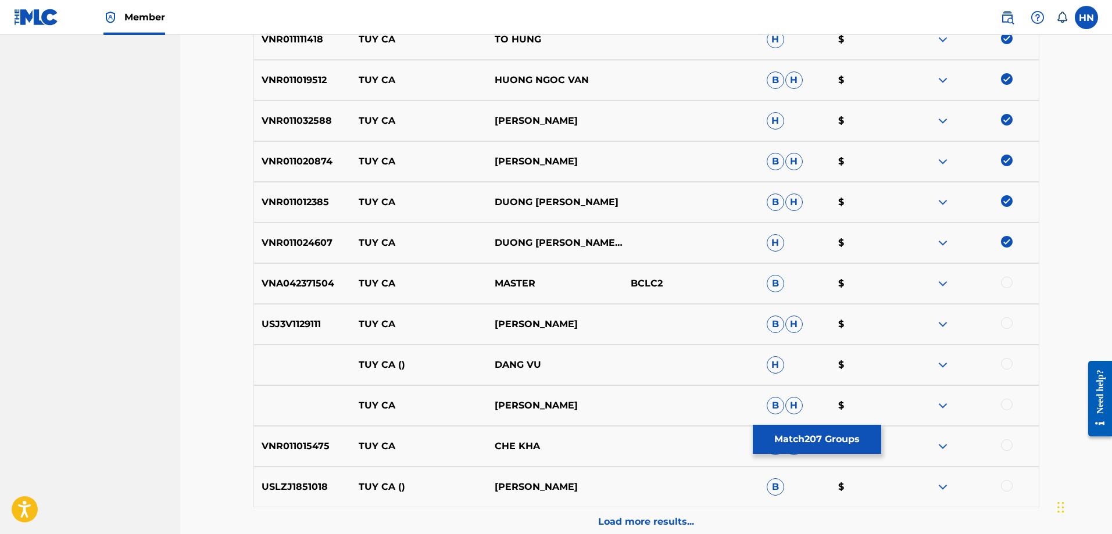
click at [1012, 285] on div at bounding box center [1007, 283] width 12 height 12
click at [325, 318] on p "USJ3V1129111" at bounding box center [303, 324] width 98 height 14
click at [316, 322] on p "USJ3V1129111" at bounding box center [303, 324] width 98 height 14
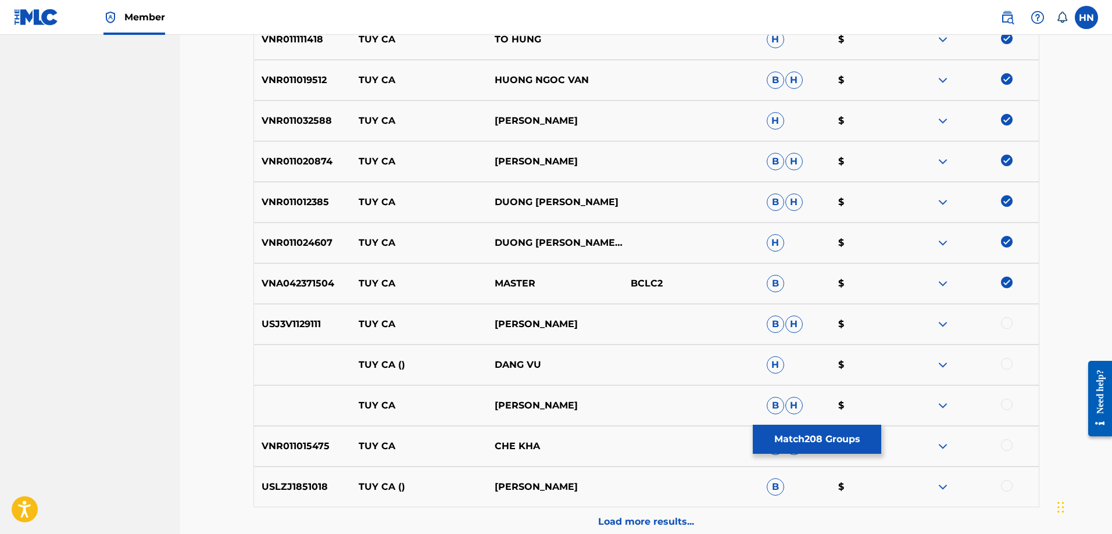
click at [1007, 321] on div at bounding box center [1007, 323] width 12 height 12
drag, startPoint x: 348, startPoint y: 362, endPoint x: 652, endPoint y: 362, distance: 303.5
click at [648, 362] on div "TUY CA () DANG VU H $" at bounding box center [647, 365] width 786 height 41
click at [1004, 363] on div at bounding box center [1007, 364] width 12 height 12
click at [943, 363] on img at bounding box center [943, 365] width 14 height 14
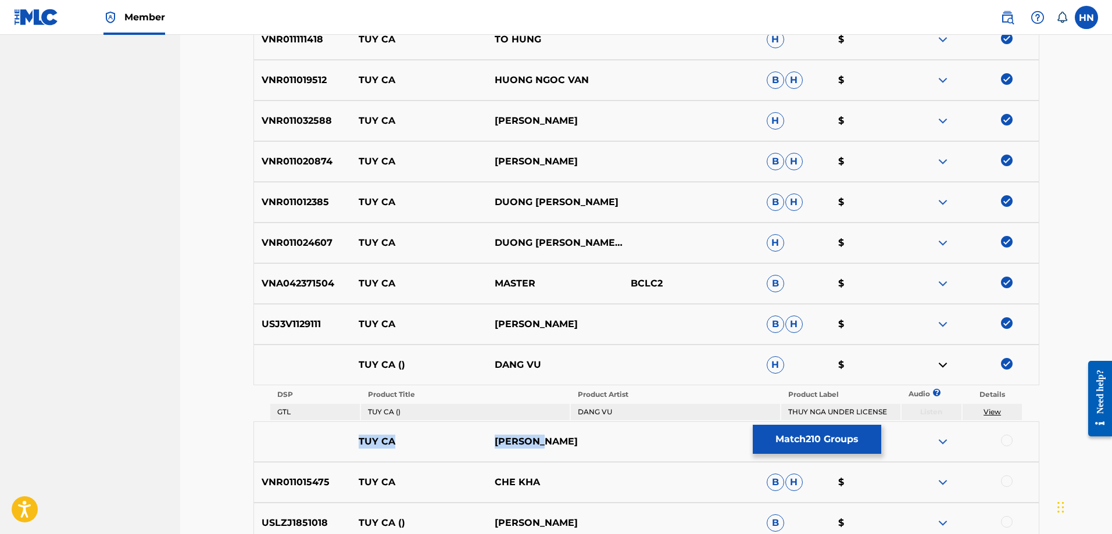
drag, startPoint x: 344, startPoint y: 445, endPoint x: 567, endPoint y: 442, distance: 223.9
click at [567, 442] on div "TUY CA CHE LINH B H $" at bounding box center [647, 442] width 786 height 41
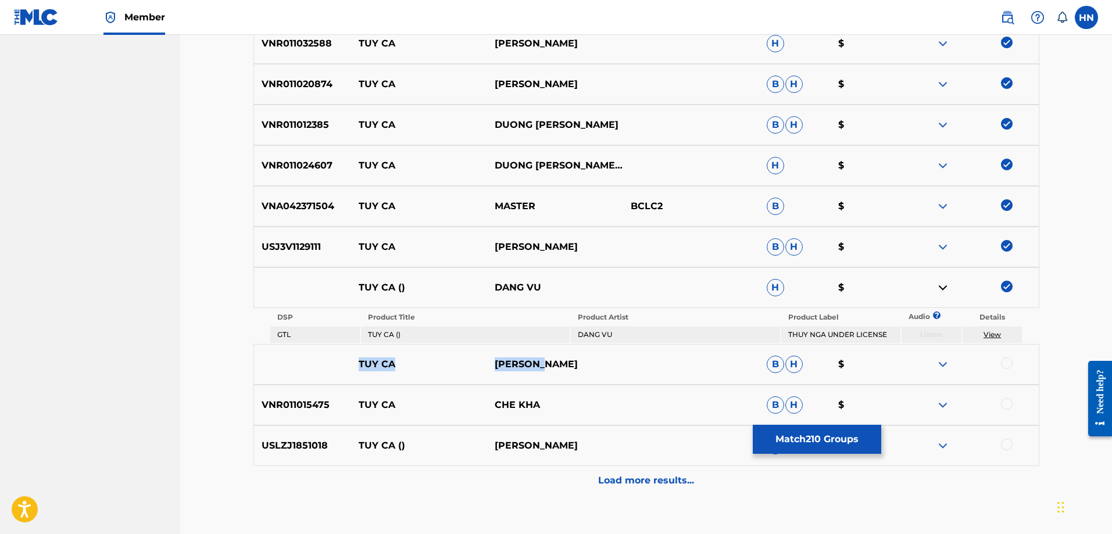
scroll to position [2534, 0]
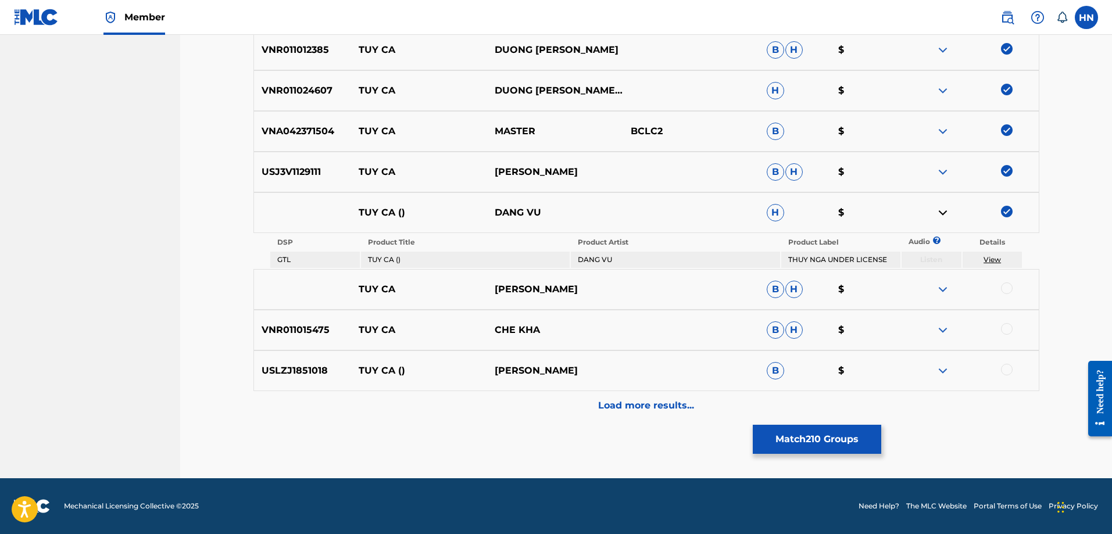
click at [1005, 290] on div at bounding box center [1007, 289] width 12 height 12
click at [942, 290] on img at bounding box center [943, 290] width 14 height 14
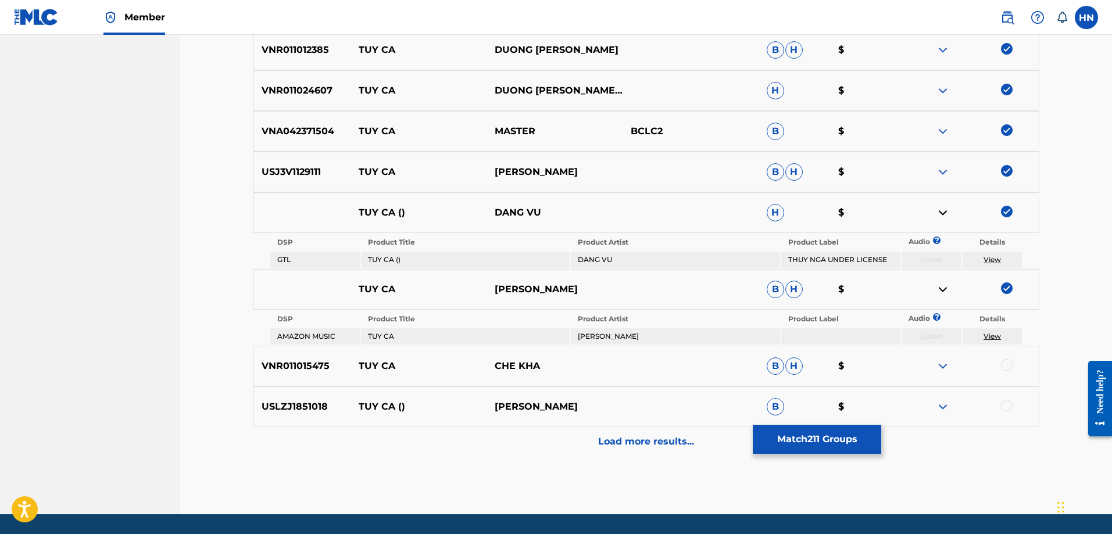
click at [310, 366] on p "VNR011015475" at bounding box center [303, 366] width 98 height 14
click at [1008, 365] on div at bounding box center [1007, 365] width 12 height 12
click at [295, 410] on p "USLZJ1851018" at bounding box center [303, 407] width 98 height 14
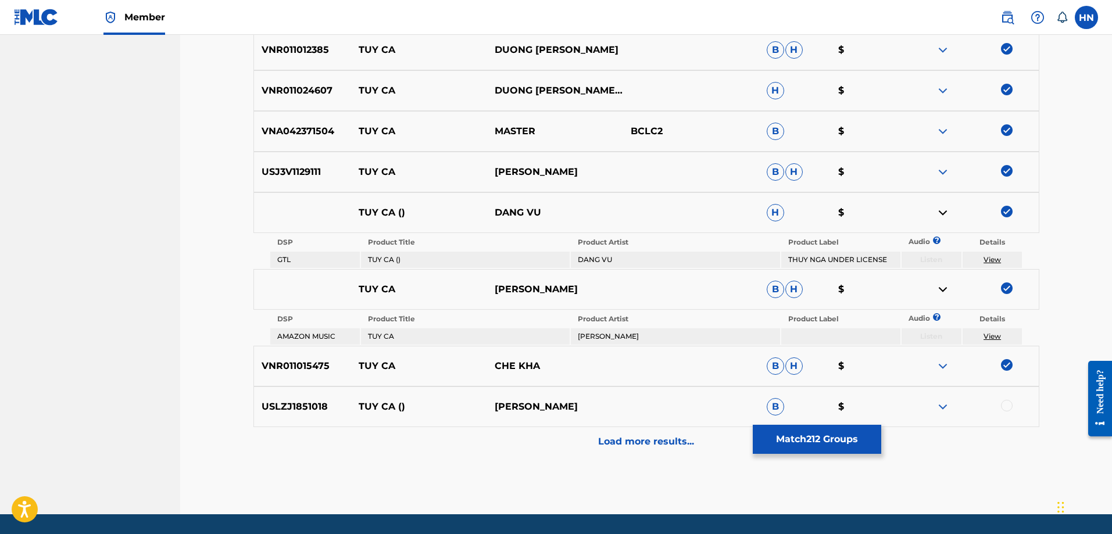
click at [1006, 410] on div at bounding box center [1007, 406] width 12 height 12
click at [713, 444] on div "Load more results..." at bounding box center [647, 441] width 786 height 29
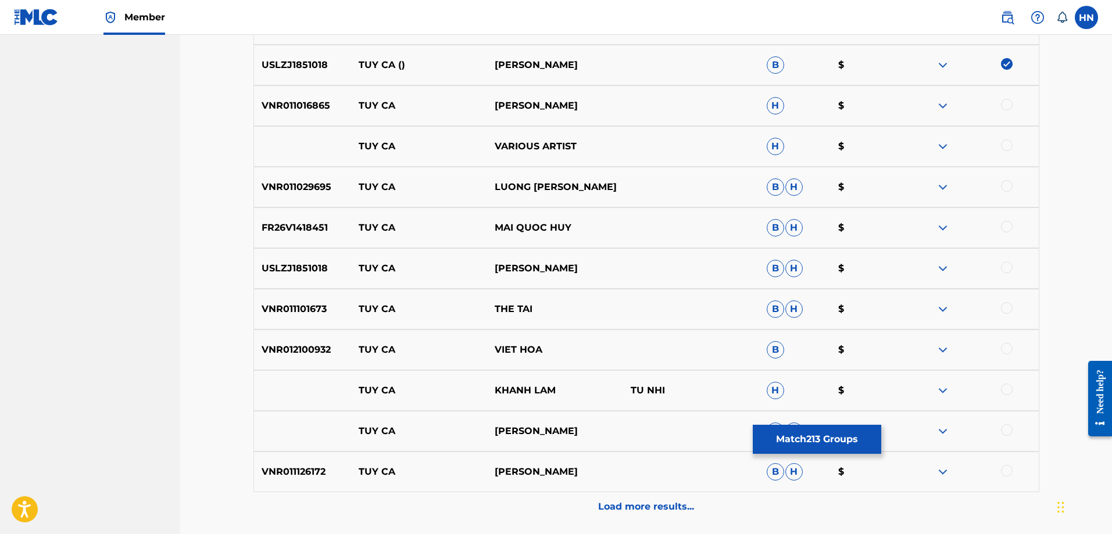
scroll to position [2825, 0]
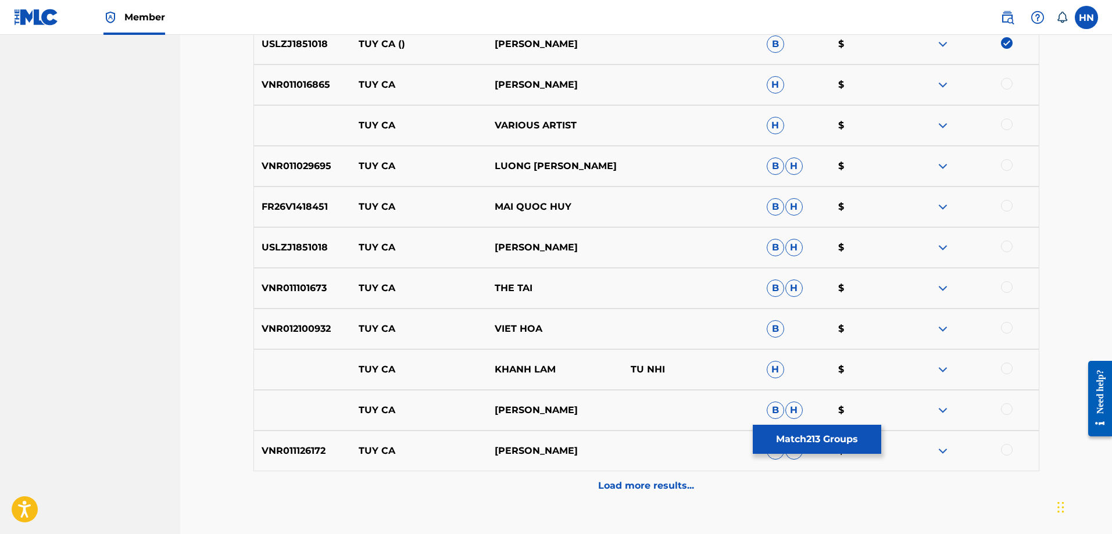
click at [294, 88] on p "VNR011016865" at bounding box center [303, 85] width 98 height 14
click at [1008, 85] on div at bounding box center [1007, 84] width 12 height 12
drag, startPoint x: 619, startPoint y: 119, endPoint x: 351, endPoint y: 127, distance: 267.6
click at [351, 127] on div "TUY CA VARIOUS ARTIST H $" at bounding box center [647, 125] width 786 height 41
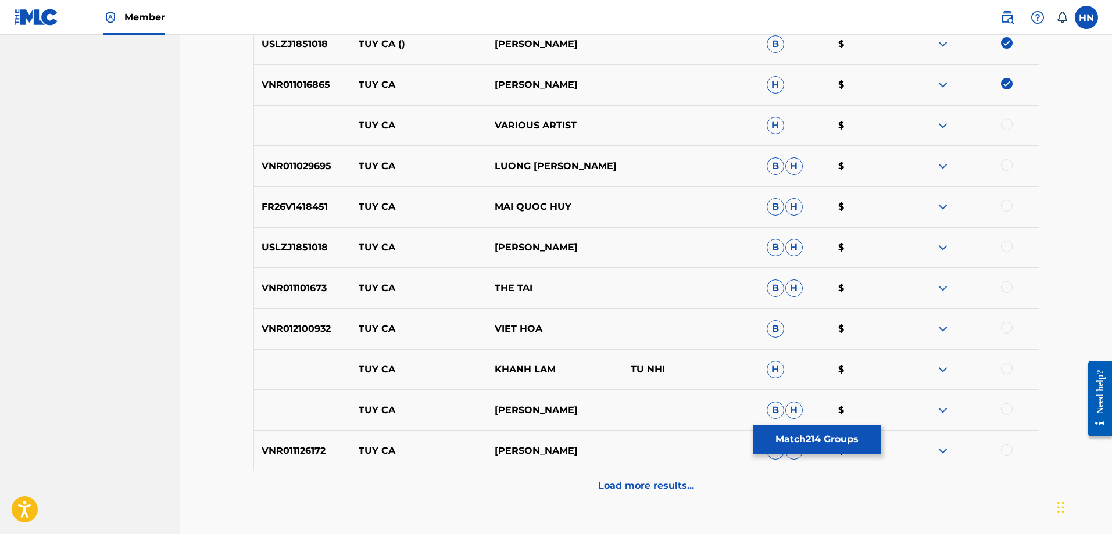
click at [1003, 124] on div at bounding box center [1007, 125] width 12 height 12
click at [946, 125] on img at bounding box center [943, 126] width 14 height 14
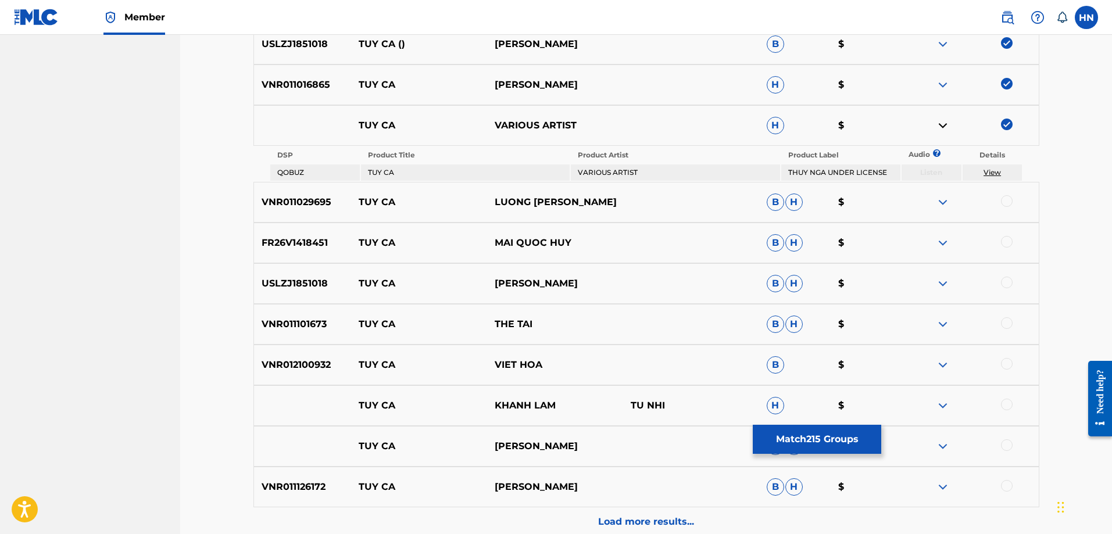
click at [311, 201] on p "VNR011029695" at bounding box center [303, 202] width 98 height 14
click at [1004, 204] on div at bounding box center [1007, 201] width 12 height 12
click at [298, 250] on div "FR26V1418451 TUY CA MAI QUOC HUY B H $" at bounding box center [647, 243] width 786 height 41
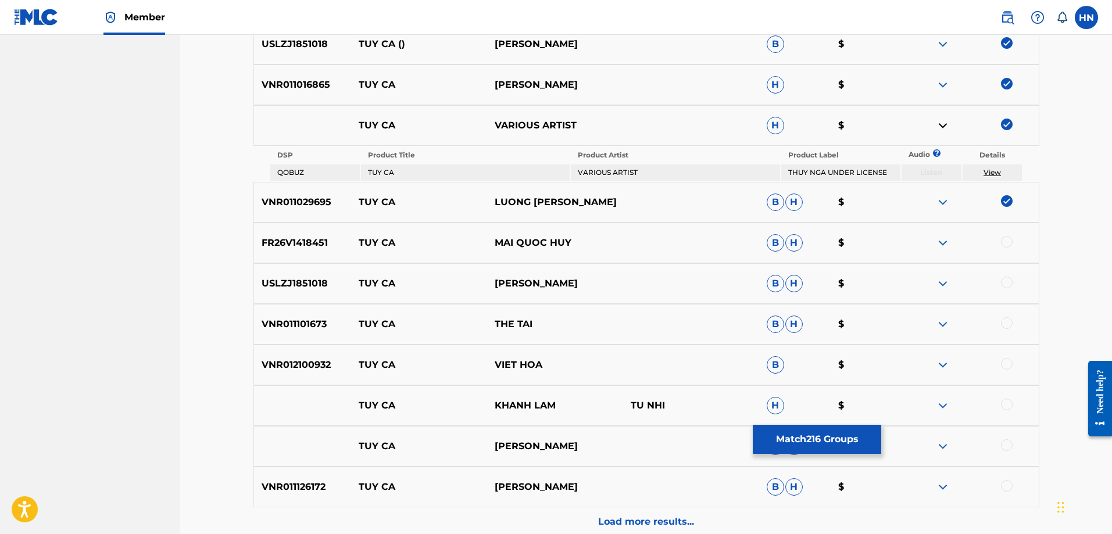
click at [1006, 244] on div at bounding box center [1007, 242] width 12 height 12
click at [315, 274] on div "USLZJ1851018 TUY CA DOAN MINH B H $" at bounding box center [647, 283] width 786 height 41
click at [1011, 281] on div at bounding box center [1007, 283] width 12 height 12
click at [309, 330] on p "VNR011101673" at bounding box center [303, 324] width 98 height 14
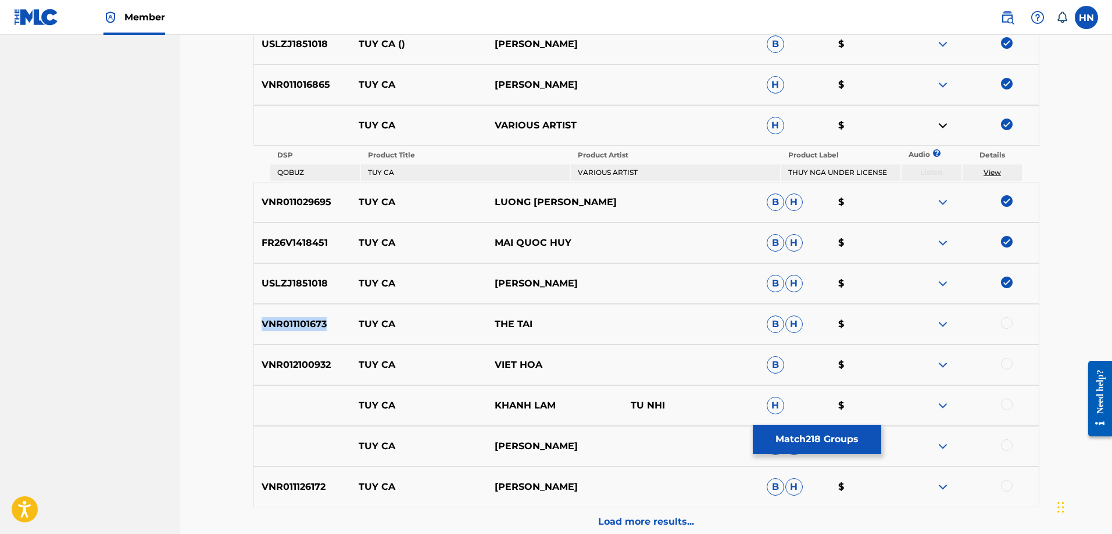
click at [309, 330] on p "VNR011101673" at bounding box center [303, 324] width 98 height 14
click at [1008, 325] on div at bounding box center [1007, 323] width 12 height 12
click at [277, 362] on p "VNR012100932" at bounding box center [303, 365] width 98 height 14
click at [1006, 367] on div at bounding box center [1007, 364] width 12 height 12
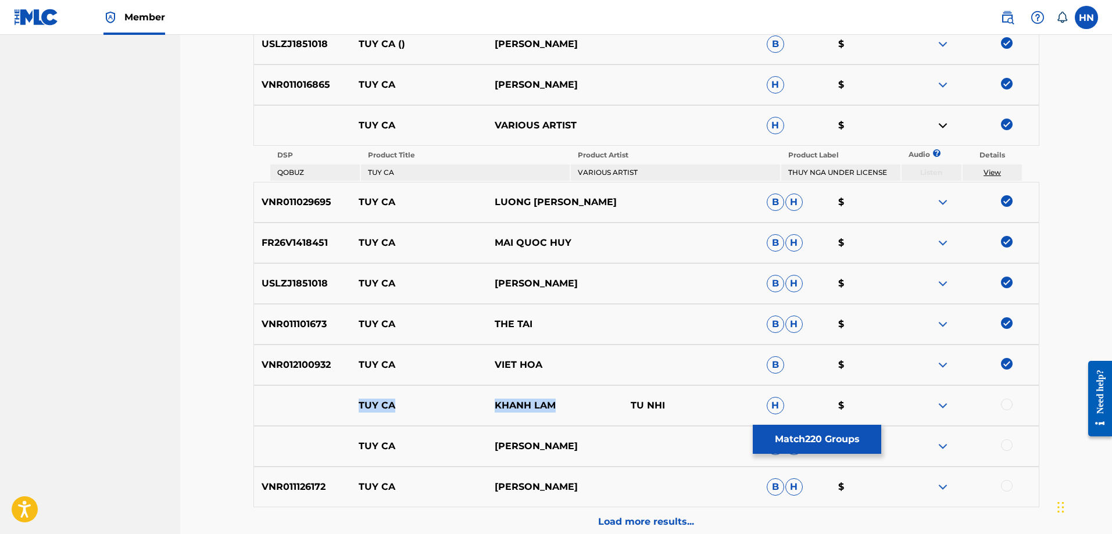
drag, startPoint x: 570, startPoint y: 408, endPoint x: 335, endPoint y: 406, distance: 234.9
click at [335, 406] on div "TUY CA KHANH LAM TU NHI H $" at bounding box center [647, 405] width 786 height 41
click at [1009, 403] on div at bounding box center [1007, 405] width 12 height 12
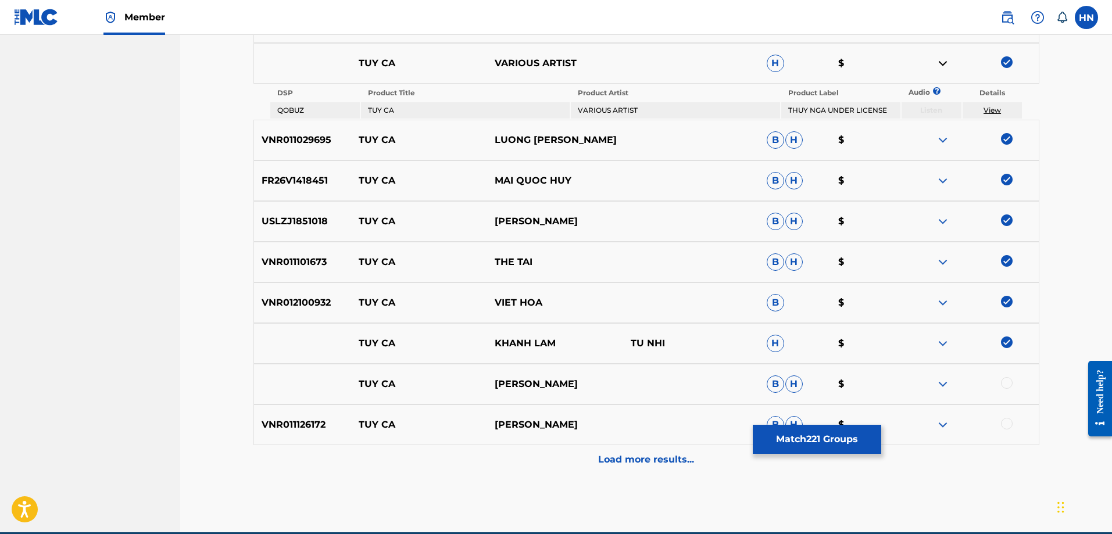
scroll to position [2941, 0]
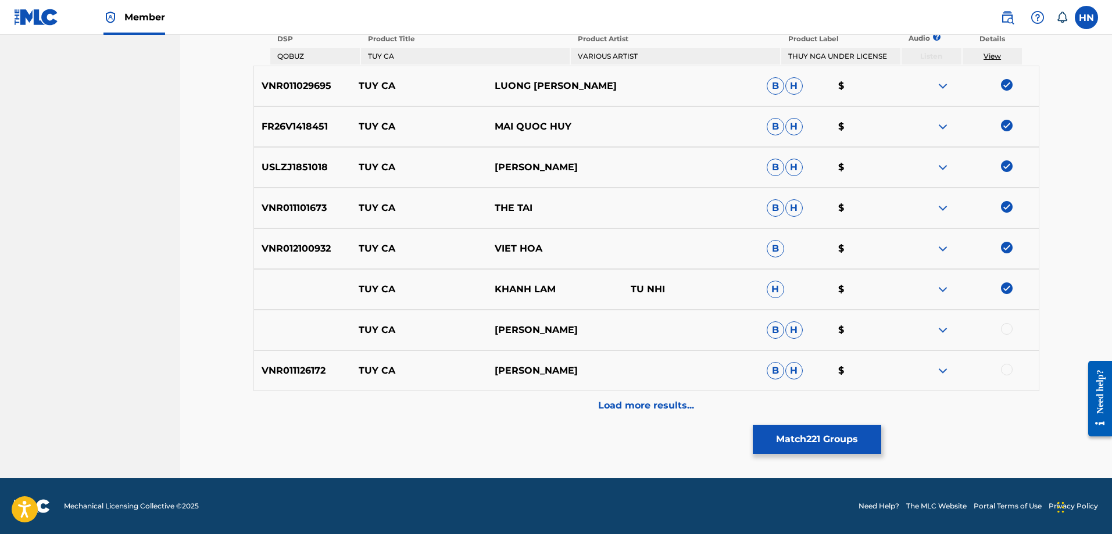
click at [941, 287] on img at bounding box center [943, 290] width 14 height 14
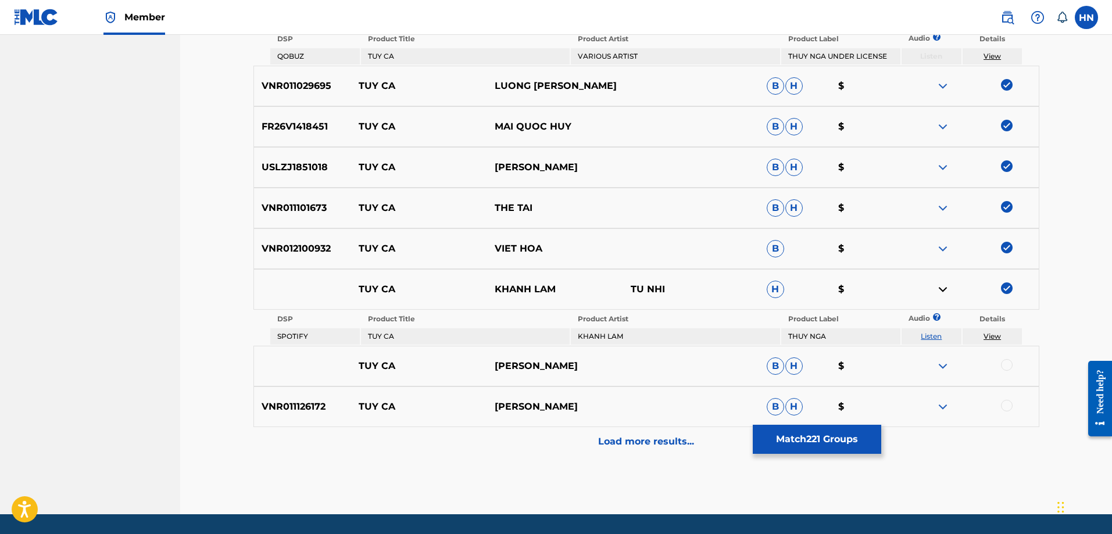
click at [932, 334] on link "Listen" at bounding box center [931, 336] width 21 height 9
drag, startPoint x: 339, startPoint y: 360, endPoint x: 617, endPoint y: 360, distance: 277.9
click at [616, 360] on div "TUY CA TUAN DUC B H $" at bounding box center [647, 366] width 786 height 41
click at [944, 370] on img at bounding box center [943, 366] width 14 height 14
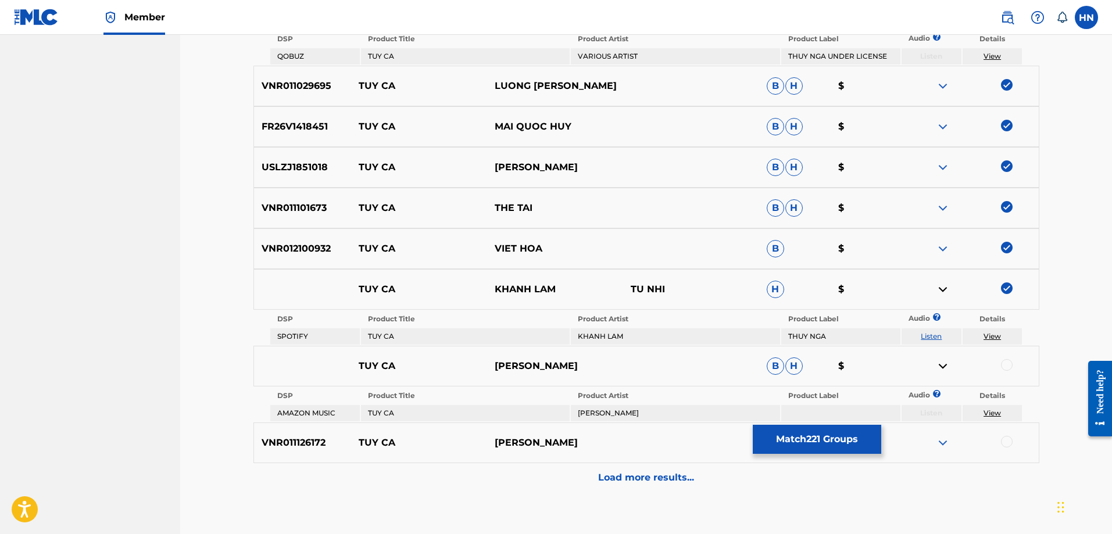
click at [1008, 361] on div at bounding box center [1007, 365] width 12 height 12
click at [305, 441] on p "VNR011126172" at bounding box center [303, 443] width 98 height 14
click at [1005, 442] on div at bounding box center [1007, 442] width 12 height 12
click at [679, 478] on p "Load more results..." at bounding box center [646, 478] width 96 height 14
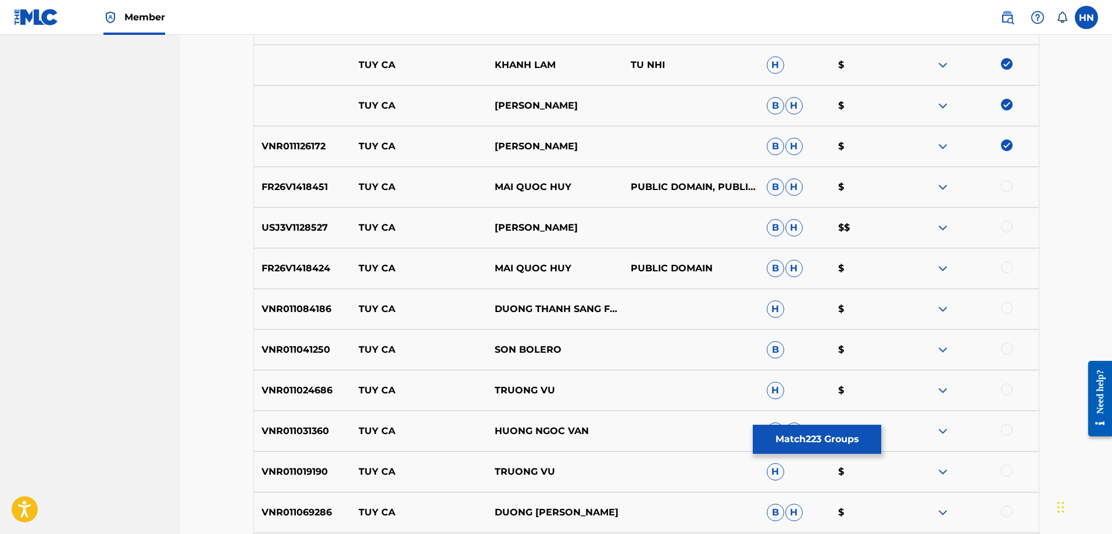
scroll to position [3232, 0]
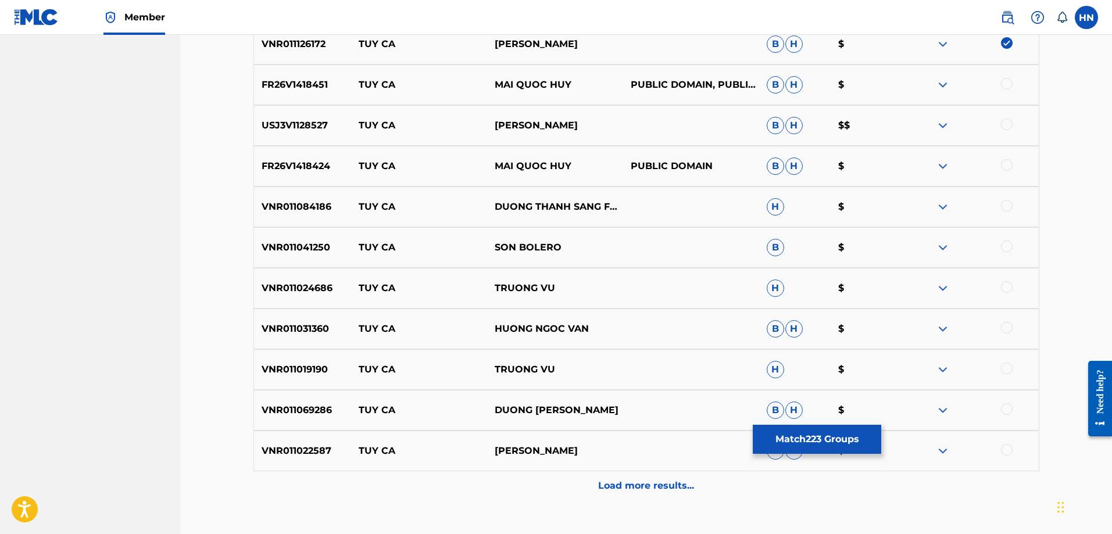
click at [314, 77] on div "FR26V1418451 TUY CA MAI QUOC HUY PUBLIC DOMAIN, PUBLIC DOMAIN B H $" at bounding box center [647, 85] width 786 height 41
click at [1011, 84] on div at bounding box center [1007, 84] width 12 height 12
click at [277, 124] on p "USJ3V1128527" at bounding box center [303, 126] width 98 height 14
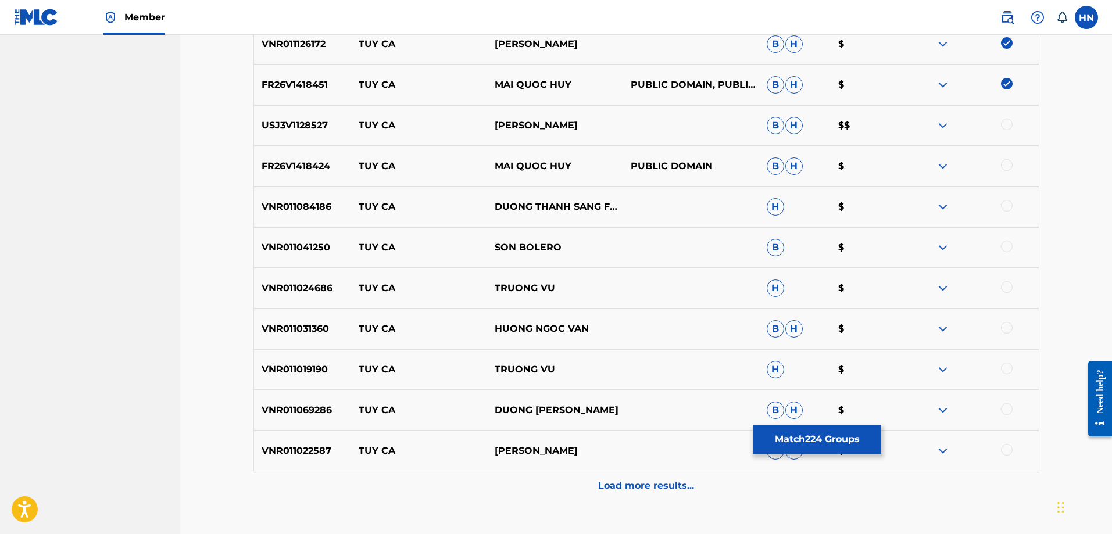
click at [999, 129] on div at bounding box center [971, 126] width 136 height 14
click at [1007, 126] on div at bounding box center [1007, 125] width 12 height 12
click at [333, 173] on p "FR26V1418424" at bounding box center [303, 166] width 98 height 14
click at [309, 162] on p "FR26V1418424" at bounding box center [303, 166] width 98 height 14
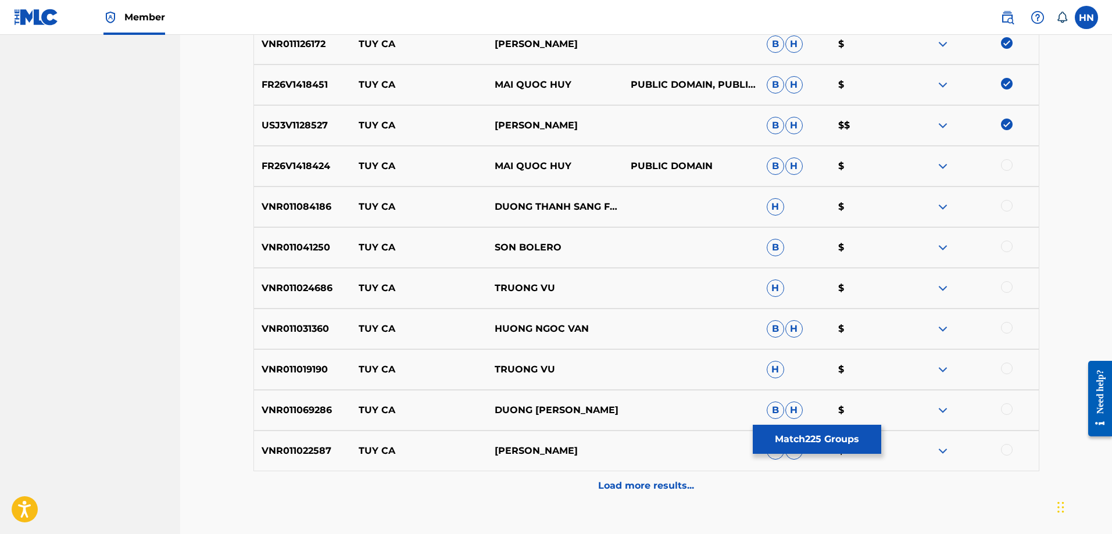
click at [1004, 169] on div at bounding box center [1007, 165] width 12 height 12
click at [259, 216] on div "VNR011084186 TUY CA DUONG THANH SANG FT VU DUY H $" at bounding box center [647, 207] width 786 height 41
click at [1008, 210] on div at bounding box center [1007, 206] width 12 height 12
click at [301, 249] on p "VNR011041250" at bounding box center [303, 248] width 98 height 14
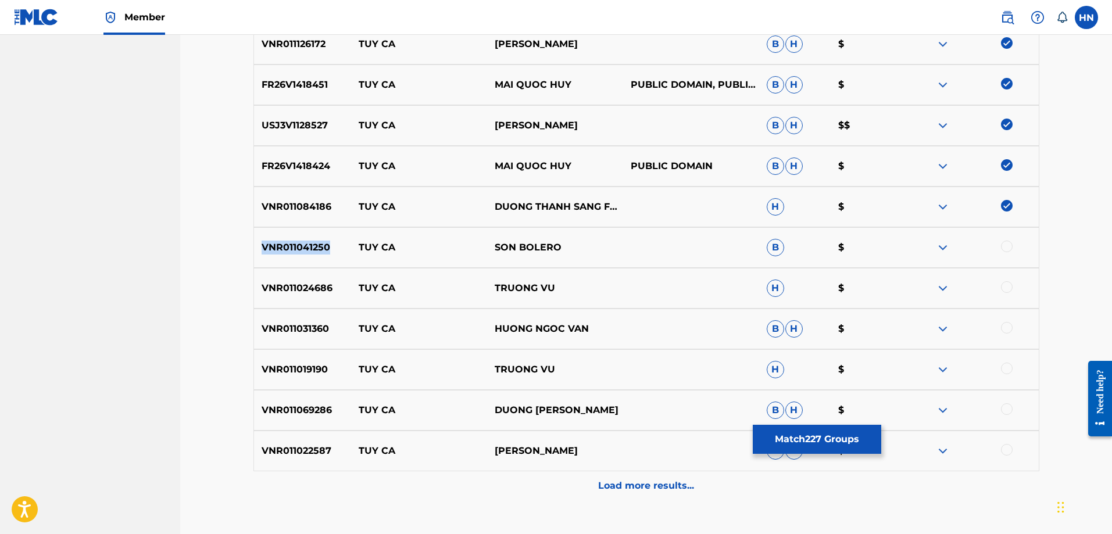
click at [301, 249] on p "VNR011041250" at bounding box center [303, 248] width 98 height 14
click at [1005, 248] on div at bounding box center [1007, 247] width 12 height 12
click at [321, 296] on div "VNR011024686 TUY CA TRUONG VU H $" at bounding box center [647, 288] width 786 height 41
click at [1008, 284] on div at bounding box center [1007, 287] width 12 height 12
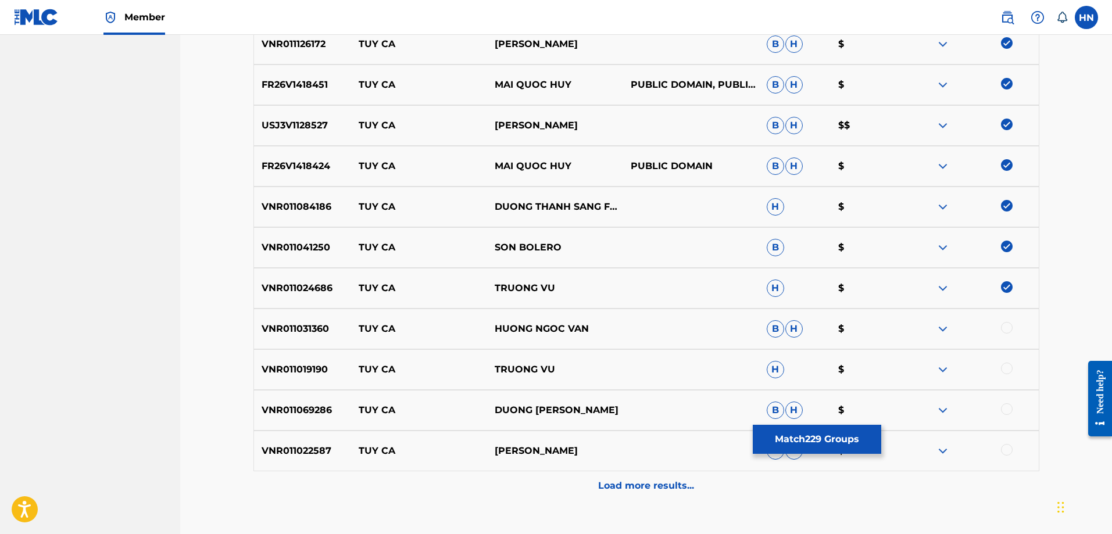
click at [322, 327] on p "VNR011031360" at bounding box center [303, 329] width 98 height 14
click at [1011, 324] on div at bounding box center [1007, 328] width 12 height 12
click at [317, 359] on div "VNR011019190 TUY CA TRUONG VU H $" at bounding box center [647, 369] width 786 height 41
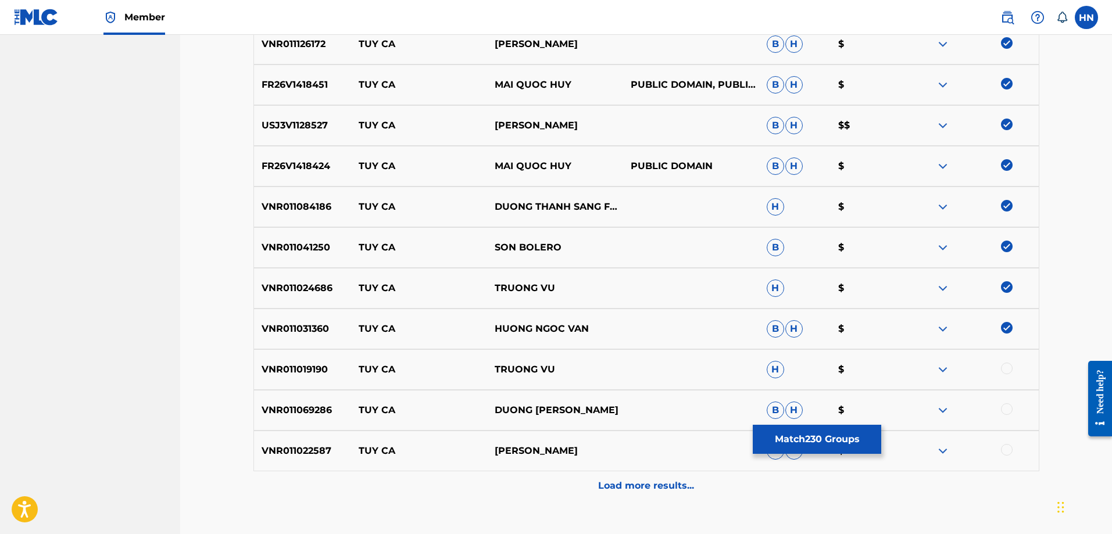
click at [1007, 366] on div at bounding box center [1007, 369] width 12 height 12
click at [292, 403] on div "VNR011069286 TUY CA DUONG THIEN LAM B H $" at bounding box center [647, 410] width 786 height 41
click at [1006, 413] on div at bounding box center [1007, 410] width 12 height 12
click at [290, 454] on p "VNR011022587" at bounding box center [303, 451] width 98 height 14
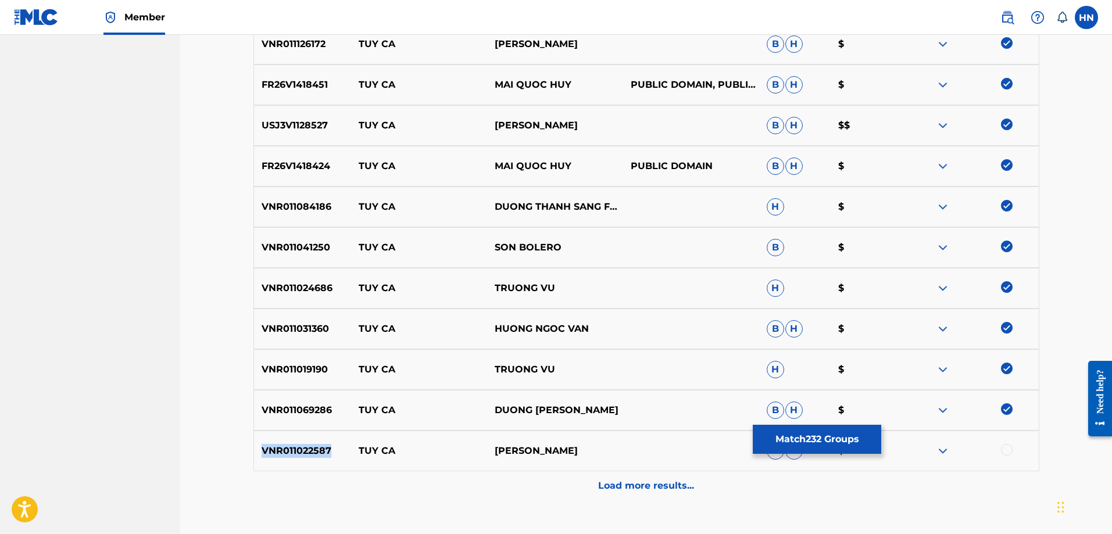
click at [290, 454] on p "VNR011022587" at bounding box center [303, 451] width 98 height 14
click at [1012, 454] on div at bounding box center [1007, 450] width 12 height 12
click at [667, 483] on p "Load more results..." at bounding box center [646, 486] width 96 height 14
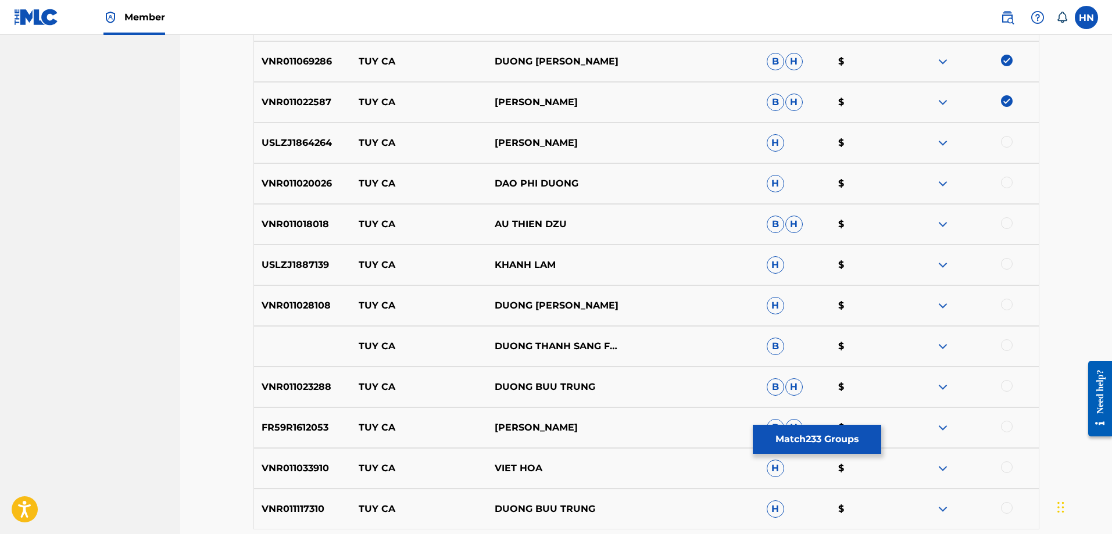
scroll to position [3639, 0]
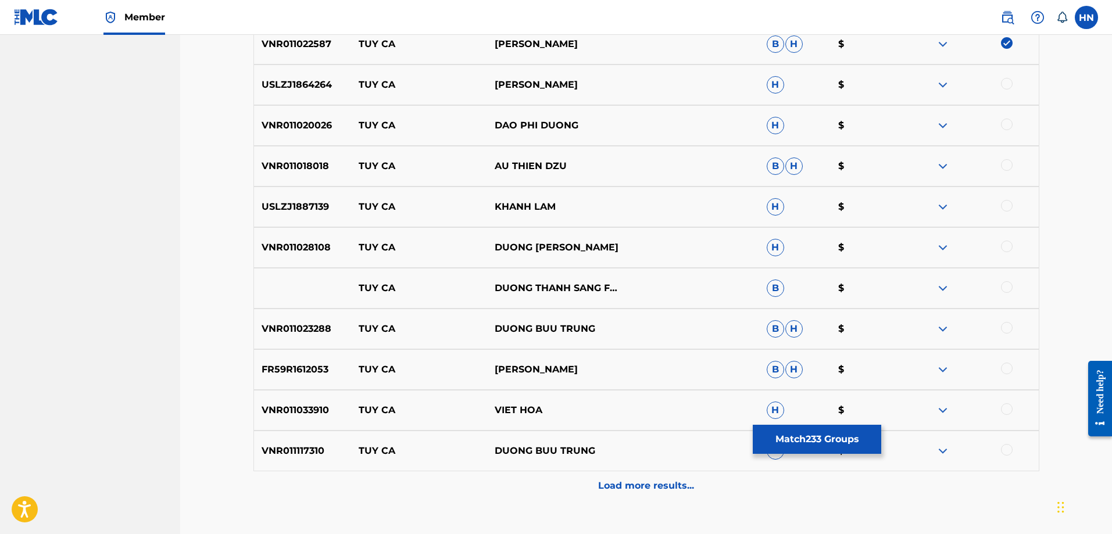
click at [302, 83] on p "USLZJ1864264" at bounding box center [303, 85] width 98 height 14
click at [1006, 74] on div "USLZJ1864264 TUY CA CHE LINH H $" at bounding box center [647, 85] width 786 height 41
click at [1006, 81] on div at bounding box center [1007, 84] width 12 height 12
click at [290, 133] on div "VNR011020026 TUY CA DAO PHI DUONG H $" at bounding box center [647, 125] width 786 height 41
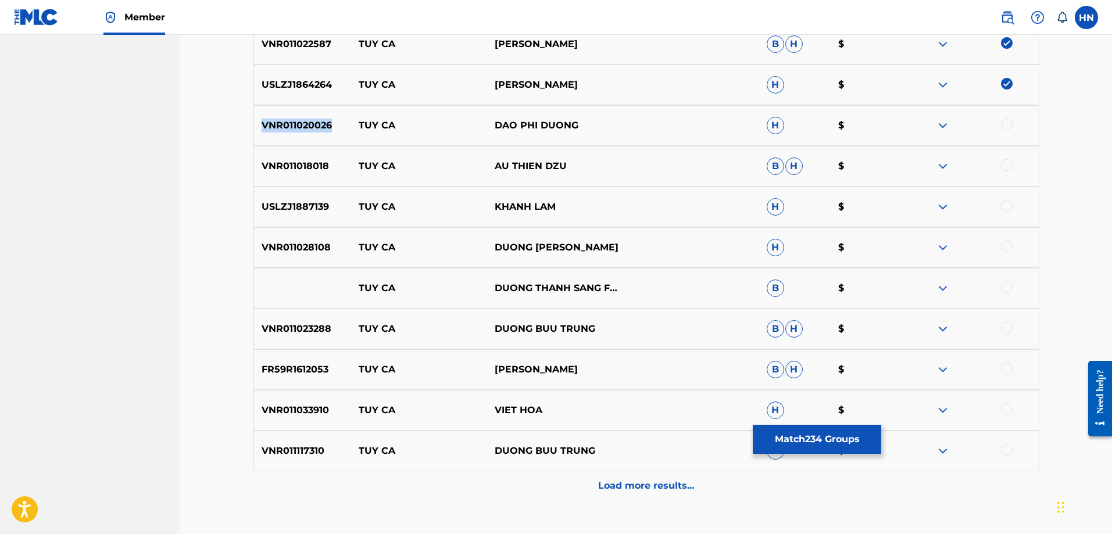
click at [290, 133] on div "VNR011020026 TUY CA DAO PHI DUONG H $" at bounding box center [647, 125] width 786 height 41
click at [1007, 126] on div at bounding box center [1007, 125] width 12 height 12
click at [293, 184] on div "VNR011018018 TUY CA AU THIEN DZU B H $" at bounding box center [647, 166] width 786 height 41
click at [1008, 159] on div at bounding box center [1007, 165] width 12 height 12
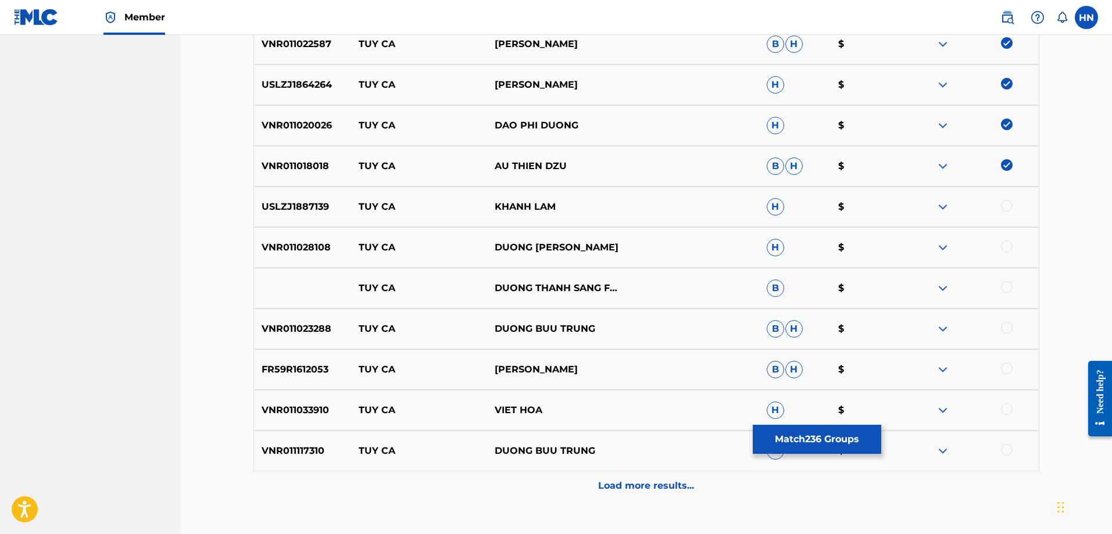
click at [289, 207] on p "USLZJ1887139" at bounding box center [303, 207] width 98 height 14
click at [1004, 205] on div at bounding box center [1007, 206] width 12 height 12
click at [308, 244] on p "VNR011028108" at bounding box center [303, 248] width 98 height 14
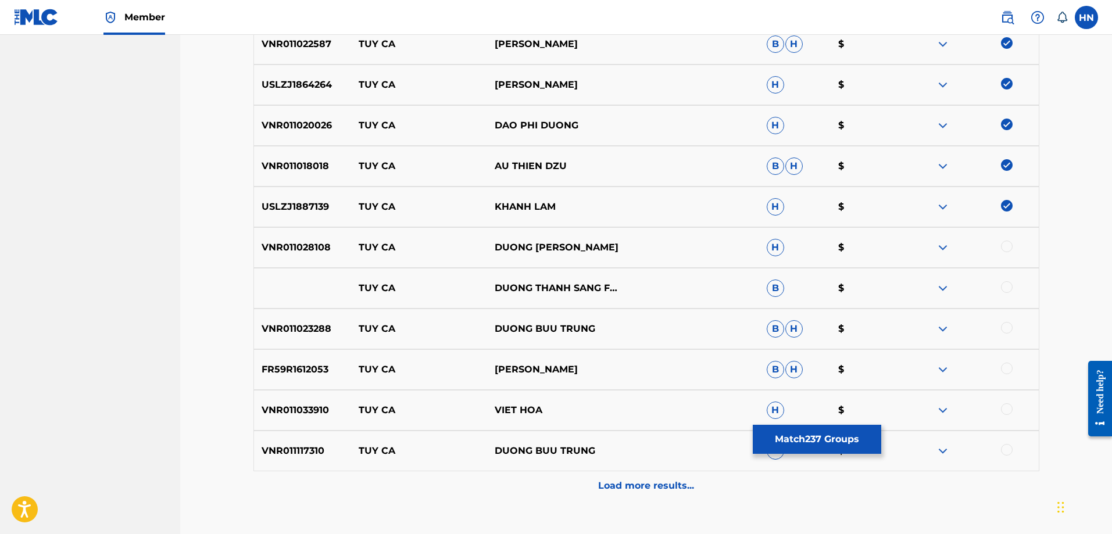
click at [1009, 248] on div at bounding box center [1007, 247] width 12 height 12
drag, startPoint x: 535, startPoint y: 293, endPoint x: 340, endPoint y: 288, distance: 195.4
click at [340, 288] on div "TUY CA DUONG THANH SANG FT VU DUY B $" at bounding box center [647, 288] width 786 height 41
click at [1001, 288] on div at bounding box center [1007, 287] width 12 height 12
click at [936, 290] on div at bounding box center [971, 288] width 136 height 14
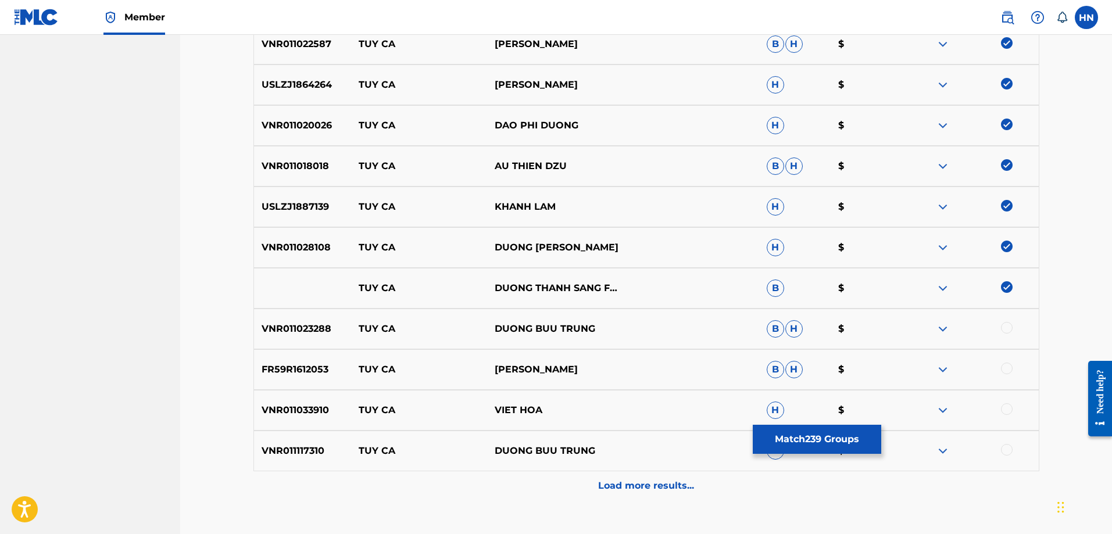
click at [941, 288] on img at bounding box center [943, 288] width 14 height 14
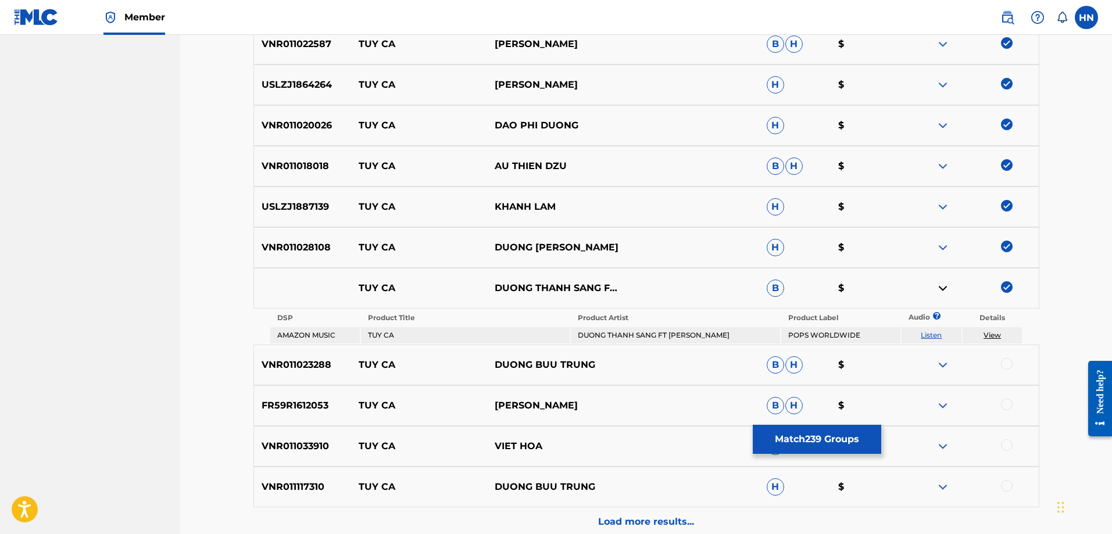
click at [934, 336] on link "Listen" at bounding box center [931, 335] width 21 height 9
click at [296, 360] on p "VNR011023288" at bounding box center [303, 365] width 98 height 14
click at [1004, 362] on div at bounding box center [1007, 364] width 12 height 12
click at [297, 404] on p "FR59R1612053" at bounding box center [303, 406] width 98 height 14
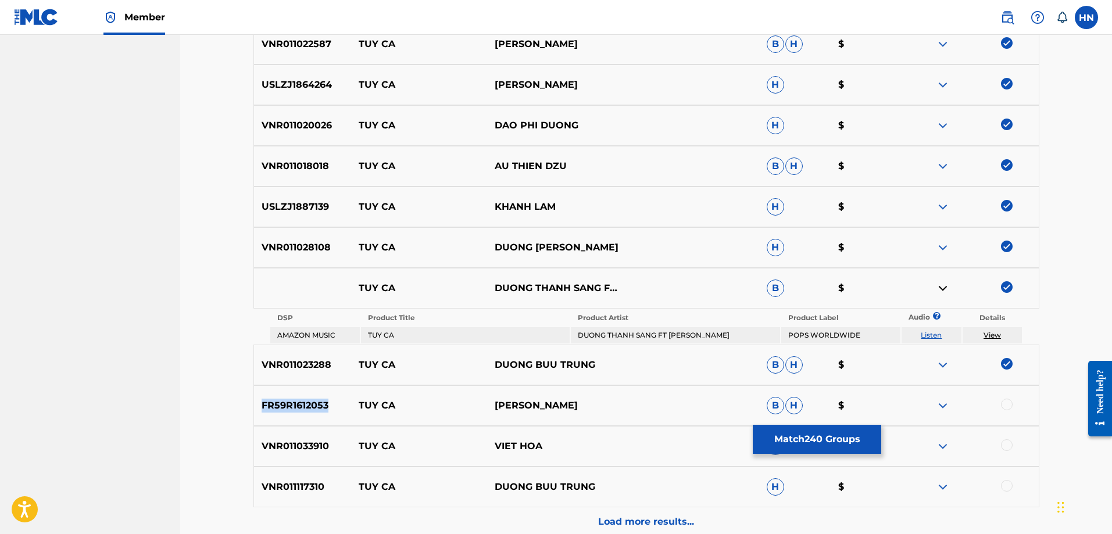
click at [297, 404] on p "FR59R1612053" at bounding box center [303, 406] width 98 height 14
click at [1007, 407] on div at bounding box center [1007, 405] width 12 height 12
click at [326, 446] on p "VNR011033910" at bounding box center [303, 447] width 98 height 14
click at [301, 447] on p "VNR011033910" at bounding box center [303, 447] width 98 height 14
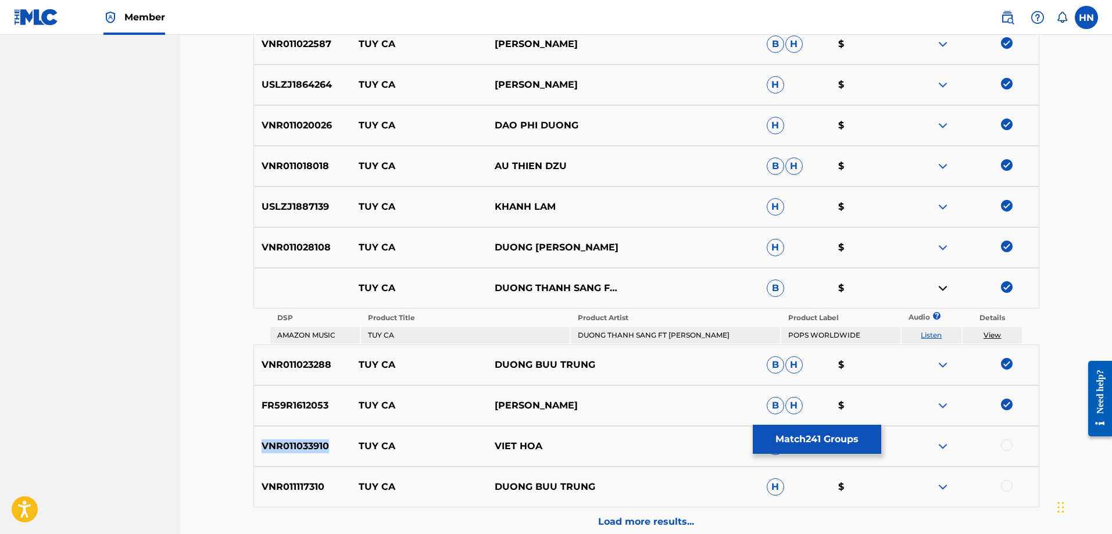
click at [301, 447] on p "VNR011033910" at bounding box center [303, 447] width 98 height 14
click at [1005, 441] on div at bounding box center [1007, 446] width 12 height 12
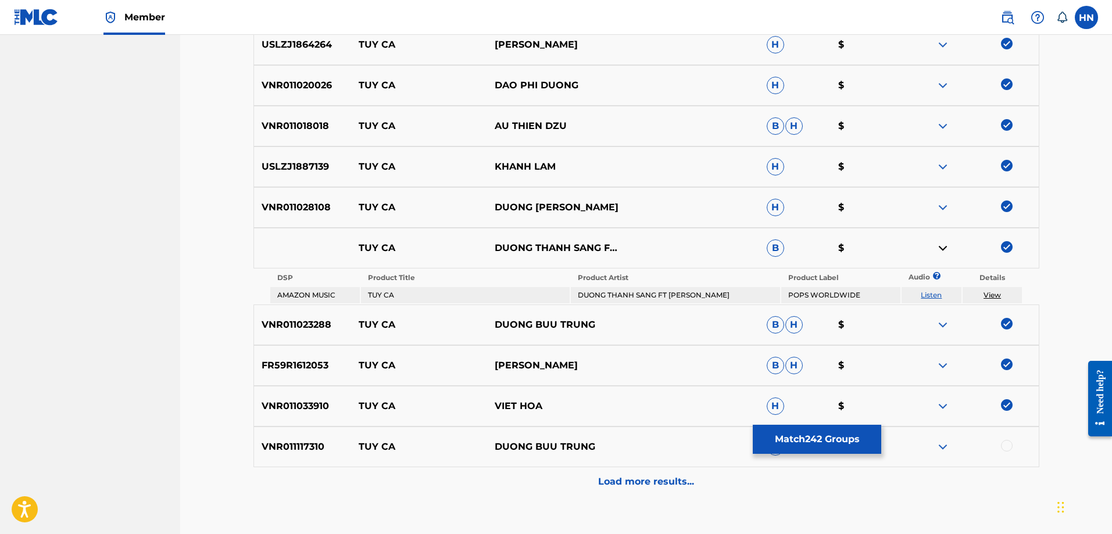
scroll to position [3755, 0]
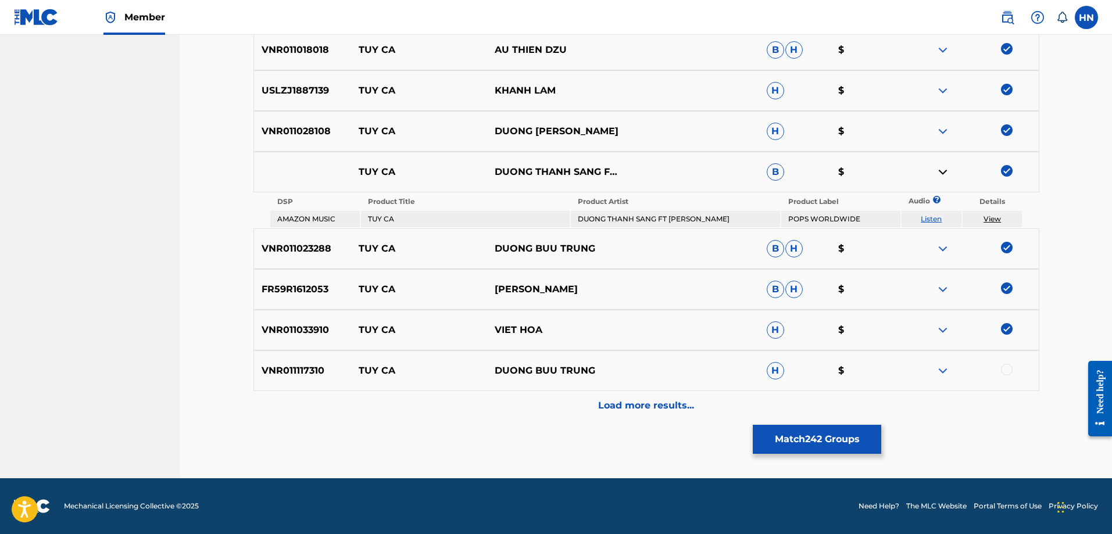
click at [315, 368] on p "VNR011117310" at bounding box center [303, 371] width 98 height 14
click at [1006, 365] on div at bounding box center [1007, 370] width 12 height 12
click at [720, 406] on div "Load more results..." at bounding box center [647, 405] width 786 height 29
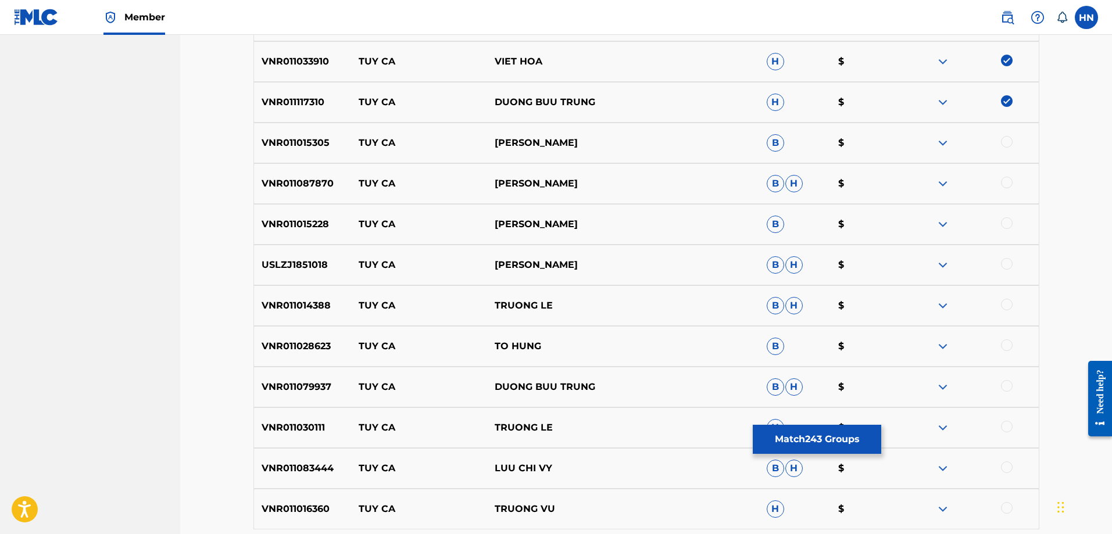
scroll to position [4046, 0]
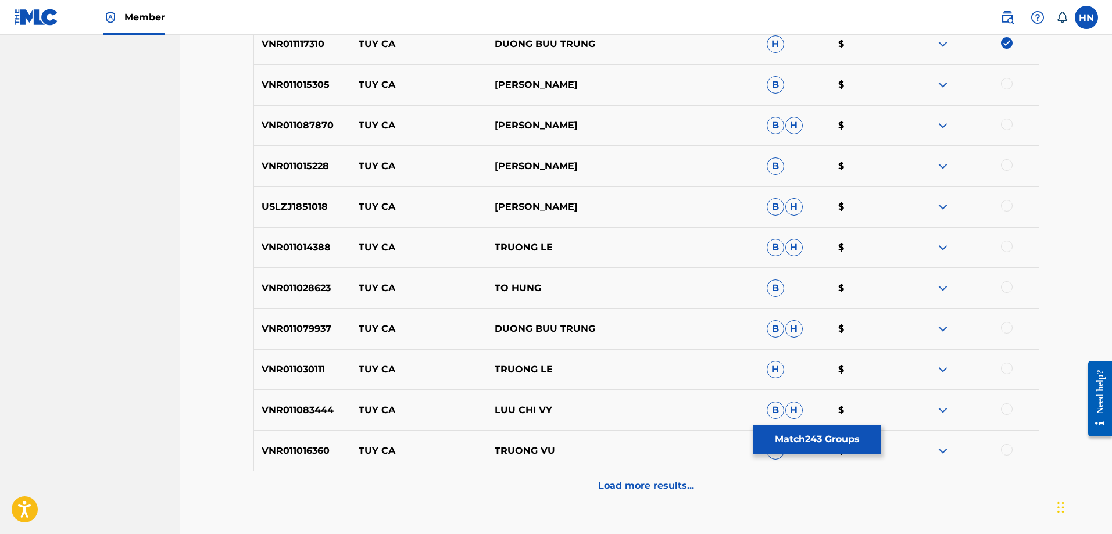
click at [287, 95] on div "VNR011015305 TUY CA TRƯỜNG VŨ B $" at bounding box center [647, 85] width 786 height 41
click at [1011, 78] on div at bounding box center [971, 85] width 136 height 14
click at [1010, 80] on div at bounding box center [1007, 84] width 12 height 12
click at [270, 131] on p "VNR011087870" at bounding box center [303, 126] width 98 height 14
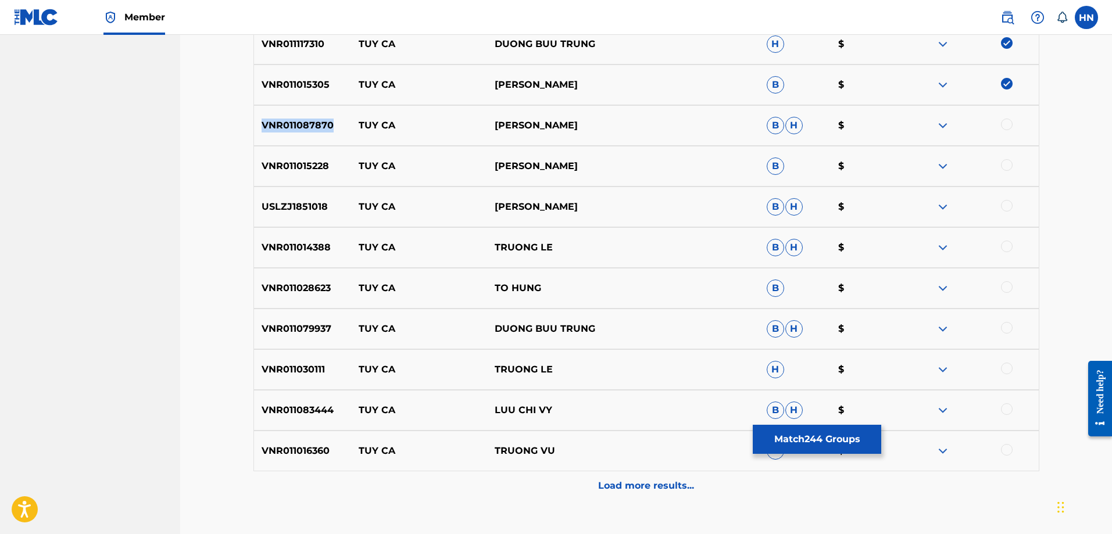
click at [270, 131] on p "VNR011087870" at bounding box center [303, 126] width 98 height 14
click at [300, 120] on p "VNR011087870" at bounding box center [303, 126] width 98 height 14
click at [1003, 122] on div at bounding box center [1007, 125] width 12 height 12
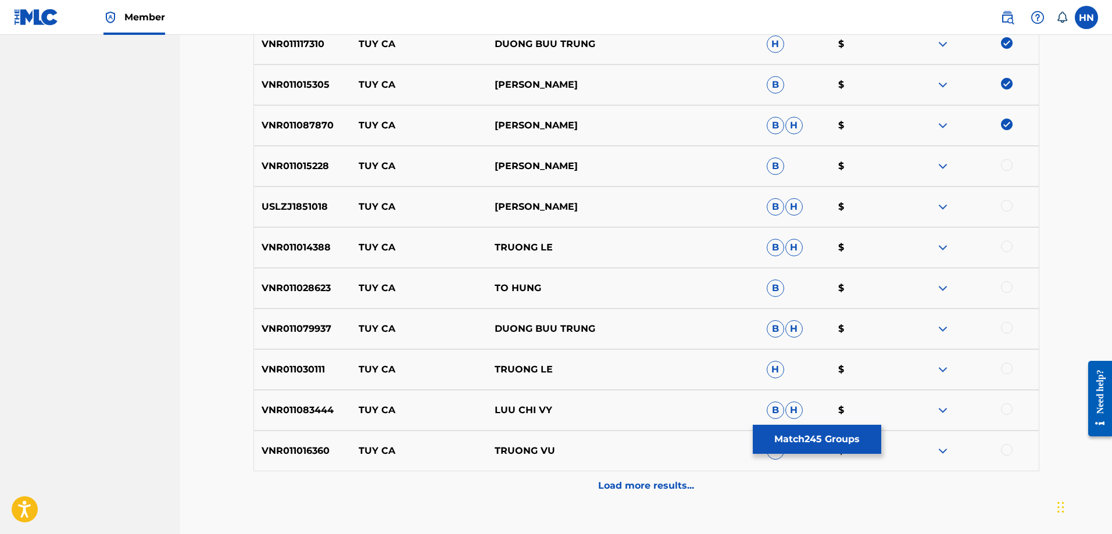
click at [308, 164] on p "VNR011015228" at bounding box center [303, 166] width 98 height 14
click at [1006, 166] on div at bounding box center [1007, 165] width 12 height 12
click at [322, 194] on div "USLZJ1851018 TUY CA ĐOÀN MINH B H $" at bounding box center [647, 207] width 786 height 41
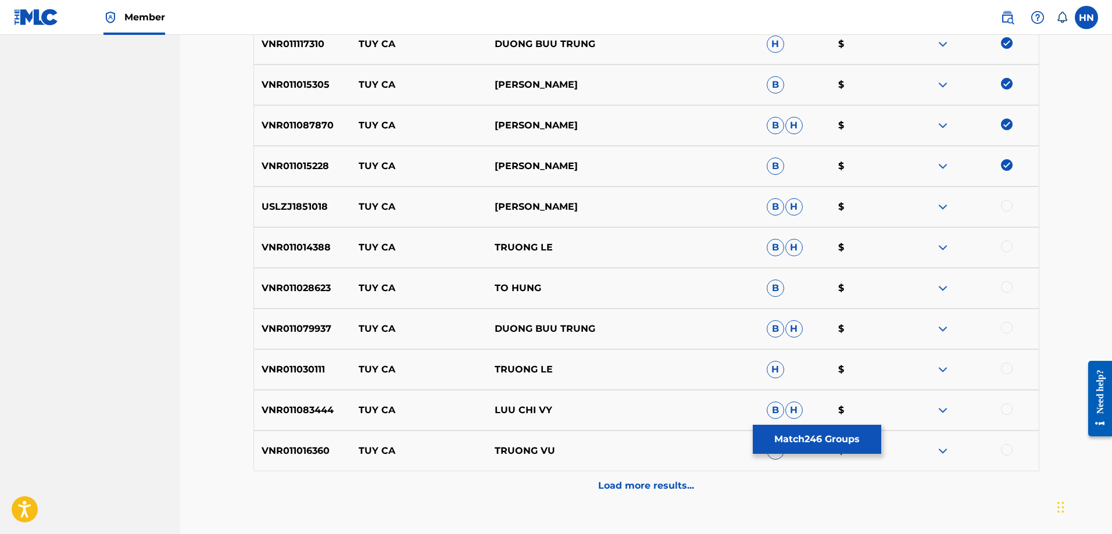
click at [1009, 205] on div at bounding box center [1007, 206] width 12 height 12
click at [309, 248] on p "VNR011014388" at bounding box center [303, 248] width 98 height 14
click at [1002, 247] on div at bounding box center [1007, 247] width 12 height 12
click at [274, 274] on div "VNR011028623 TUY CA TO HUNG B $" at bounding box center [647, 288] width 786 height 41
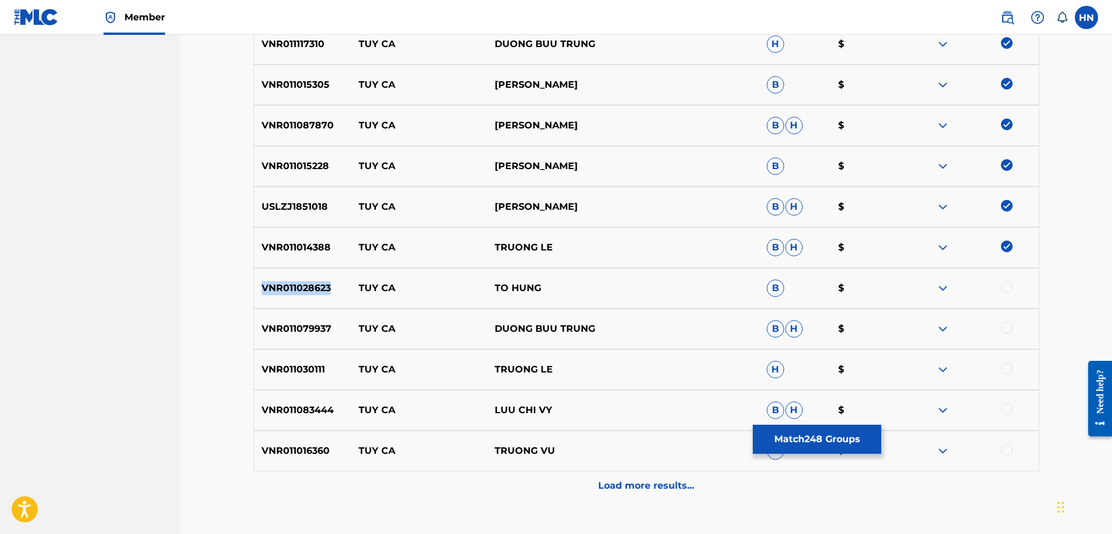
click at [274, 274] on div "VNR011028623 TUY CA TO HUNG B $" at bounding box center [647, 288] width 786 height 41
click at [1005, 285] on div at bounding box center [1007, 287] width 12 height 12
click at [271, 327] on p "VNR011079937" at bounding box center [303, 329] width 98 height 14
click at [1005, 326] on div at bounding box center [1007, 328] width 12 height 12
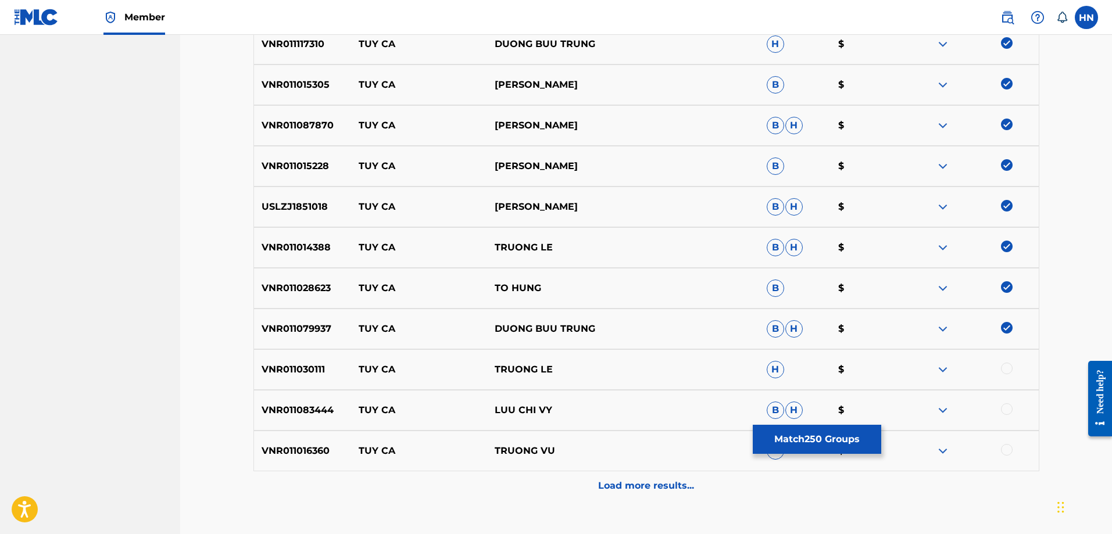
click at [300, 365] on p "VNR011030111" at bounding box center [303, 370] width 98 height 14
click at [1005, 367] on div at bounding box center [1007, 369] width 12 height 12
click at [291, 420] on div "VNR011083444 TUY CA LUU CHI VY B H $" at bounding box center [647, 410] width 786 height 41
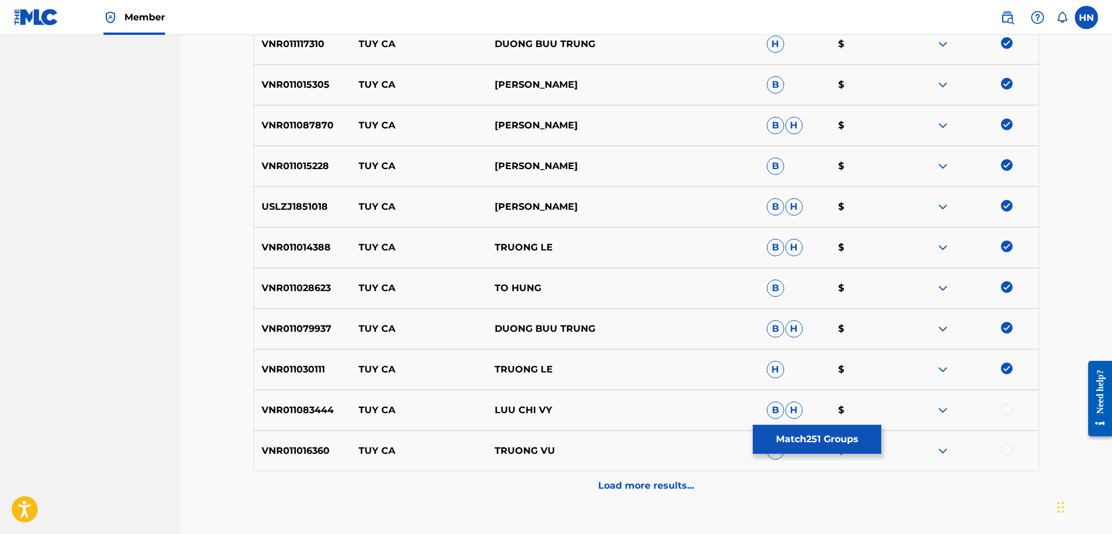
click at [1003, 407] on div at bounding box center [1007, 410] width 12 height 12
click at [302, 451] on p "VNR011016360" at bounding box center [303, 451] width 98 height 14
click at [1001, 455] on div at bounding box center [971, 451] width 136 height 14
click at [1009, 447] on div at bounding box center [1007, 450] width 12 height 12
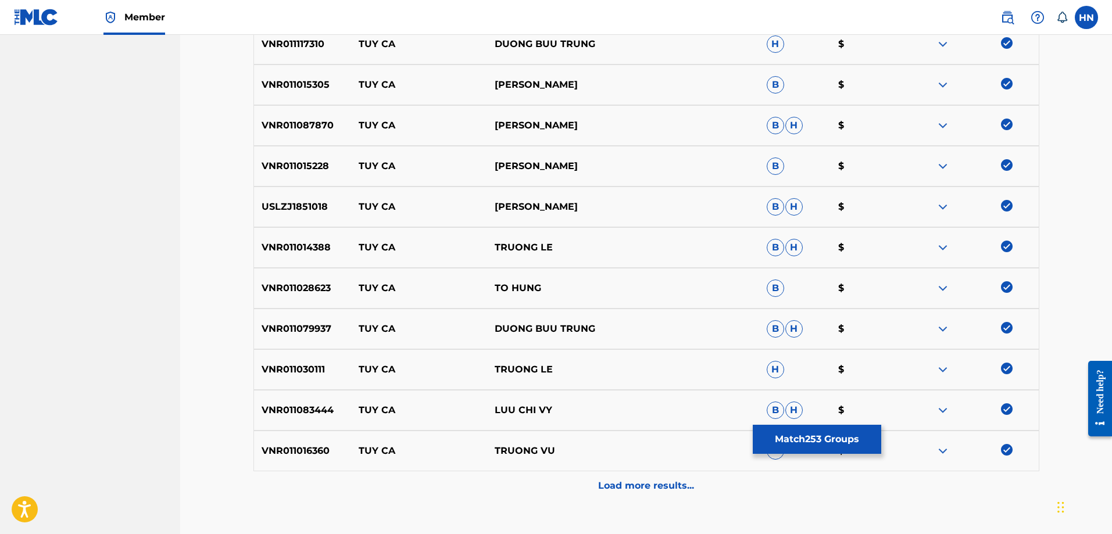
click at [691, 474] on div "Load more results..." at bounding box center [647, 486] width 786 height 29
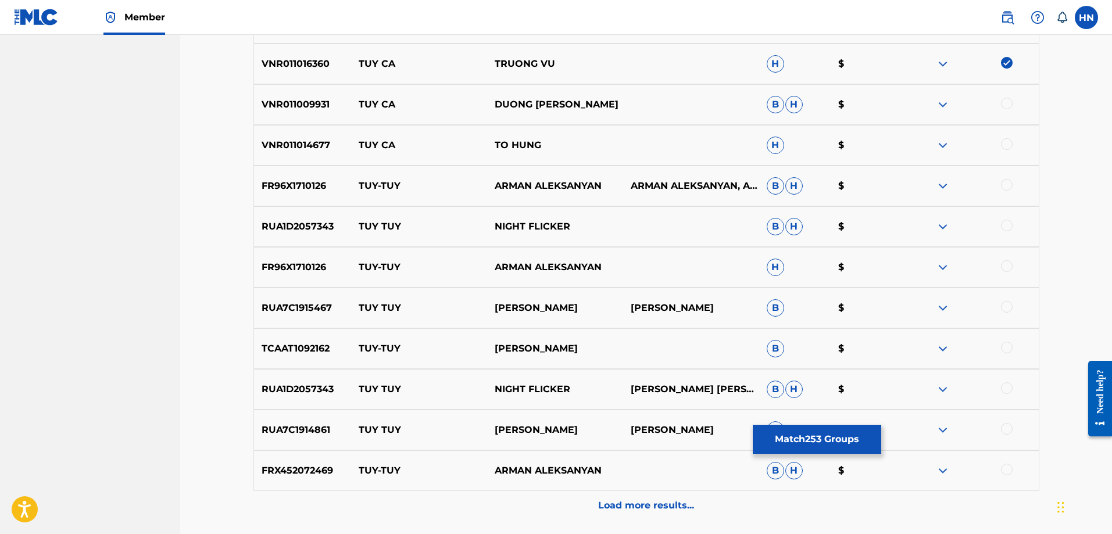
scroll to position [4453, 0]
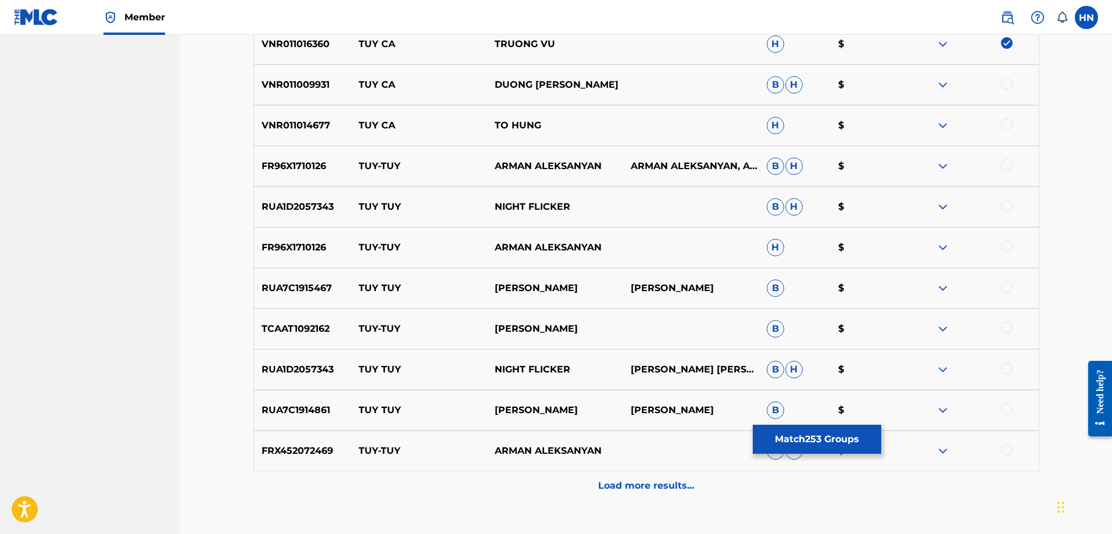
click at [275, 92] on div "VNR011009931 TUY CA DUONG THANH SANG B H $" at bounding box center [647, 85] width 786 height 41
click at [1008, 84] on div at bounding box center [1007, 84] width 12 height 12
click at [306, 125] on p "VNR011014677" at bounding box center [303, 126] width 98 height 14
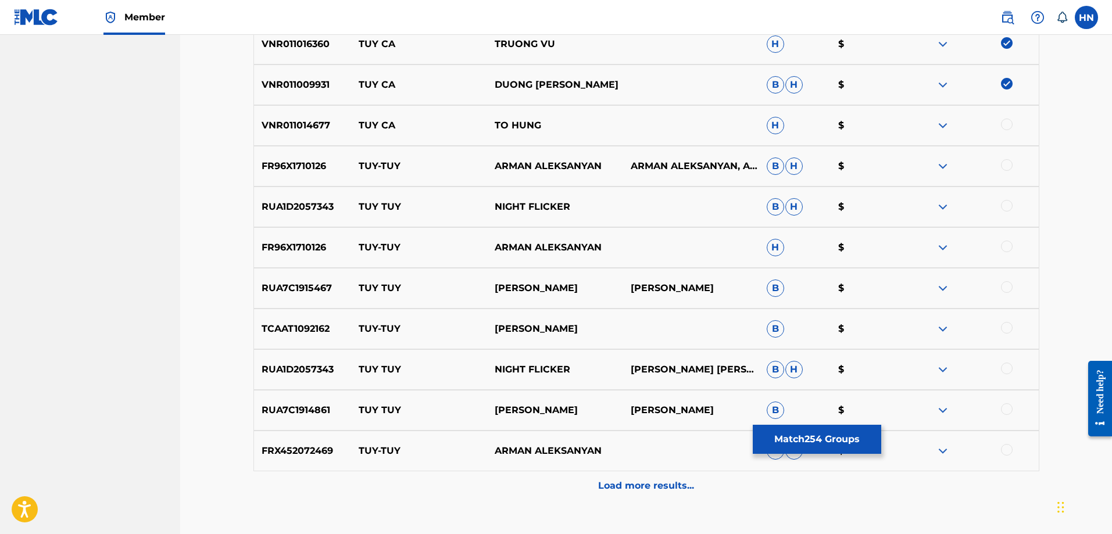
click at [1004, 125] on div at bounding box center [1007, 125] width 12 height 12
click at [570, 484] on div "Load more results..." at bounding box center [647, 486] width 786 height 29
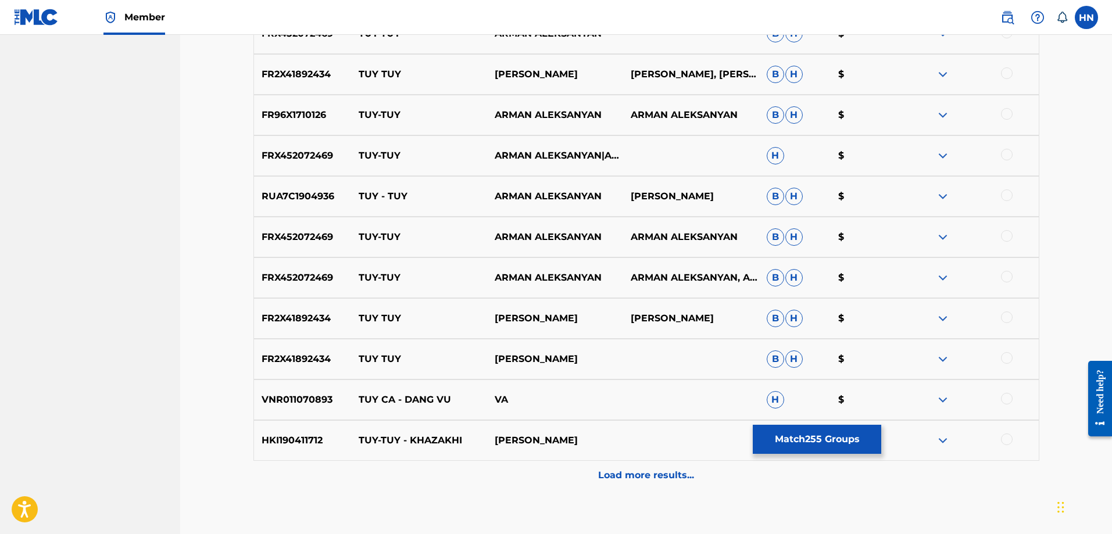
scroll to position [4940, 0]
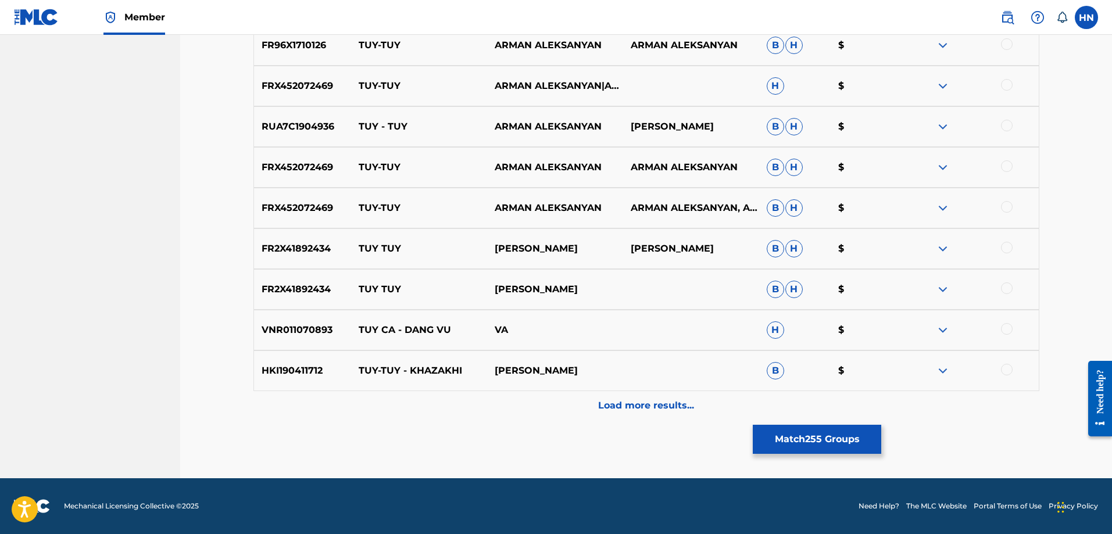
click at [302, 330] on p "VNR011070893" at bounding box center [303, 330] width 98 height 14
click at [1002, 331] on div at bounding box center [1007, 329] width 12 height 12
click at [640, 394] on div "Load more results..." at bounding box center [647, 405] width 786 height 29
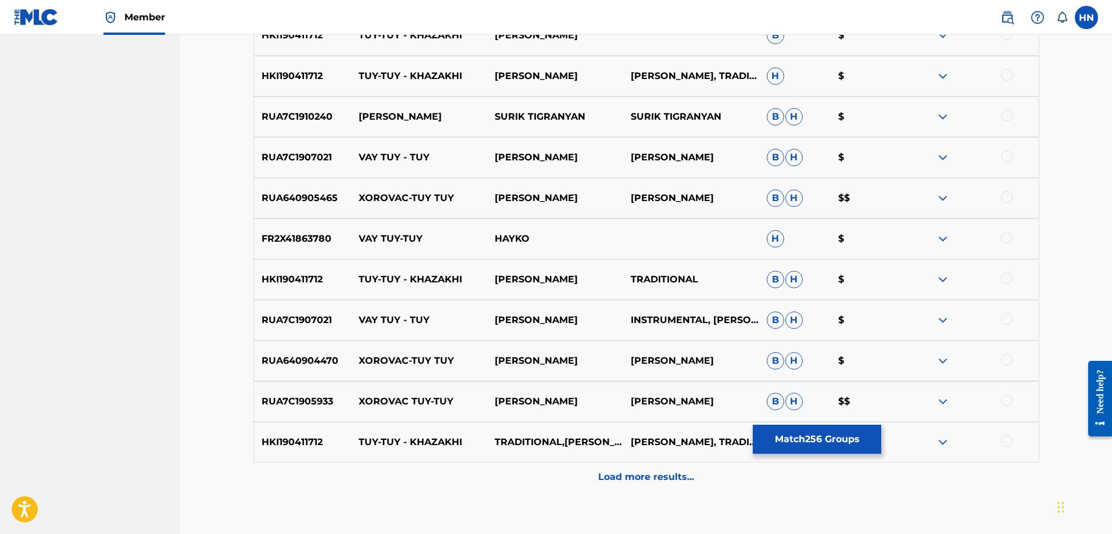
scroll to position [5347, 0]
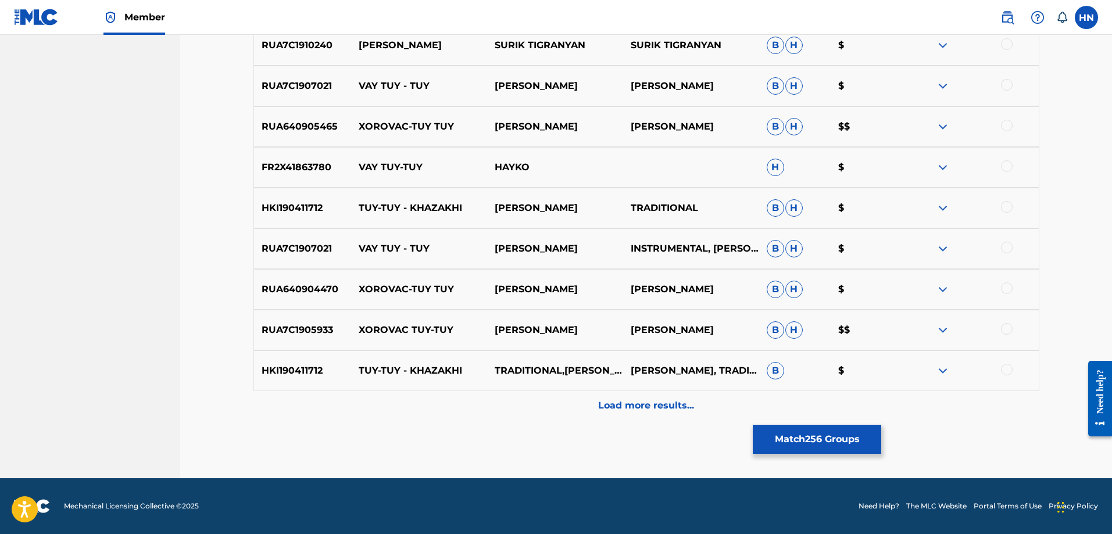
click at [578, 408] on div "Load more results..." at bounding box center [647, 405] width 786 height 29
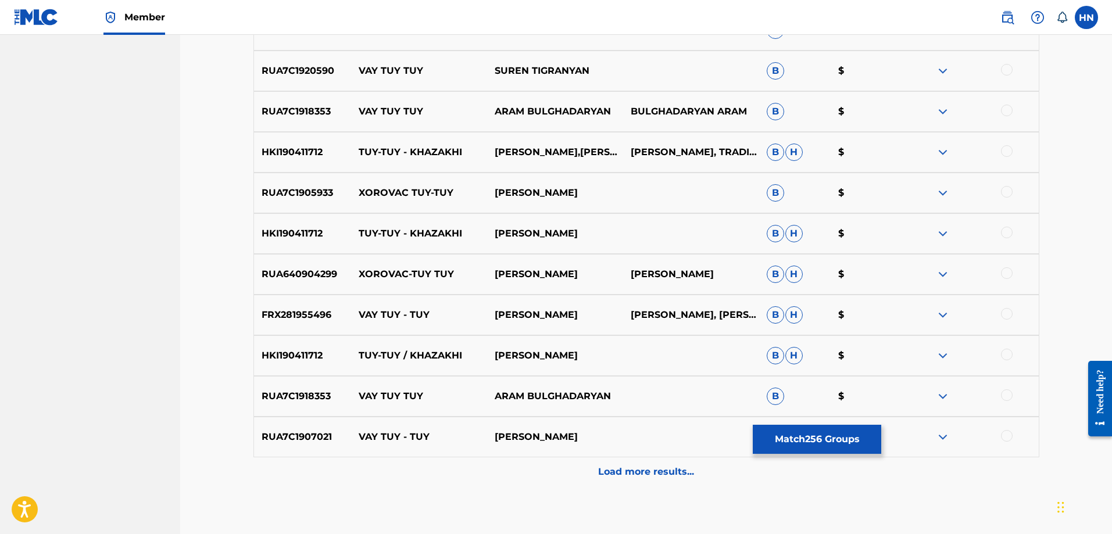
scroll to position [5754, 0]
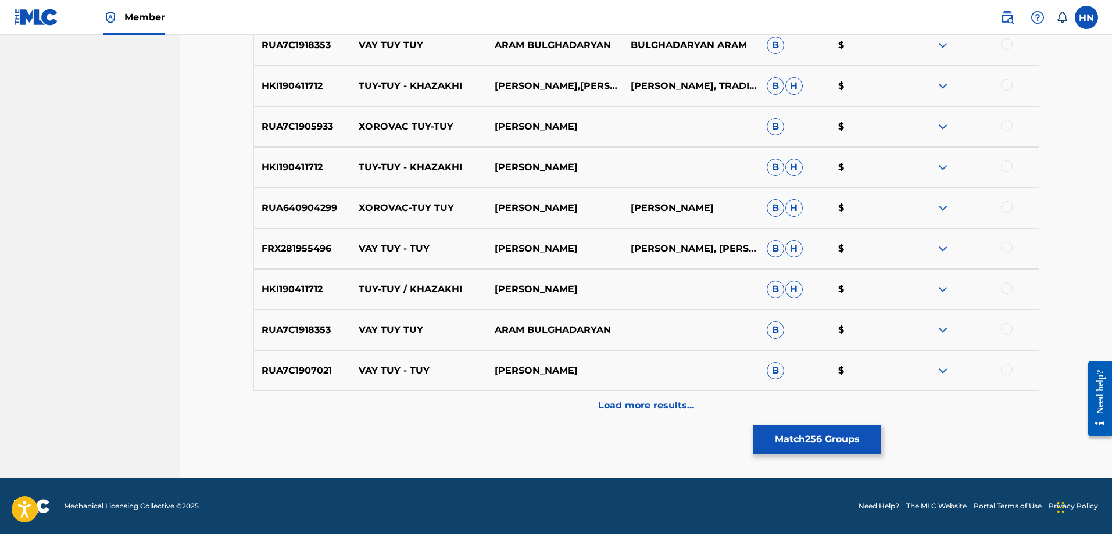
click at [813, 452] on button "Match 256 Groups" at bounding box center [817, 439] width 128 height 29
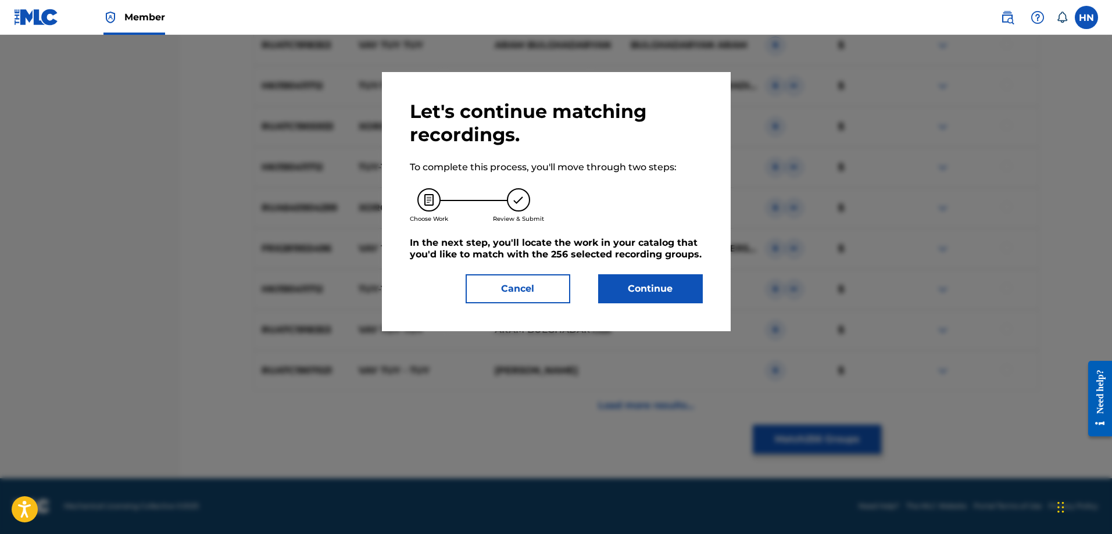
click at [686, 299] on button "Continue" at bounding box center [650, 288] width 105 height 29
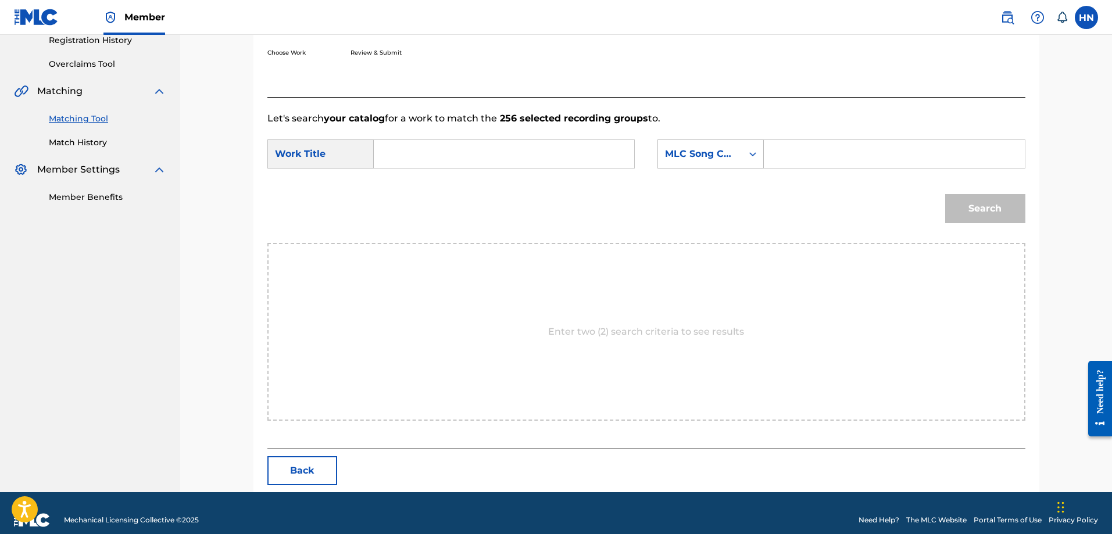
scroll to position [240, 0]
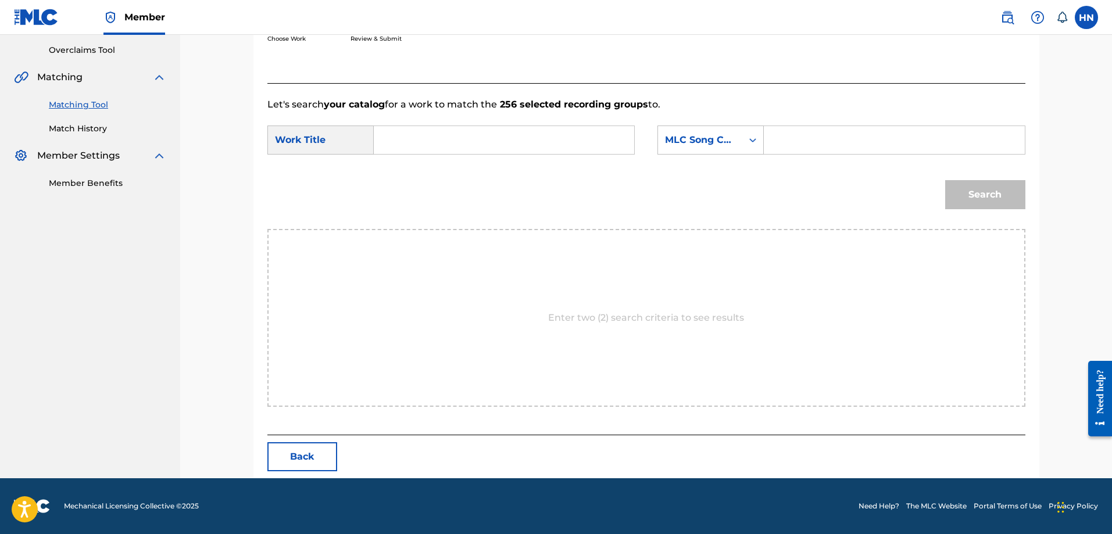
click at [598, 141] on input "Search Form" at bounding box center [504, 140] width 241 height 28
paste input "TÚY CA"
type input "TÚY CA"
click at [666, 140] on div "MLC Song Code" at bounding box center [700, 140] width 70 height 14
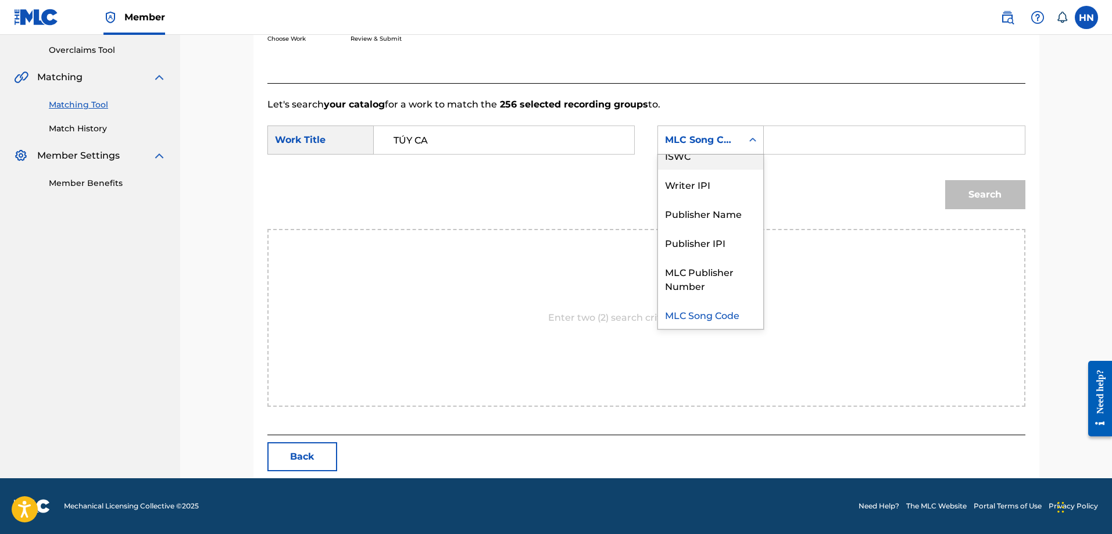
scroll to position [0, 0]
click at [674, 167] on div "Writer Name" at bounding box center [710, 169] width 105 height 29
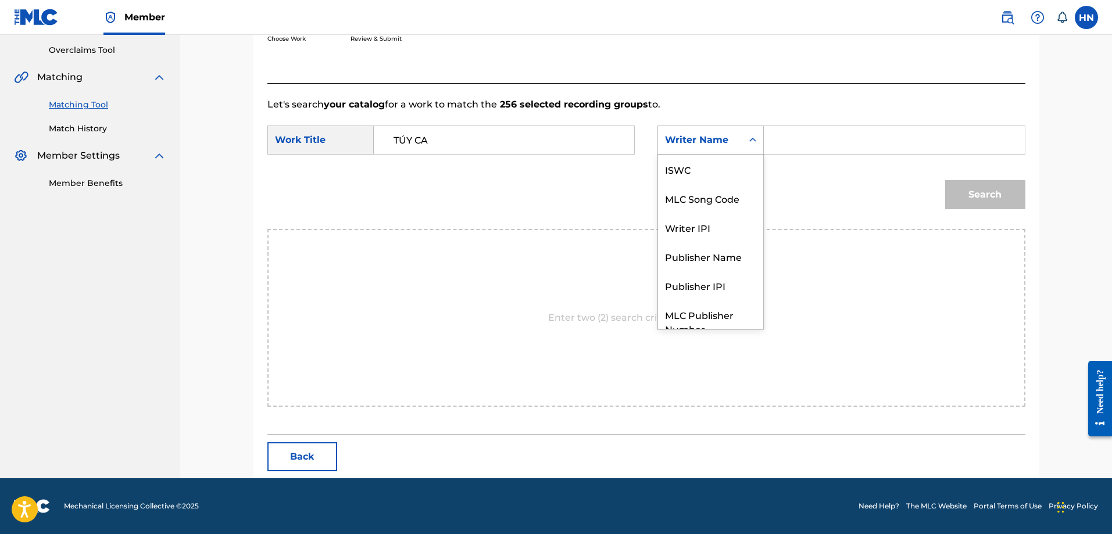
click at [762, 141] on div "Search Form" at bounding box center [752, 140] width 21 height 21
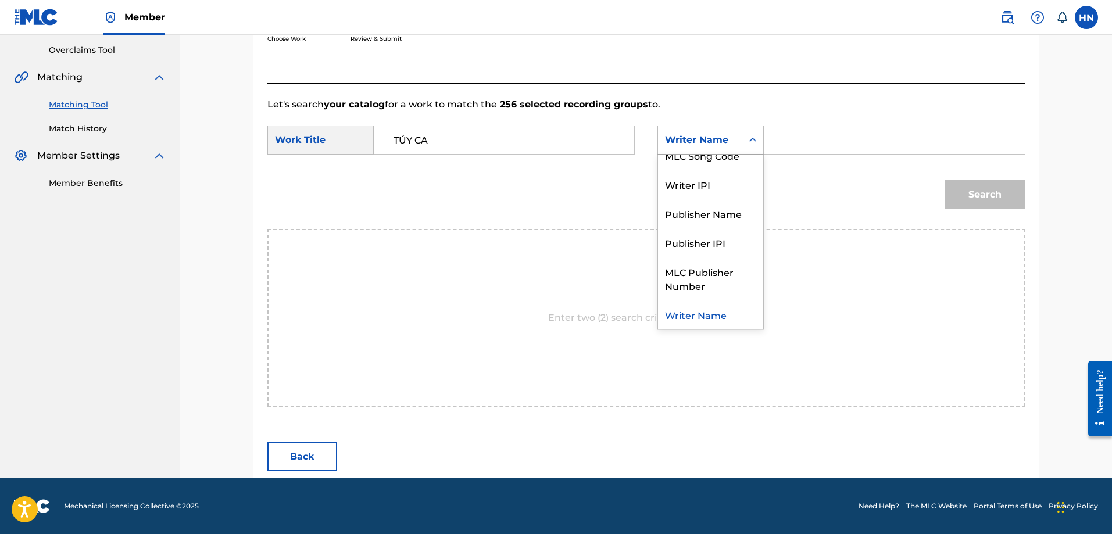
click at [788, 141] on input "Search Form" at bounding box center [894, 140] width 241 height 28
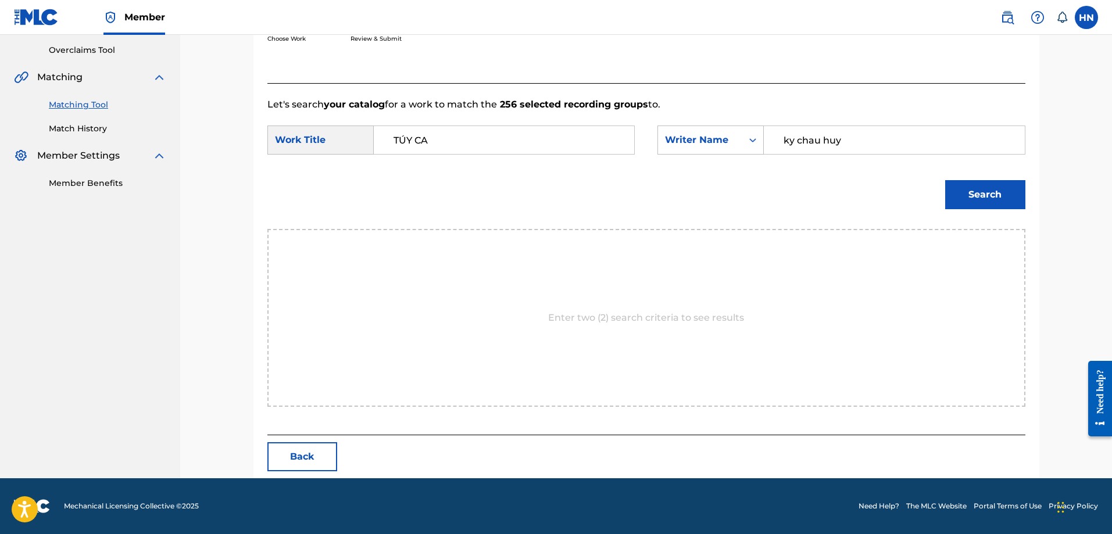
type input "ky chau huy"
click at [945, 180] on button "Search" at bounding box center [985, 194] width 80 height 29
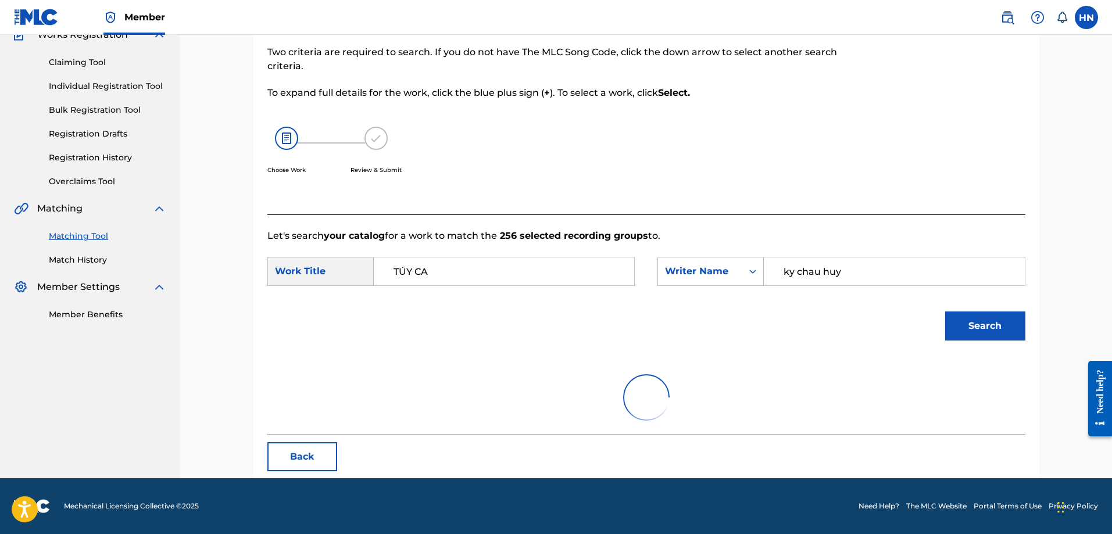
scroll to position [240, 0]
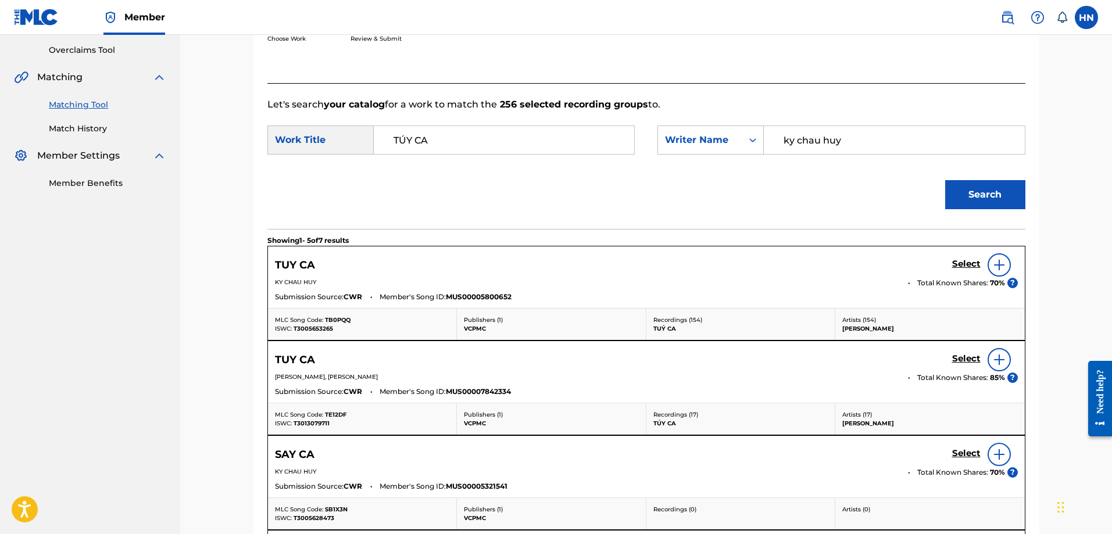
click at [967, 266] on h5 "Select" at bounding box center [966, 264] width 28 height 11
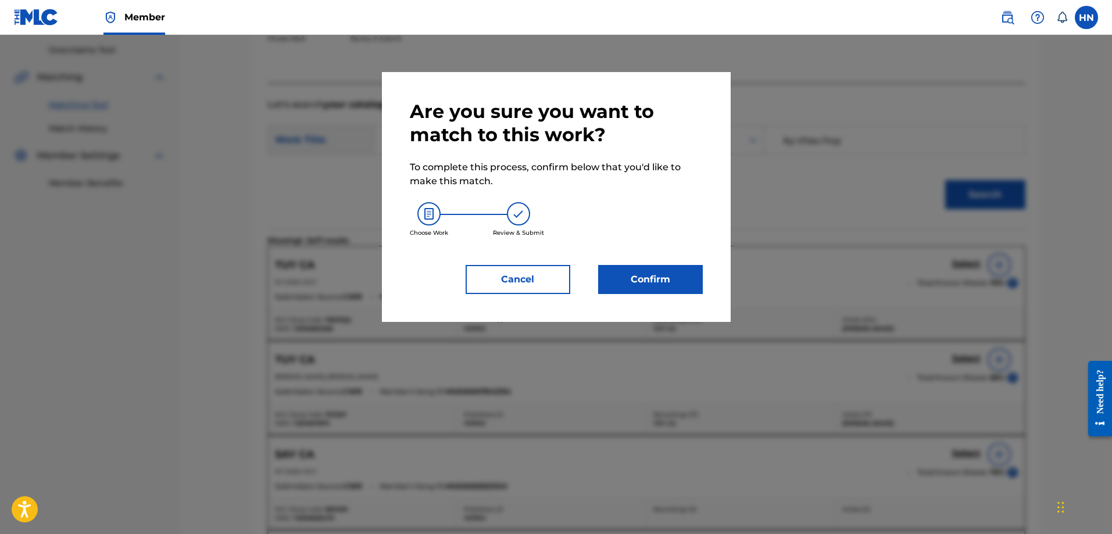
click at [659, 280] on button "Confirm" at bounding box center [650, 279] width 105 height 29
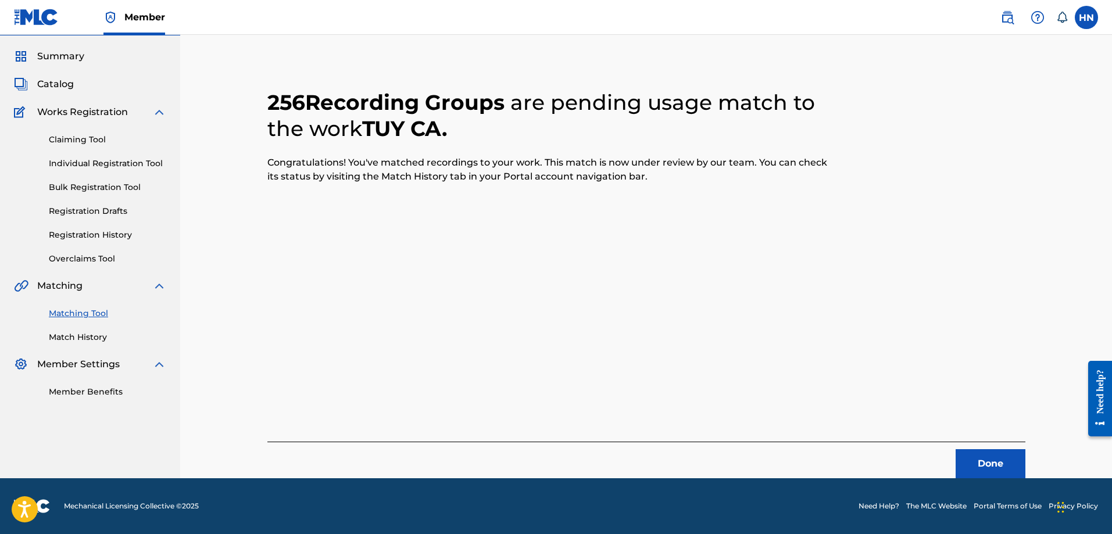
scroll to position [31, 0]
click at [994, 463] on button "Done" at bounding box center [991, 463] width 70 height 29
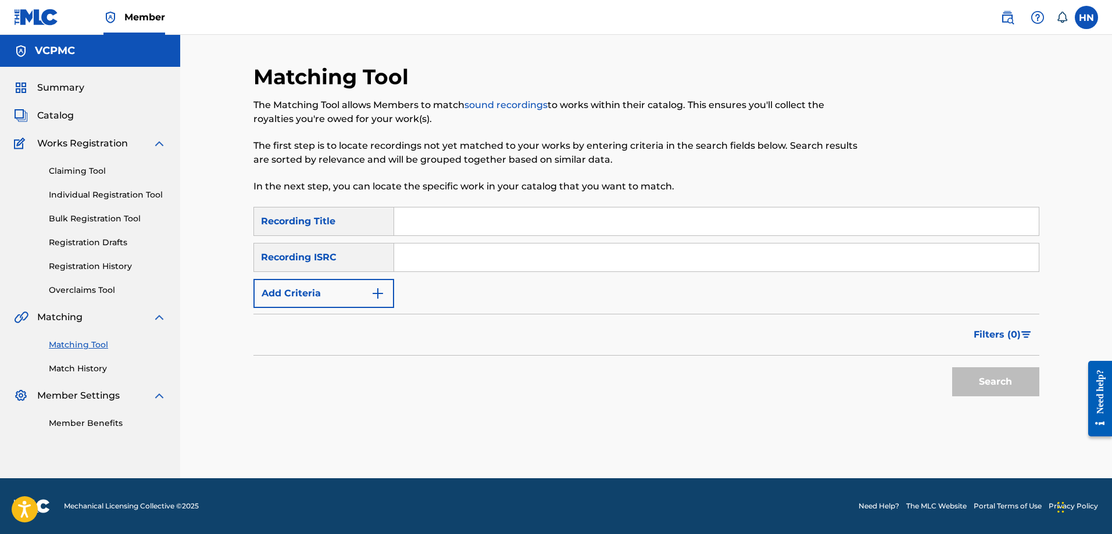
scroll to position [0, 0]
click at [469, 233] on input "Search Form" at bounding box center [716, 222] width 645 height 28
paste input "NỔI LỬA LÊN EM"
click at [952, 367] on button "Search" at bounding box center [995, 381] width 87 height 29
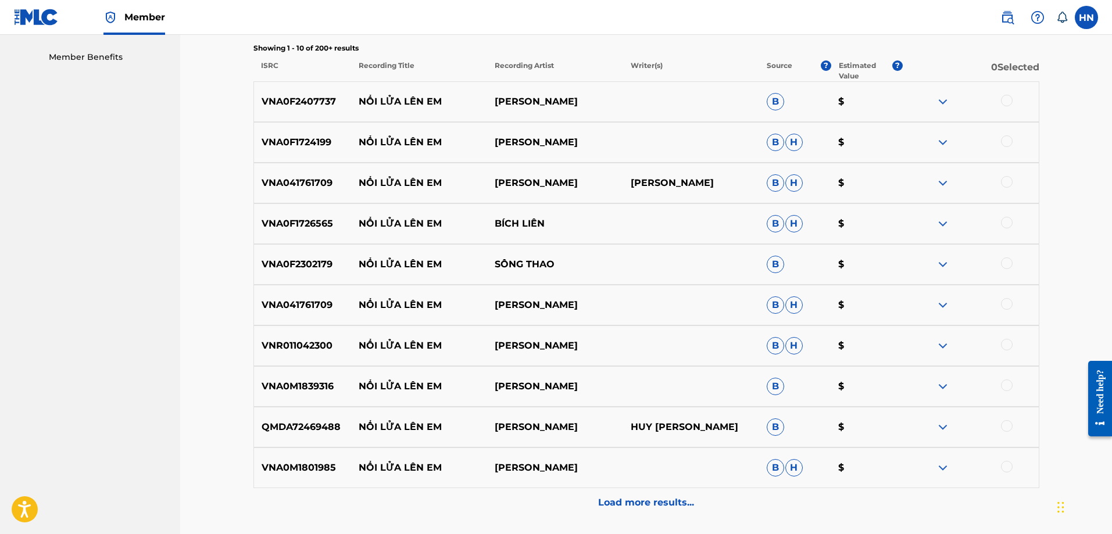
scroll to position [349, 0]
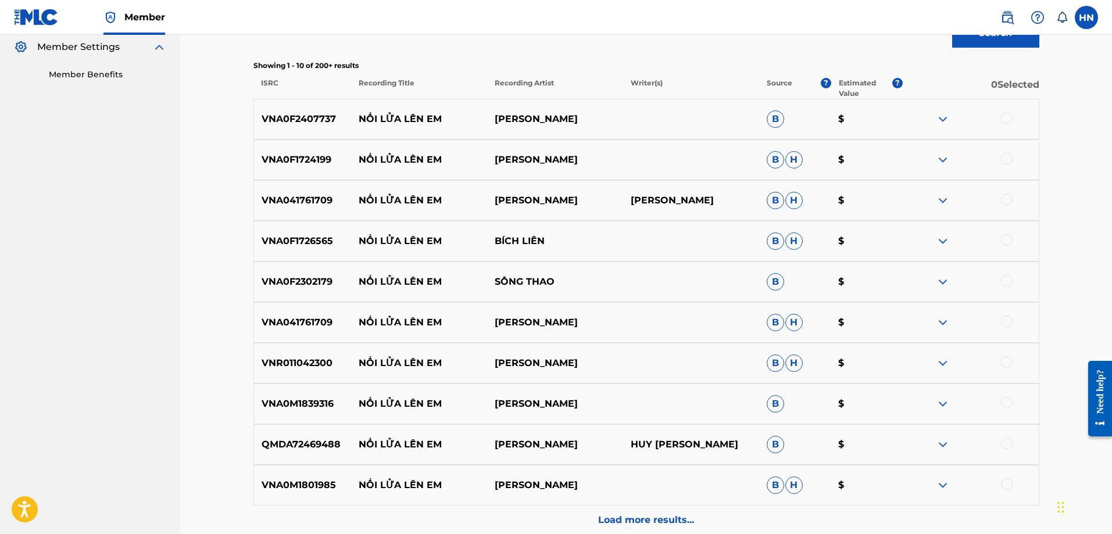
click at [301, 113] on p "VNA0F2407737" at bounding box center [303, 119] width 98 height 14
click at [1002, 117] on div at bounding box center [1007, 118] width 12 height 12
click at [326, 159] on p "VNA0F1724199" at bounding box center [303, 160] width 98 height 14
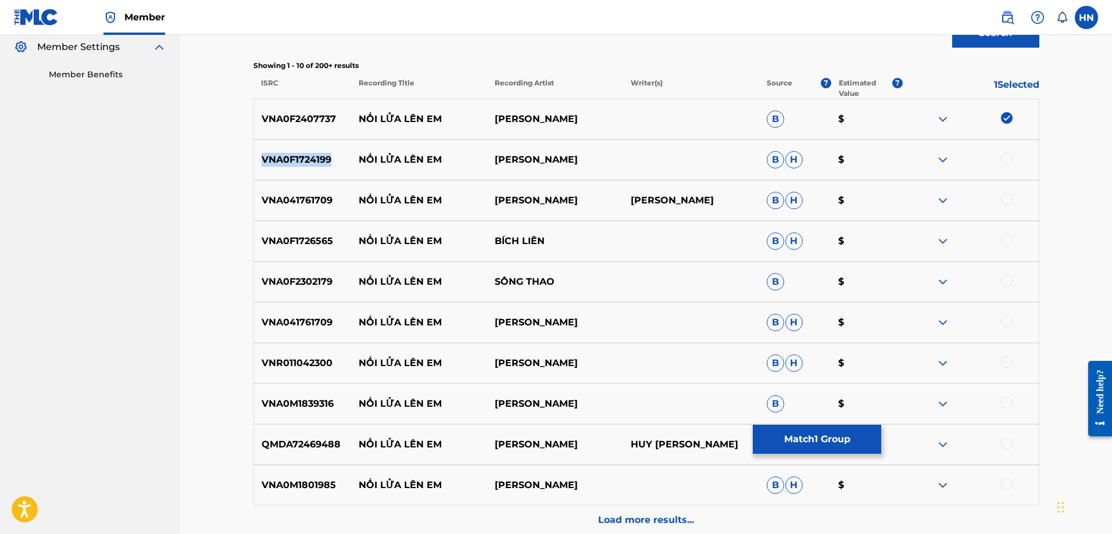
click at [326, 159] on p "VNA0F1724199" at bounding box center [303, 160] width 98 height 14
click at [1004, 160] on div at bounding box center [1007, 159] width 12 height 12
click at [310, 210] on div "VNA041761709 NỔI LỬA LÊN EM NGỌC ÁNH NGỌC ÁNH B H $" at bounding box center [647, 200] width 786 height 41
click at [1008, 201] on div at bounding box center [1007, 200] width 12 height 12
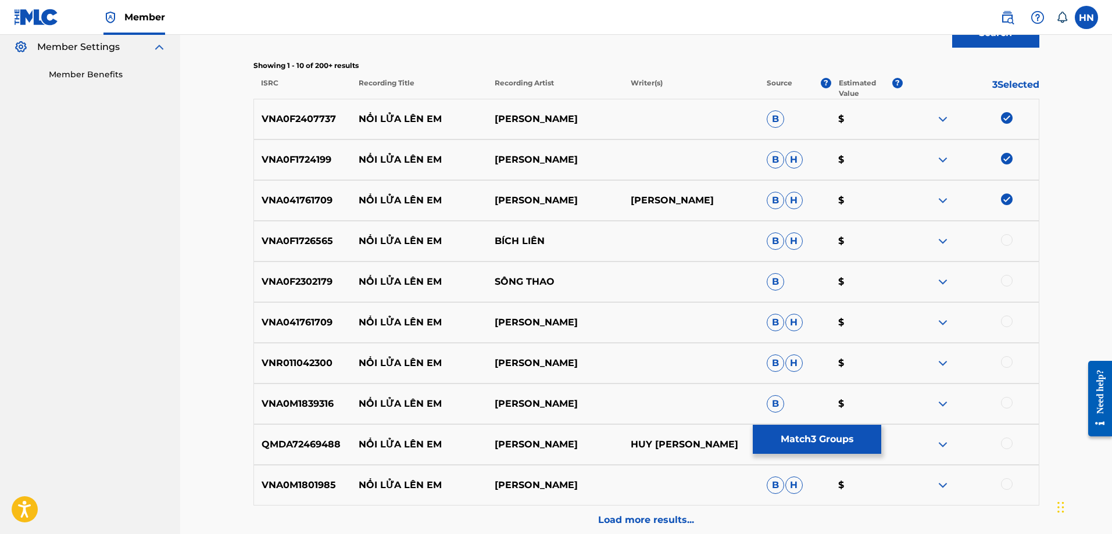
click at [277, 242] on p "VNA0F1726565" at bounding box center [303, 241] width 98 height 14
click at [1009, 237] on div at bounding box center [1007, 240] width 12 height 12
click at [297, 284] on p "VNA0F2302179" at bounding box center [303, 282] width 98 height 14
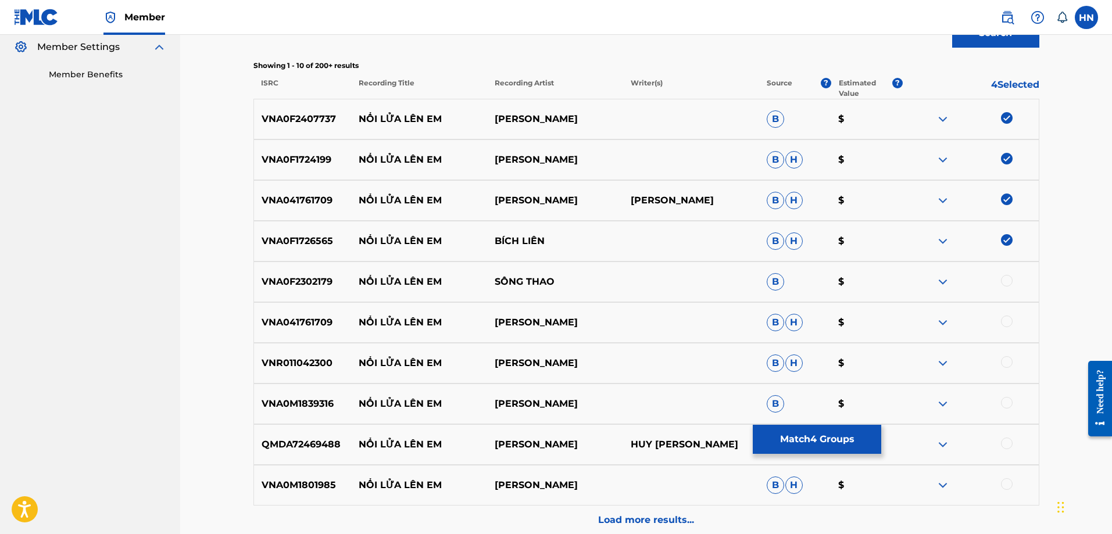
click at [1004, 280] on div at bounding box center [1007, 281] width 12 height 12
click at [287, 317] on p "VNA041761709" at bounding box center [303, 323] width 98 height 14
click at [1007, 322] on div at bounding box center [1007, 322] width 12 height 12
click at [279, 370] on p "VNR011042300" at bounding box center [303, 363] width 98 height 14
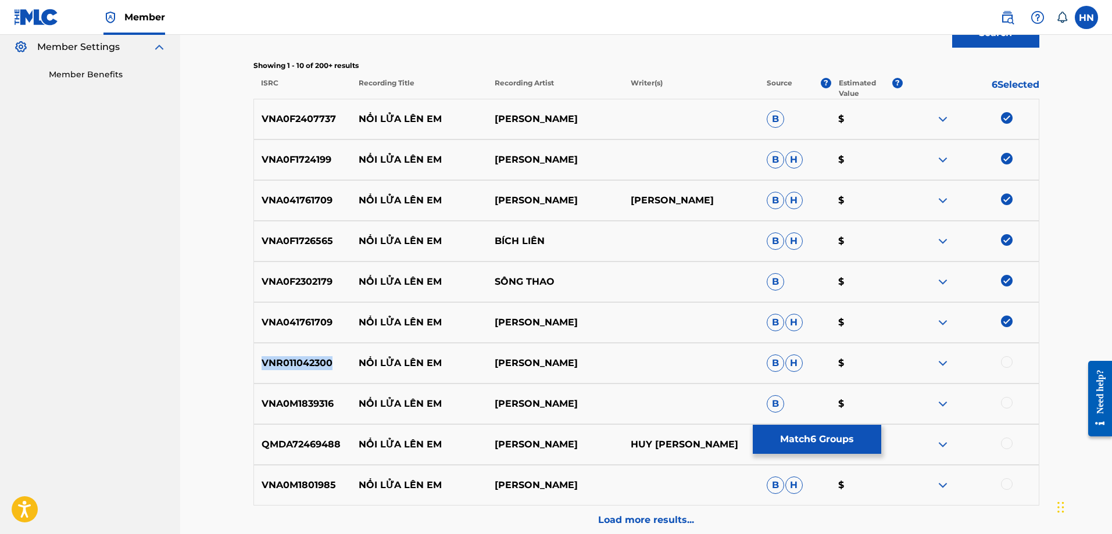
click at [279, 370] on p "VNR011042300" at bounding box center [303, 363] width 98 height 14
click at [1008, 364] on div at bounding box center [1007, 362] width 12 height 12
click at [308, 404] on p "VNA0M1839316" at bounding box center [303, 404] width 98 height 14
click at [1008, 405] on div at bounding box center [1007, 403] width 12 height 12
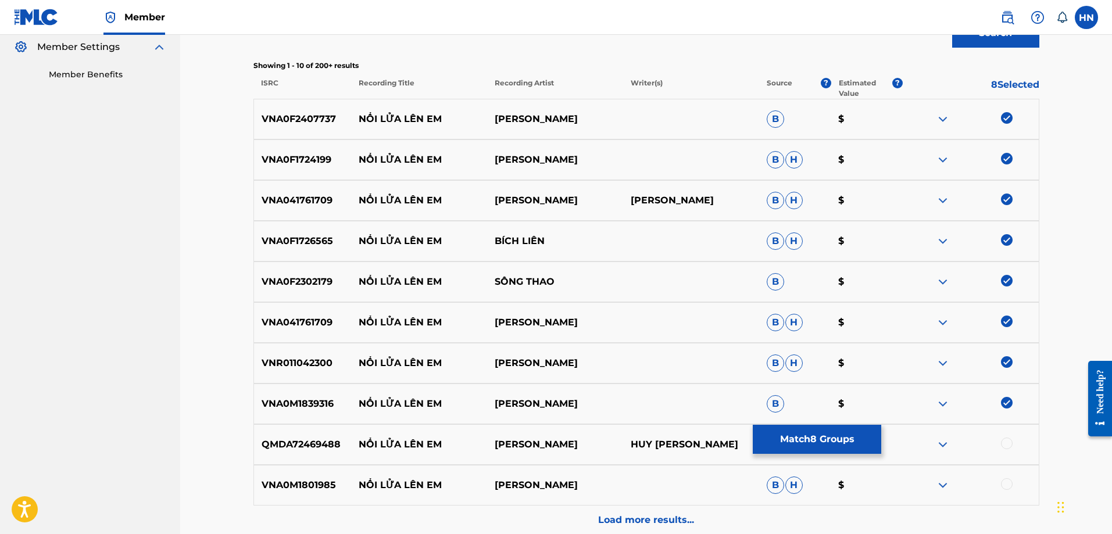
click at [267, 445] on p "QMDA72469488" at bounding box center [303, 445] width 98 height 14
click at [1009, 446] on div at bounding box center [1007, 444] width 12 height 12
click at [292, 485] on p "VNA0M1801985" at bounding box center [303, 486] width 98 height 14
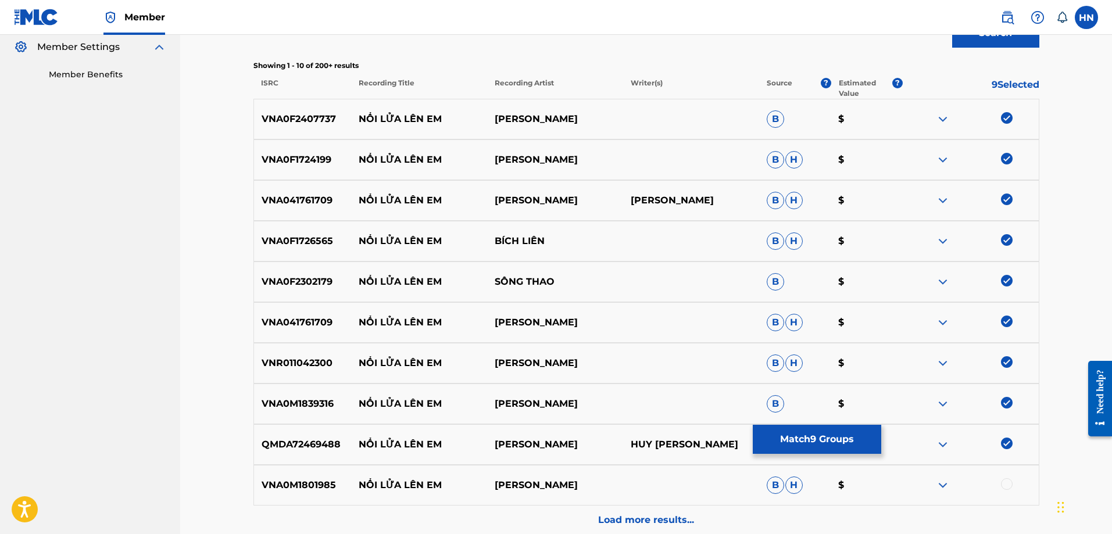
click at [1011, 480] on div at bounding box center [1007, 485] width 12 height 12
click at [661, 519] on p "Load more results..." at bounding box center [646, 520] width 96 height 14
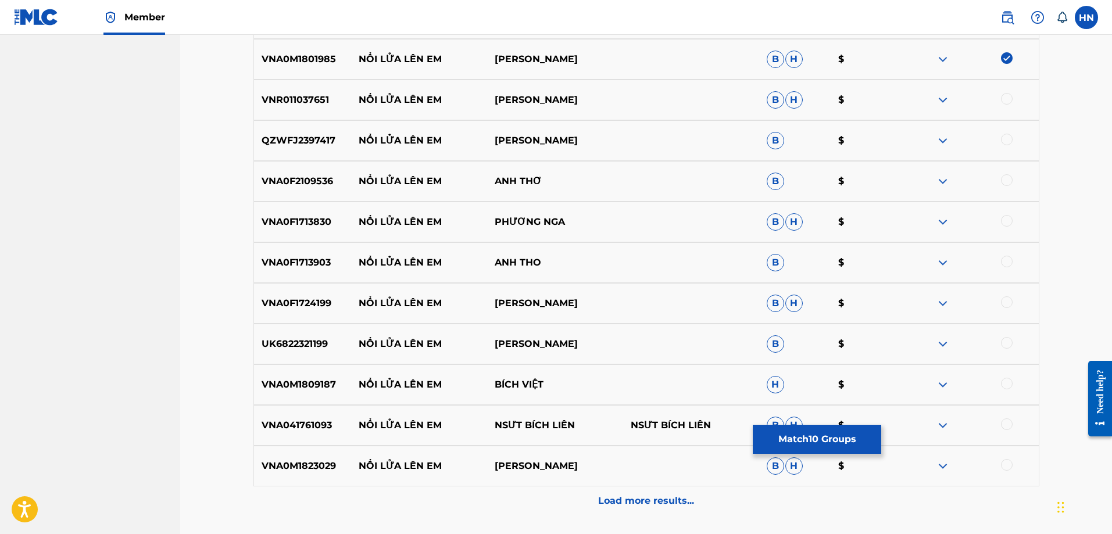
scroll to position [756, 0]
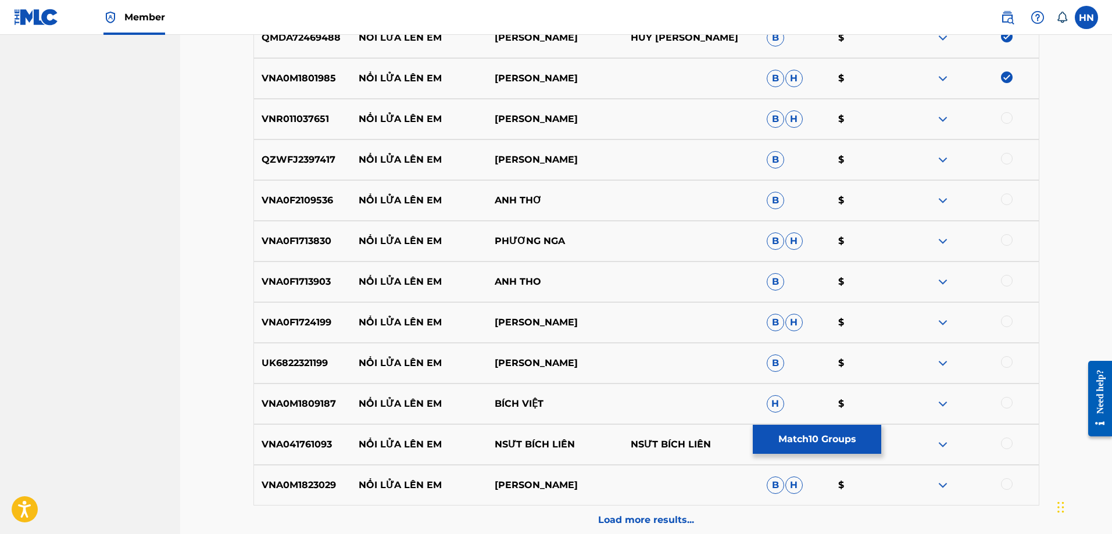
click at [319, 119] on p "VNR011037651" at bounding box center [303, 119] width 98 height 14
click at [1005, 118] on div at bounding box center [1007, 118] width 12 height 12
click at [308, 165] on p "QZWFJ2397417" at bounding box center [303, 160] width 98 height 14
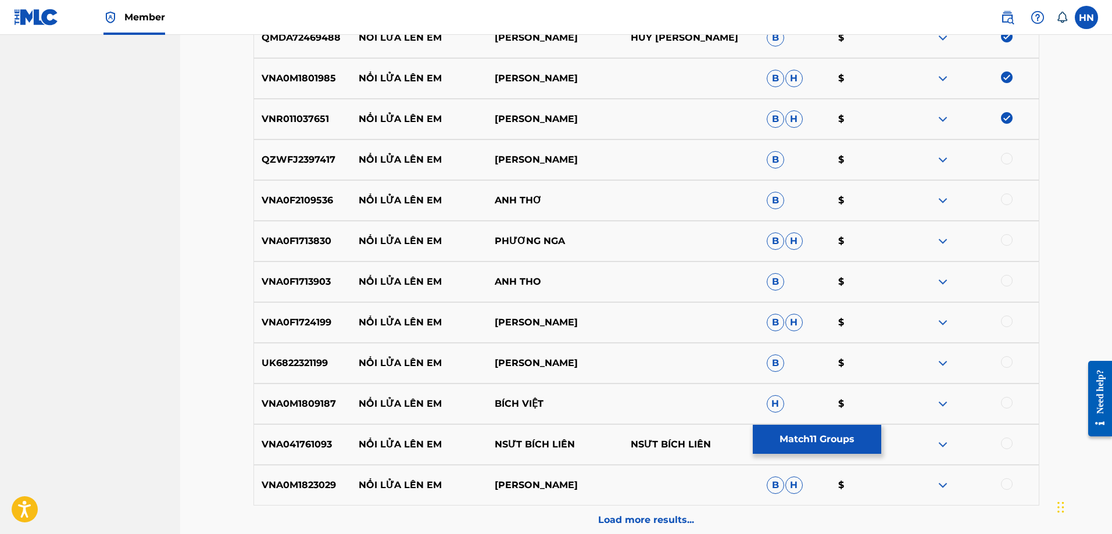
click at [1012, 156] on div at bounding box center [1007, 159] width 12 height 12
click at [322, 203] on p "VNA0F2109536" at bounding box center [303, 201] width 98 height 14
click at [1006, 199] on div at bounding box center [1007, 200] width 12 height 12
click at [294, 235] on p "VNA0F1713830" at bounding box center [303, 241] width 98 height 14
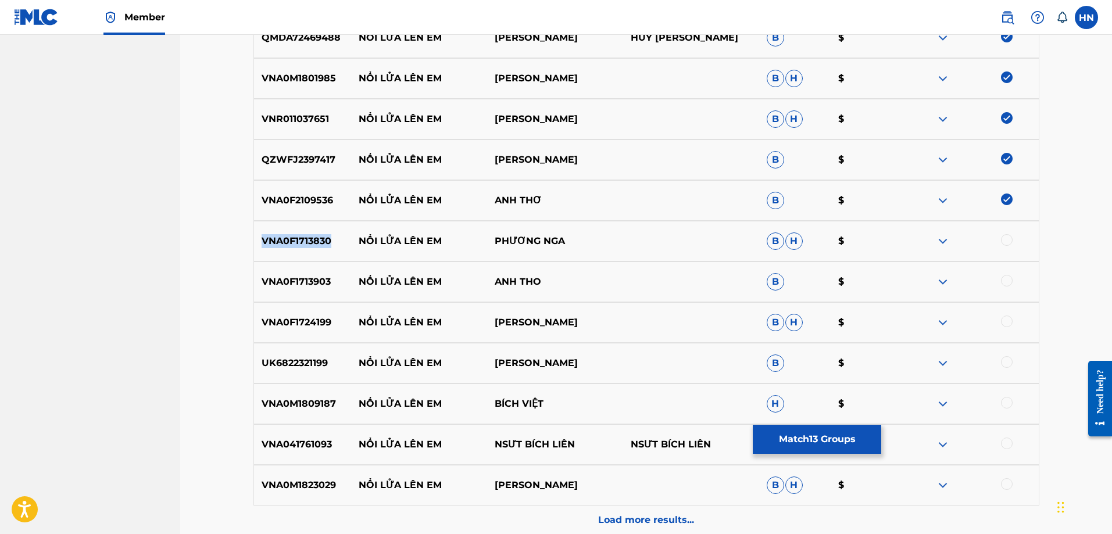
click at [294, 235] on p "VNA0F1713830" at bounding box center [303, 241] width 98 height 14
click at [1004, 241] on div at bounding box center [1007, 240] width 12 height 12
click at [1003, 278] on div at bounding box center [1007, 281] width 12 height 12
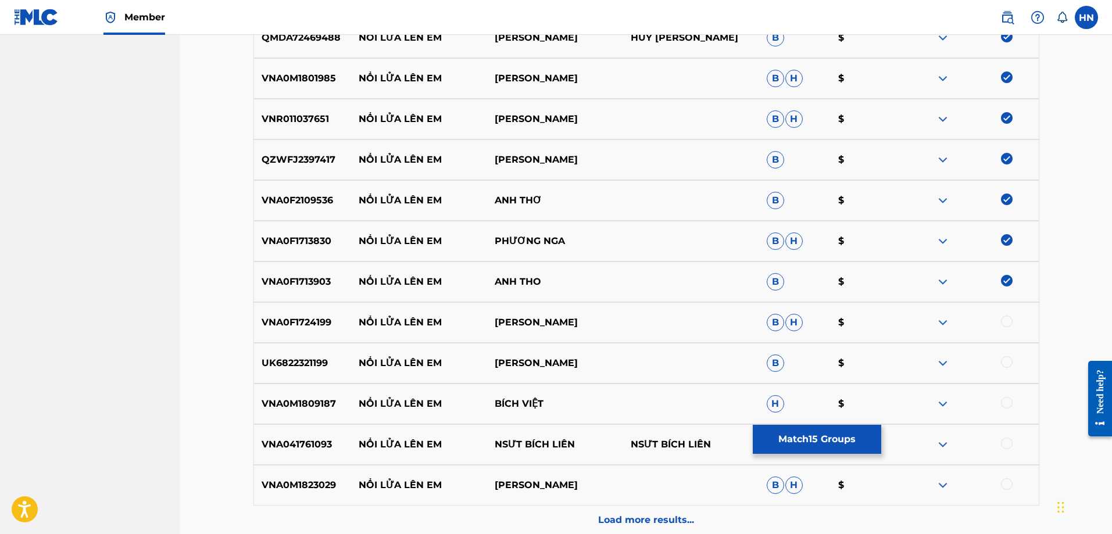
click at [287, 334] on div "VNA0F1724199 NỔI LỬA LÊN EM NGỌC ANH B H $" at bounding box center [647, 322] width 786 height 41
click at [1004, 323] on div at bounding box center [1007, 322] width 12 height 12
click at [294, 359] on p "UK6822321199" at bounding box center [303, 363] width 98 height 14
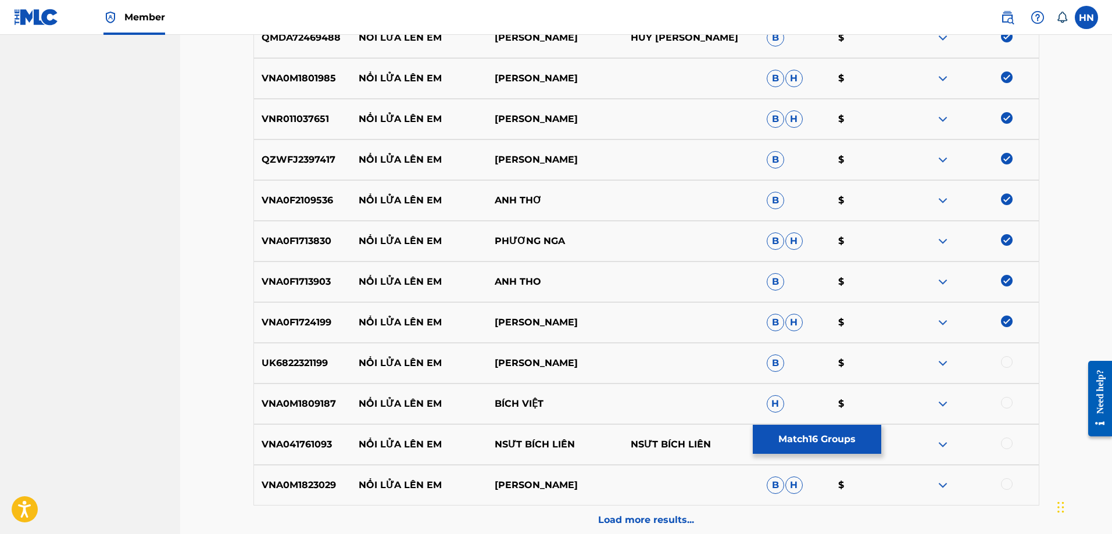
click at [1008, 360] on div at bounding box center [1007, 362] width 12 height 12
click at [316, 405] on p "VNA0M1809187" at bounding box center [303, 404] width 98 height 14
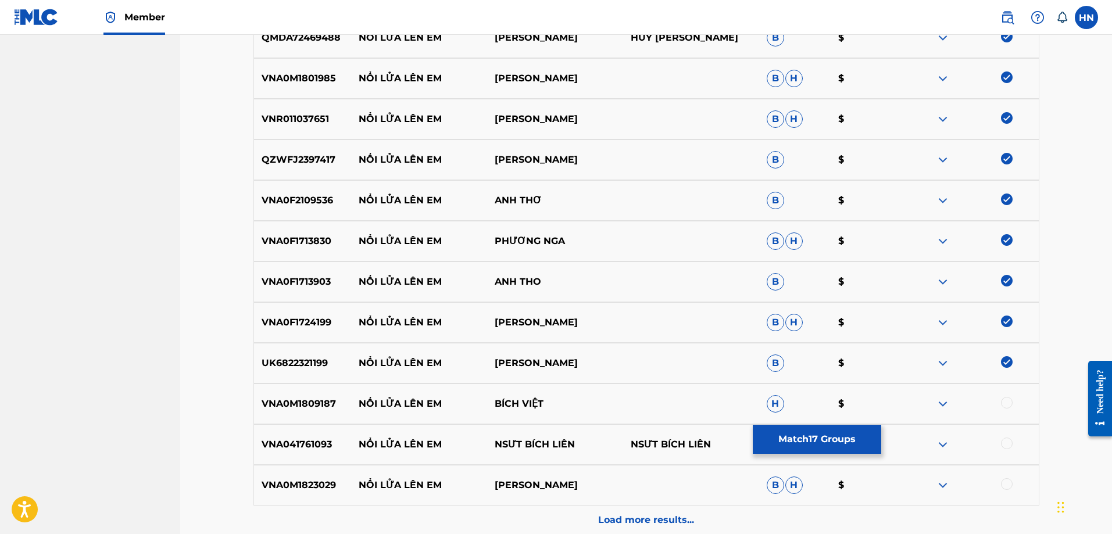
scroll to position [814, 0]
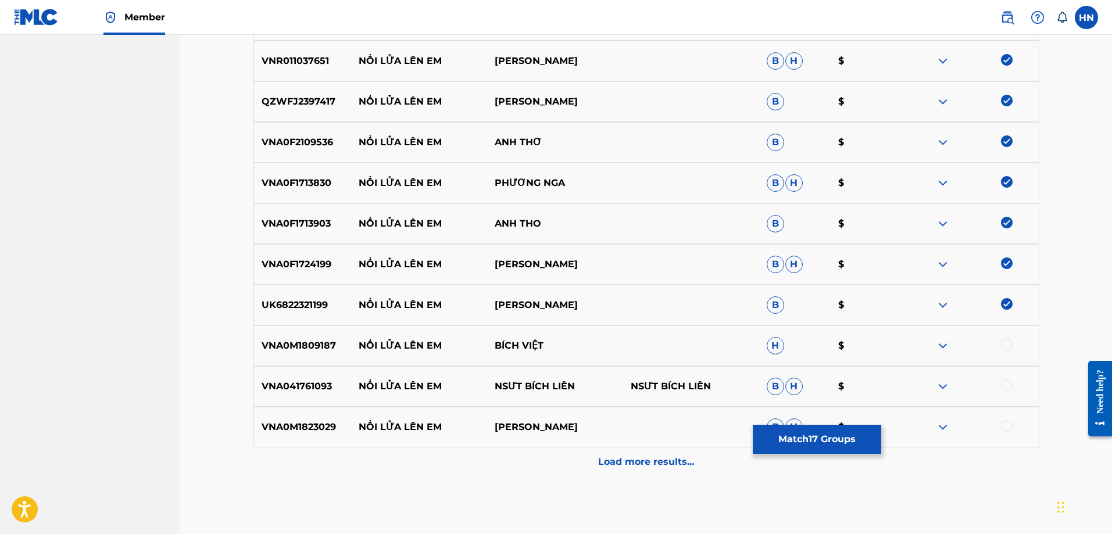
click at [322, 346] on p "VNA0M1809187" at bounding box center [303, 346] width 98 height 14
click at [1006, 342] on div at bounding box center [1007, 345] width 12 height 12
click at [280, 375] on div "VNA041761093 NỔI LỬA LÊN EM NSƯT BÍCH LIÊN NSƯT BÍCH LIÊN B H $" at bounding box center [647, 386] width 786 height 41
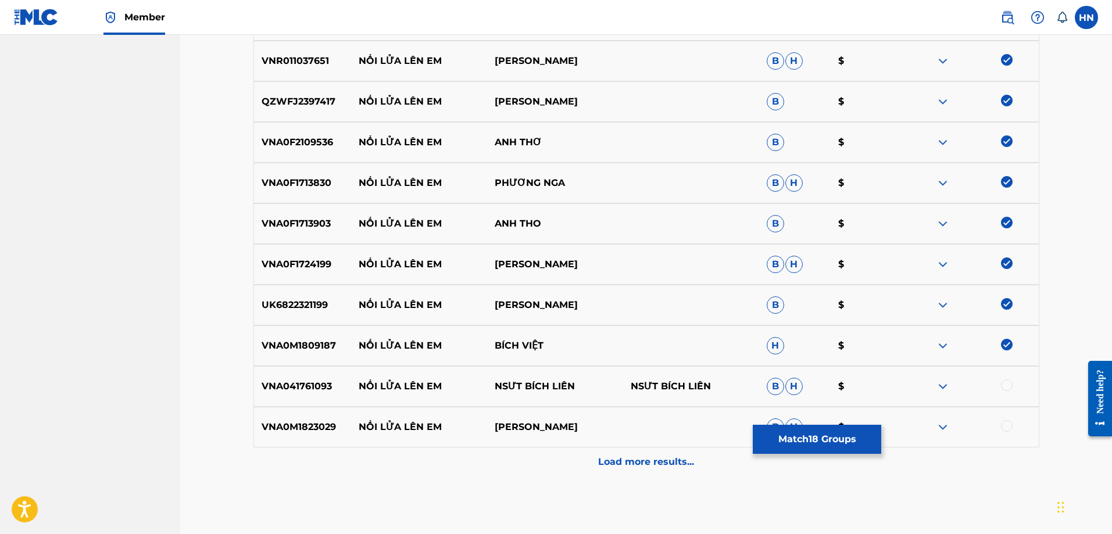
click at [1003, 382] on div at bounding box center [1007, 386] width 12 height 12
click at [312, 422] on p "VNA0M1823029" at bounding box center [303, 427] width 98 height 14
click at [1009, 427] on div at bounding box center [1007, 426] width 12 height 12
click at [610, 444] on div "VNA0M1823029 NỔI LỬA LÊN EM NGỌC ANH B H $" at bounding box center [647, 427] width 786 height 41
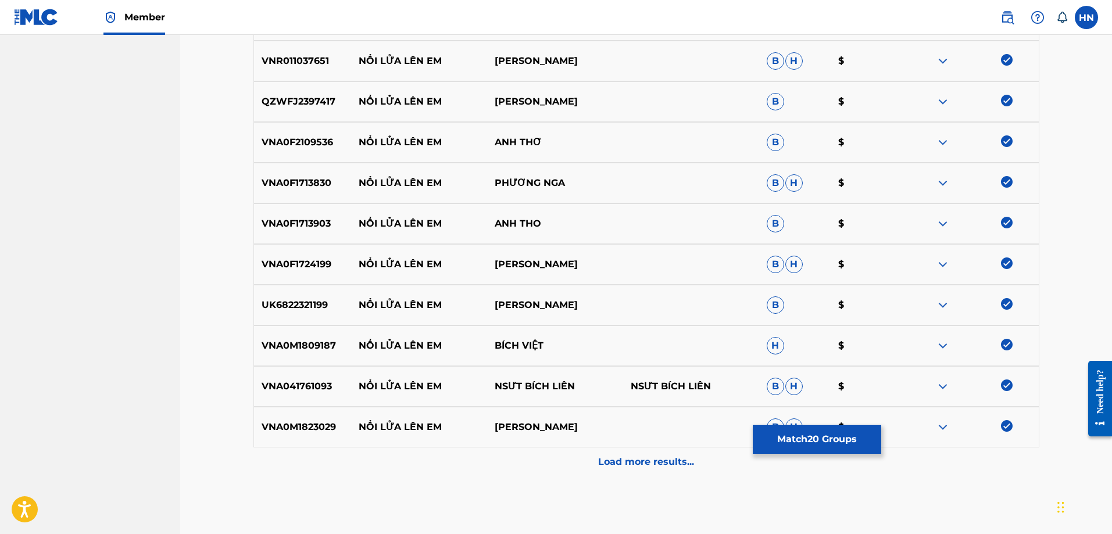
click at [609, 454] on div "Load more results..." at bounding box center [647, 462] width 786 height 29
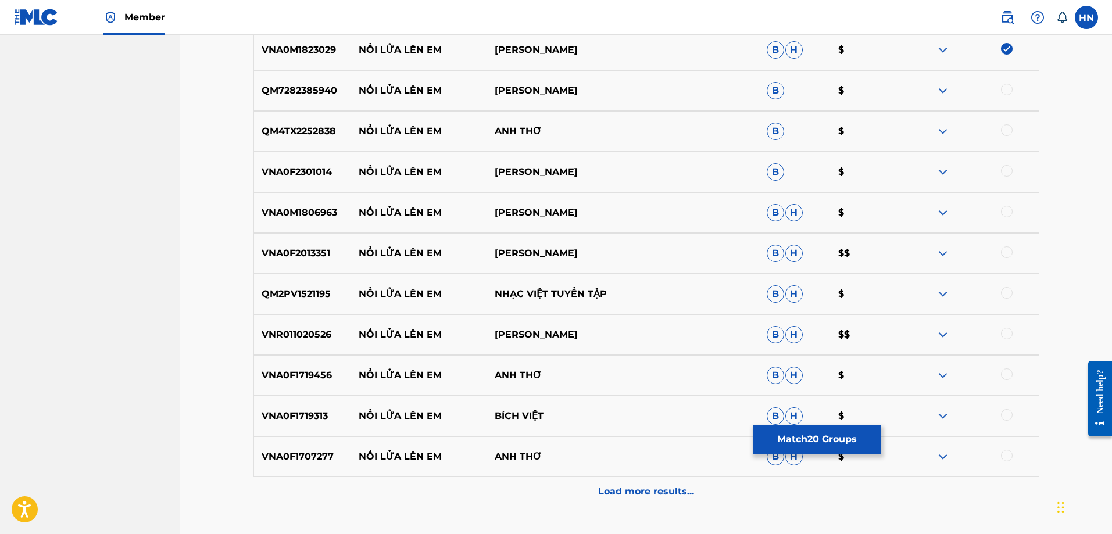
scroll to position [1163, 0]
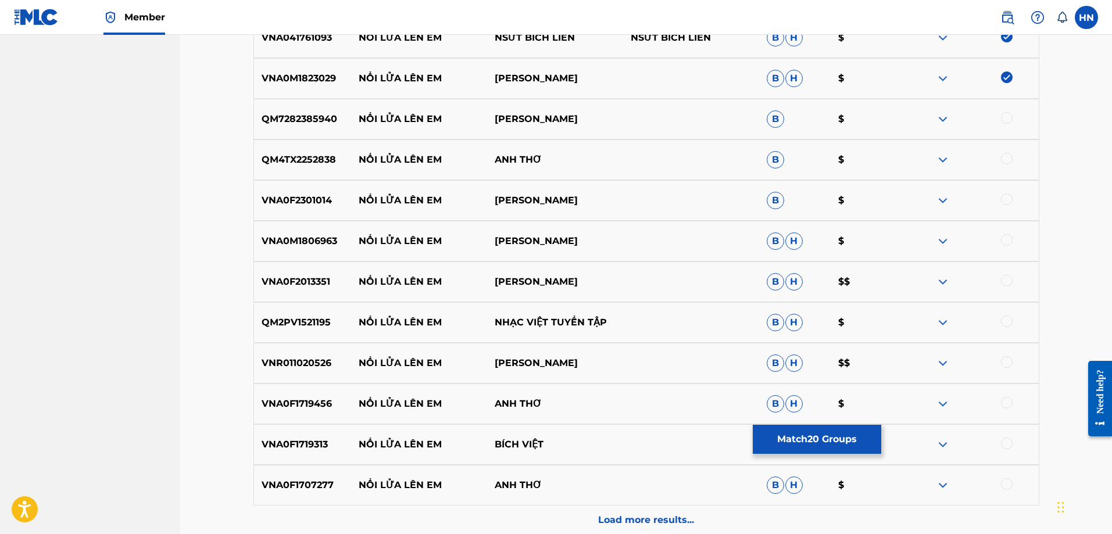
click at [316, 118] on p "QM7282385940" at bounding box center [303, 119] width 98 height 14
click at [1004, 119] on div at bounding box center [1007, 118] width 12 height 12
click at [295, 156] on p "QM4TX2252838" at bounding box center [303, 160] width 98 height 14
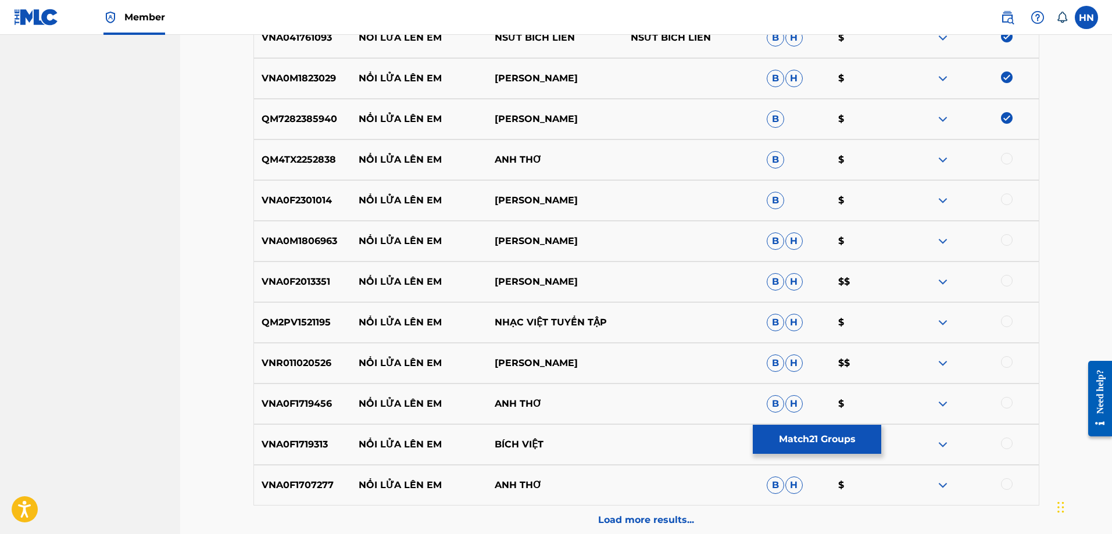
click at [1007, 156] on div at bounding box center [1007, 159] width 12 height 12
click at [281, 205] on p "VNA0F2301014" at bounding box center [303, 201] width 98 height 14
click at [1007, 202] on div at bounding box center [1007, 200] width 12 height 12
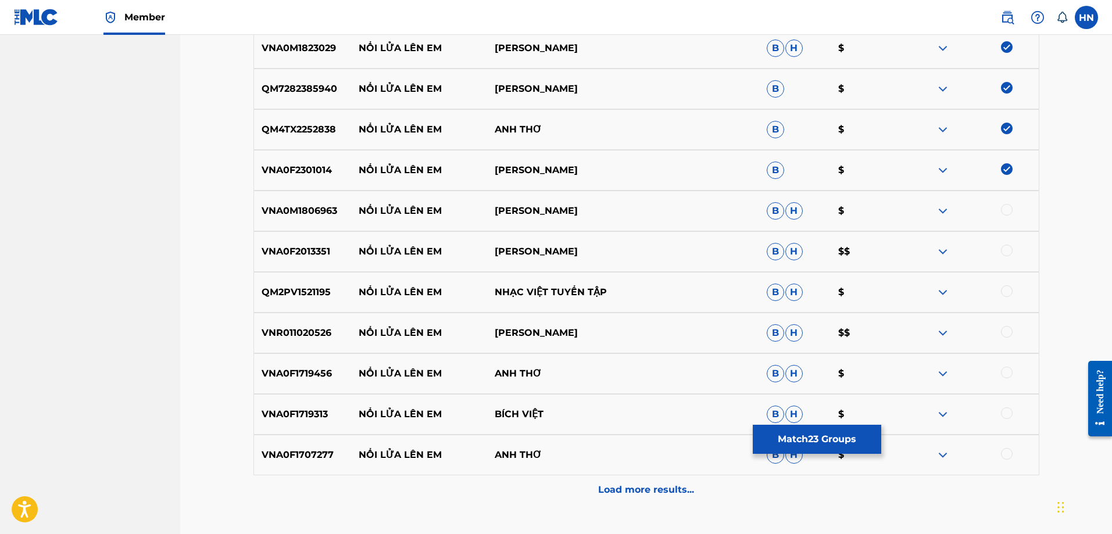
scroll to position [1221, 0]
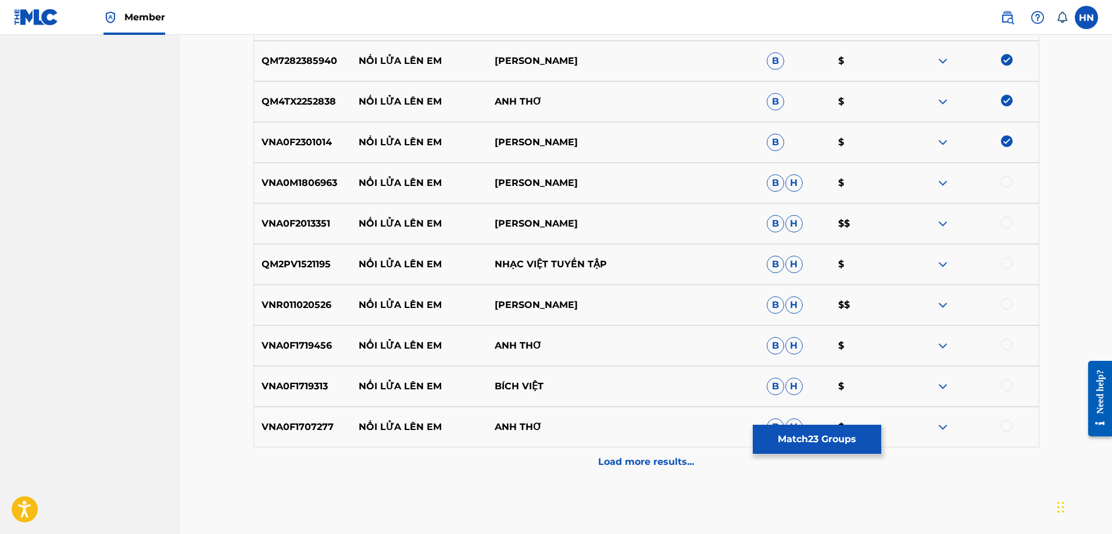
click at [330, 192] on div "VNA0M1806963 NỔI LỬA LÊN EM TẠ MINH TÂM B H $" at bounding box center [647, 183] width 786 height 41
click at [1008, 183] on div at bounding box center [1007, 182] width 12 height 12
click at [325, 230] on p "VNA0F2013351" at bounding box center [303, 224] width 98 height 14
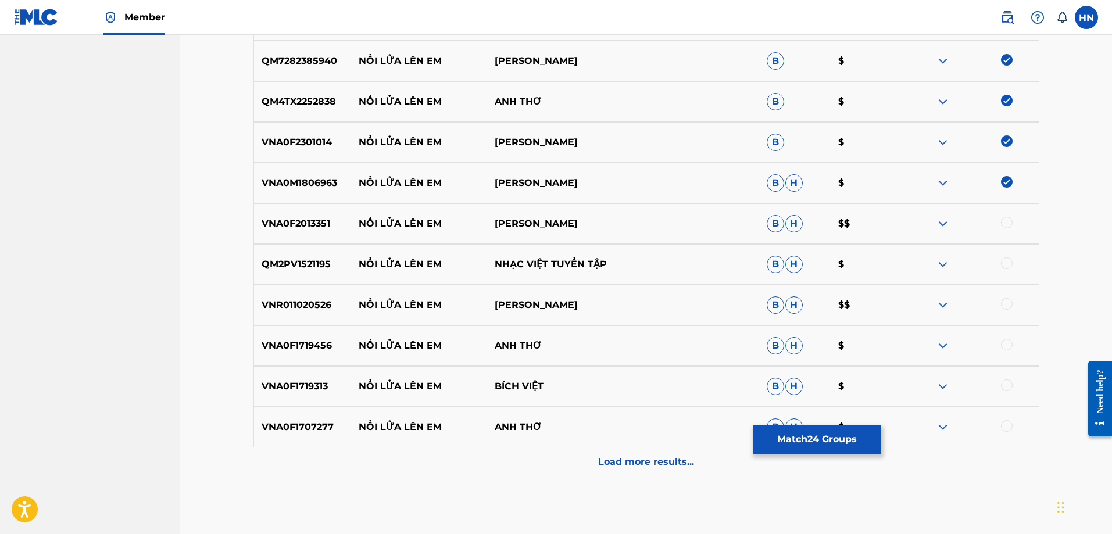
click at [1006, 219] on div at bounding box center [1007, 223] width 12 height 12
click at [308, 272] on div "QM2PV1521195 NỔI LỬA LÊN EM NHẠC VIỆT TUYỂN TẬP B H $" at bounding box center [647, 264] width 786 height 41
click at [1007, 262] on div at bounding box center [1007, 264] width 12 height 12
click at [298, 302] on p "VNR011020526" at bounding box center [303, 305] width 98 height 14
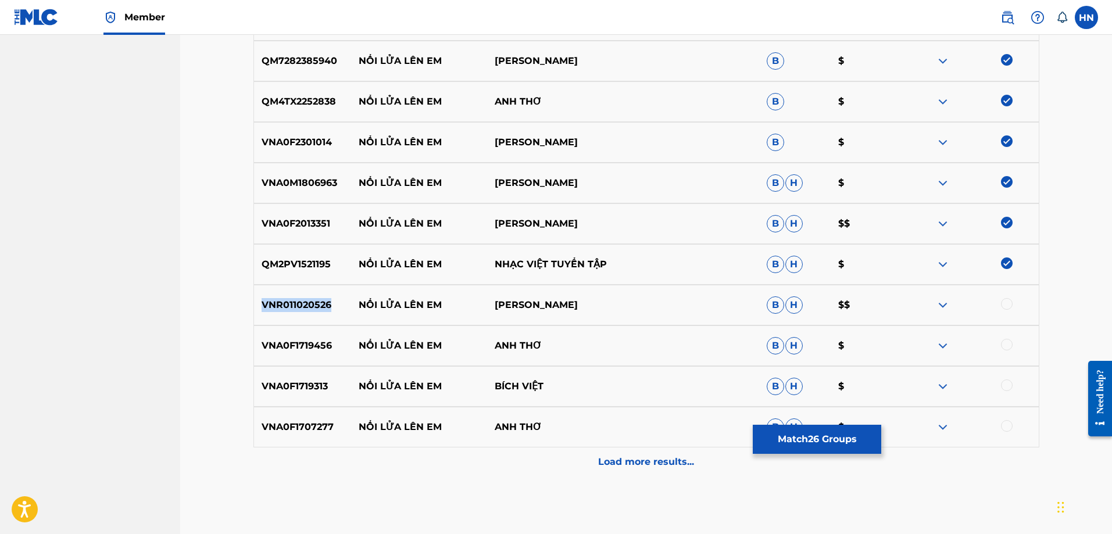
click at [298, 302] on p "VNR011020526" at bounding box center [303, 305] width 98 height 14
click at [1004, 304] on div at bounding box center [1007, 304] width 12 height 12
click at [274, 342] on p "VNA0F1719456" at bounding box center [303, 346] width 98 height 14
click at [1009, 348] on div at bounding box center [1007, 345] width 12 height 12
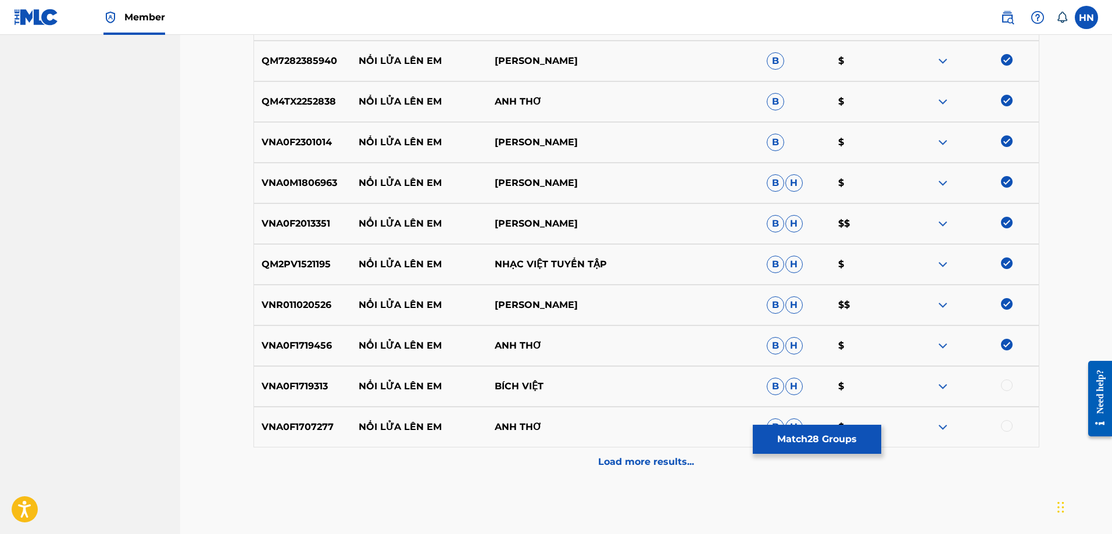
click at [317, 393] on p "VNA0F1719313" at bounding box center [303, 387] width 98 height 14
click at [1009, 387] on div at bounding box center [1007, 386] width 12 height 12
click at [283, 426] on p "VNA0F1707277" at bounding box center [303, 427] width 98 height 14
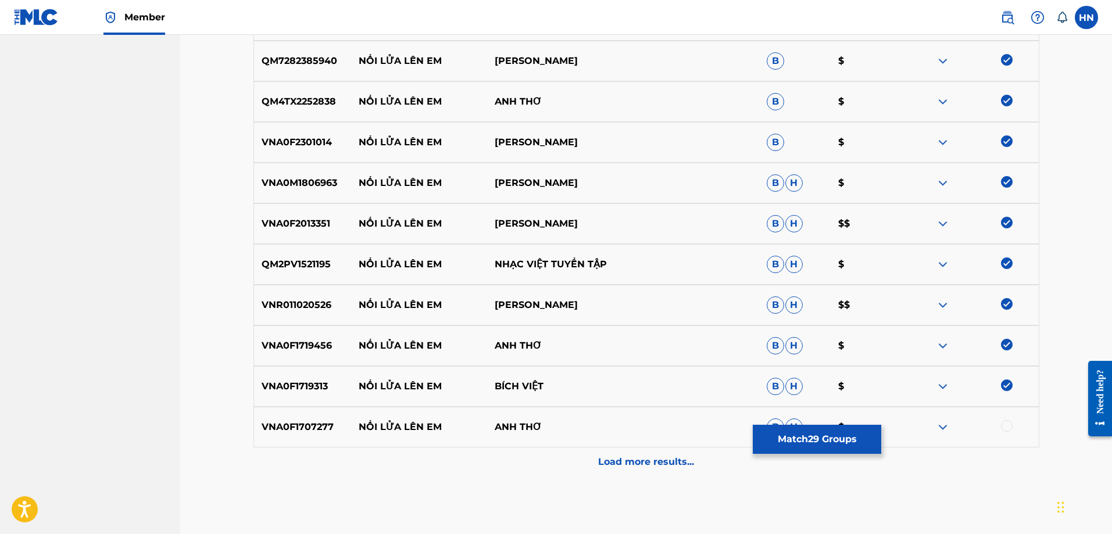
click at [1005, 426] on div at bounding box center [1007, 426] width 12 height 12
click at [688, 460] on p "Load more results..." at bounding box center [646, 462] width 96 height 14
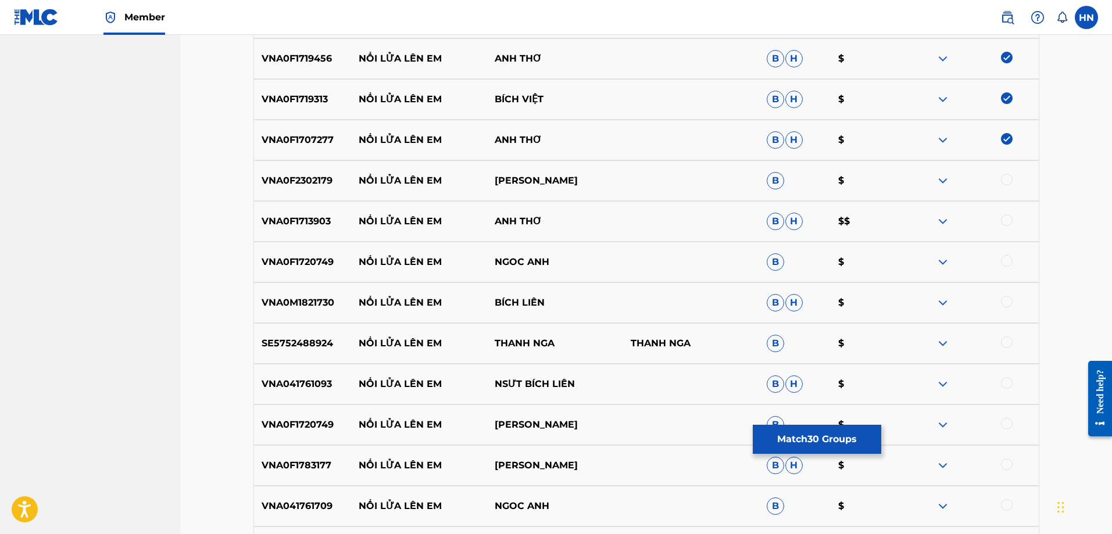
scroll to position [1570, 0]
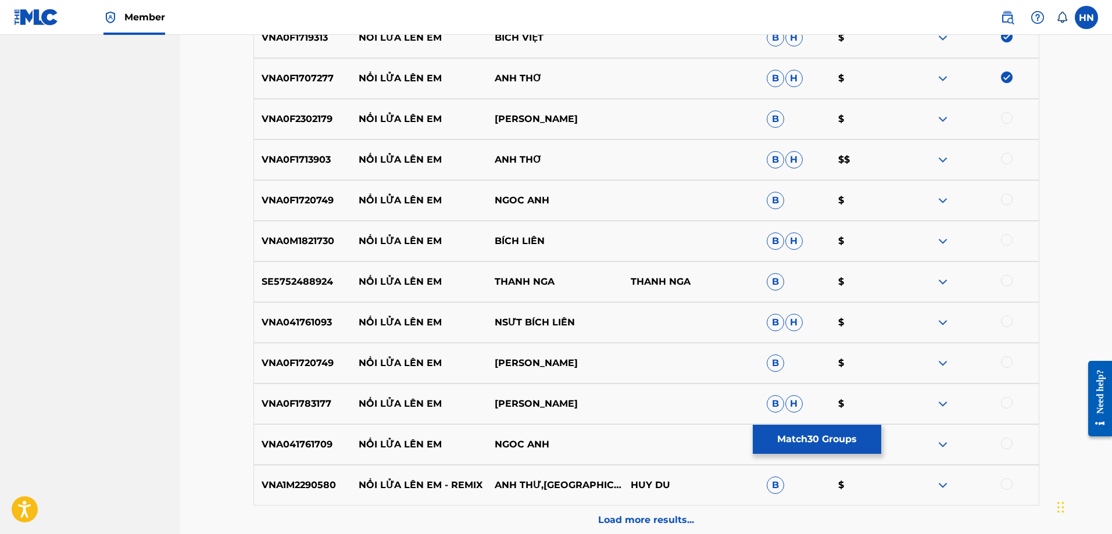
click at [313, 112] on p "VNA0F2302179" at bounding box center [303, 119] width 98 height 14
click at [1003, 116] on div at bounding box center [1007, 118] width 12 height 12
click at [292, 166] on p "VNA0F1713903" at bounding box center [303, 160] width 98 height 14
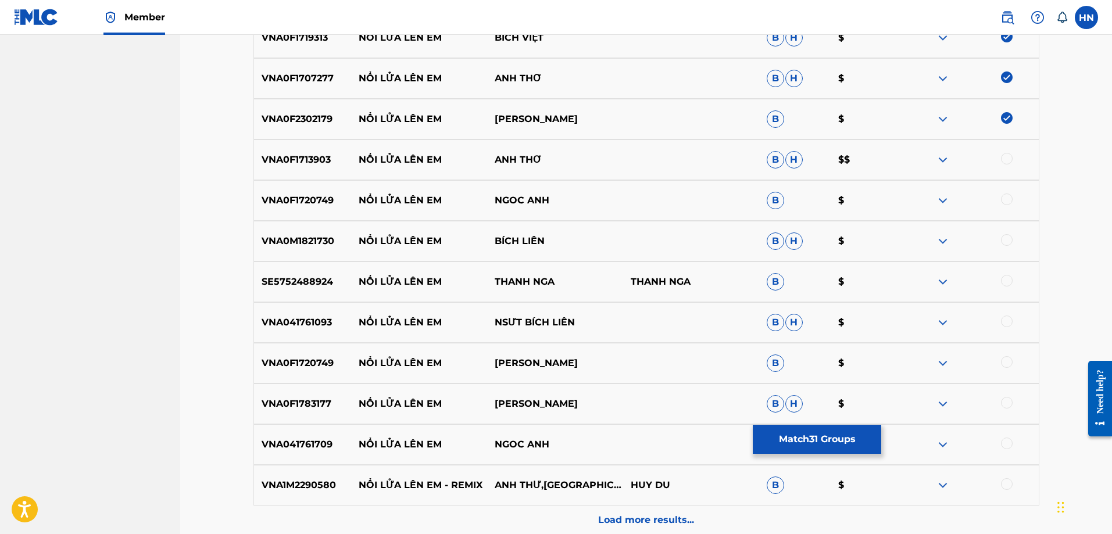
click at [1013, 156] on div at bounding box center [971, 160] width 136 height 14
click at [1012, 156] on div at bounding box center [1007, 159] width 12 height 12
click at [318, 194] on p "VNA0F1720749" at bounding box center [303, 201] width 98 height 14
click at [1003, 197] on div at bounding box center [1007, 200] width 12 height 12
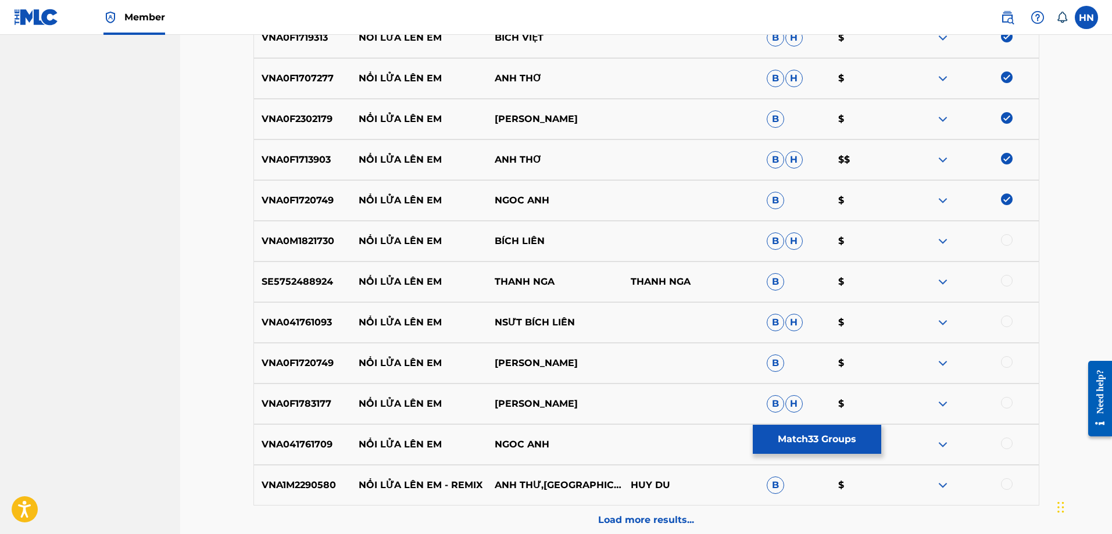
click at [295, 247] on p "VNA0M1821730" at bounding box center [303, 241] width 98 height 14
click at [1008, 242] on div at bounding box center [1007, 240] width 12 height 12
click at [317, 284] on p "SE5752488924" at bounding box center [303, 282] width 98 height 14
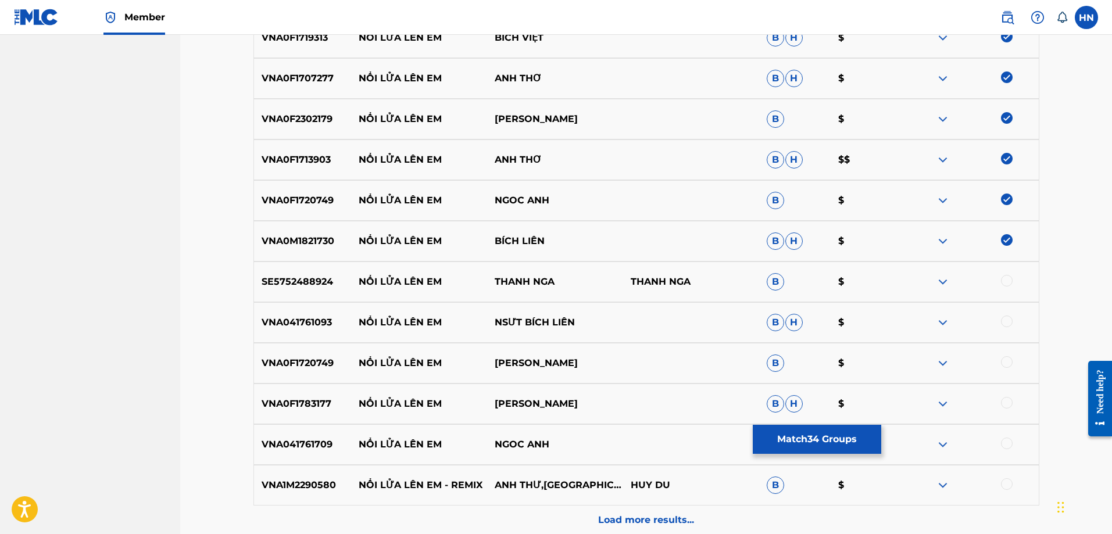
click at [1002, 279] on div at bounding box center [1007, 281] width 12 height 12
click at [294, 330] on div "VNA041761093 NỔI LỬA LÊN EM NSƯT BÍCH LIÊN B H $" at bounding box center [647, 322] width 786 height 41
click at [1008, 323] on div at bounding box center [1007, 322] width 12 height 12
click at [299, 367] on p "VNA0F1720749" at bounding box center [303, 363] width 98 height 14
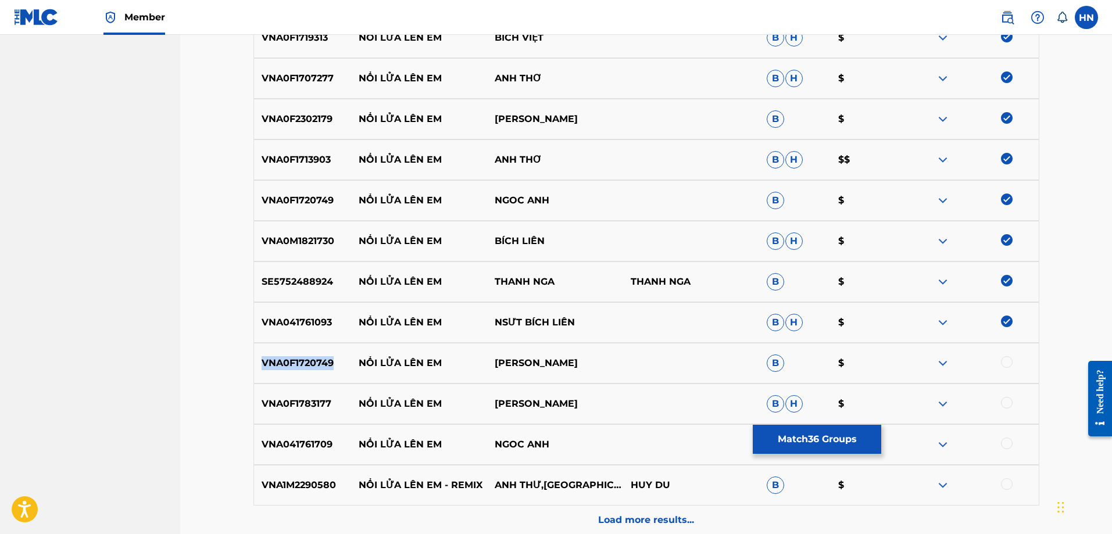
click at [299, 367] on p "VNA0F1720749" at bounding box center [303, 363] width 98 height 14
click at [1008, 360] on div at bounding box center [1007, 362] width 12 height 12
click at [294, 409] on p "VNA0F1783177" at bounding box center [303, 404] width 98 height 14
click at [1012, 406] on div at bounding box center [1007, 403] width 12 height 12
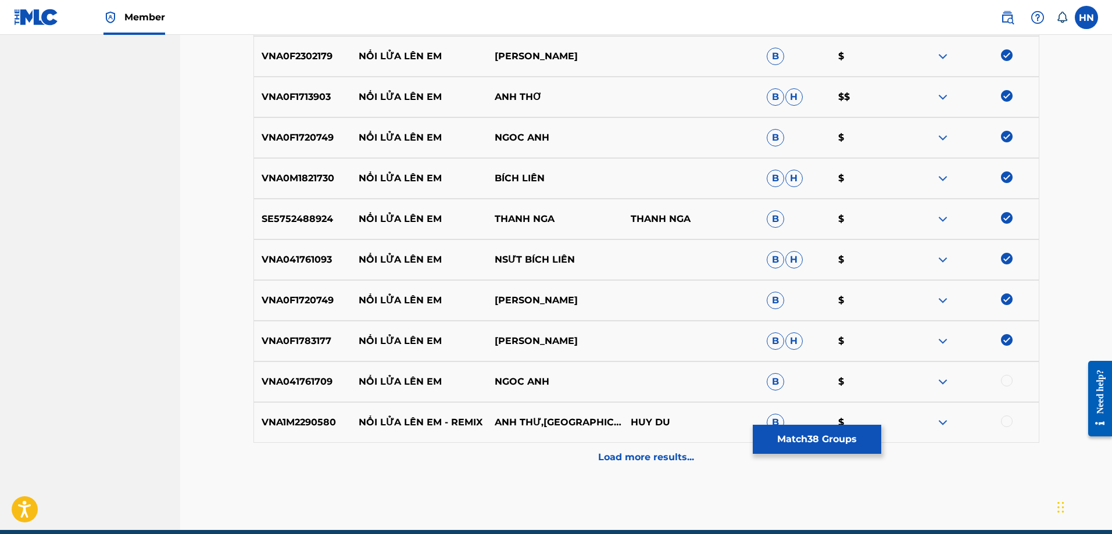
scroll to position [1684, 0]
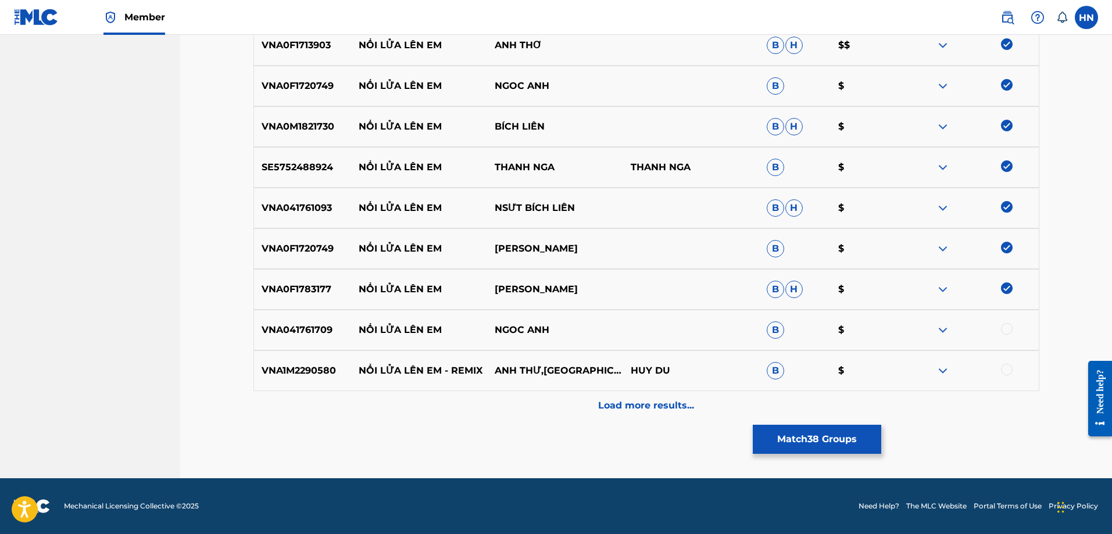
click at [321, 323] on div "VNA041761709 NỔI LỬA LÊN EM NGOC ANH B $" at bounding box center [647, 330] width 786 height 41
click at [1001, 330] on div at bounding box center [971, 330] width 136 height 14
click at [1002, 330] on div at bounding box center [1007, 329] width 12 height 12
click at [306, 375] on p "VNA1M2290580" at bounding box center [303, 371] width 98 height 14
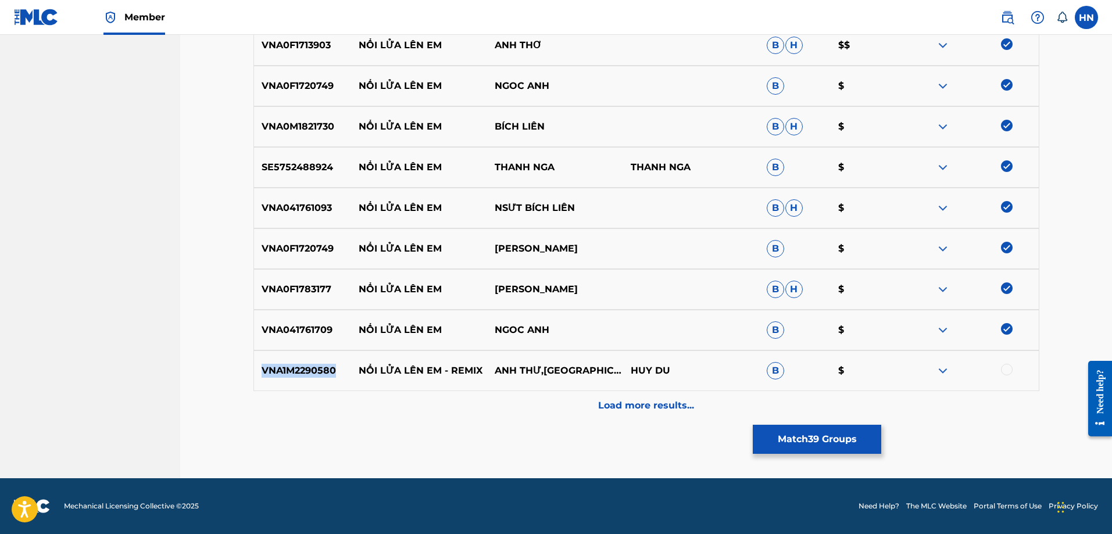
click at [306, 375] on p "VNA1M2290580" at bounding box center [303, 371] width 98 height 14
click at [1012, 371] on div at bounding box center [1007, 370] width 12 height 12
click at [638, 402] on p "Load more results..." at bounding box center [646, 406] width 96 height 14
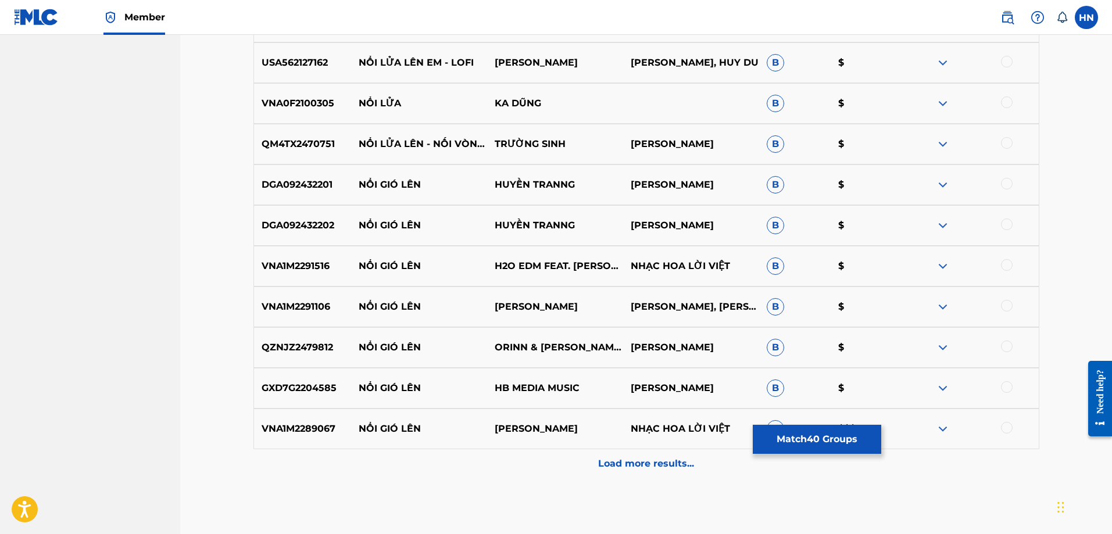
scroll to position [1975, 0]
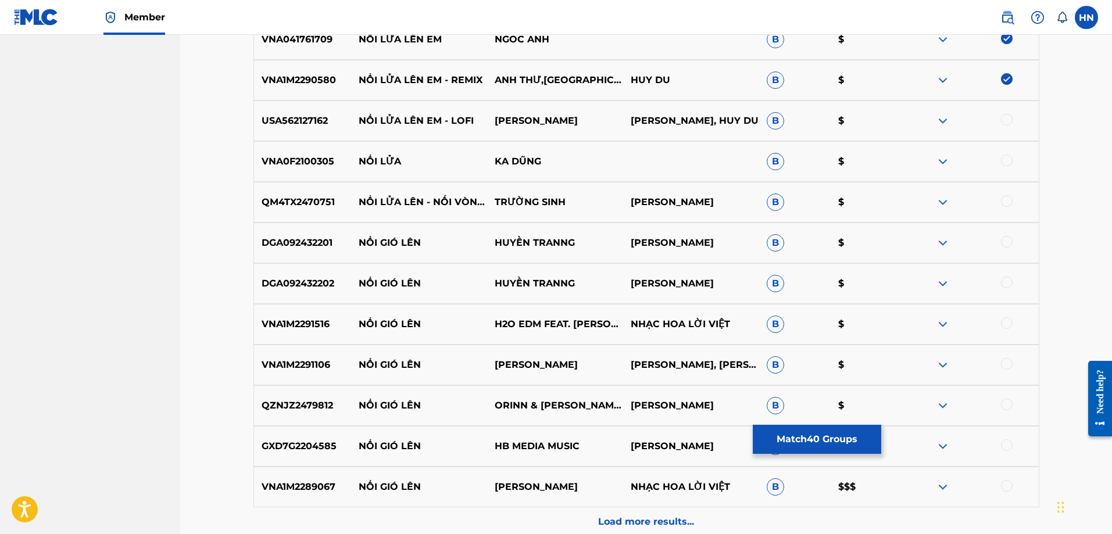
click at [306, 127] on p "USA562127162" at bounding box center [303, 121] width 98 height 14
click at [1004, 120] on div at bounding box center [1007, 120] width 12 height 12
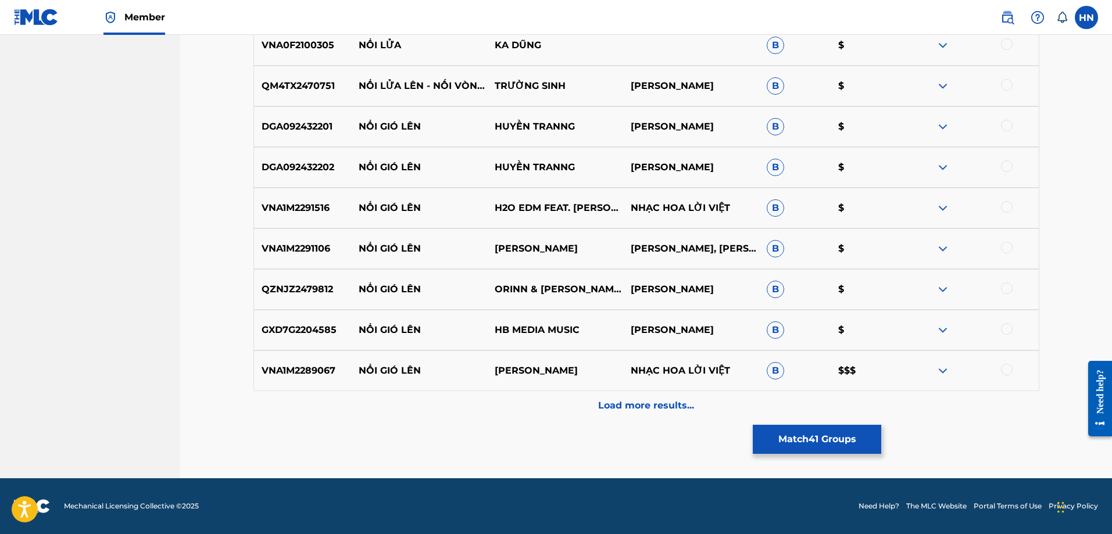
click at [585, 418] on div "Load more results..." at bounding box center [647, 405] width 786 height 29
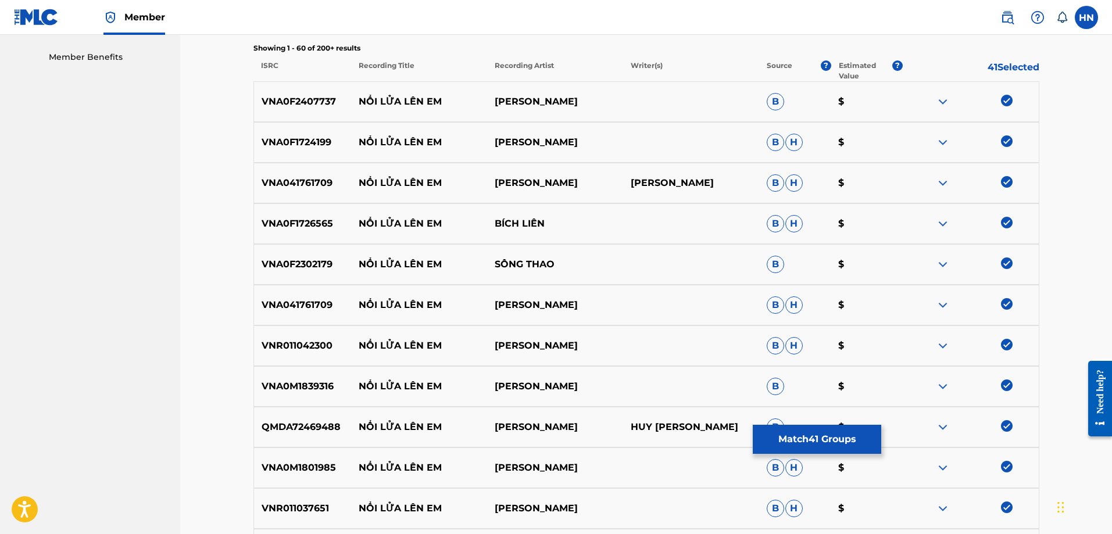
scroll to position [0, 0]
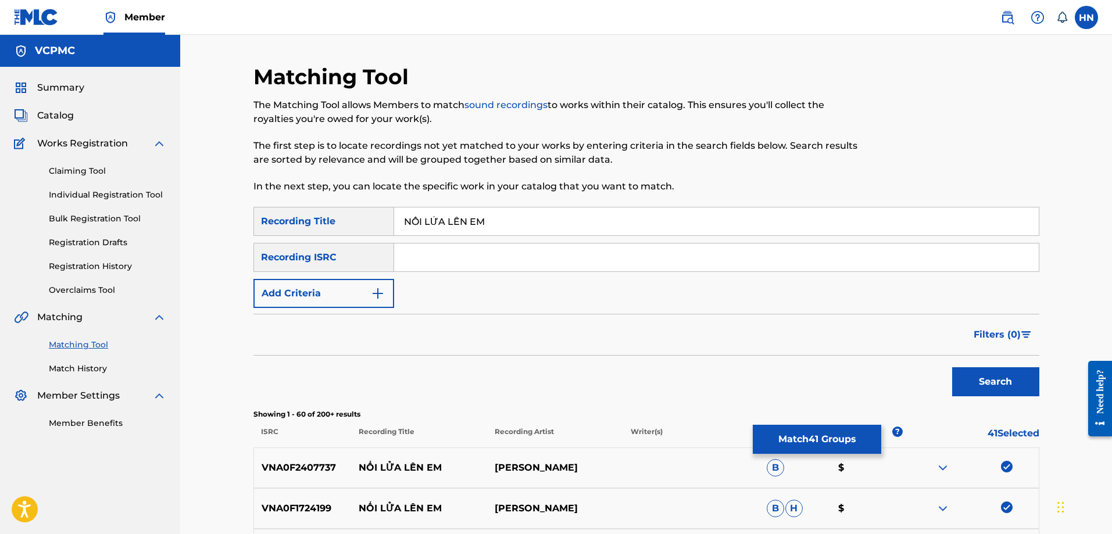
drag, startPoint x: 498, startPoint y: 228, endPoint x: 315, endPoint y: 234, distance: 183.3
click at [322, 234] on div "SearchWithCriteria9dacc37b-30fc-4c28-9d23-2453df258402 Recording Title NỔI LỬA …" at bounding box center [647, 221] width 786 height 29
click at [424, 217] on input "noi kua len em" at bounding box center [716, 222] width 645 height 28
type input "noi lua len em"
click at [952, 367] on button "Search" at bounding box center [995, 381] width 87 height 29
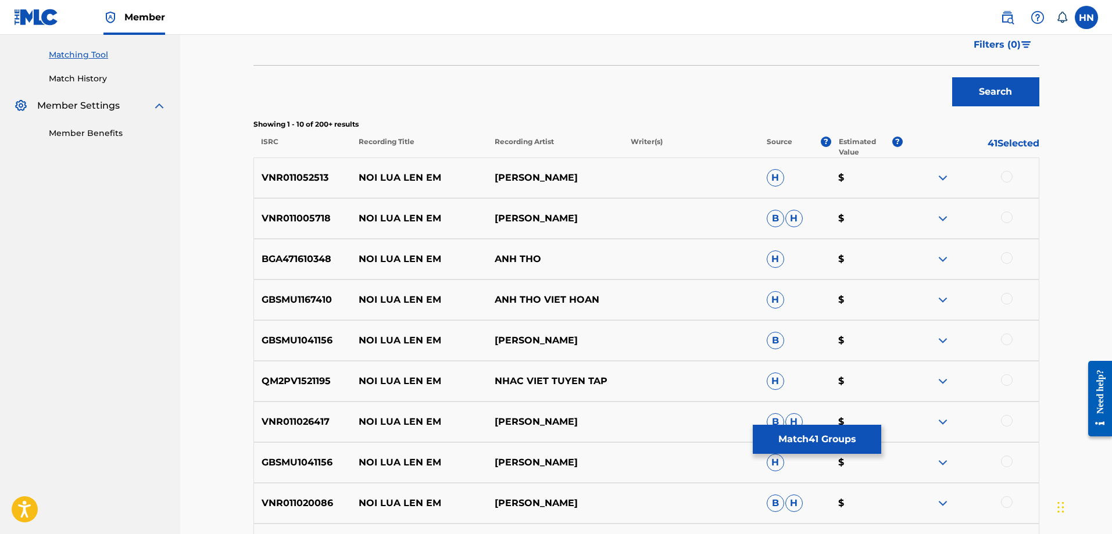
scroll to position [291, 0]
click at [301, 184] on div "VNR011052513 NOI LUA LEN EM TRANG NHUNG H $" at bounding box center [647, 177] width 786 height 41
click at [1003, 176] on div at bounding box center [1007, 176] width 12 height 12
click at [288, 216] on p "VNR011005718" at bounding box center [303, 218] width 98 height 14
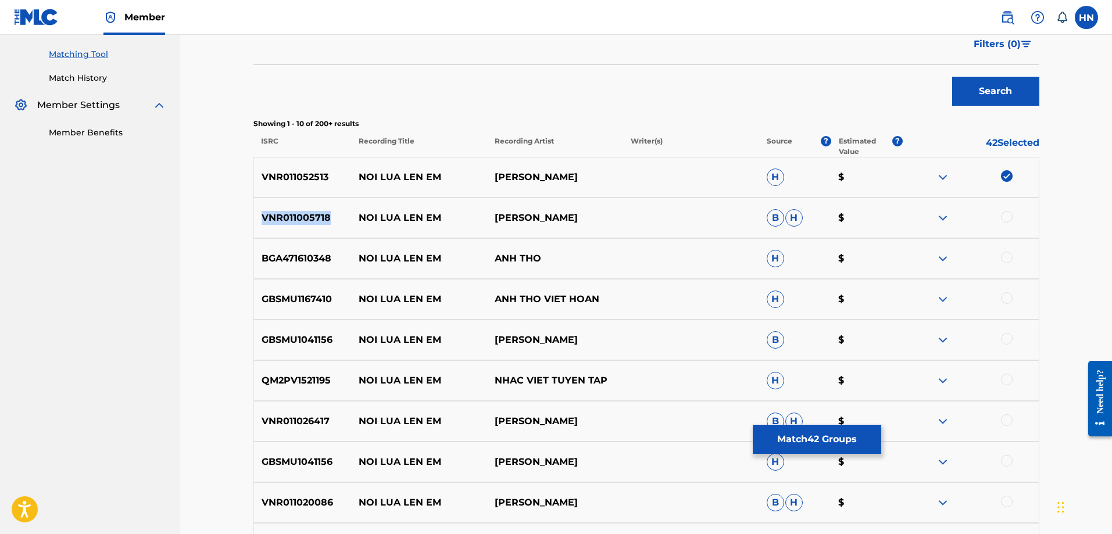
click at [288, 216] on p "VNR011005718" at bounding box center [303, 218] width 98 height 14
click at [999, 215] on div at bounding box center [971, 218] width 136 height 14
click at [1004, 215] on div at bounding box center [1007, 217] width 12 height 12
click at [329, 261] on p "BGA471610348" at bounding box center [303, 259] width 98 height 14
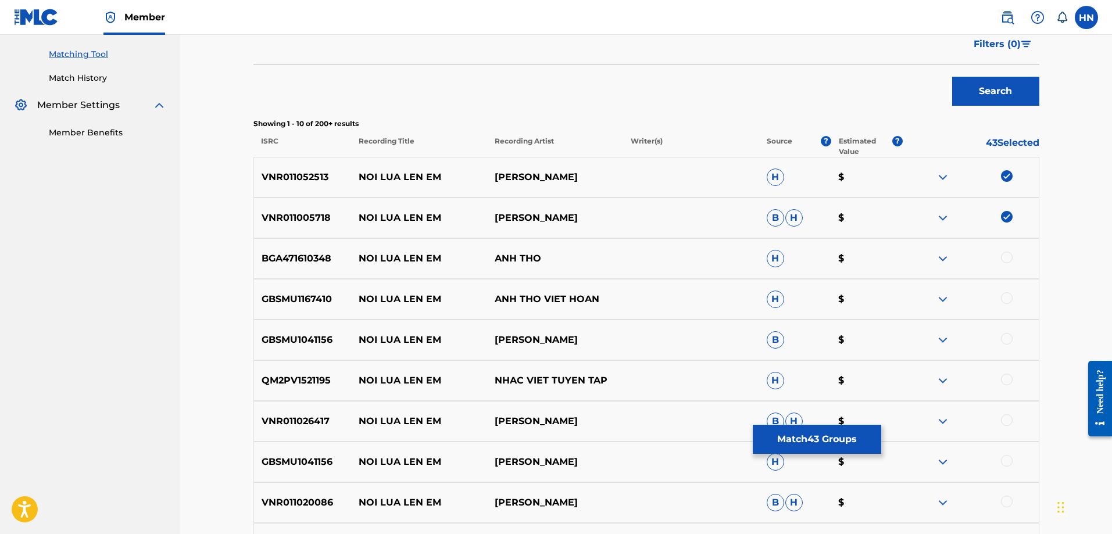
click at [1002, 259] on div at bounding box center [1007, 258] width 12 height 12
click at [314, 302] on p "GBSMU1167410" at bounding box center [303, 299] width 98 height 14
click at [1003, 295] on div at bounding box center [1007, 298] width 12 height 12
click at [315, 338] on p "GBSMU1041156" at bounding box center [303, 340] width 98 height 14
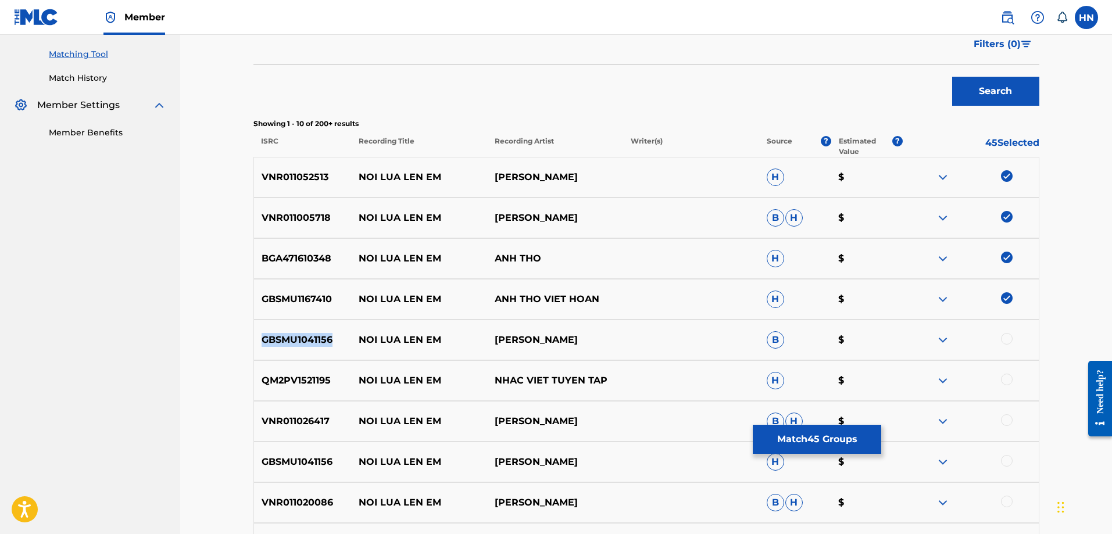
click at [315, 338] on p "GBSMU1041156" at bounding box center [303, 340] width 98 height 14
click at [1012, 338] on div at bounding box center [1007, 339] width 12 height 12
click at [310, 378] on p "QM2PV1521195" at bounding box center [303, 381] width 98 height 14
click at [1005, 378] on div at bounding box center [1007, 380] width 12 height 12
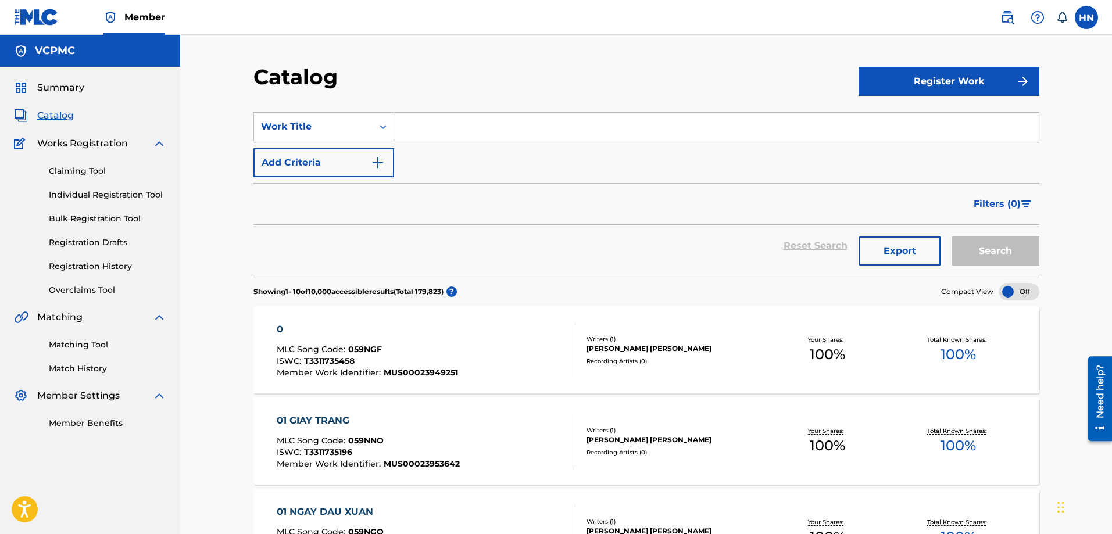
click at [416, 116] on input "Search Form" at bounding box center [716, 127] width 645 height 28
paste input "TÚY CA"
type input "TÚY CA"
click at [976, 235] on div "Search" at bounding box center [993, 246] width 93 height 42
click at [981, 246] on button "Search" at bounding box center [995, 251] width 87 height 29
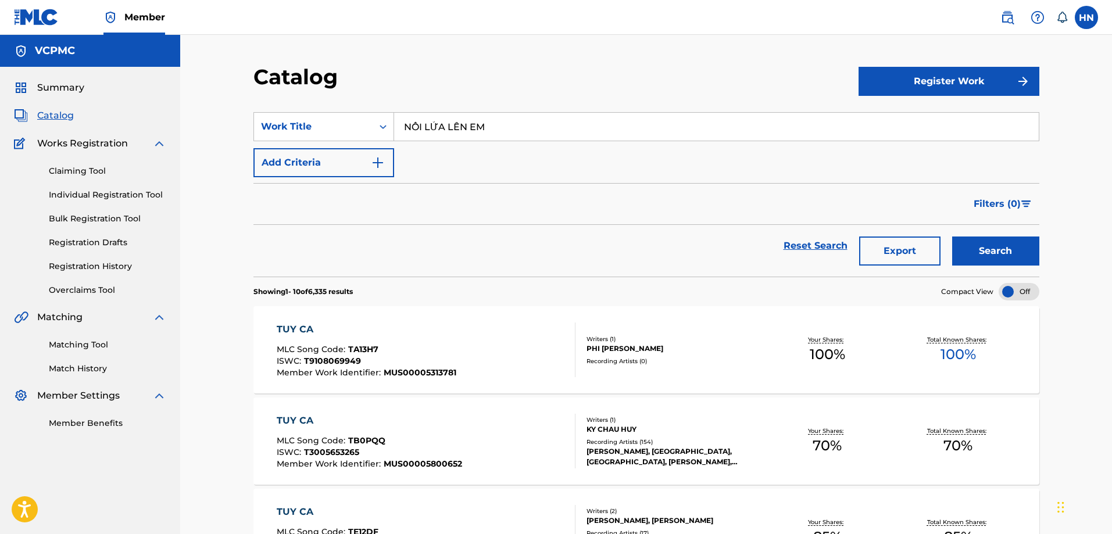
type input "NỔI LỬA LÊN EM"
click at [952, 237] on button "Search" at bounding box center [995, 251] width 87 height 29
